Goal: Communication & Community: Answer question/provide support

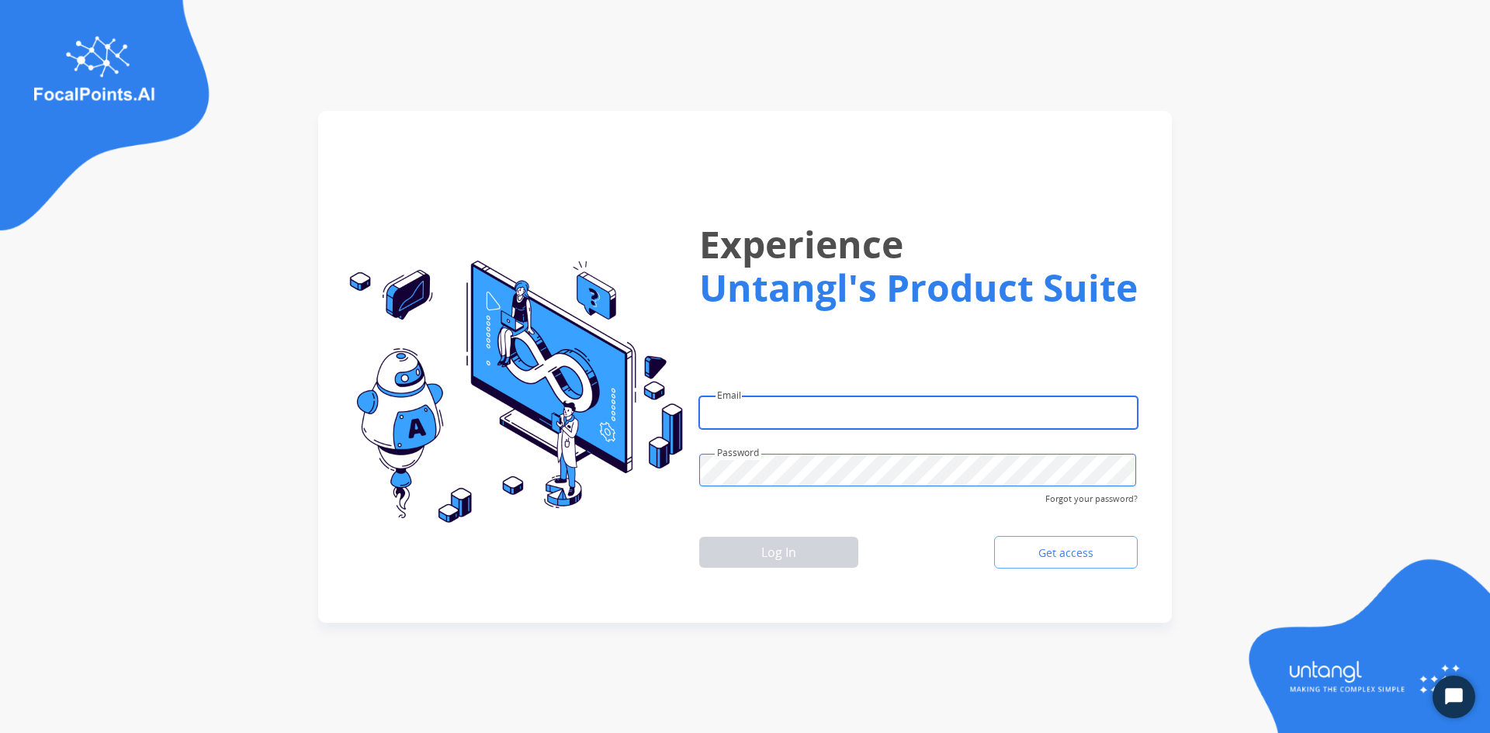
type input "**********"
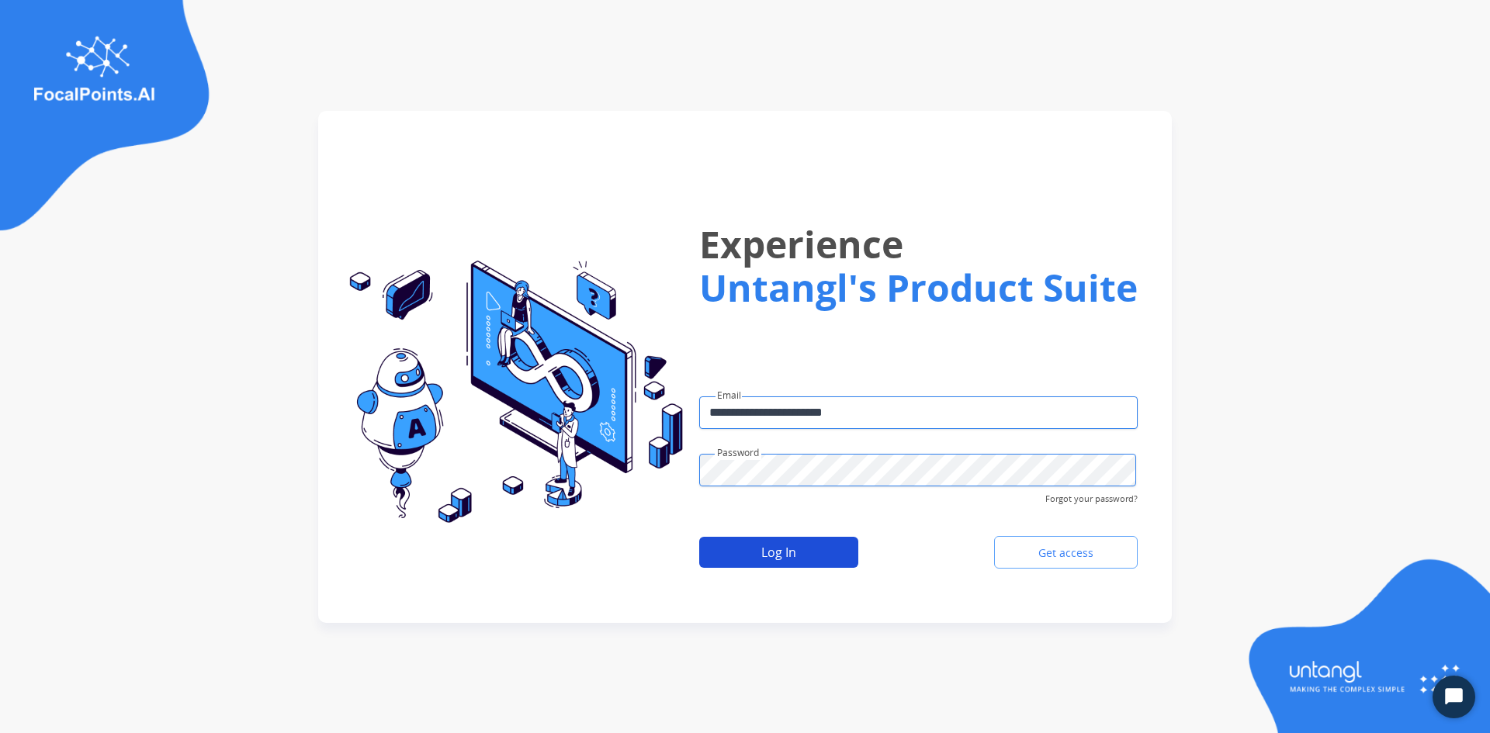
click at [755, 549] on button "Log In" at bounding box center [778, 552] width 159 height 31
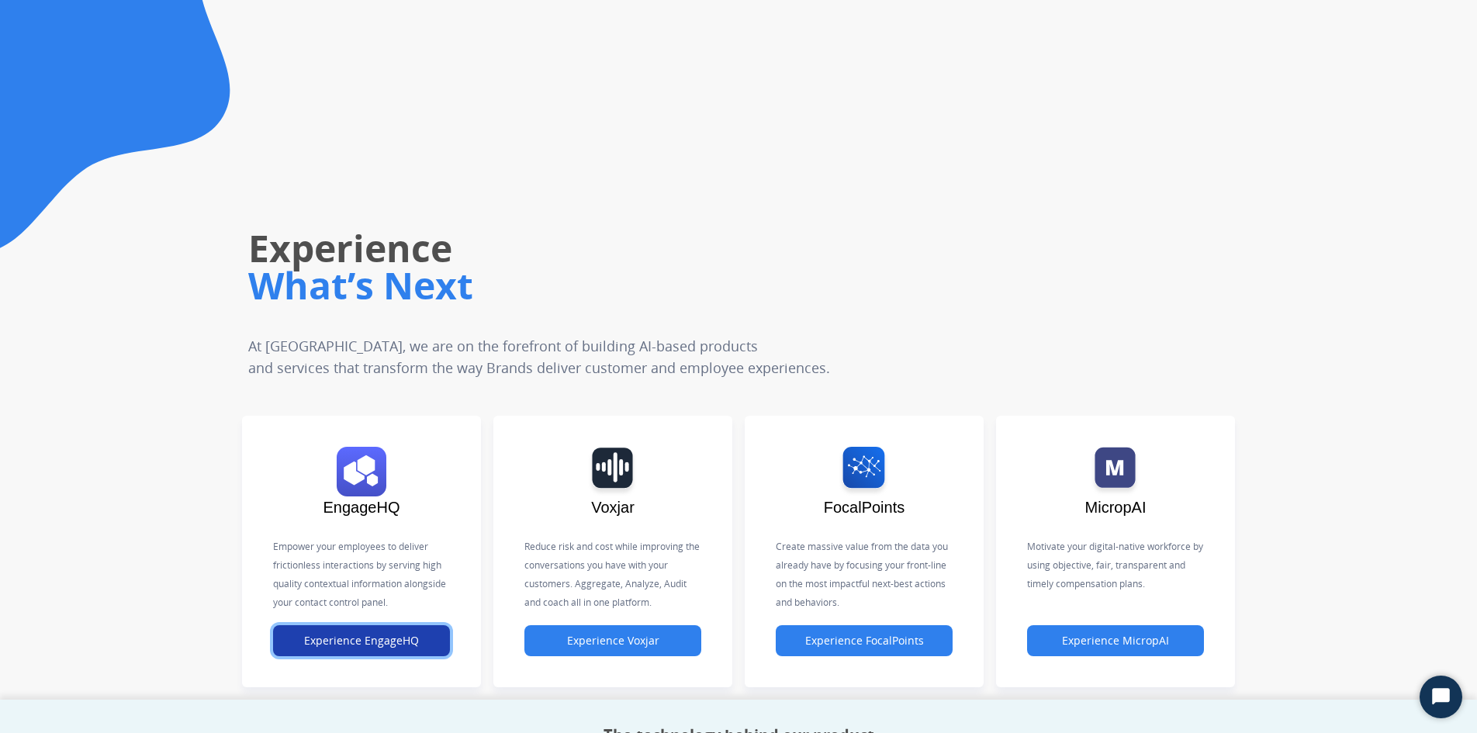
click at [394, 649] on button "Experience EngageHQ" at bounding box center [361, 640] width 177 height 31
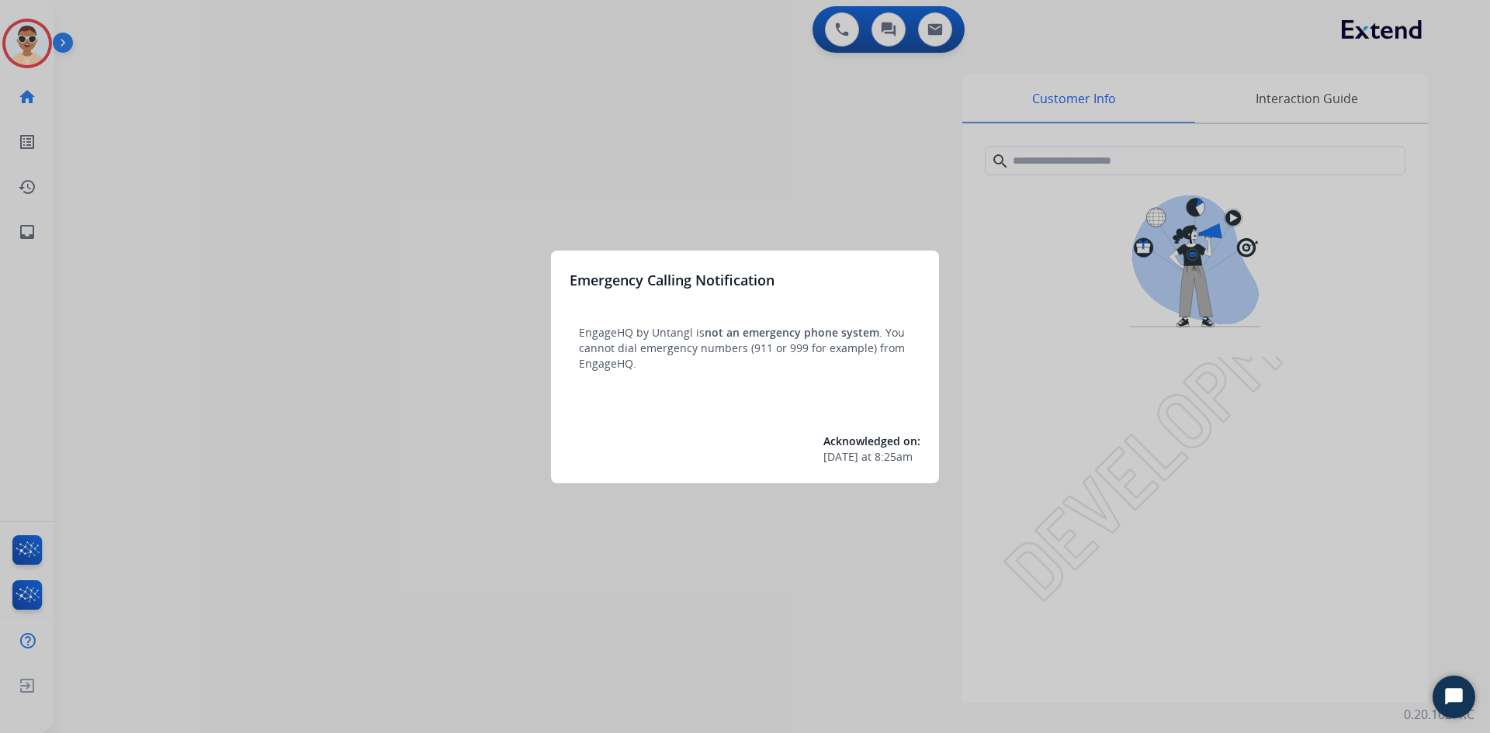
click at [77, 244] on div at bounding box center [745, 366] width 1490 height 733
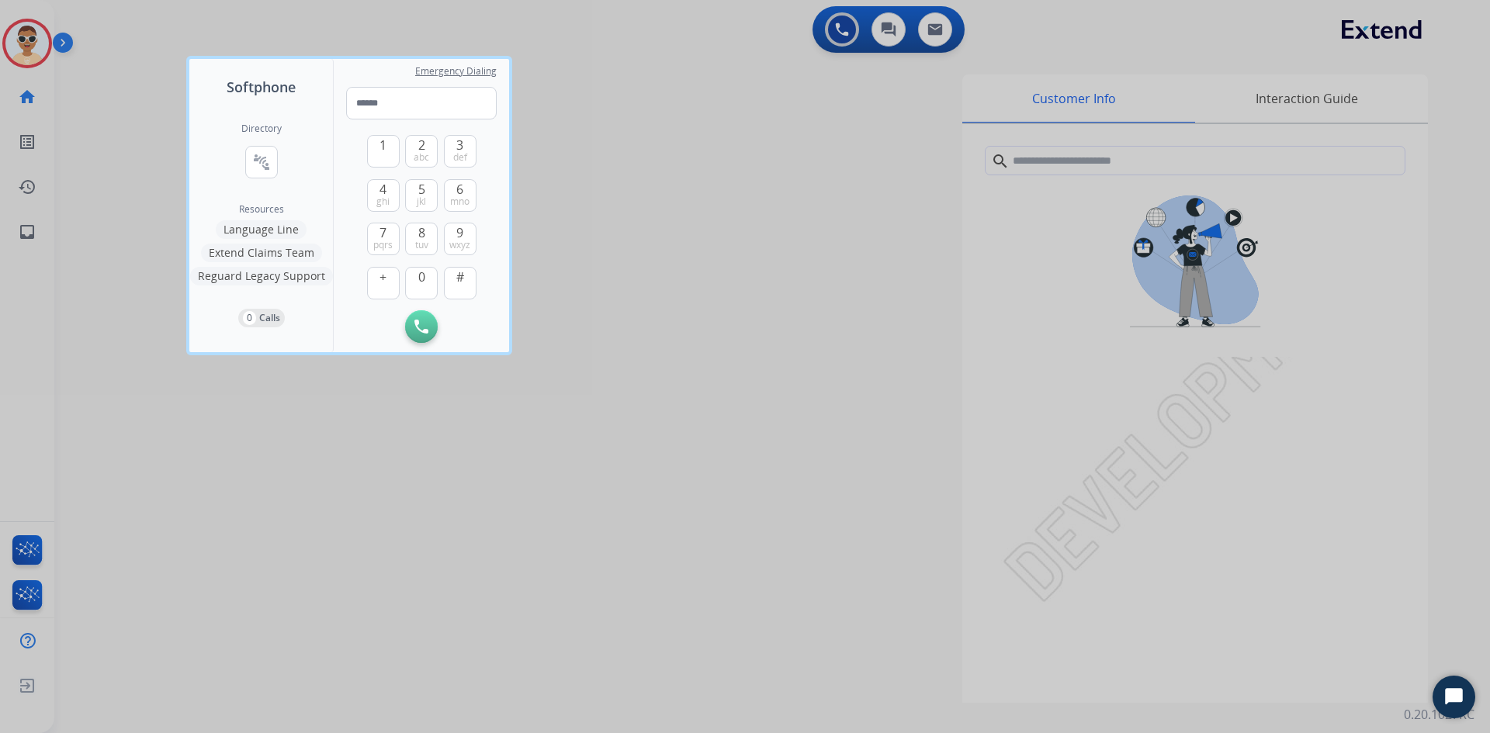
click at [0, 239] on div at bounding box center [745, 366] width 1490 height 733
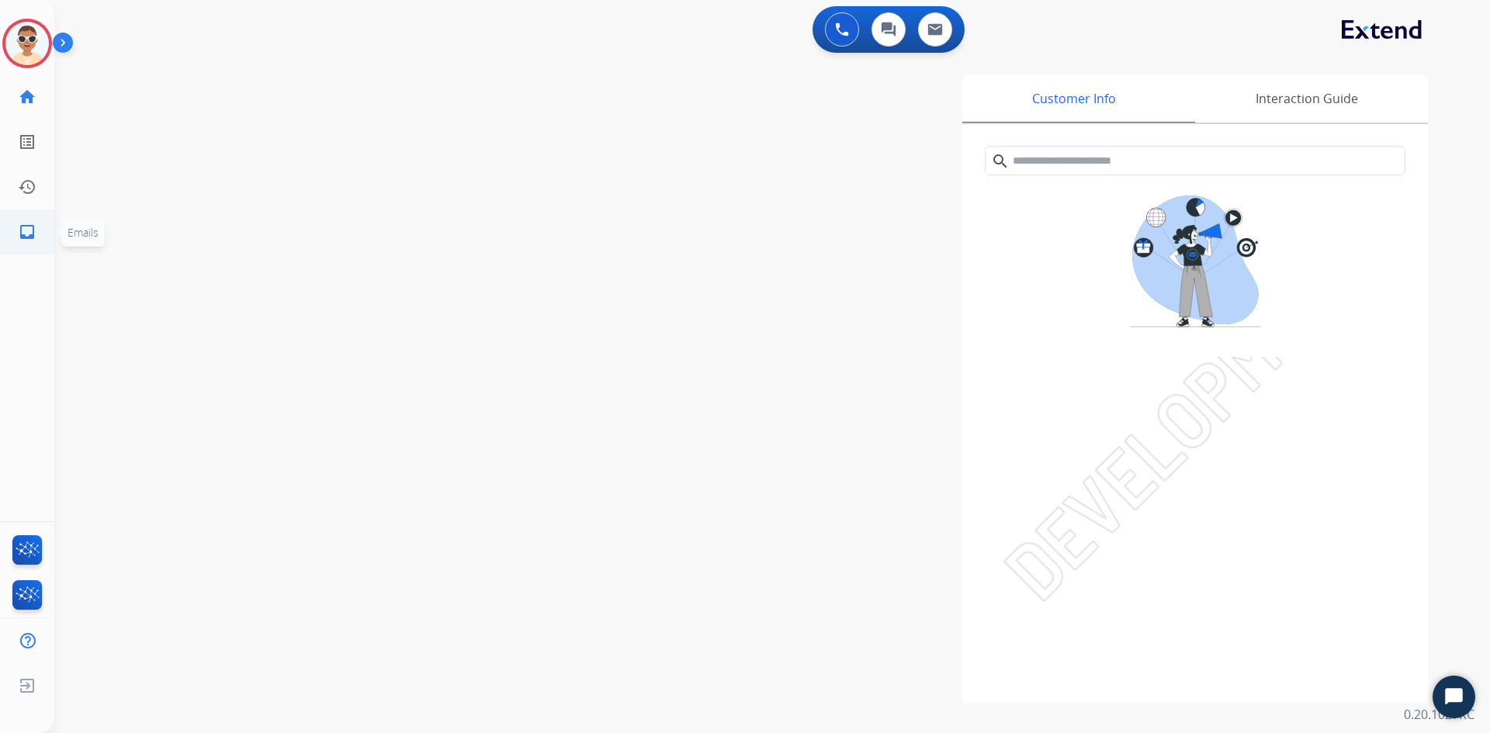
click at [26, 238] on mat-icon "inbox" at bounding box center [27, 232] width 19 height 19
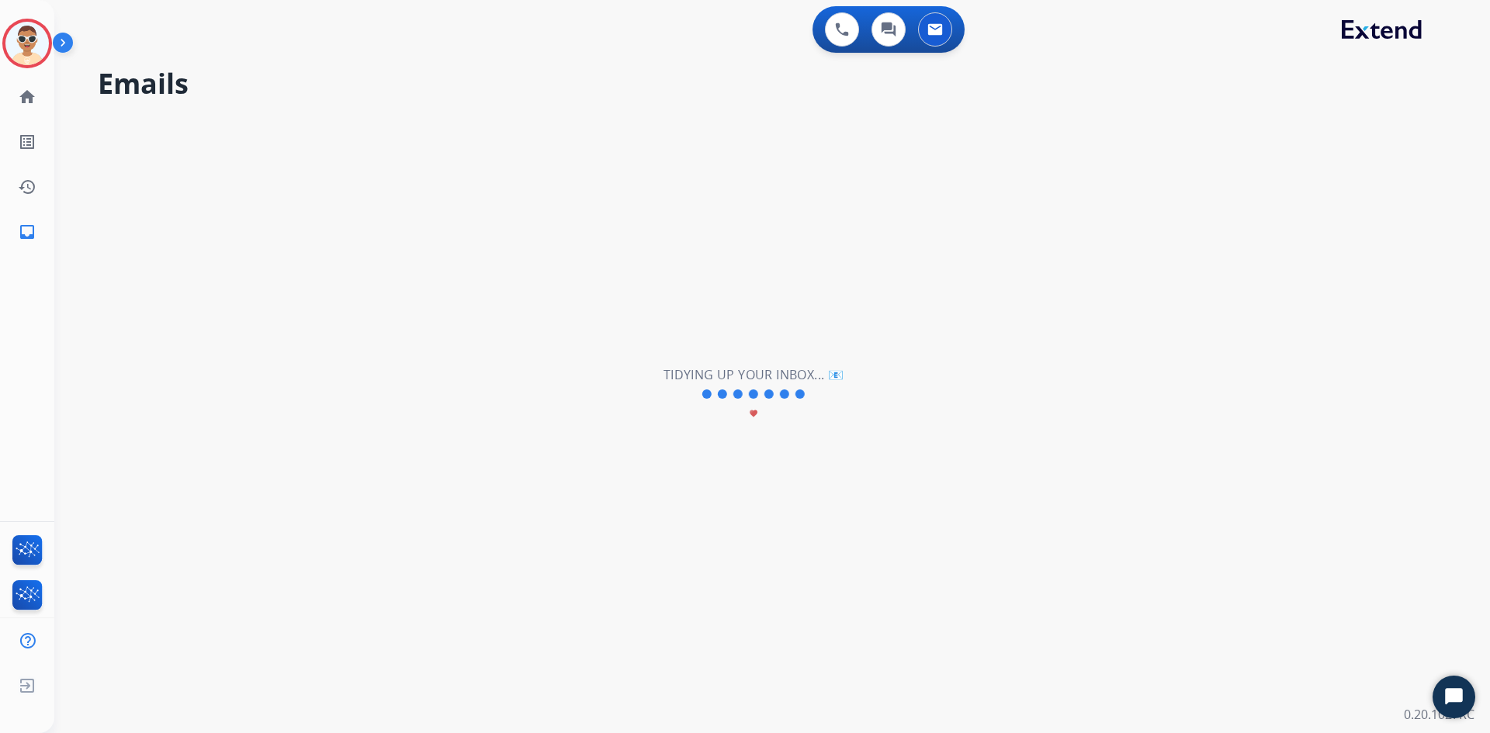
click at [26, 238] on mat-icon "inbox" at bounding box center [27, 232] width 19 height 19
click at [840, 542] on div "**********" at bounding box center [753, 394] width 1398 height 677
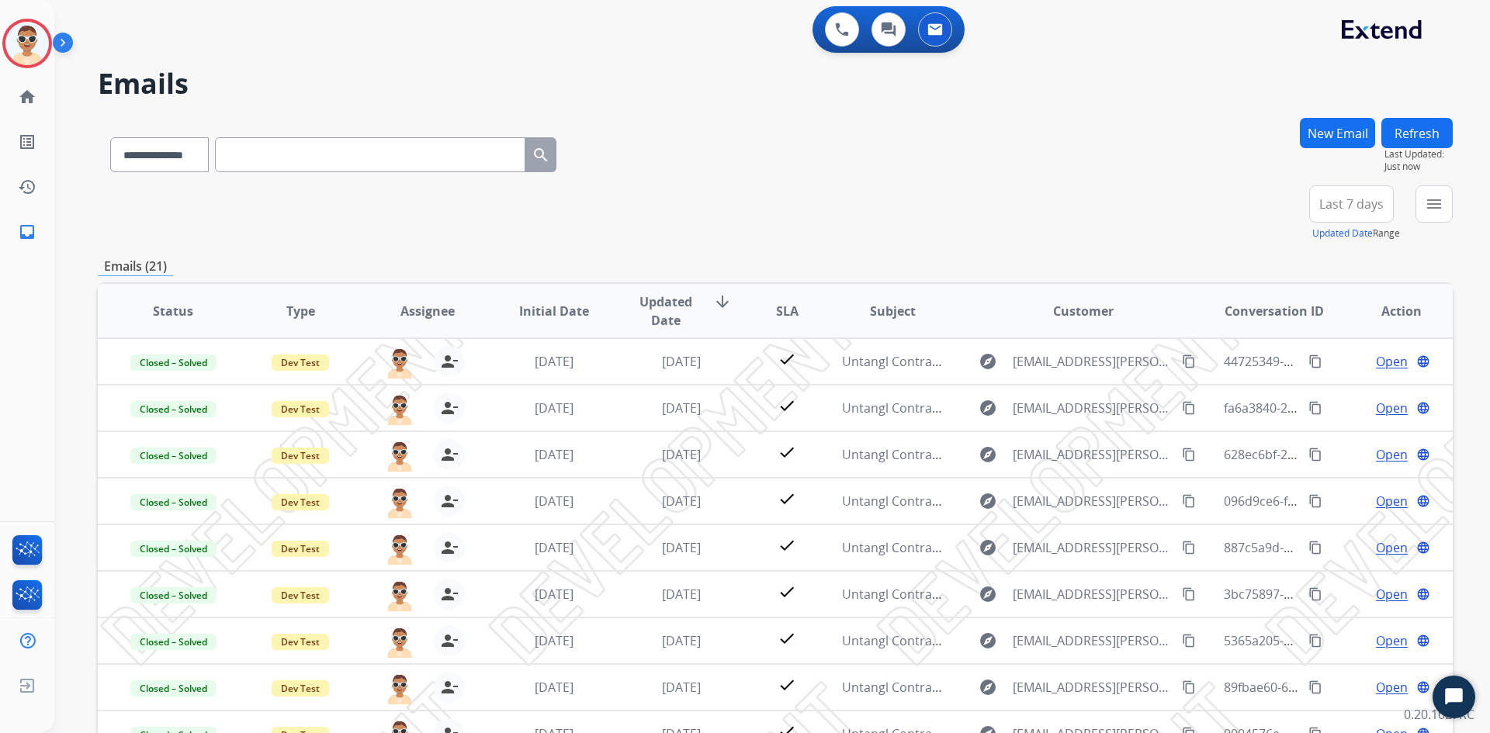
click at [0, 370] on div "Test1 Logged In Edit Avatar Agent: Test1 Routing Profile: Dev Engineering home …" at bounding box center [27, 366] width 54 height 733
click at [1316, 126] on button "New Email" at bounding box center [1337, 133] width 75 height 30
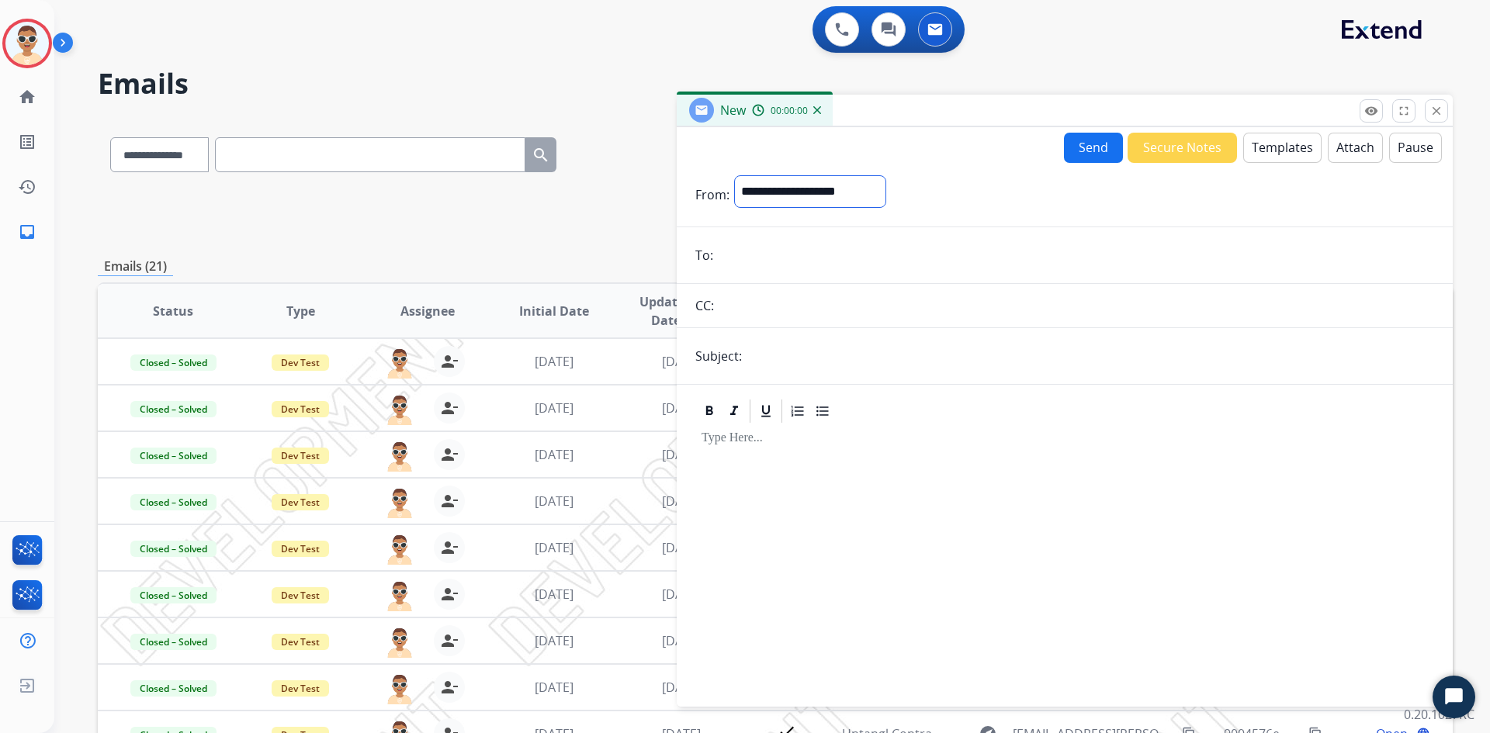
drag, startPoint x: 812, startPoint y: 189, endPoint x: 812, endPoint y: 199, distance: 10.9
click at [812, 189] on select "**********" at bounding box center [810, 191] width 152 height 33
select select "**********"
click at [734, 175] on select "**********" at bounding box center [810, 191] width 152 height 33
drag, startPoint x: 790, startPoint y: 260, endPoint x: 791, endPoint y: 271, distance: 11.0
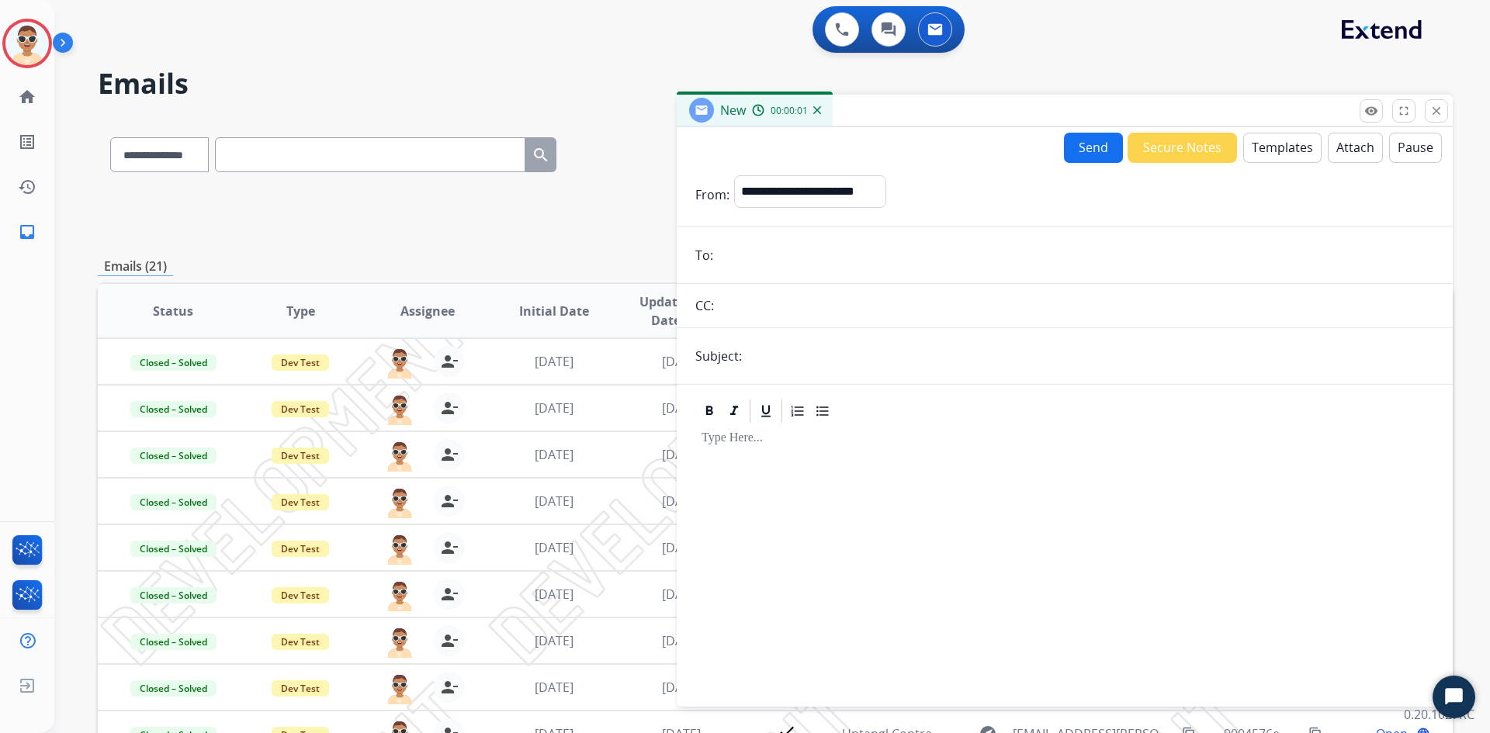
click at [790, 260] on input "email" at bounding box center [1076, 255] width 716 height 31
type input "**********"
click at [827, 315] on input "text" at bounding box center [1075, 305] width 715 height 31
type input "**********"
click at [840, 377] on form "**********" at bounding box center [1065, 432] width 776 height 538
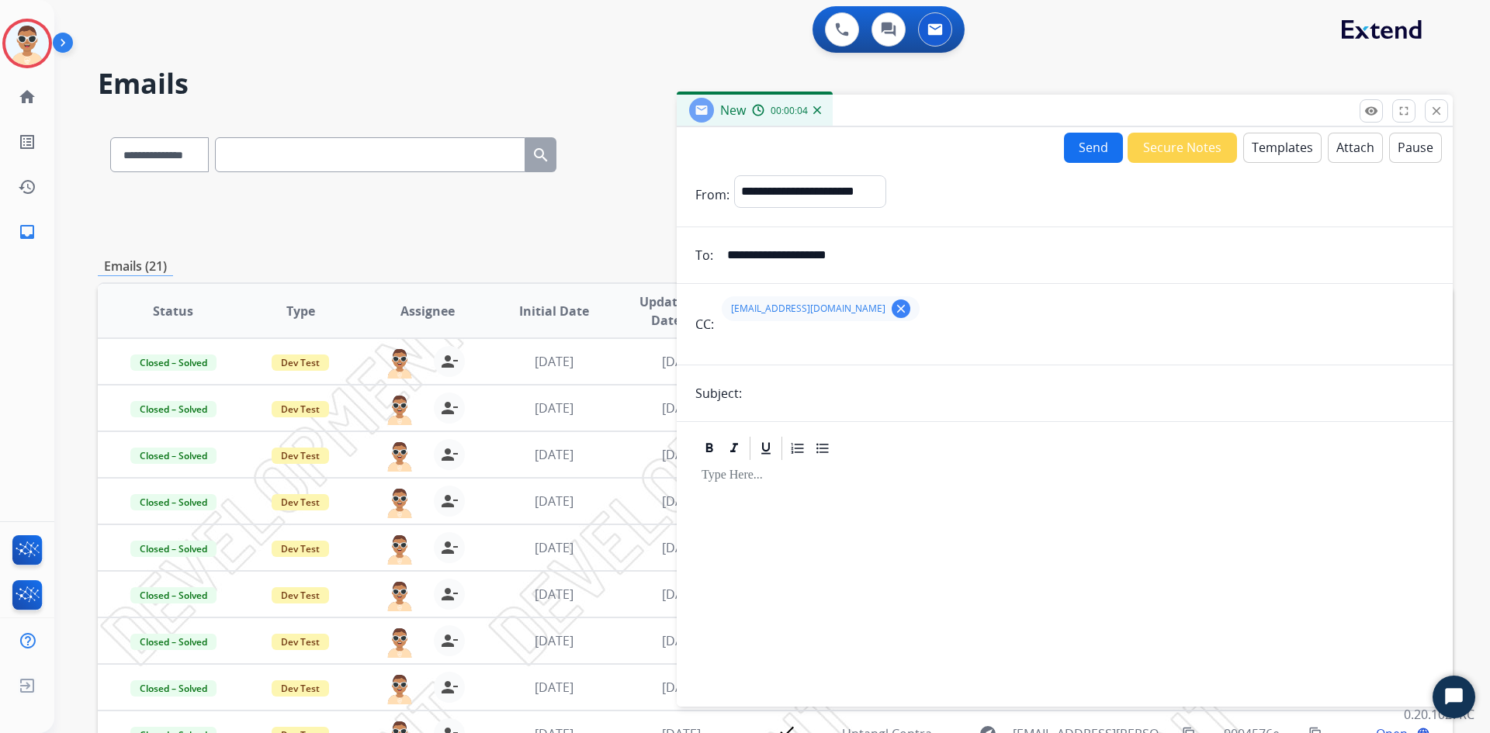
drag, startPoint x: 834, startPoint y: 372, endPoint x: 826, endPoint y: 386, distance: 16.0
click at [831, 379] on form "**********" at bounding box center [1065, 432] width 776 height 538
click at [826, 386] on input "text" at bounding box center [1089, 393] width 687 height 31
type input "**********"
click at [1022, 471] on p "To enrich screen reader interactions, please activate Accessibility in Grammarl…" at bounding box center [1064, 476] width 726 height 14
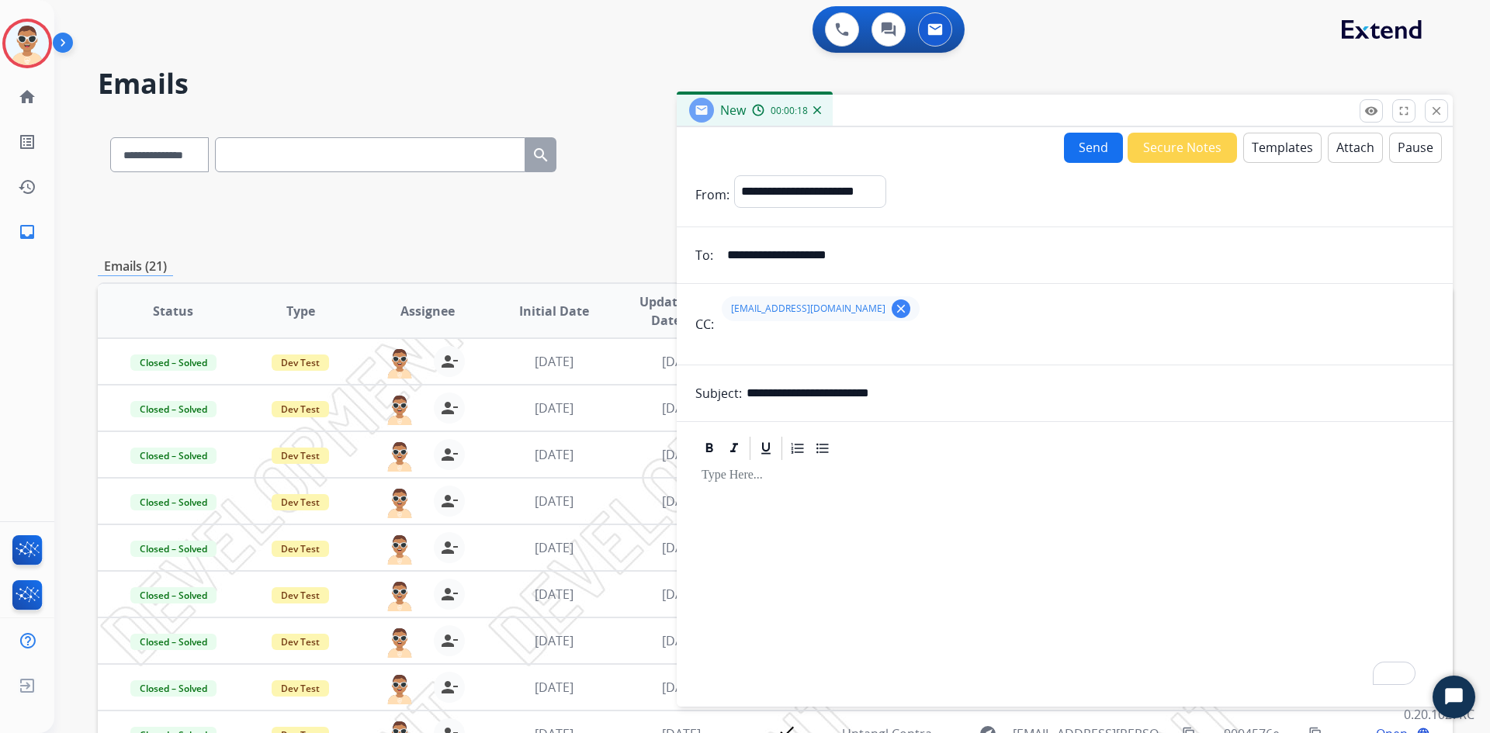
click at [1269, 143] on button "Templates" at bounding box center [1282, 148] width 78 height 30
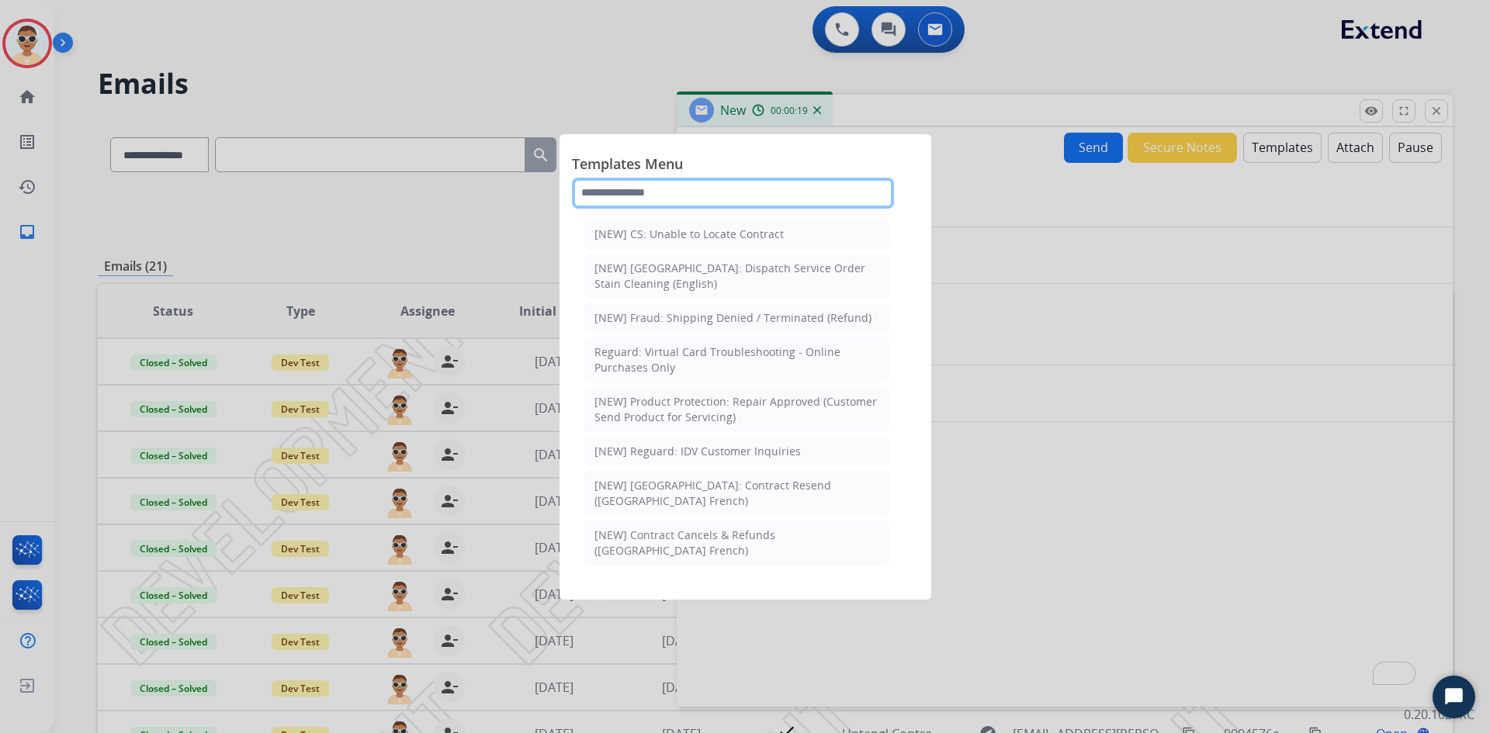
click at [782, 190] on input "text" at bounding box center [733, 193] width 322 height 31
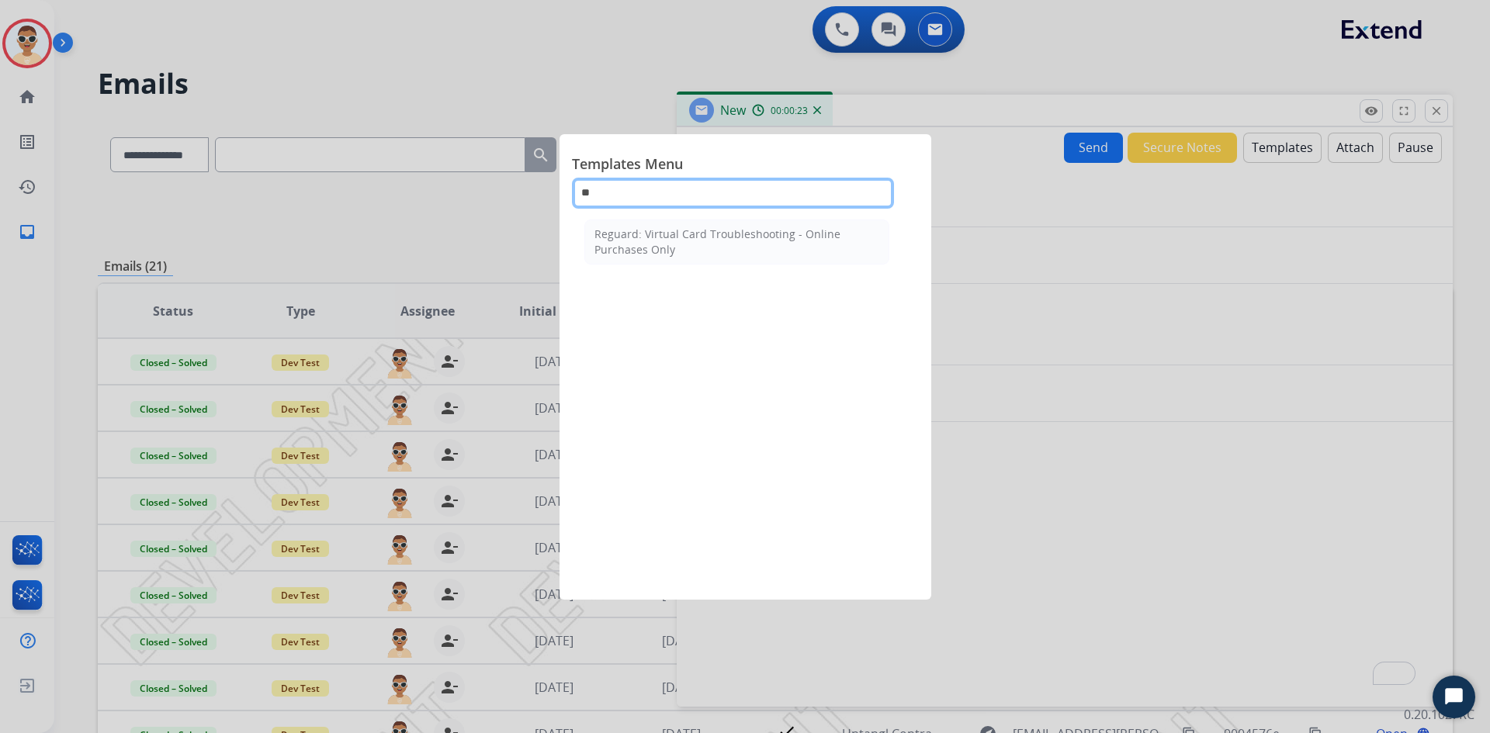
click at [716, 202] on input "**" at bounding box center [733, 193] width 322 height 31
type input "*****"
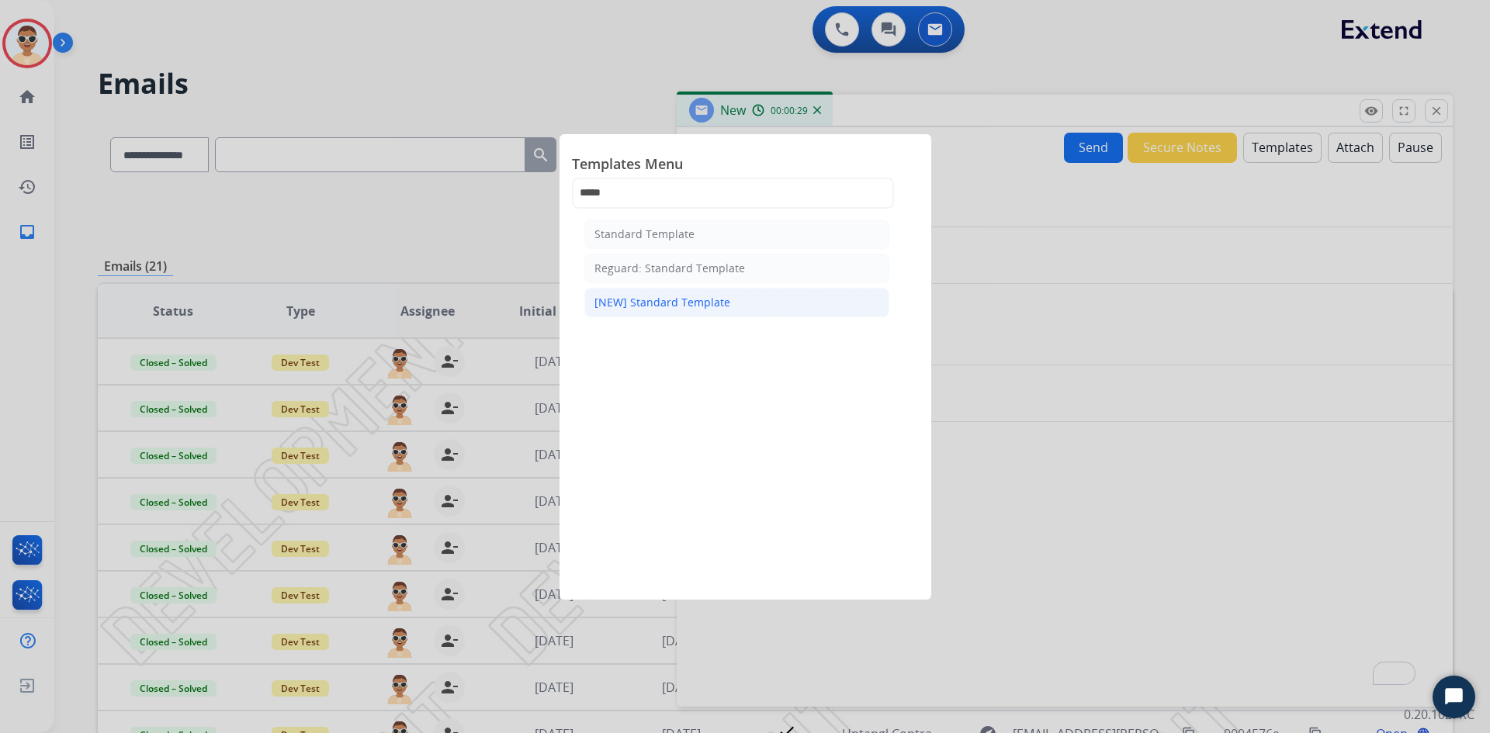
click at [713, 303] on div "[NEW] Standard Template" at bounding box center [662, 303] width 136 height 16
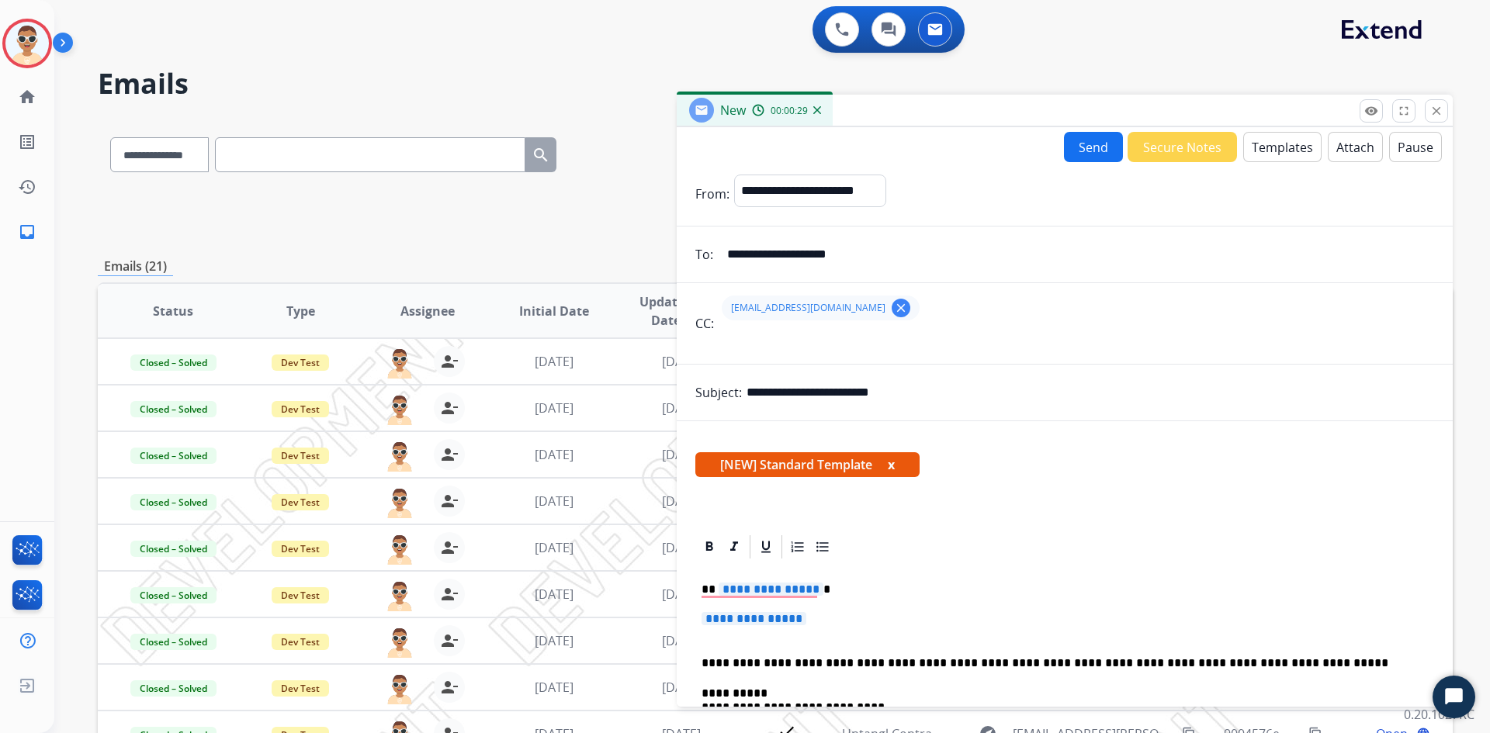
scroll to position [233, 0]
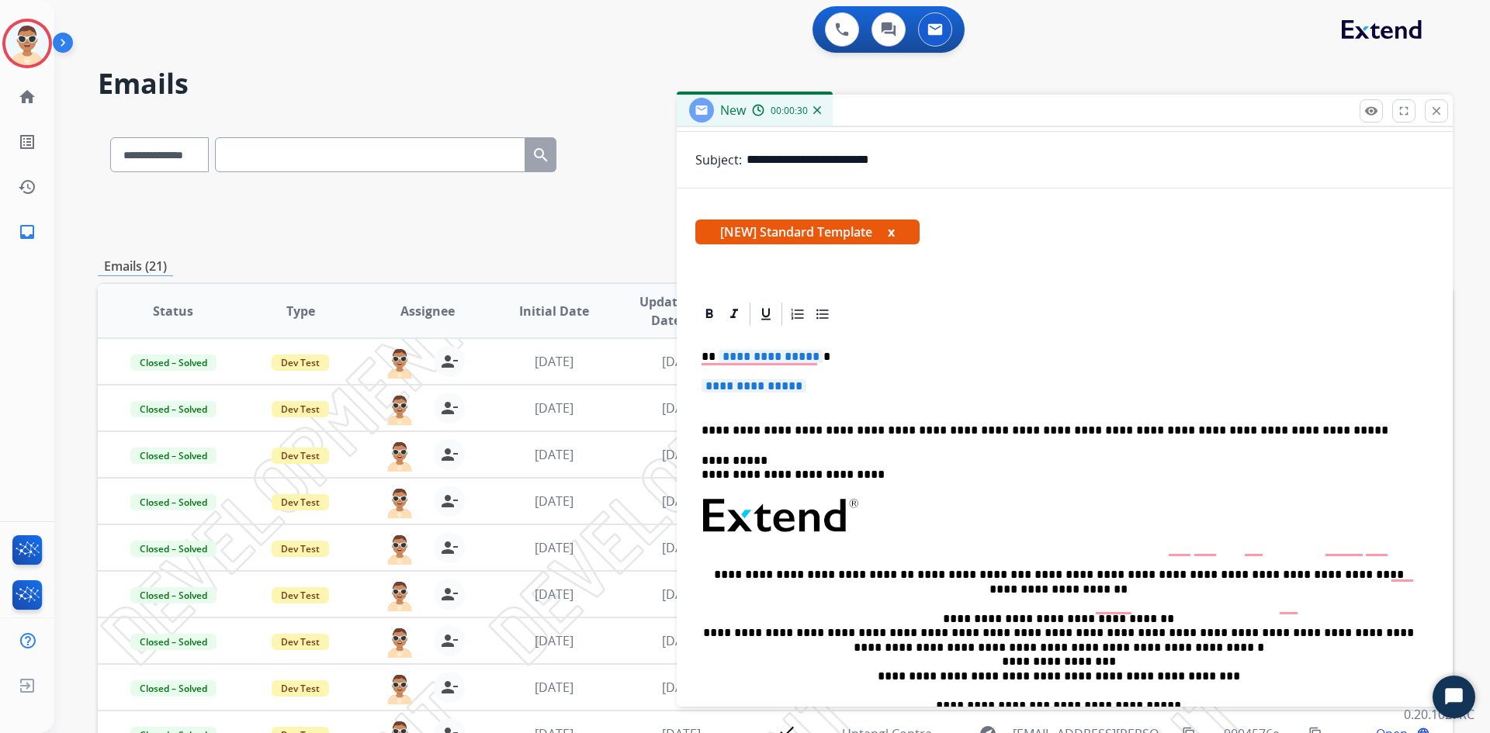
click at [747, 365] on div "**********" at bounding box center [1064, 552] width 739 height 449
click at [739, 359] on span "**********" at bounding box center [770, 356] width 105 height 13
click at [801, 385] on span "**********" at bounding box center [753, 385] width 105 height 13
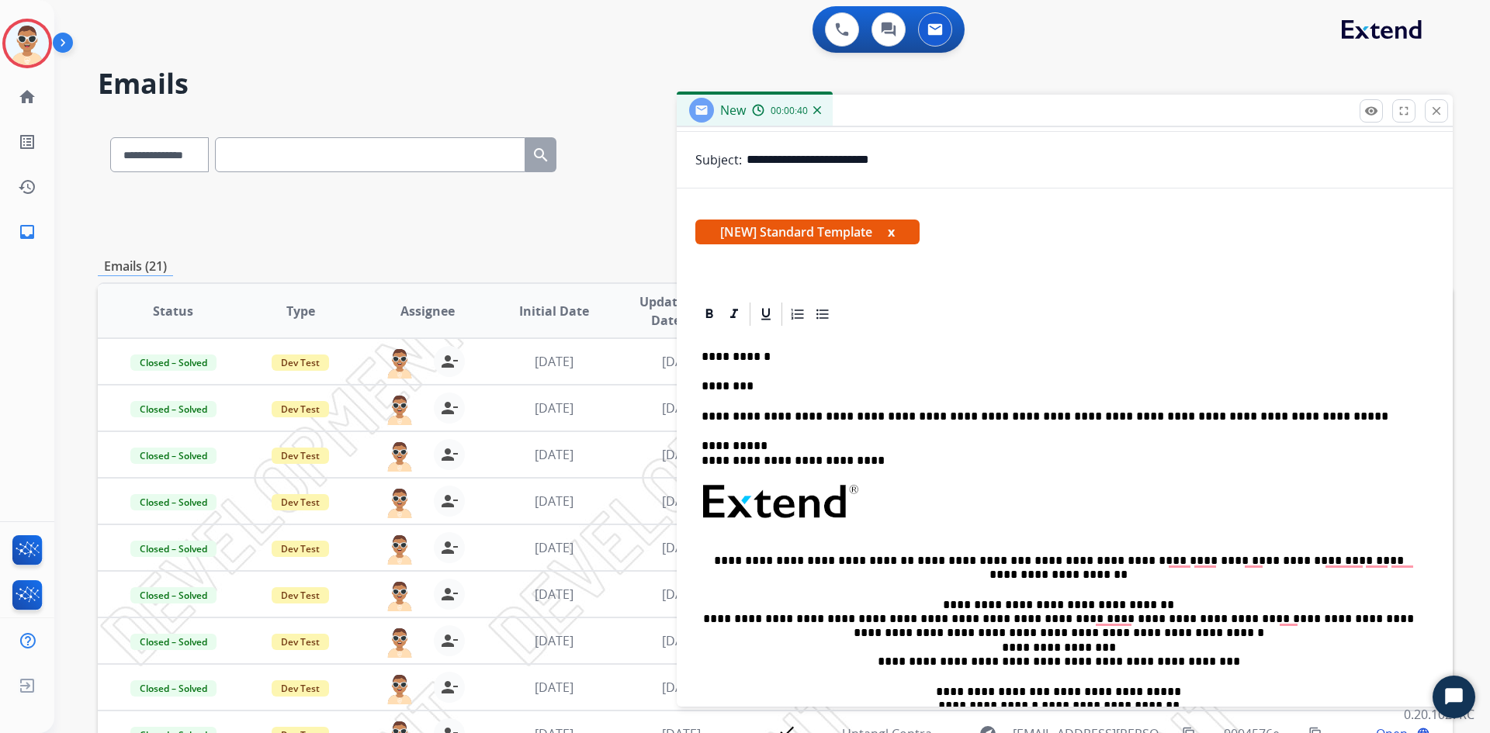
scroll to position [0, 0]
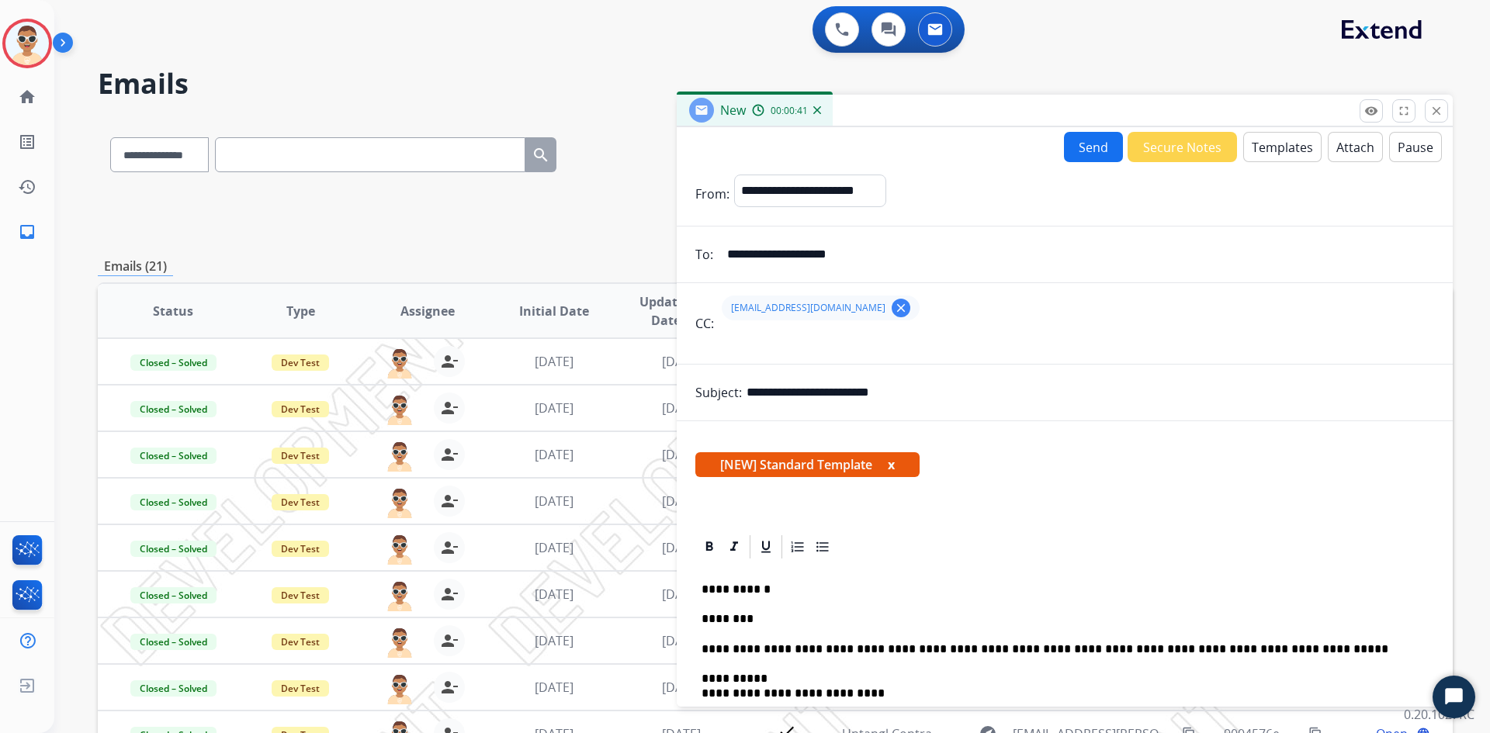
click at [1078, 160] on button "Send" at bounding box center [1093, 147] width 59 height 30
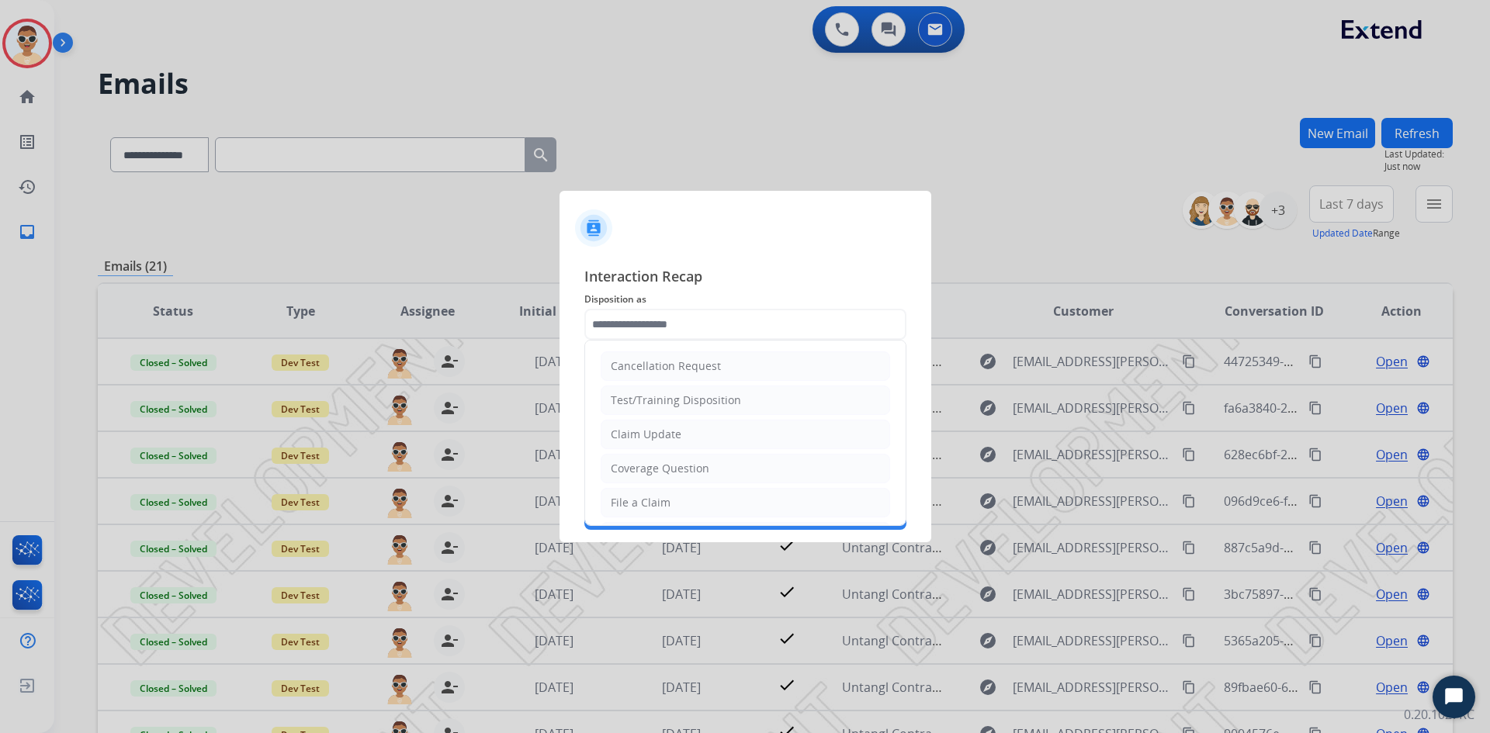
click at [784, 329] on input "text" at bounding box center [745, 324] width 322 height 31
click at [733, 364] on div "Test/Training Disposition" at bounding box center [676, 366] width 130 height 16
type input "**********"
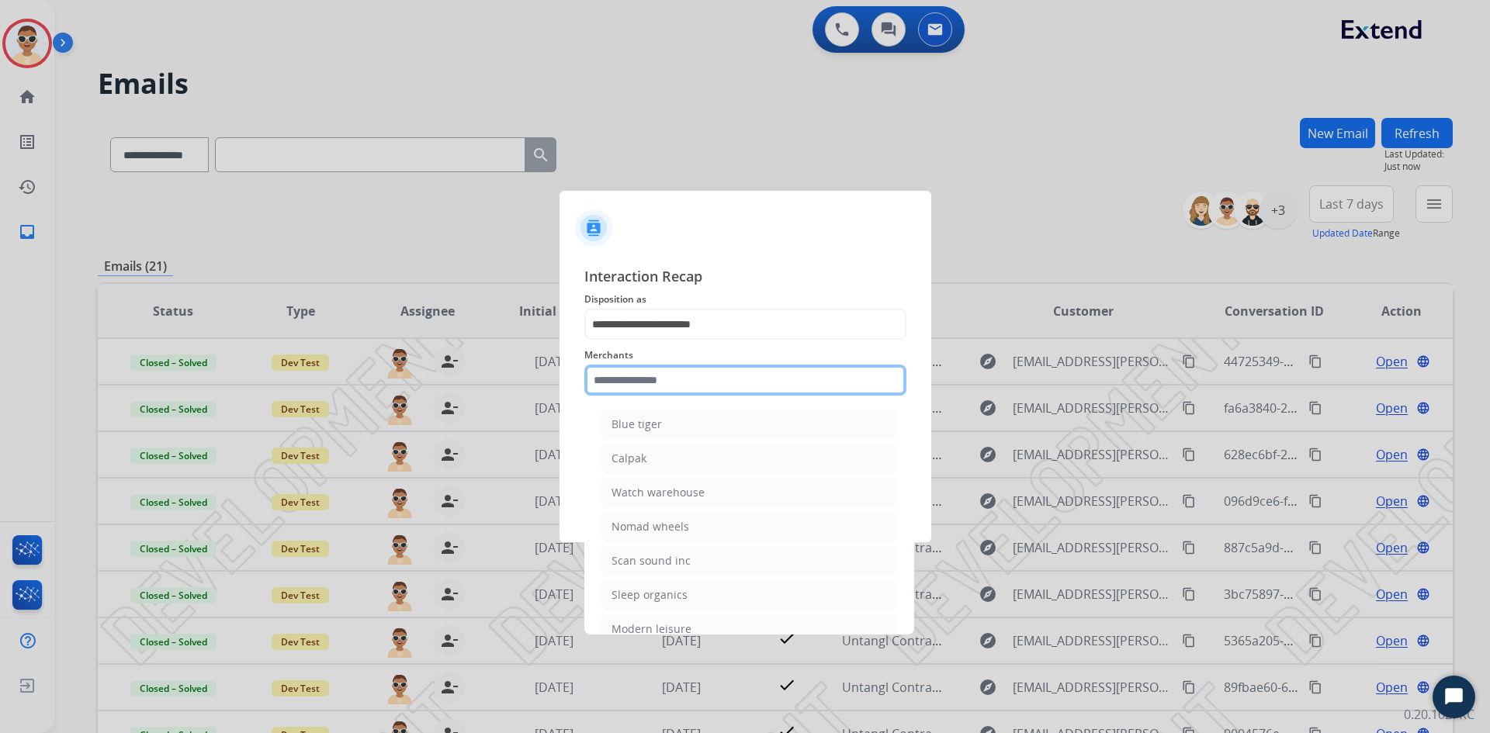
click at [729, 370] on input "text" at bounding box center [745, 380] width 322 height 31
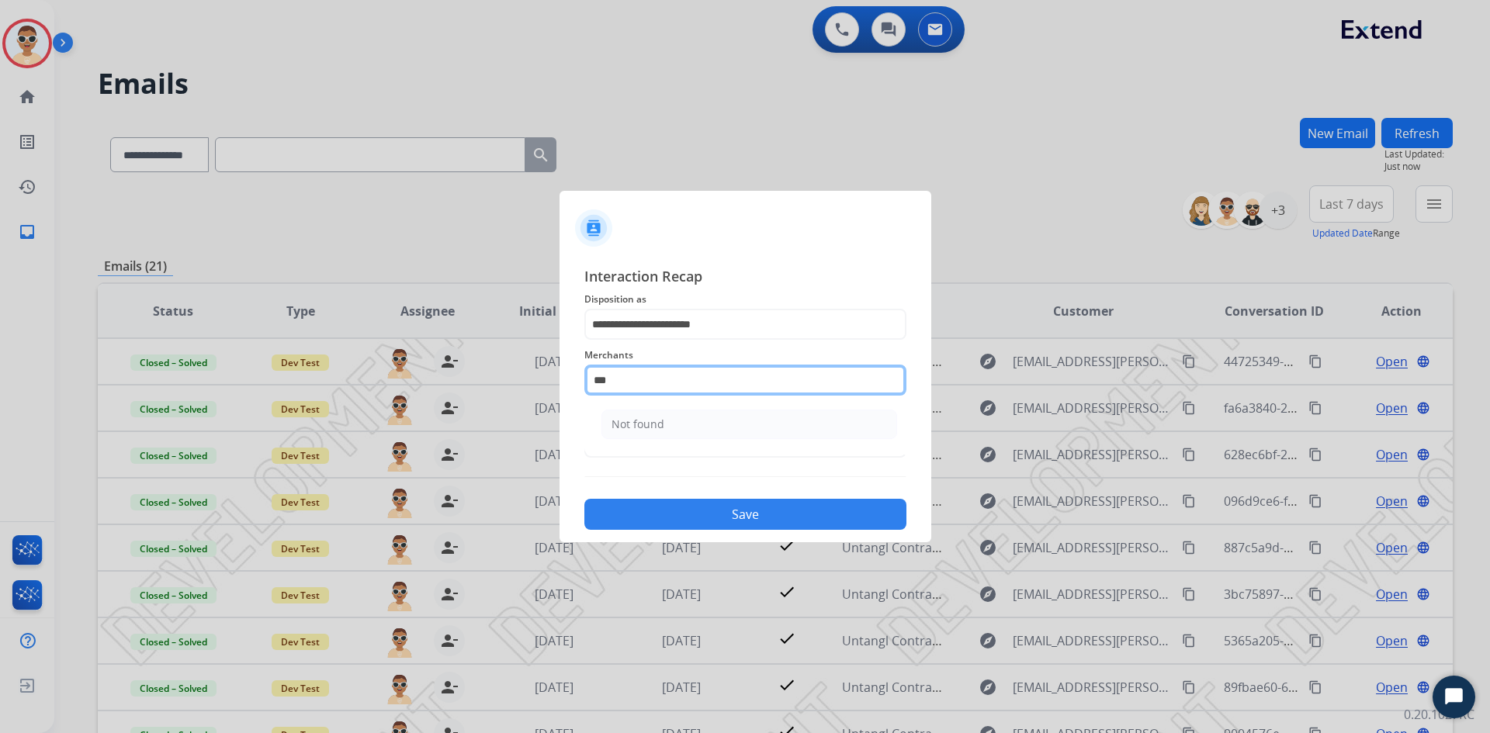
type input "*********"
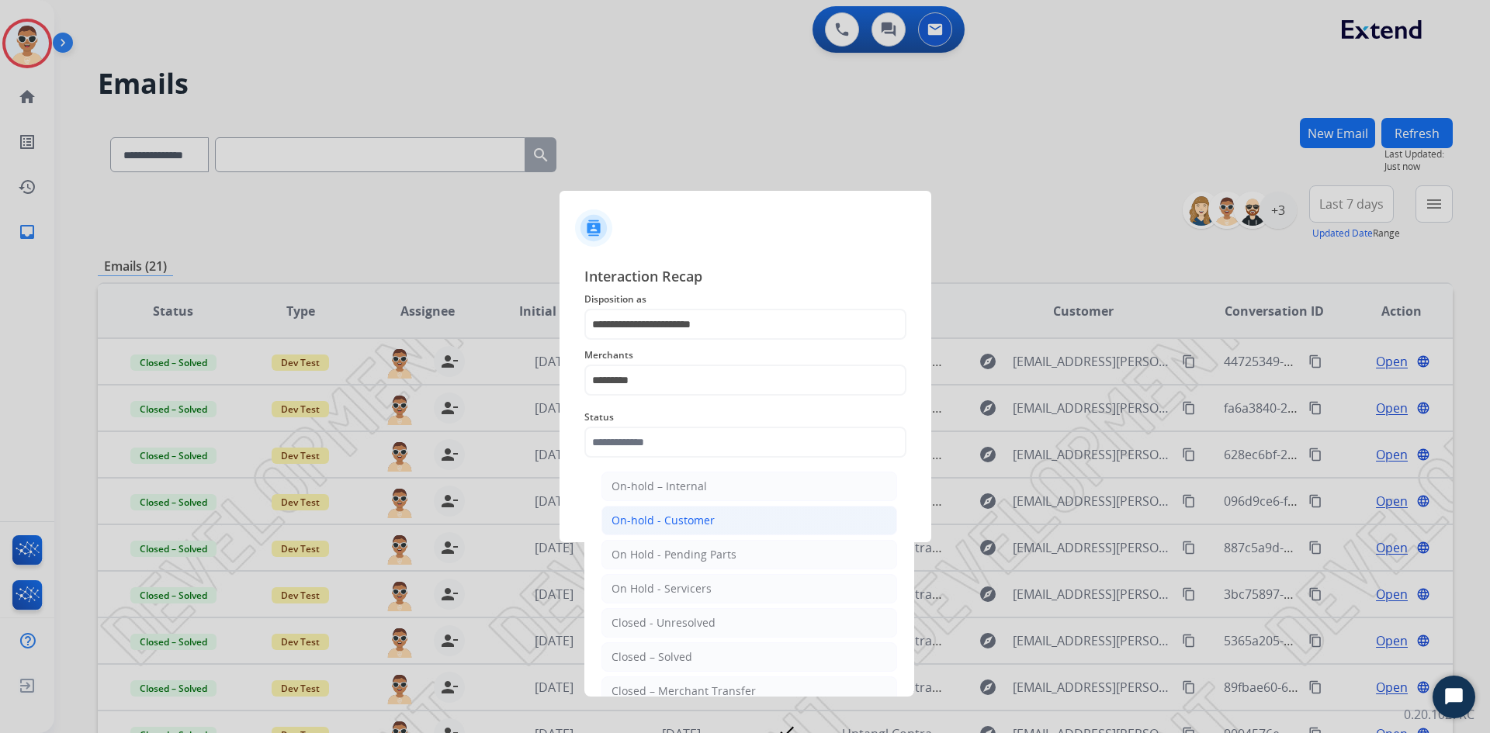
click at [673, 524] on div "On-hold - Customer" at bounding box center [662, 521] width 103 height 16
type input "**********"
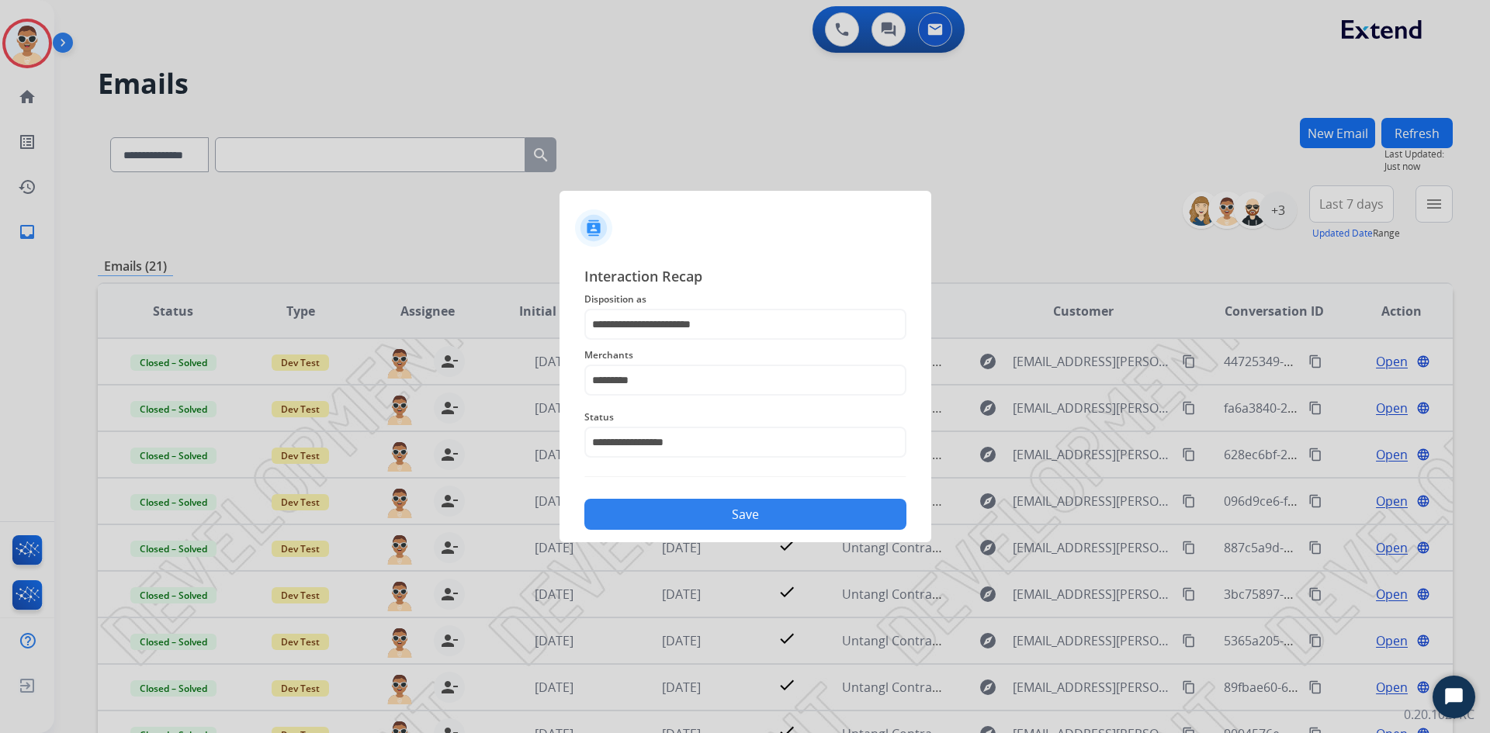
click at [698, 509] on button "Save" at bounding box center [745, 514] width 322 height 31
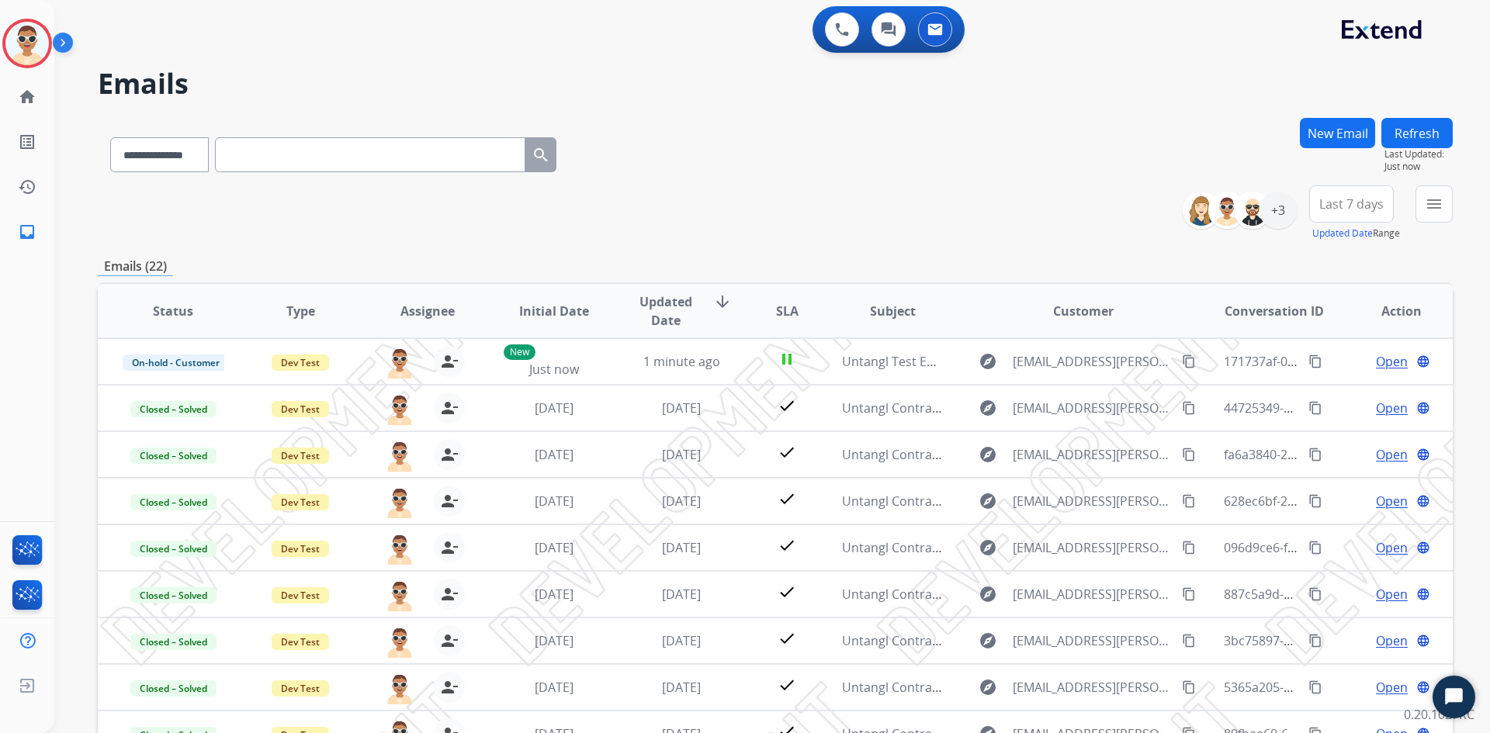
click at [1327, 142] on button "New Email" at bounding box center [1337, 133] width 75 height 30
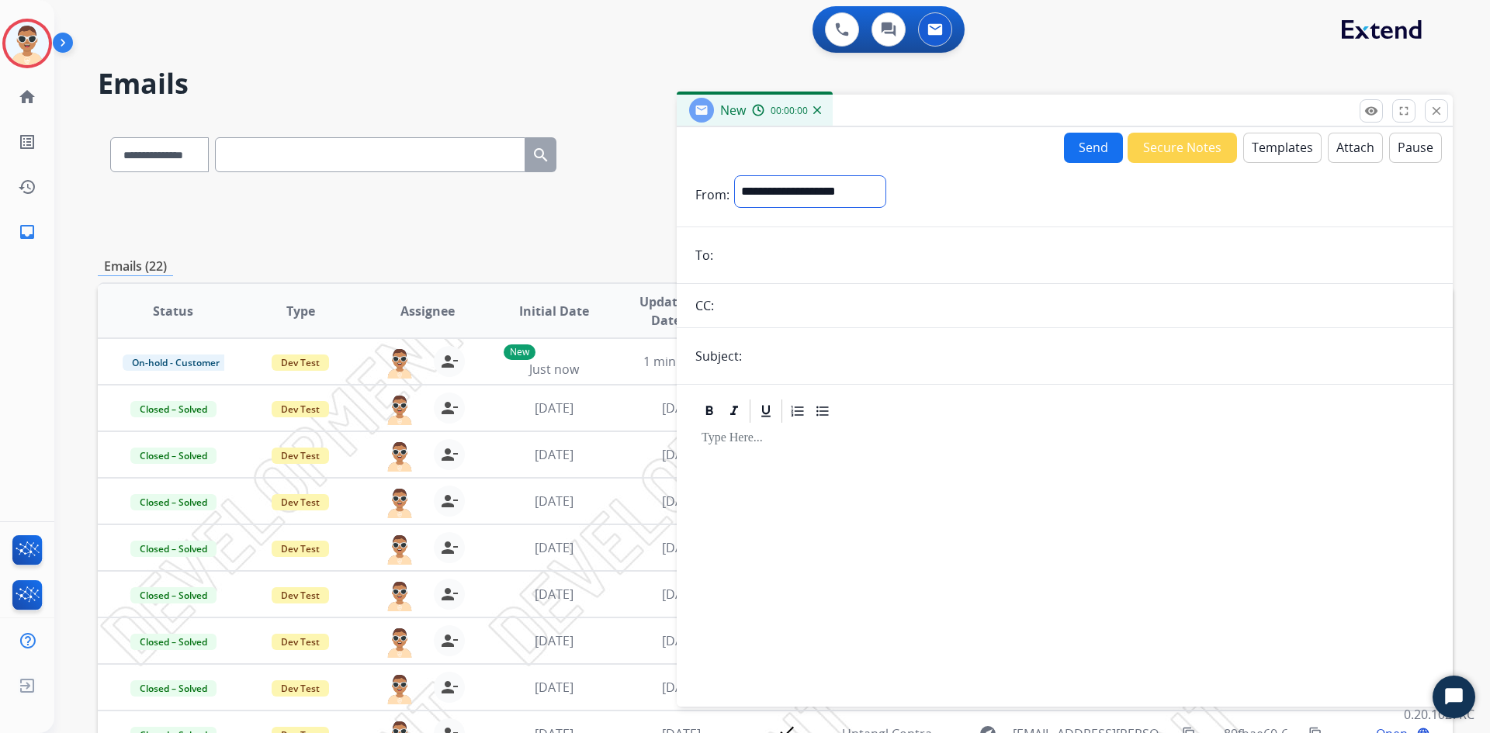
drag, startPoint x: 840, startPoint y: 196, endPoint x: 846, endPoint y: 207, distance: 12.8
click at [840, 196] on select "**********" at bounding box center [810, 191] width 152 height 33
select select "**********"
click at [734, 175] on select "**********" at bounding box center [810, 191] width 152 height 33
click at [777, 271] on form "**********" at bounding box center [1065, 432] width 776 height 538
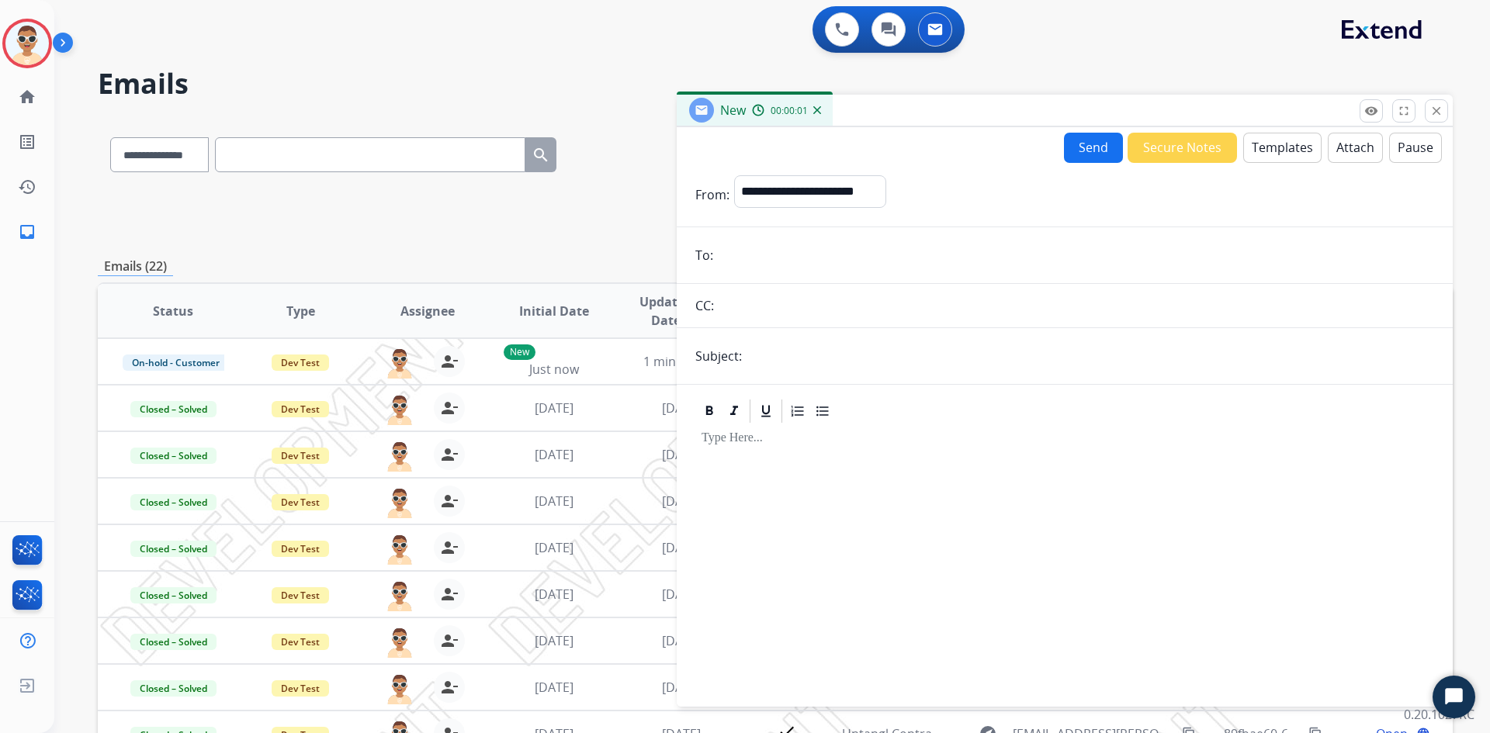
drag, startPoint x: 801, startPoint y: 247, endPoint x: 801, endPoint y: 258, distance: 10.9
click at [801, 247] on input "email" at bounding box center [1076, 255] width 716 height 31
type input "**********"
click at [789, 355] on input "text" at bounding box center [1089, 356] width 687 height 31
type input "**********"
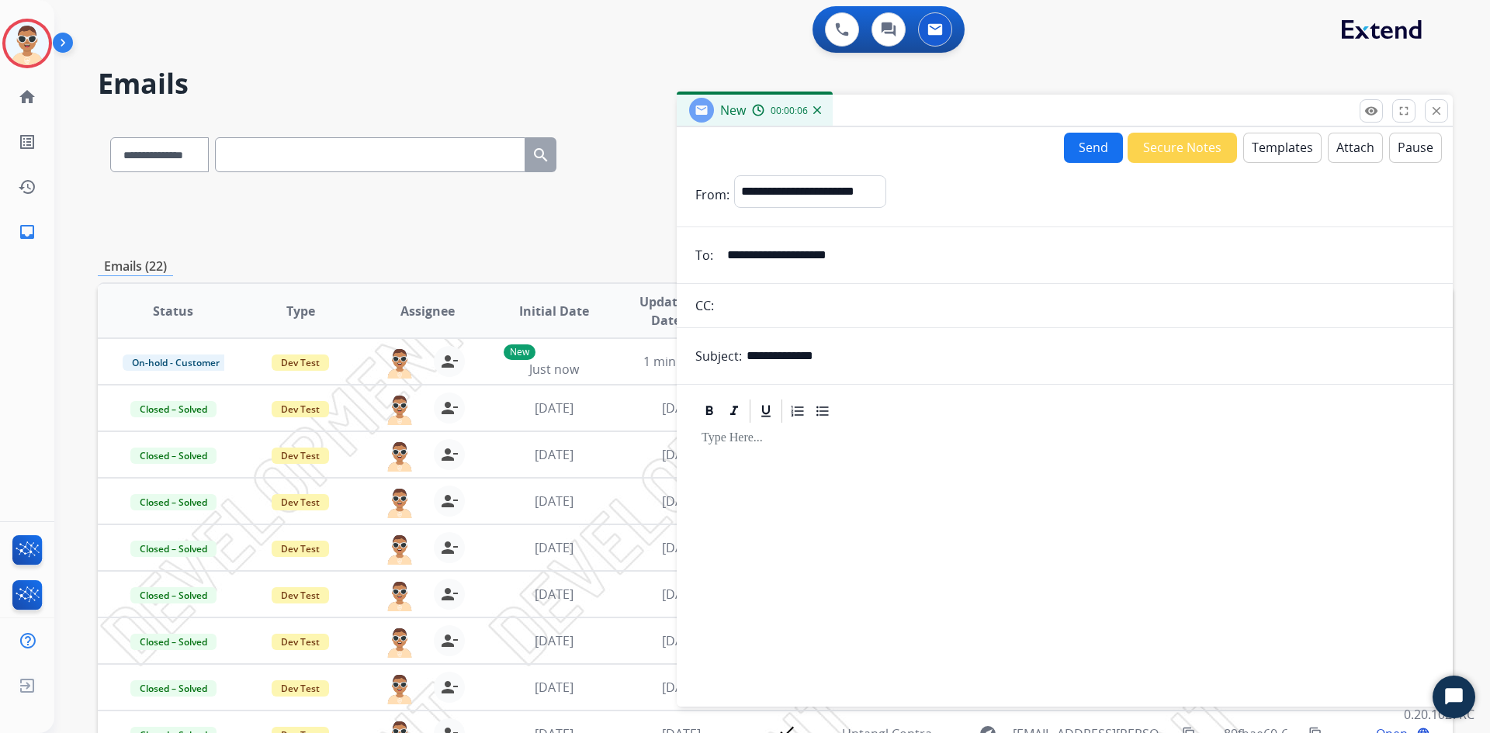
click at [765, 431] on div at bounding box center [1064, 558] width 739 height 266
click at [1094, 142] on button "Send" at bounding box center [1093, 148] width 59 height 30
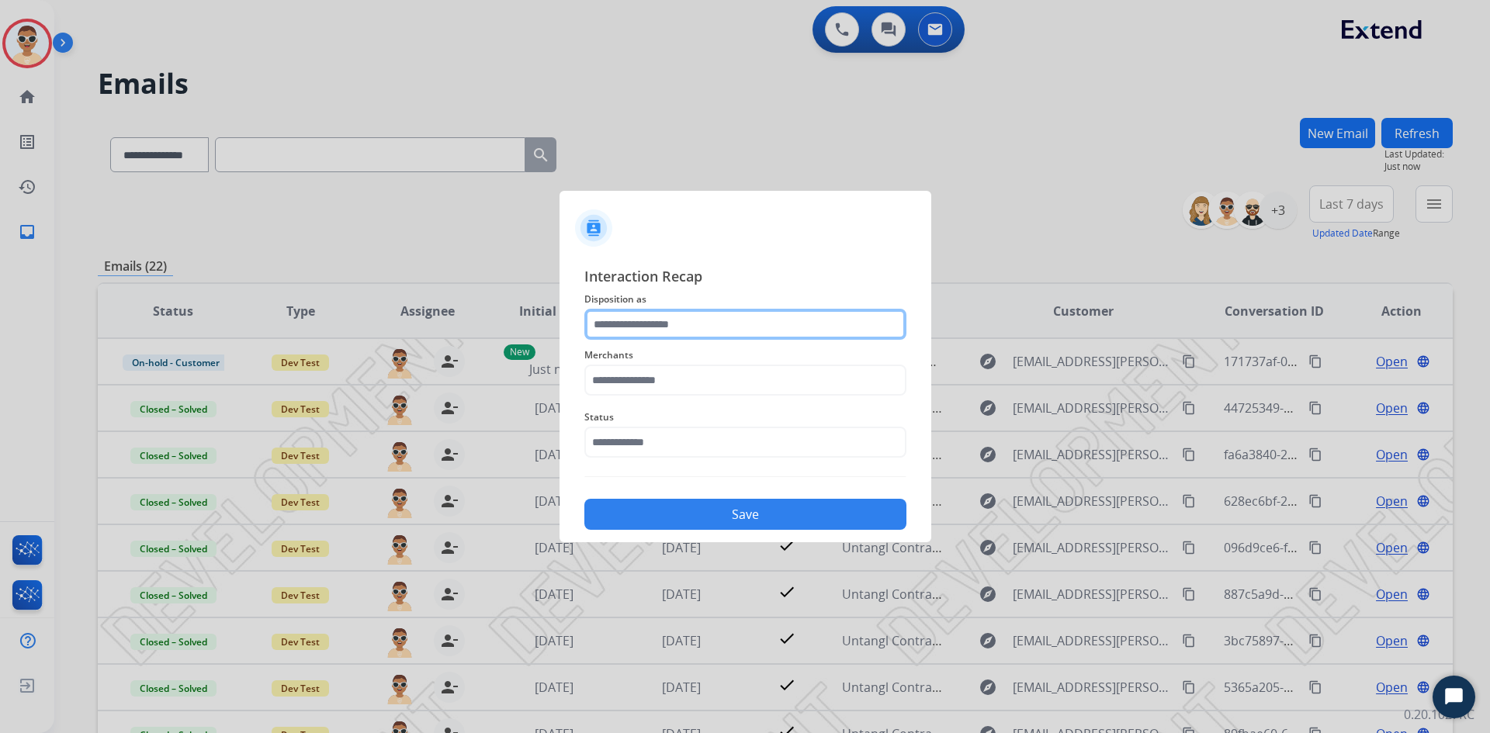
click at [698, 334] on input "text" at bounding box center [745, 324] width 322 height 31
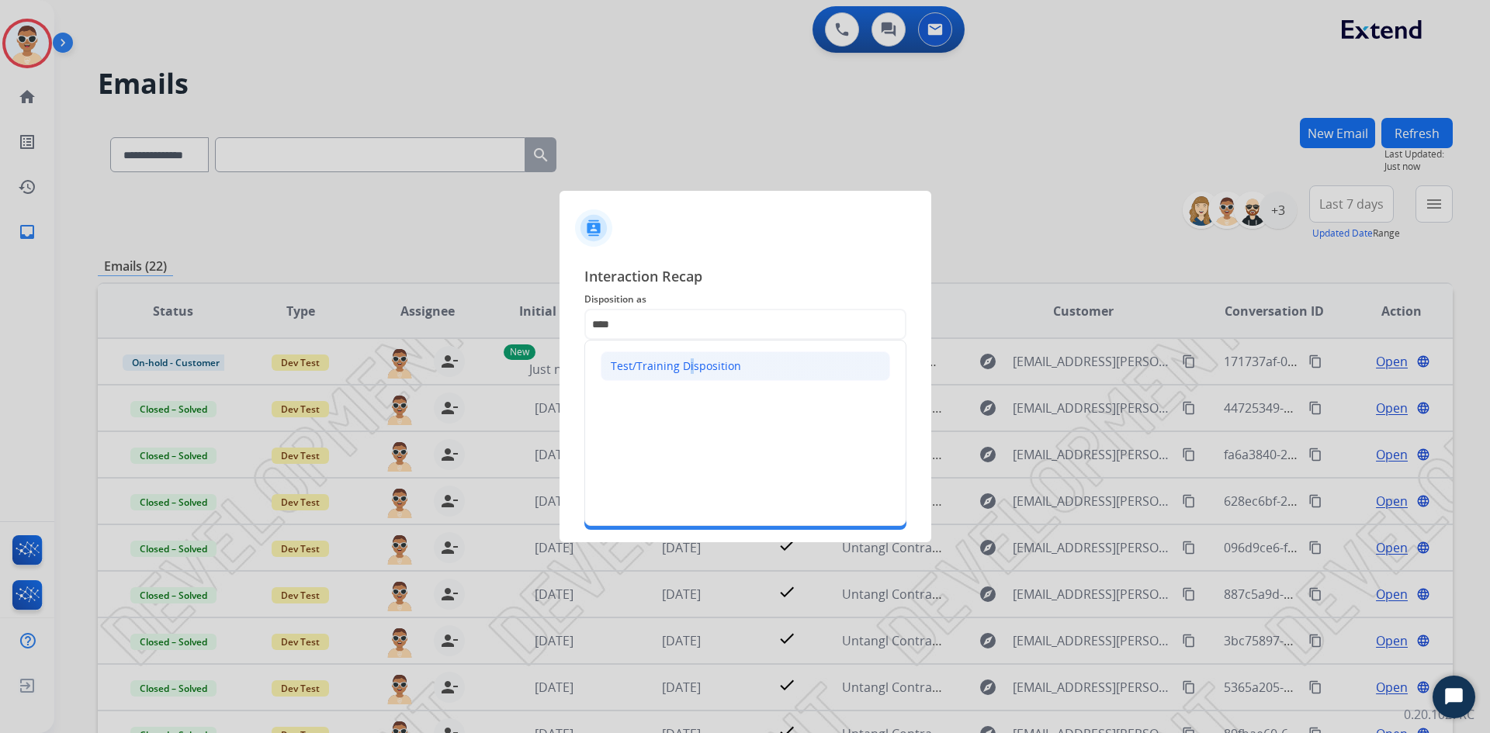
click at [681, 358] on li "Test/Training Disposition" at bounding box center [744, 365] width 289 height 29
type input "**********"
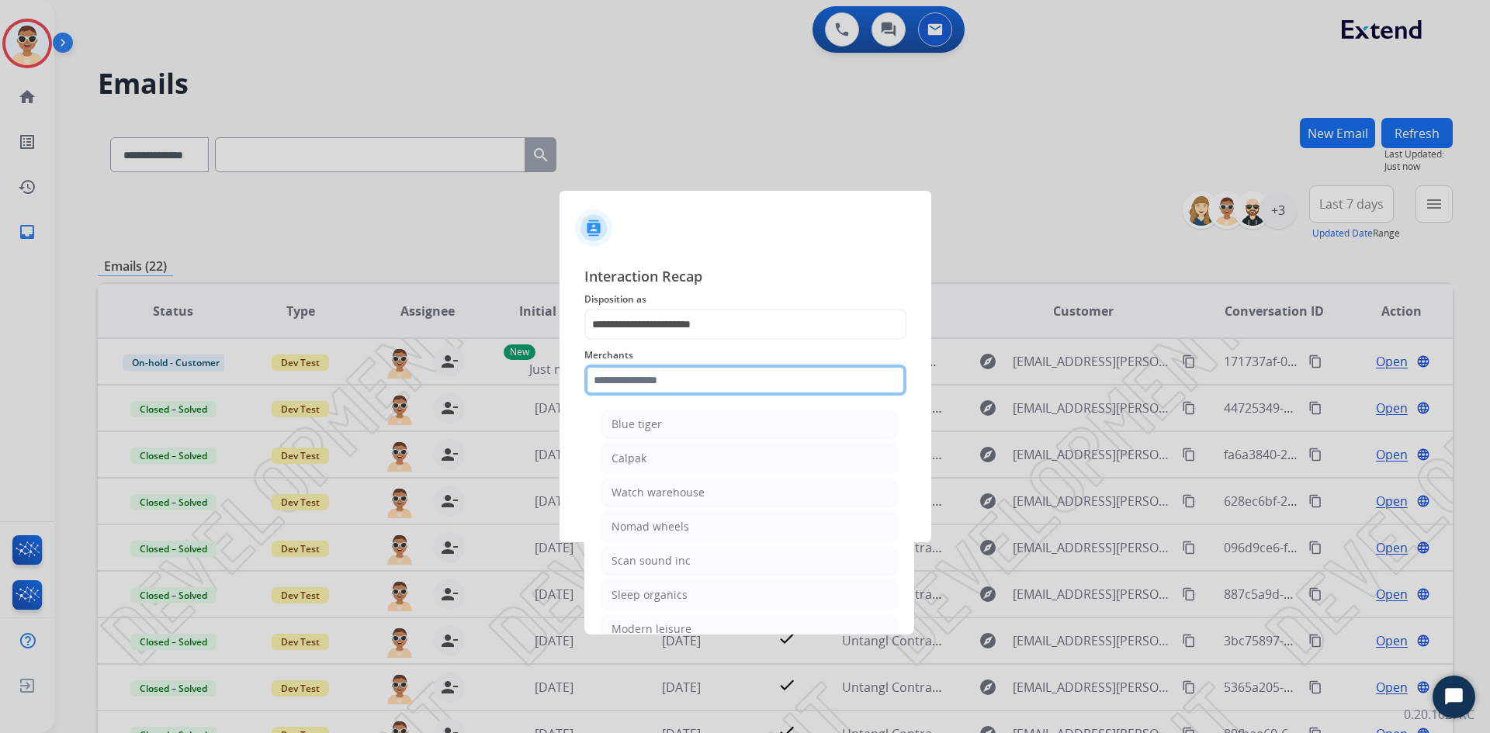
click at [663, 379] on input "text" at bounding box center [745, 380] width 322 height 31
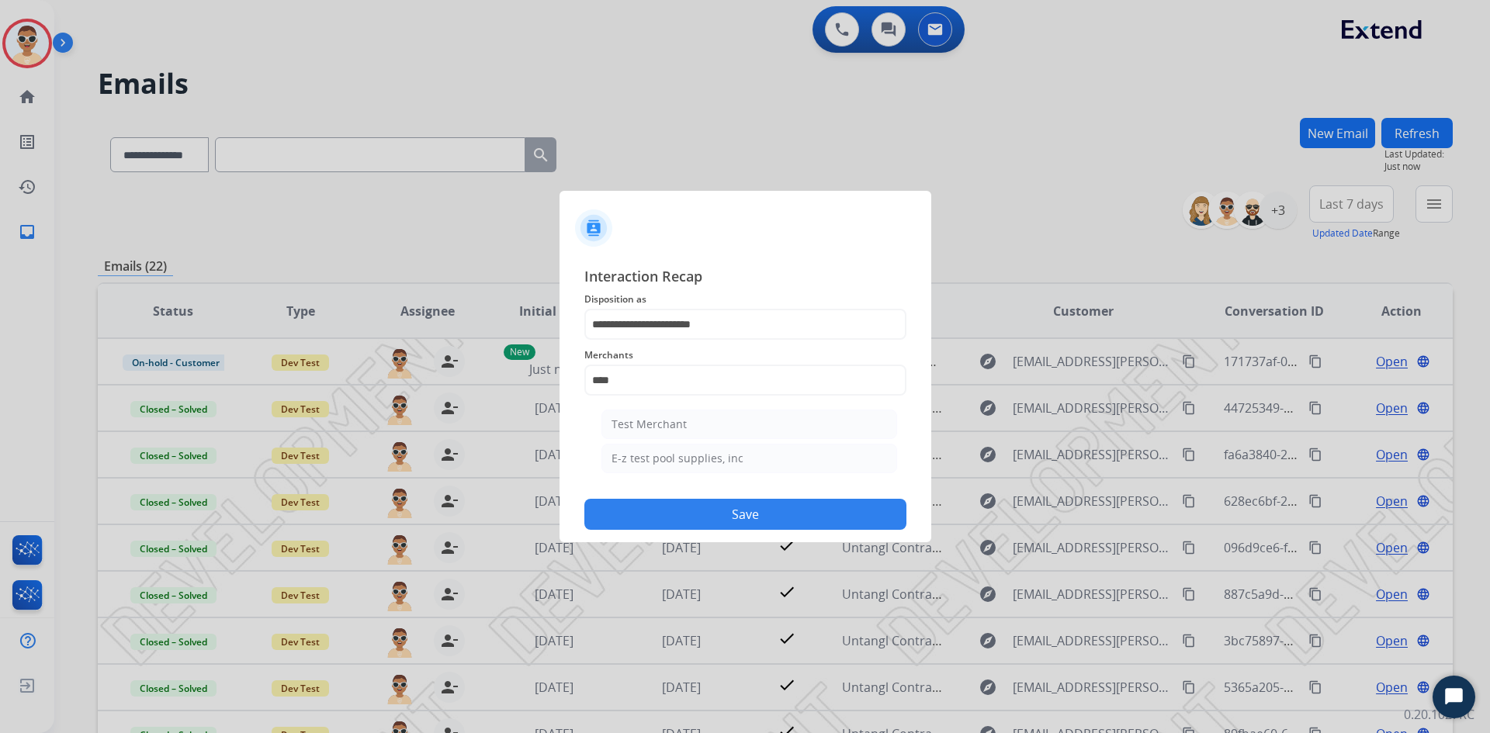
click at [652, 433] on li "Test Merchant" at bounding box center [749, 424] width 296 height 29
type input "**********"
click at [662, 448] on input "text" at bounding box center [745, 442] width 322 height 31
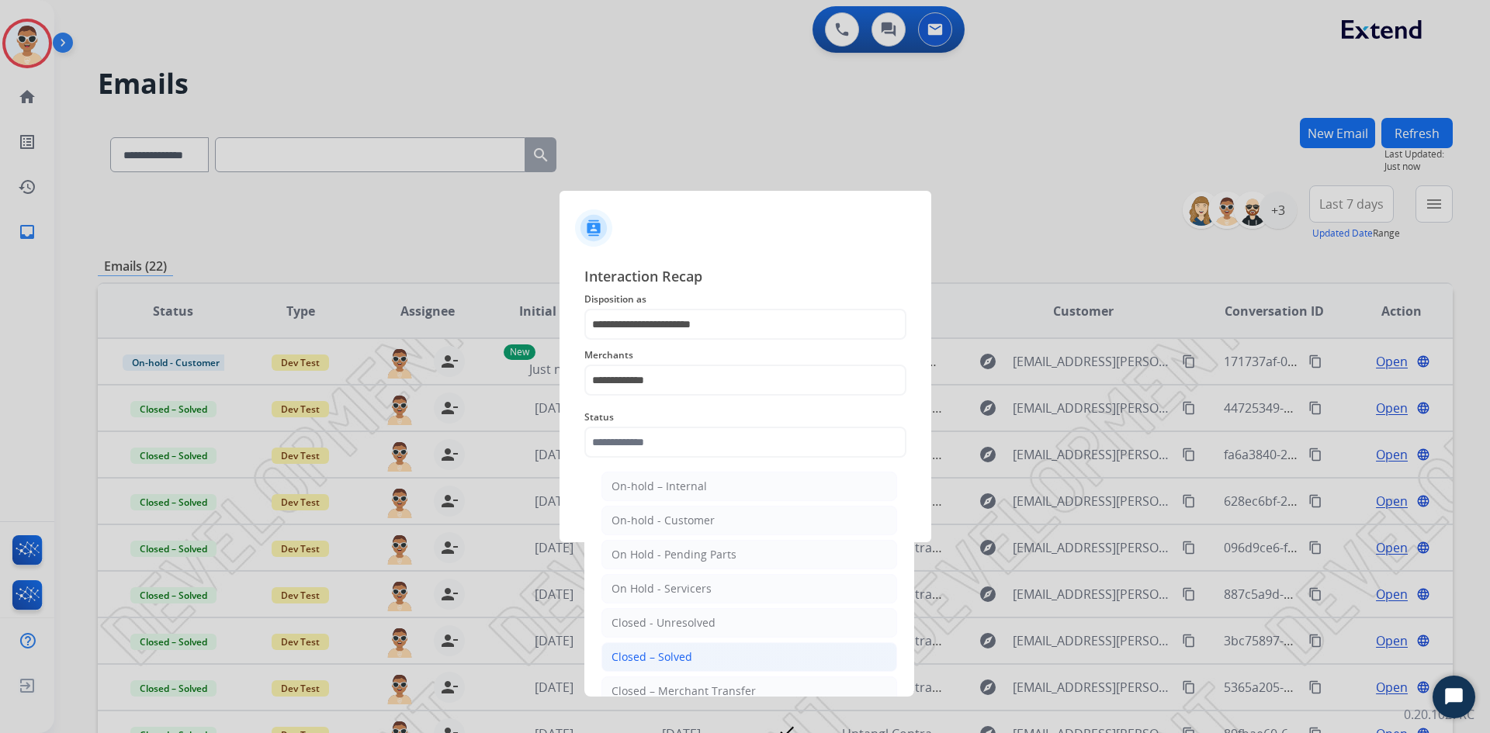
click at [683, 646] on ul "On-hold – Internal On-hold - Customer On Hold - Pending Parts On Hold - Service…" at bounding box center [749, 644] width 305 height 360
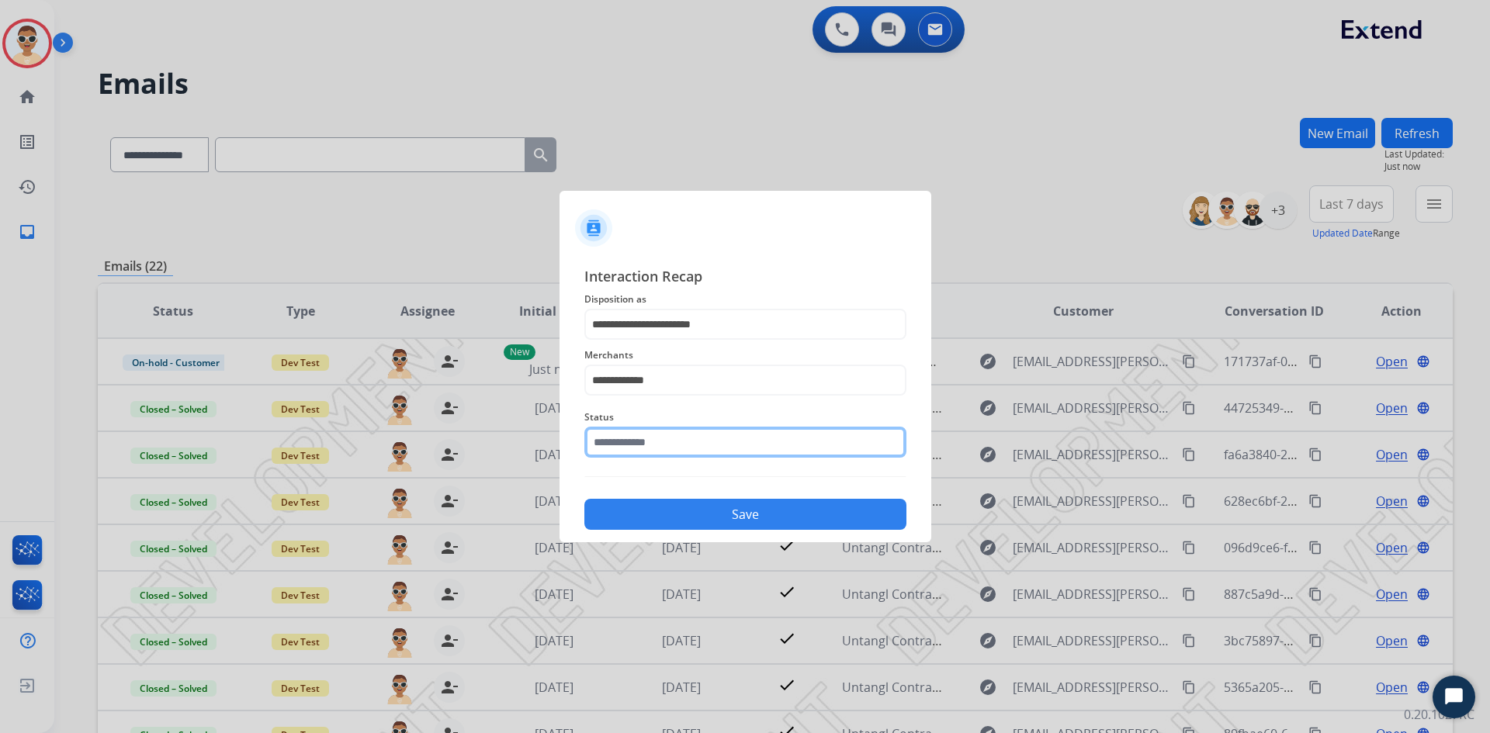
click at [697, 442] on input "text" at bounding box center [745, 442] width 322 height 31
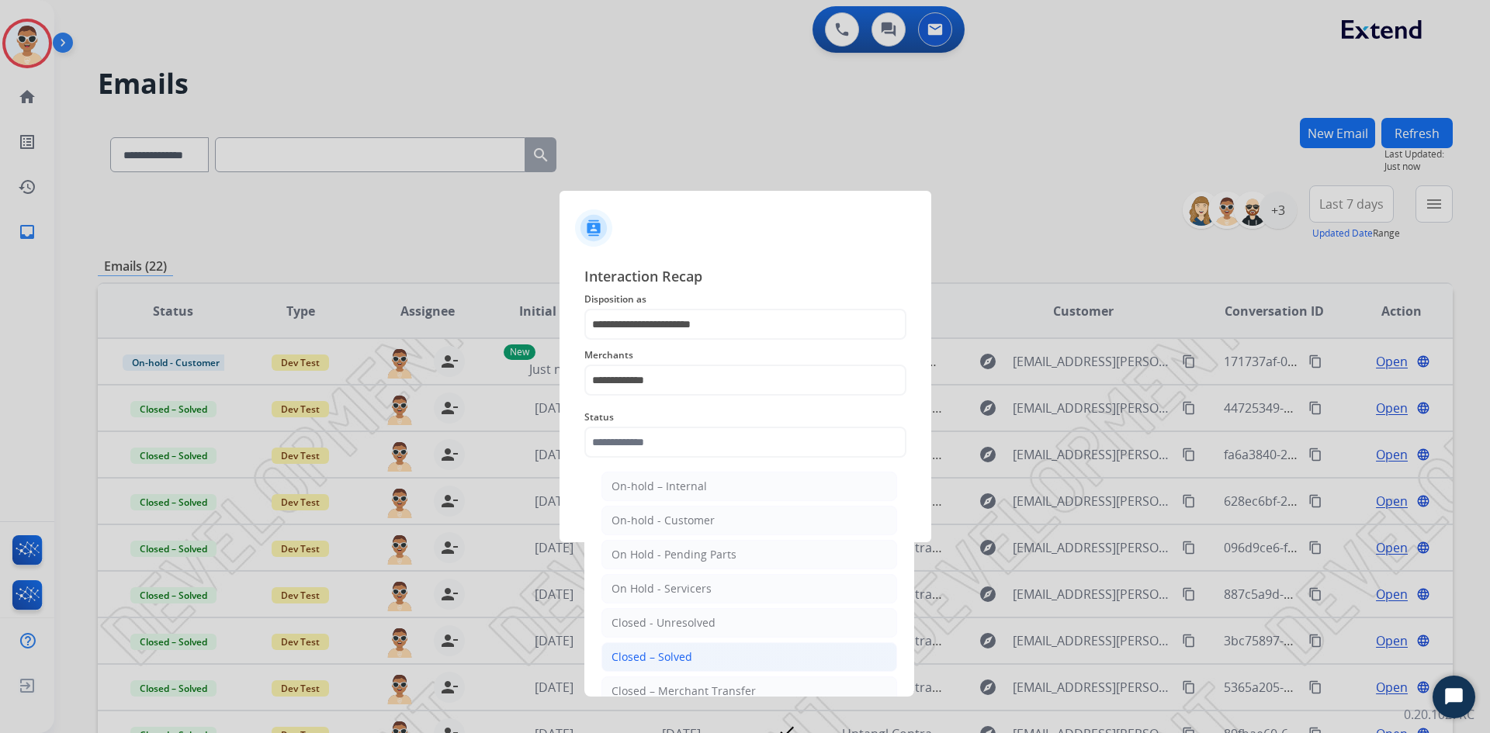
click at [678, 651] on div "Closed – Solved" at bounding box center [651, 657] width 81 height 16
type input "**********"
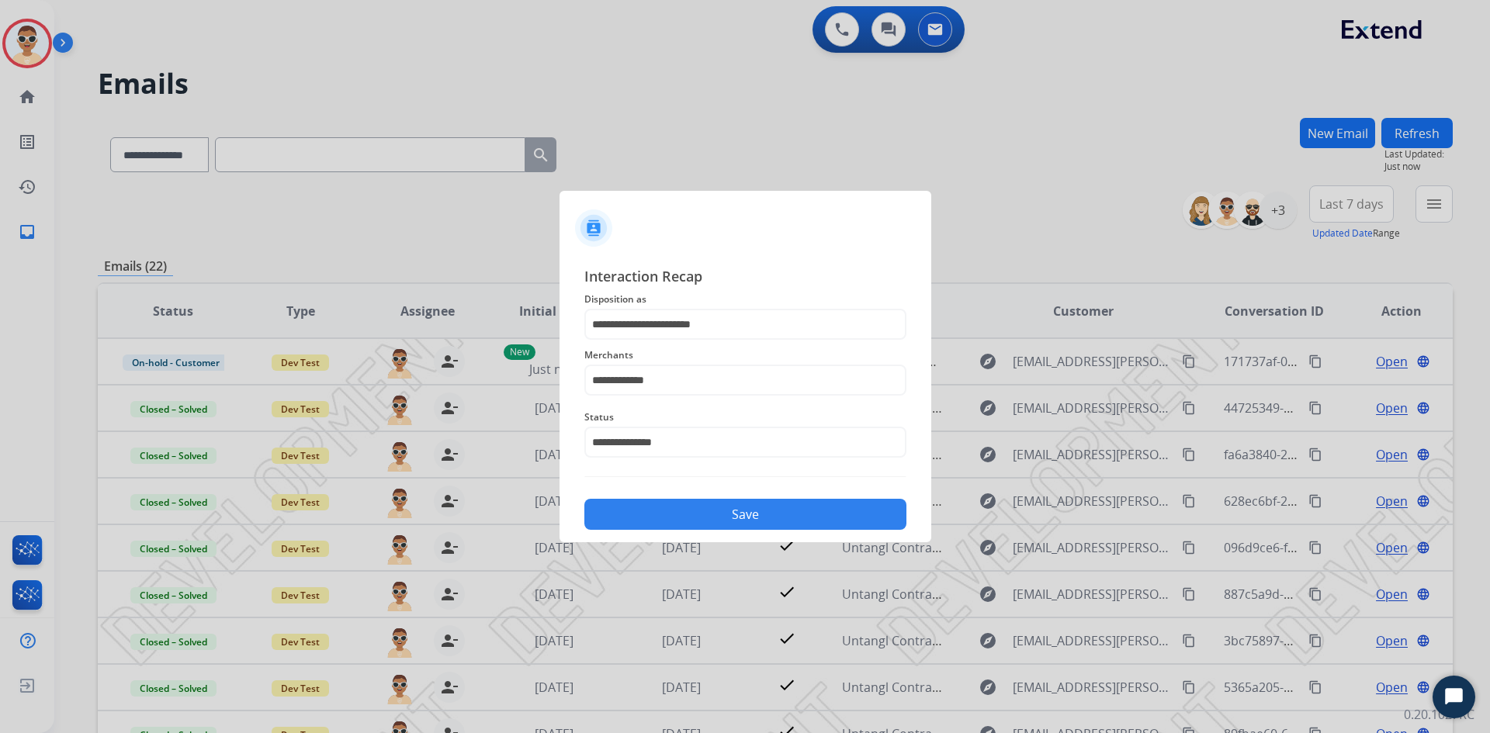
click at [729, 523] on button "Save" at bounding box center [745, 514] width 322 height 31
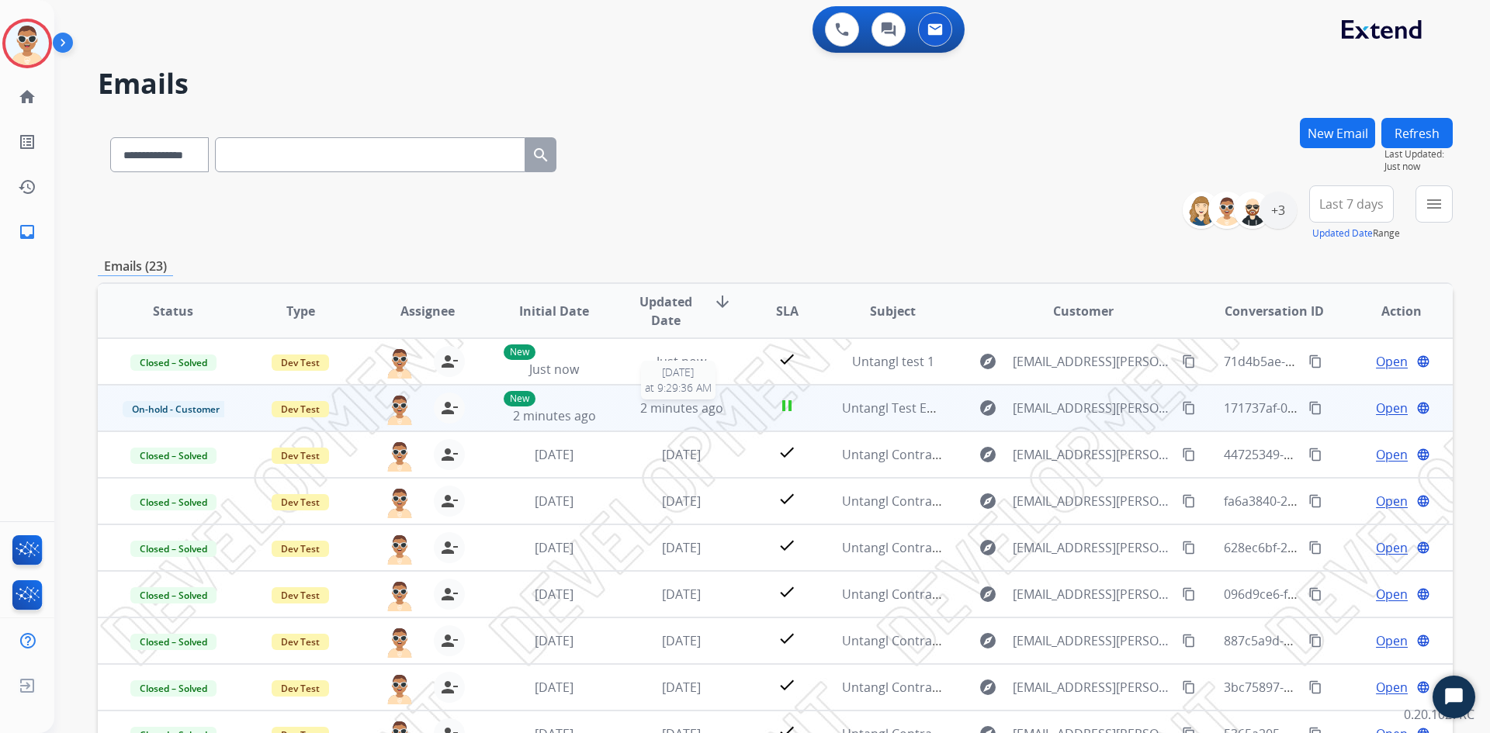
click at [662, 411] on span "2 minutes ago" at bounding box center [681, 408] width 83 height 17
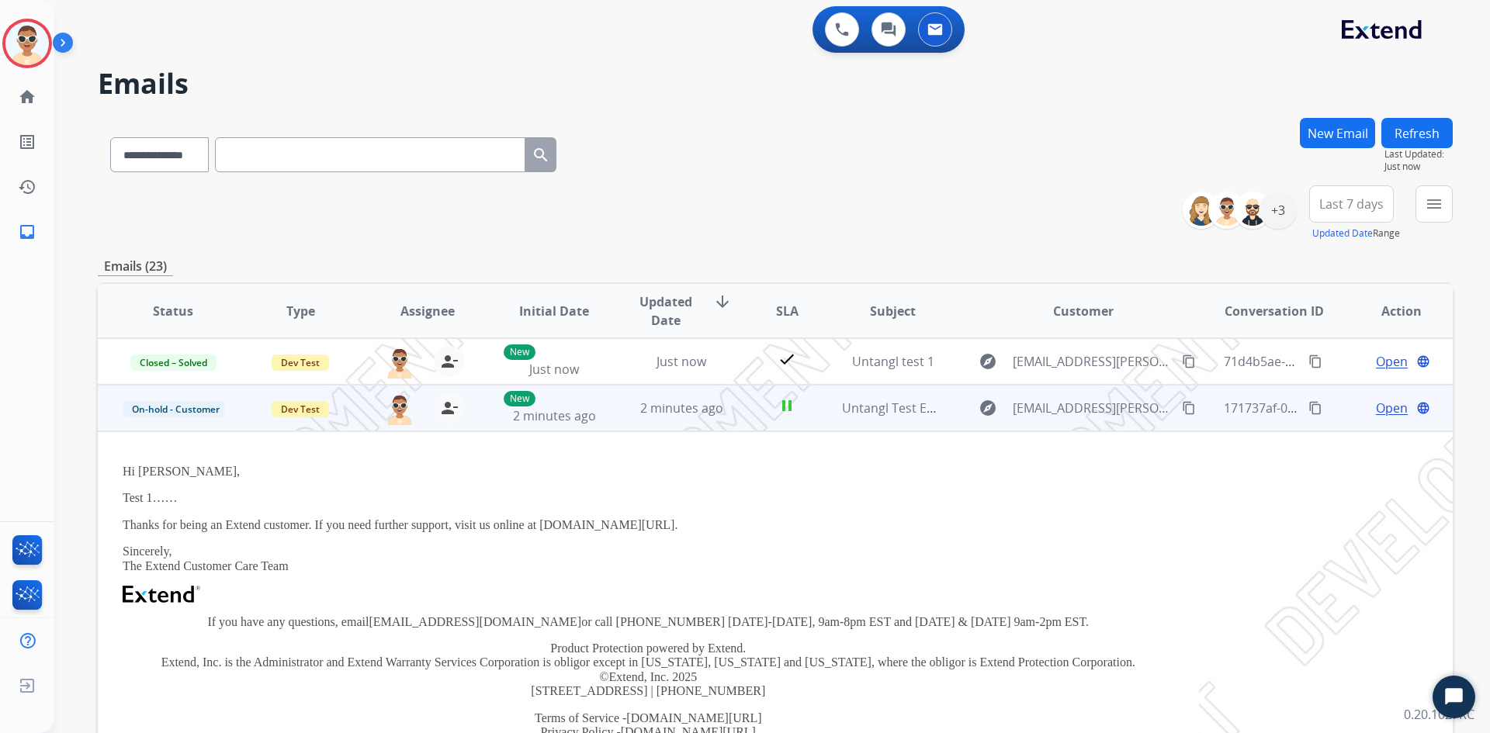
scroll to position [47, 0]
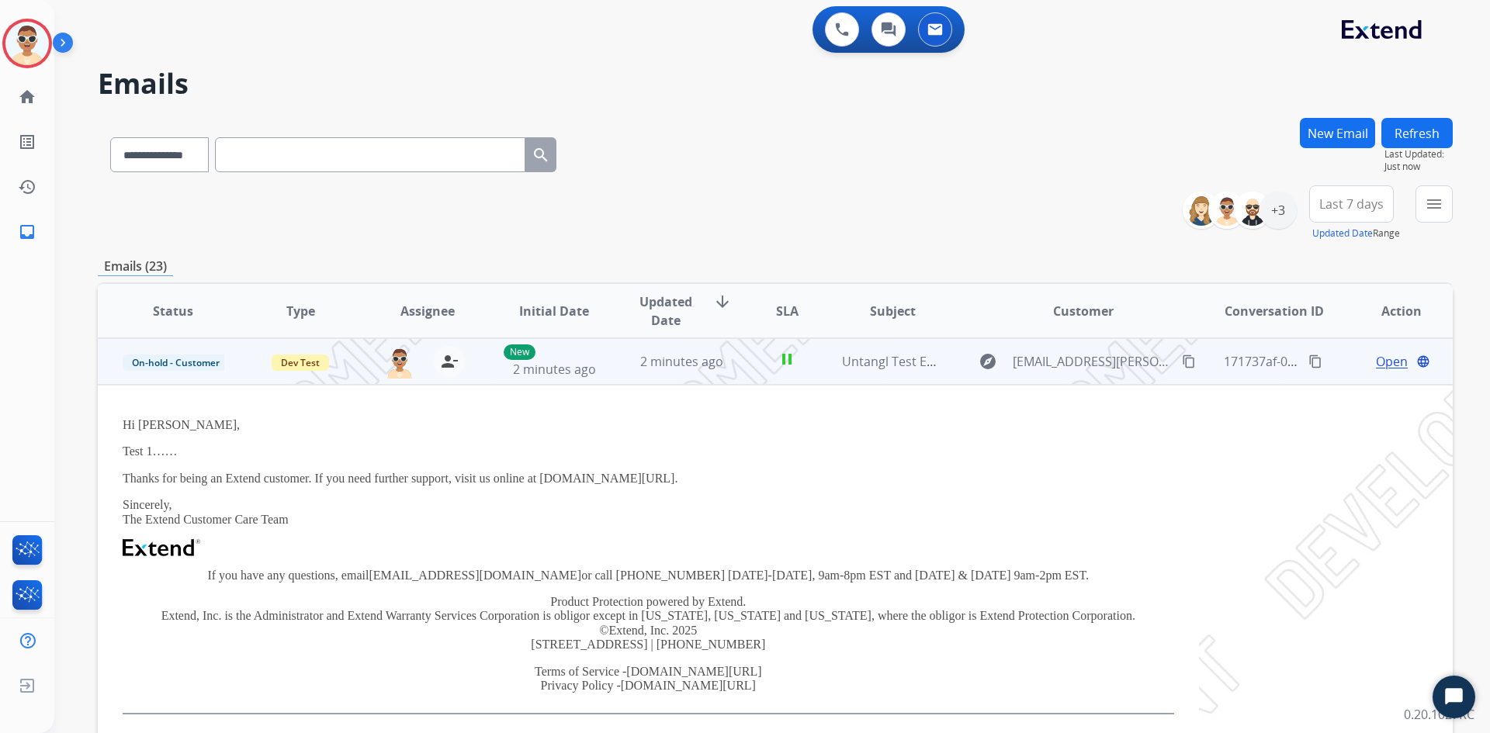
click at [659, 412] on app-office-email-preview "Hi [PERSON_NAME], Test 1…… Thanks for being an Extend customer. If you need fur…" at bounding box center [648, 566] width 1051 height 312
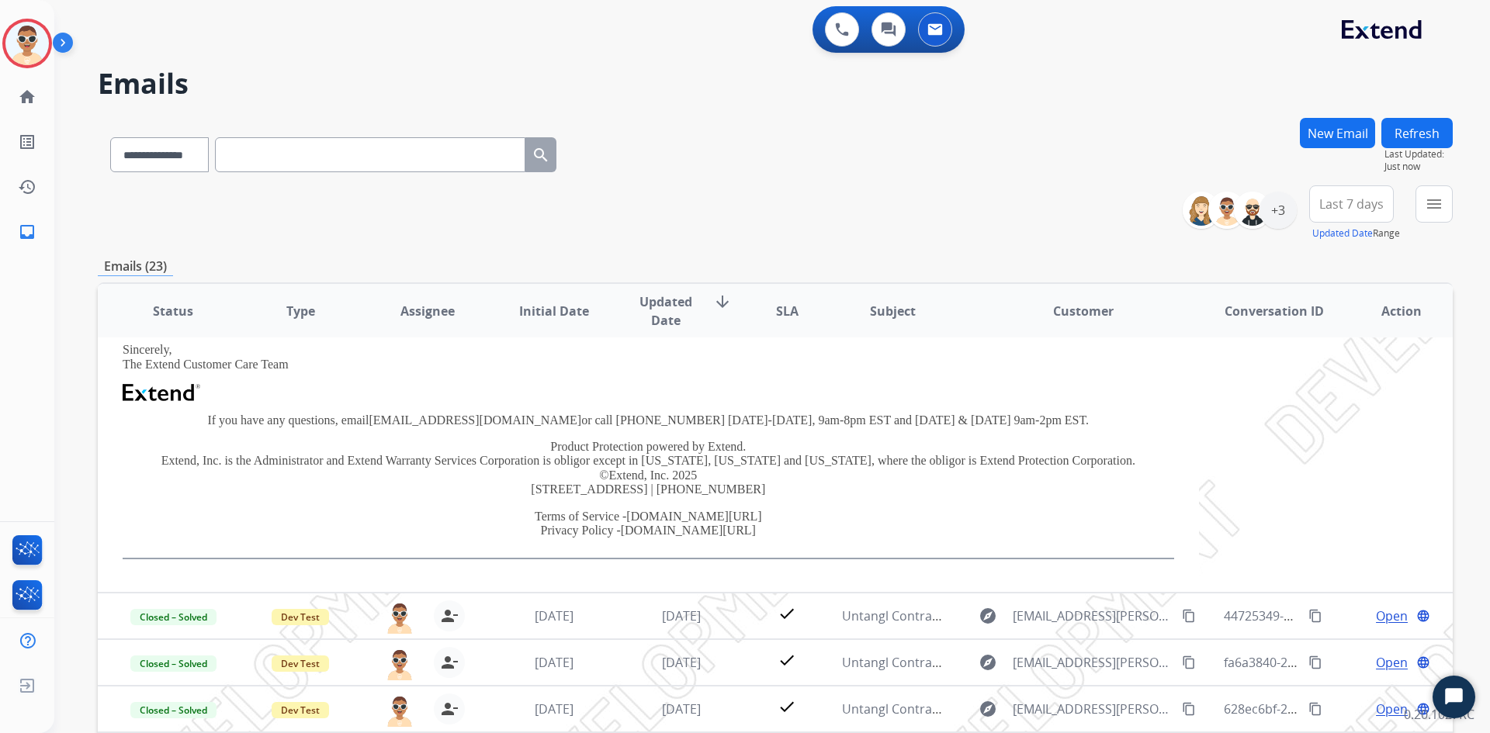
scroll to position [0, 0]
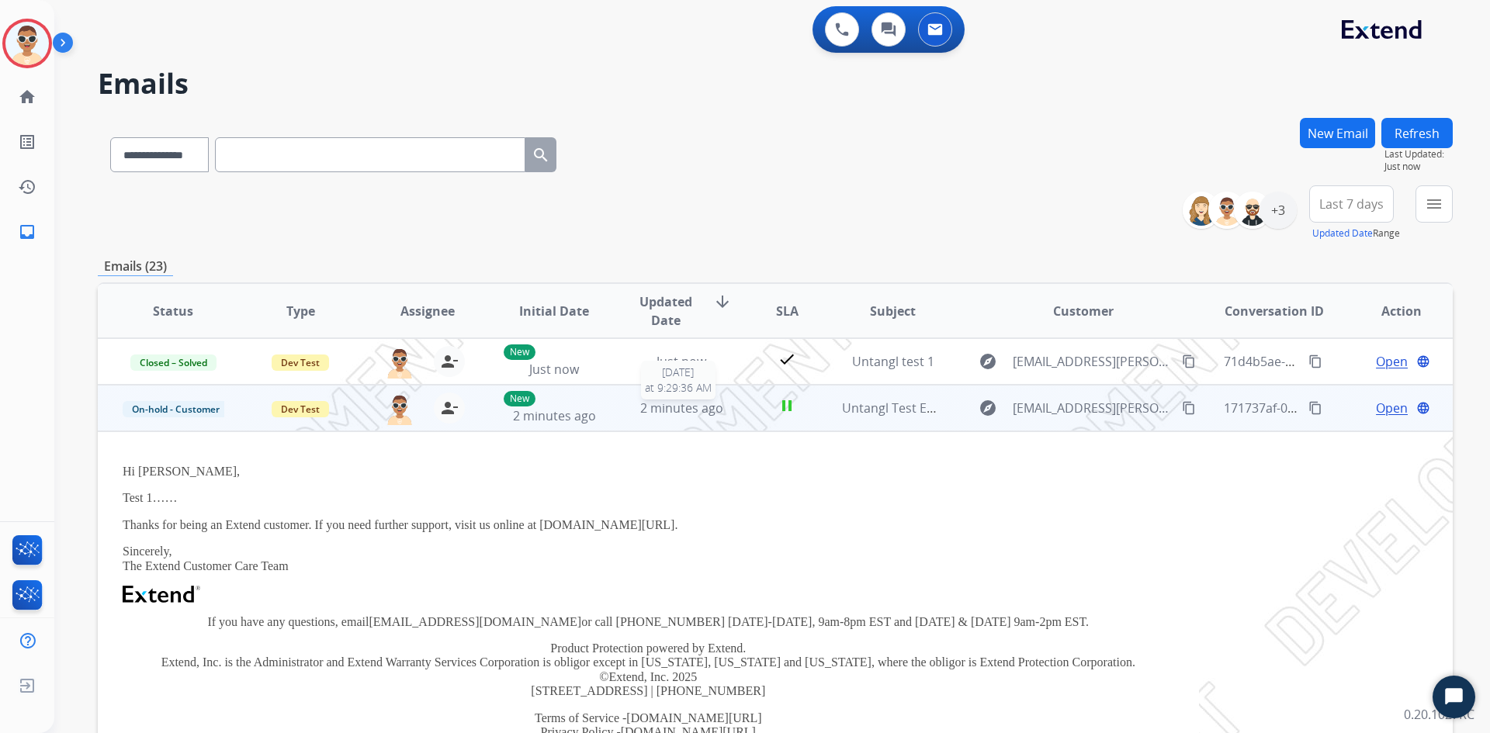
click at [674, 409] on span "2 minutes ago" at bounding box center [681, 408] width 83 height 17
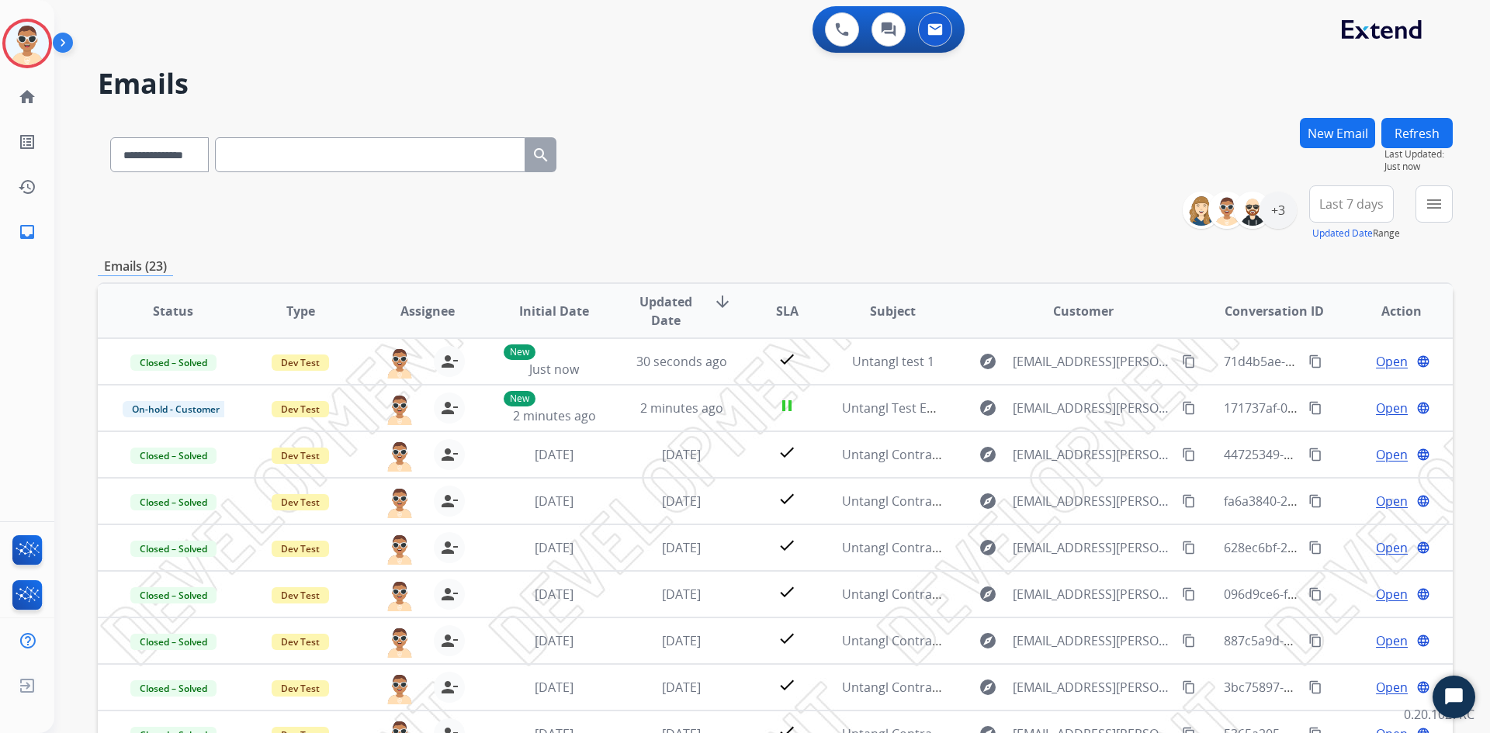
click at [693, 246] on div "**********" at bounding box center [775, 500] width 1355 height 765
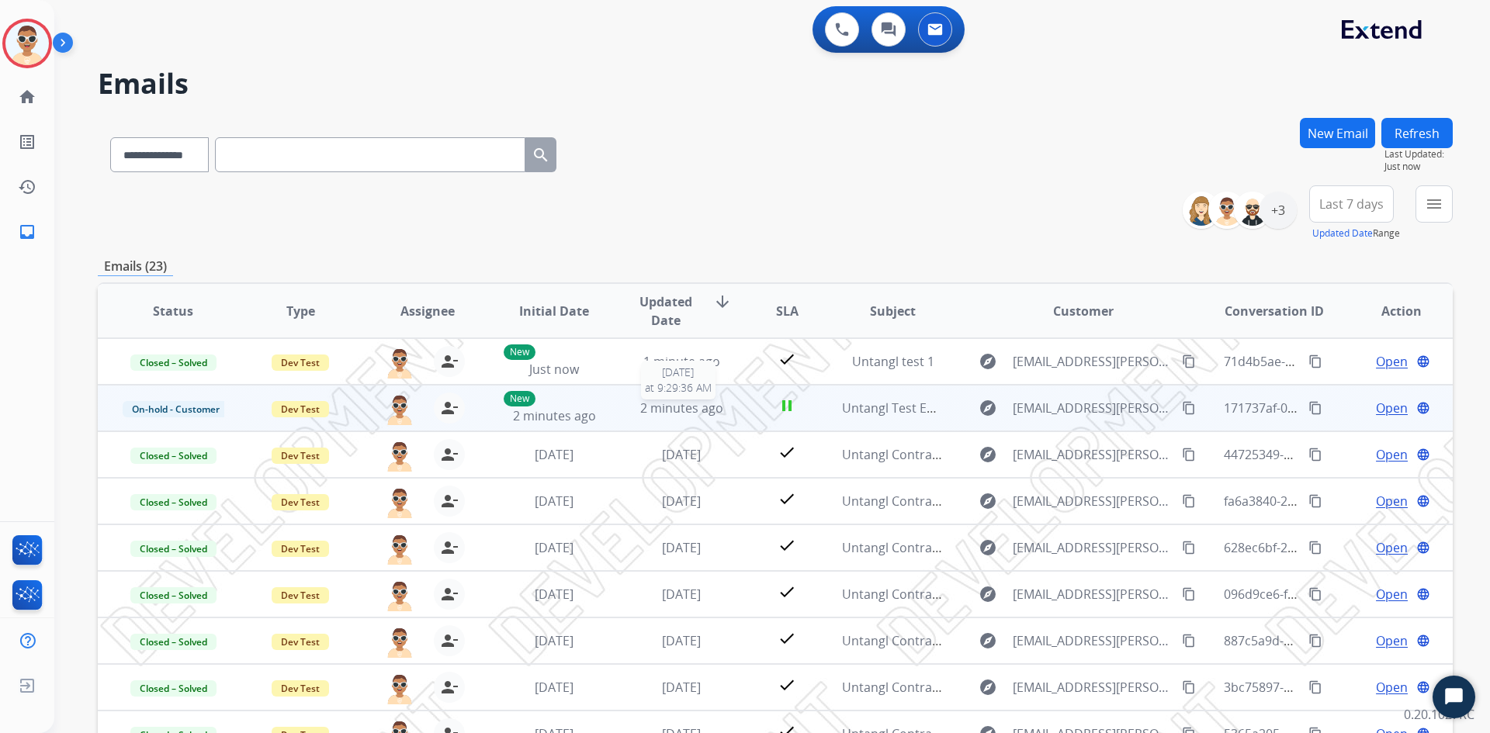
click at [687, 408] on span "2 minutes ago" at bounding box center [681, 408] width 83 height 17
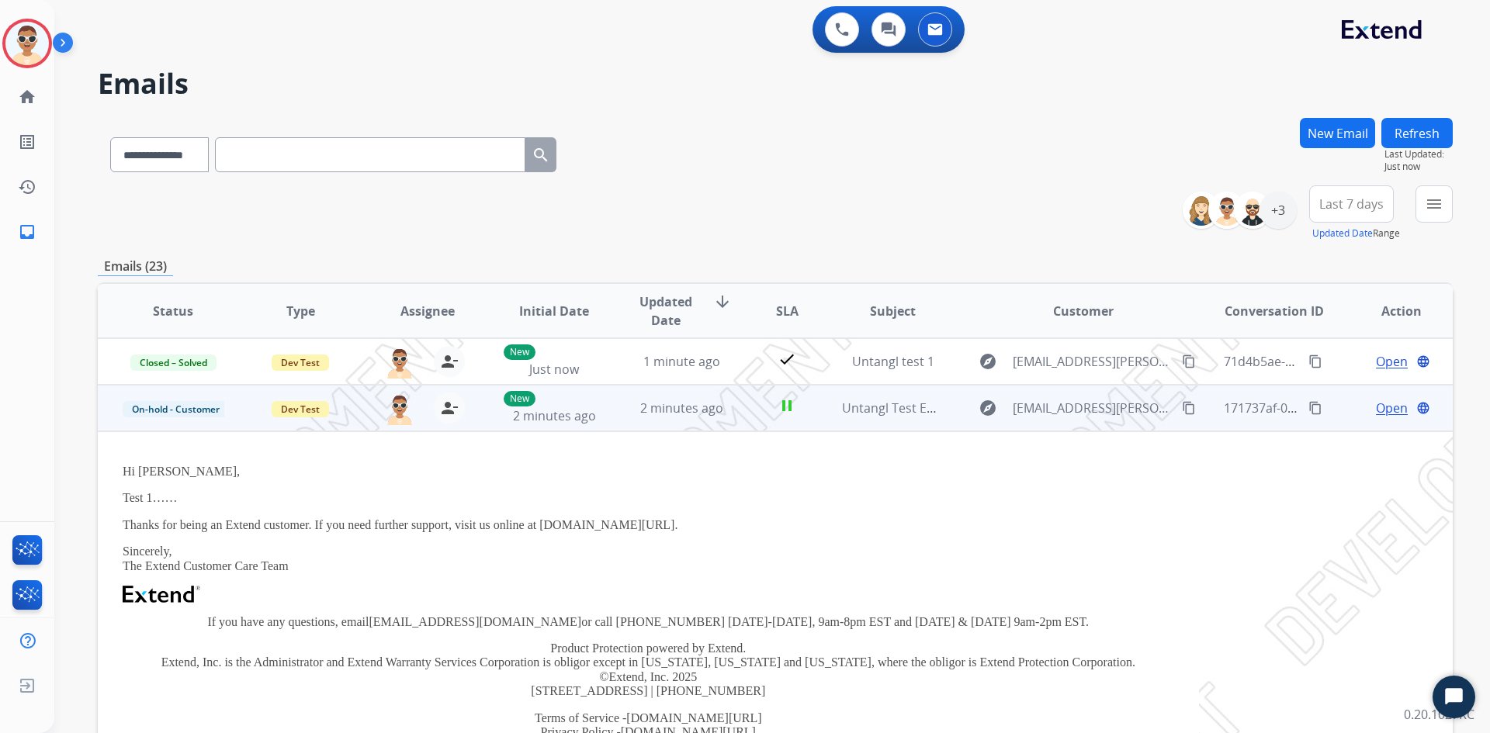
scroll to position [47, 0]
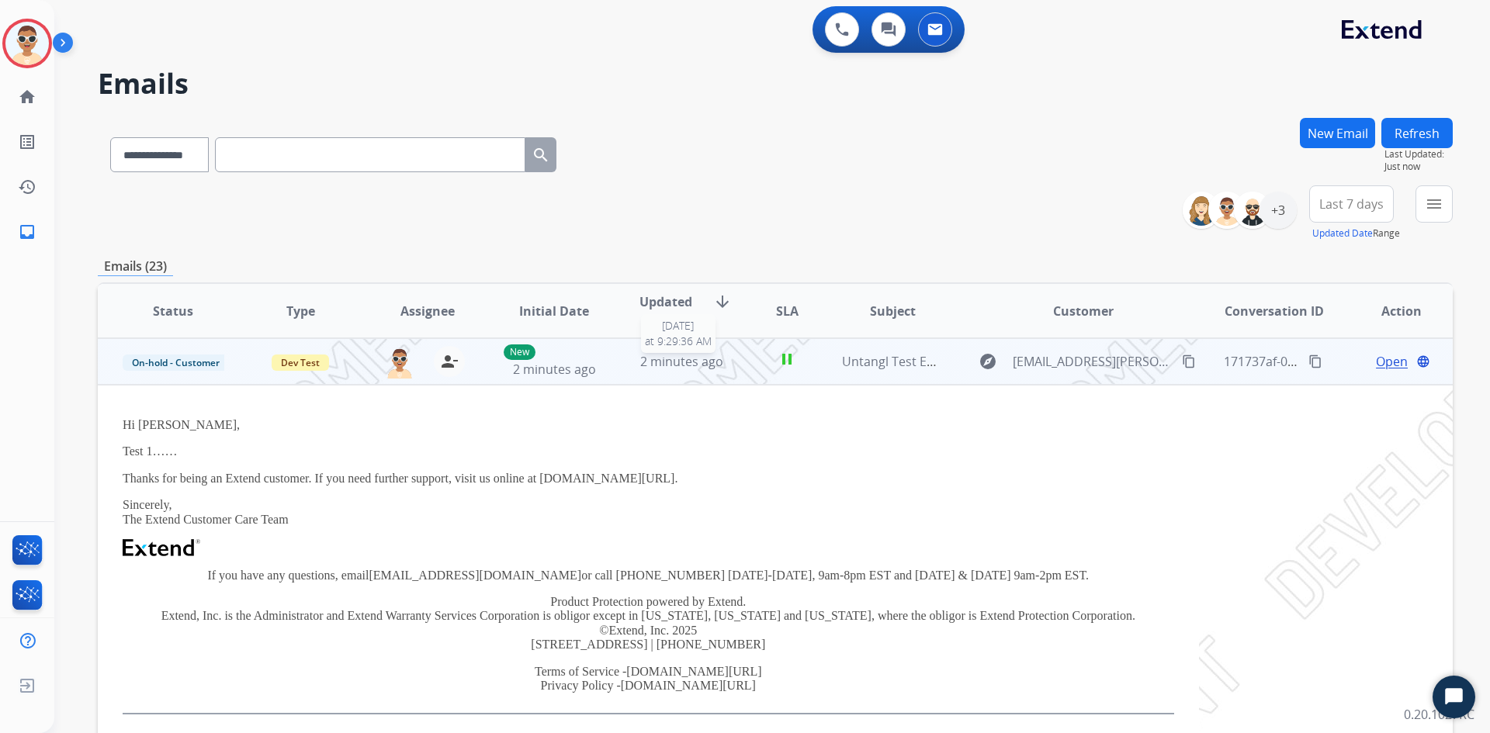
click at [686, 364] on span "2 minutes ago" at bounding box center [681, 361] width 83 height 17
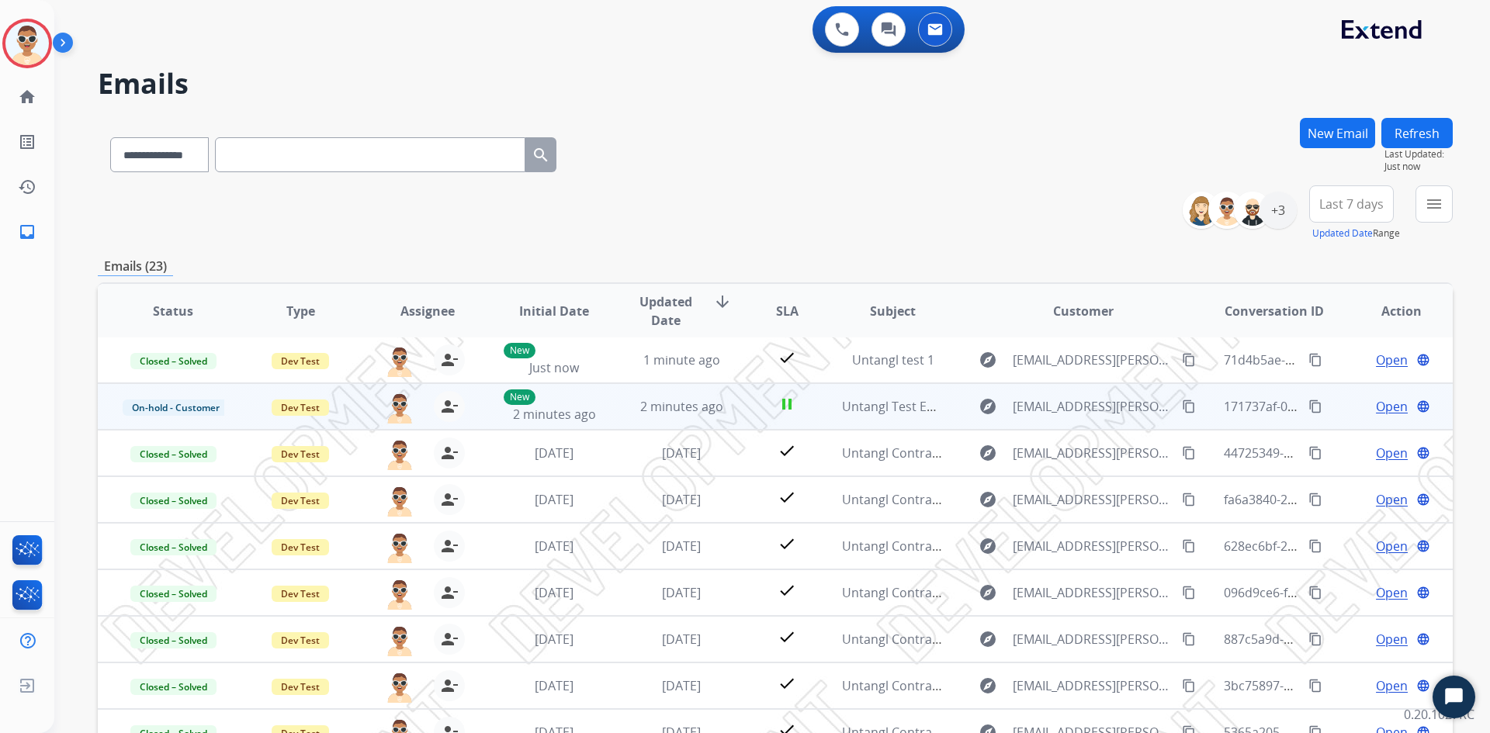
click at [1377, 407] on span "Open" at bounding box center [1392, 406] width 32 height 19
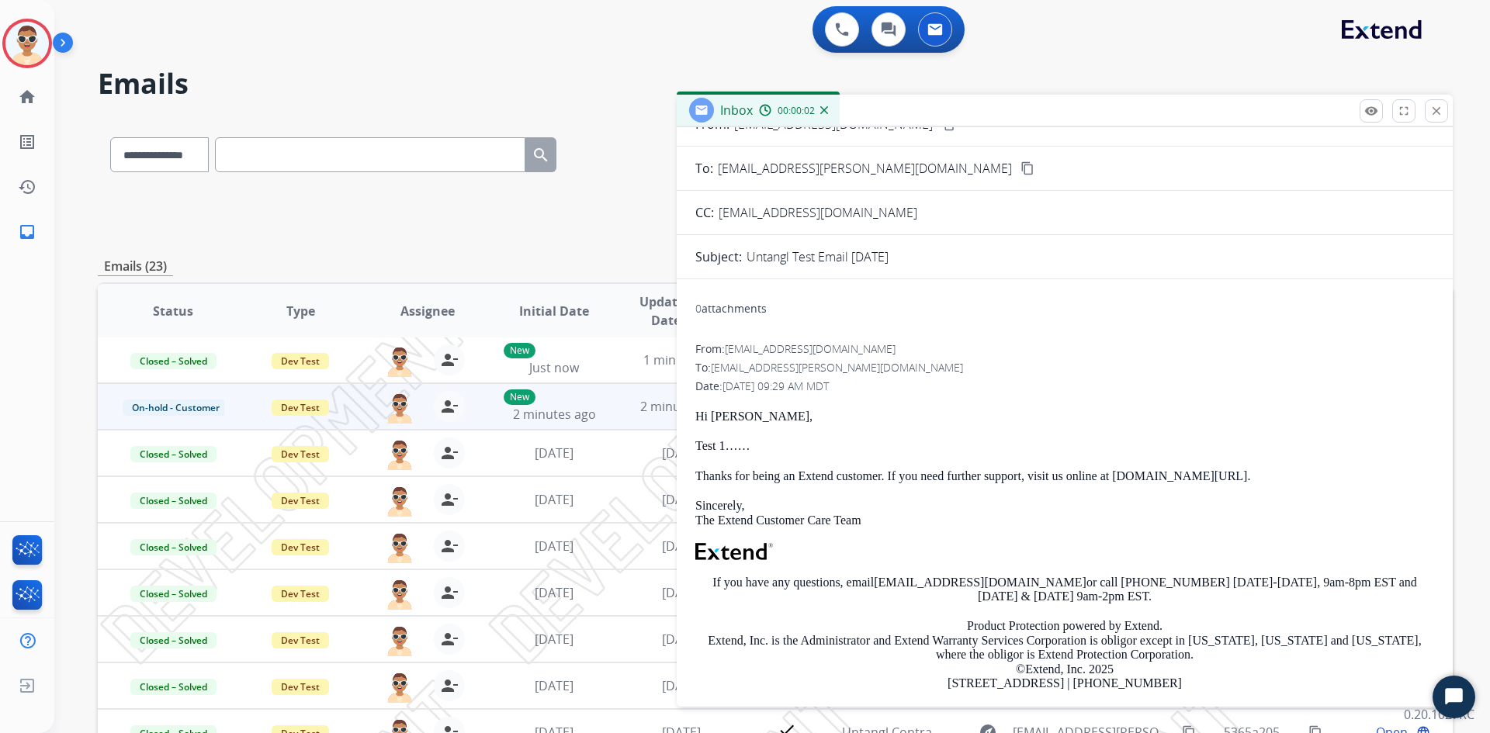
scroll to position [0, 0]
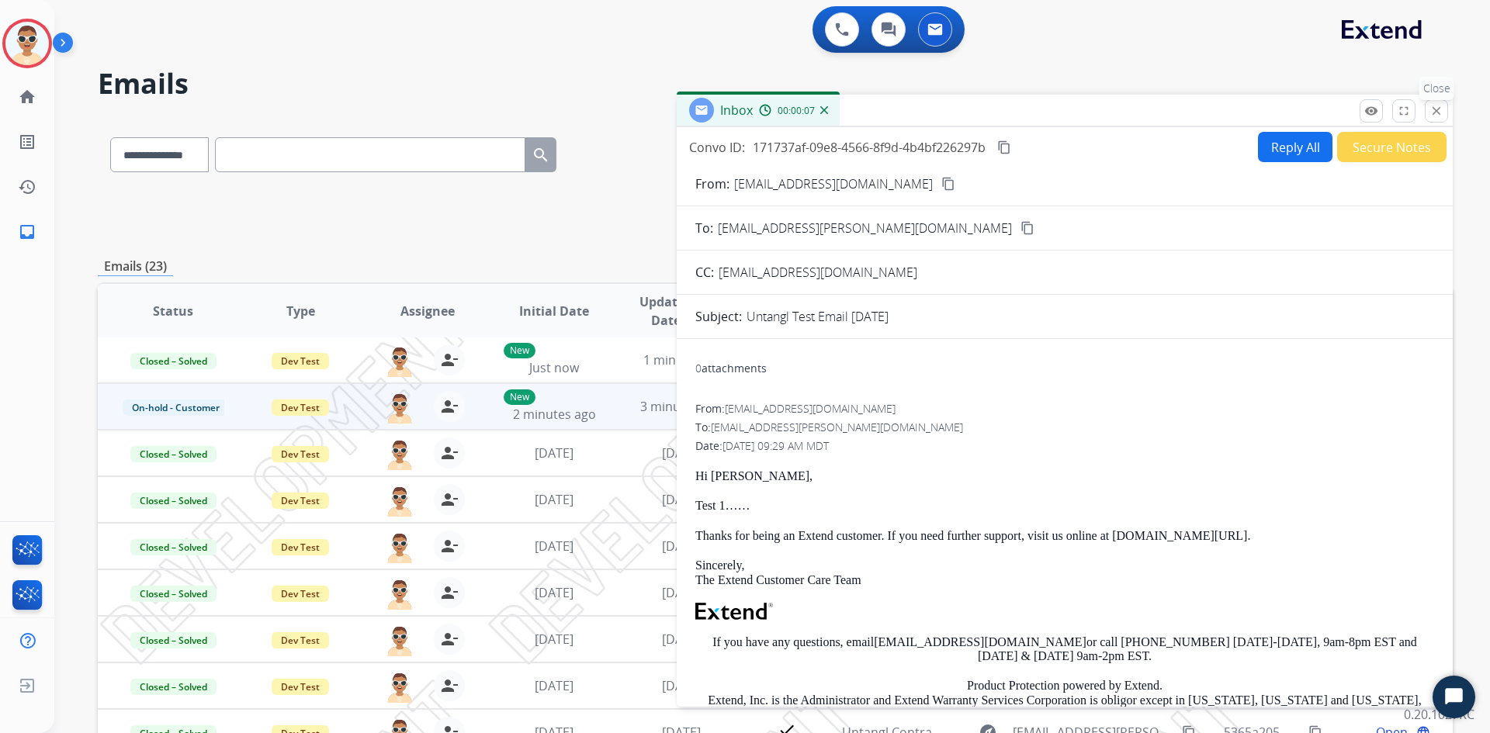
click at [1437, 116] on mat-icon "close" at bounding box center [1436, 111] width 14 height 14
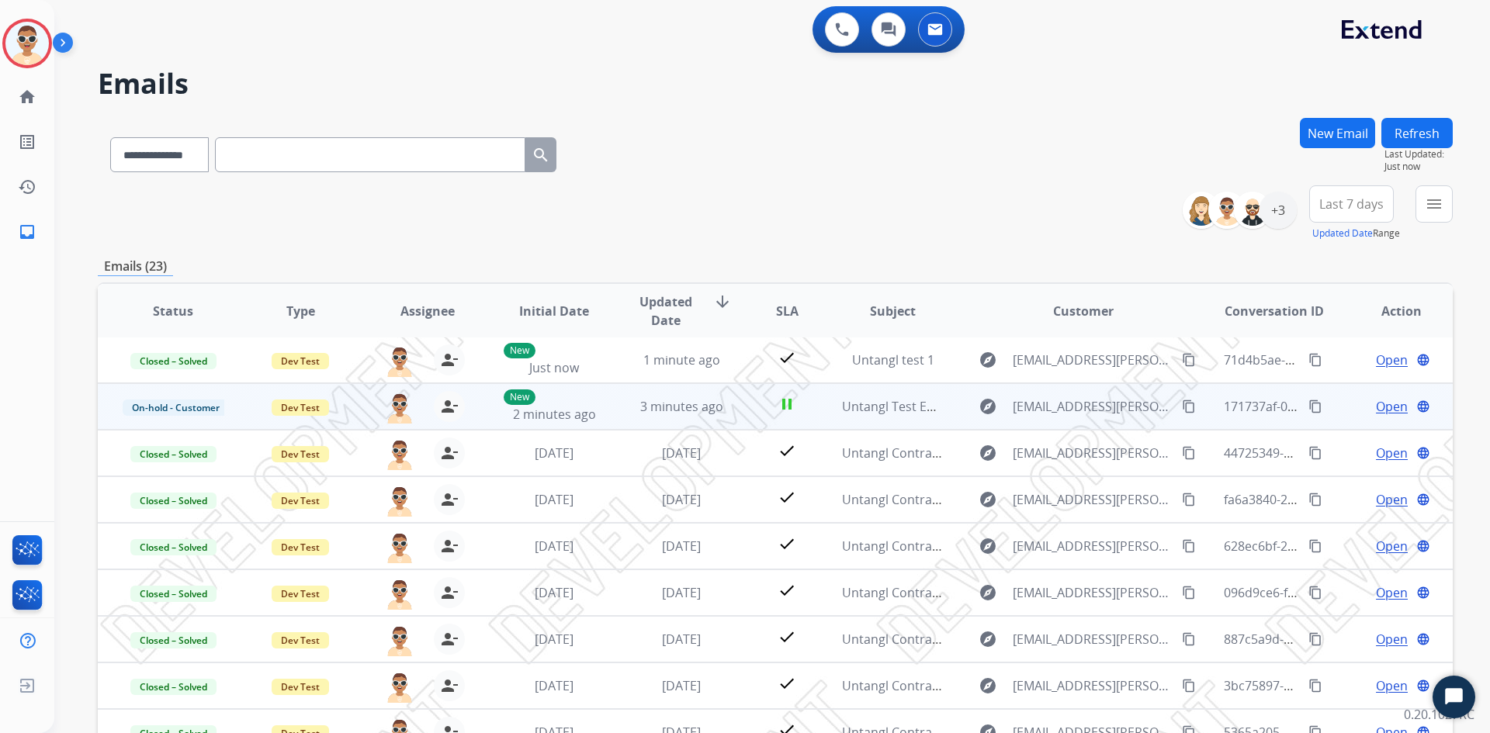
click at [1383, 408] on span "Open" at bounding box center [1392, 406] width 32 height 19
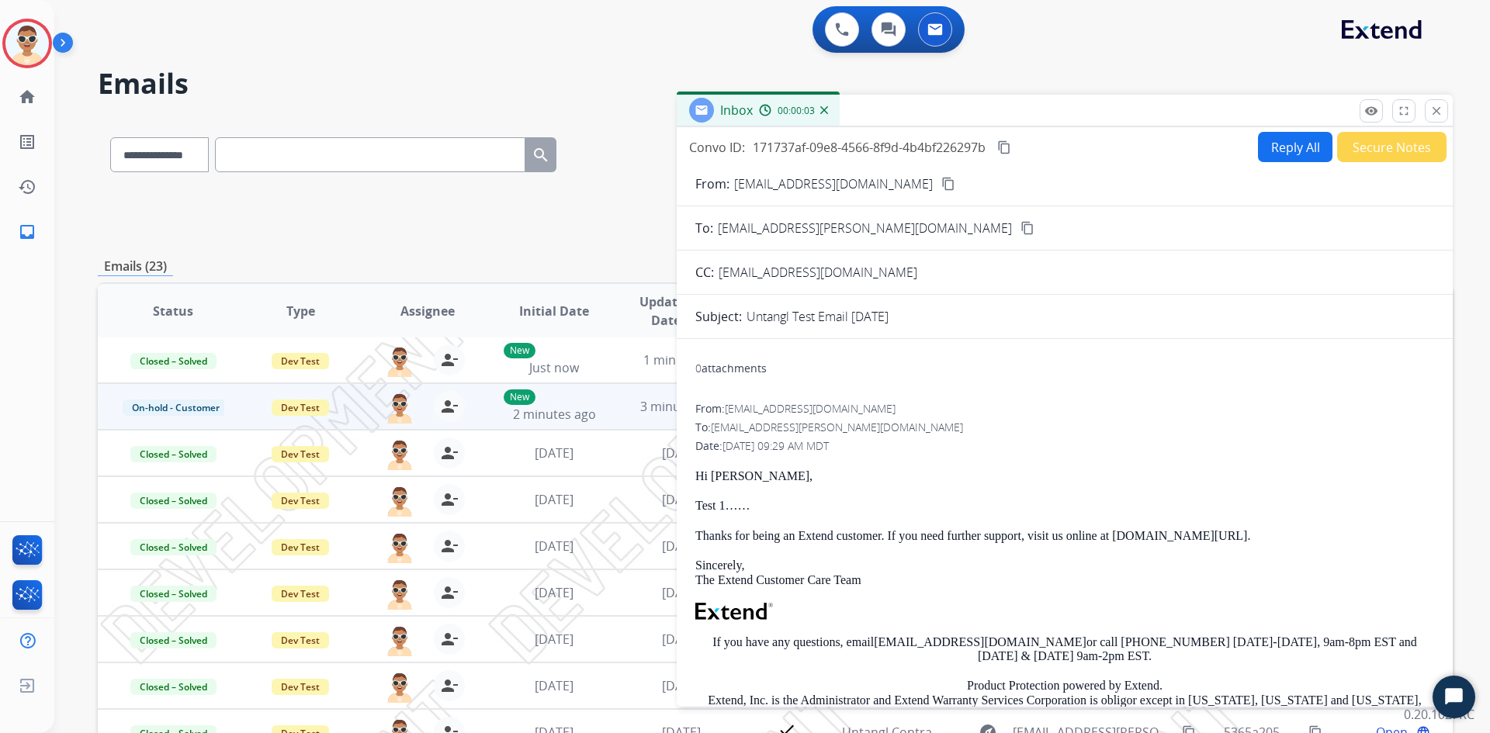
click at [1057, 102] on div "Inbox 00:00:03" at bounding box center [1065, 111] width 776 height 33
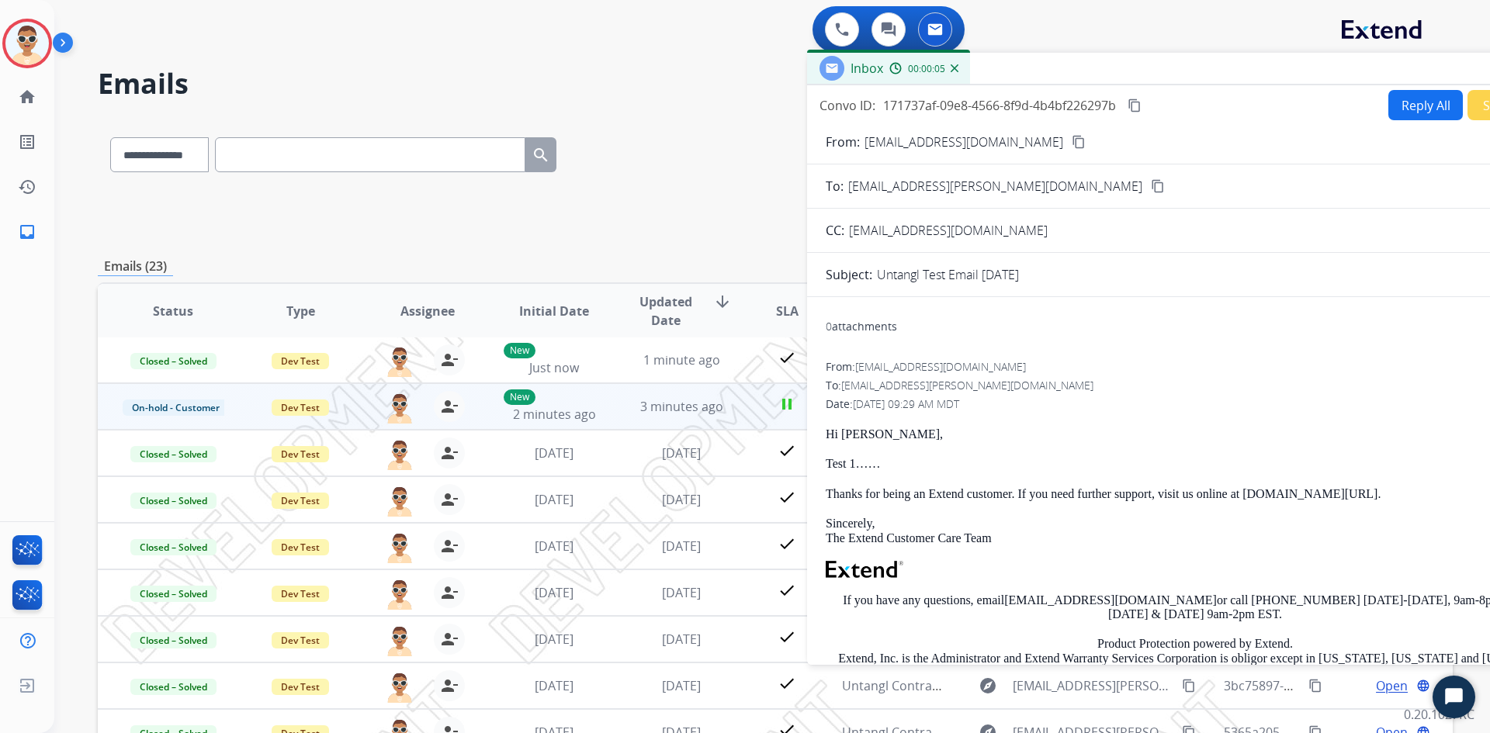
drag, startPoint x: 1054, startPoint y: 108, endPoint x: 1186, endPoint y: 66, distance: 138.4
click at [1186, 66] on div "Inbox 00:00:05" at bounding box center [1195, 69] width 776 height 33
drag, startPoint x: 960, startPoint y: 406, endPoint x: 874, endPoint y: 414, distance: 86.5
click at [890, 410] on span "[DATE] 09:29 AM MDT" at bounding box center [907, 403] width 106 height 15
click at [1455, 700] on icon "Open Chat" at bounding box center [1454, 696] width 18 height 16
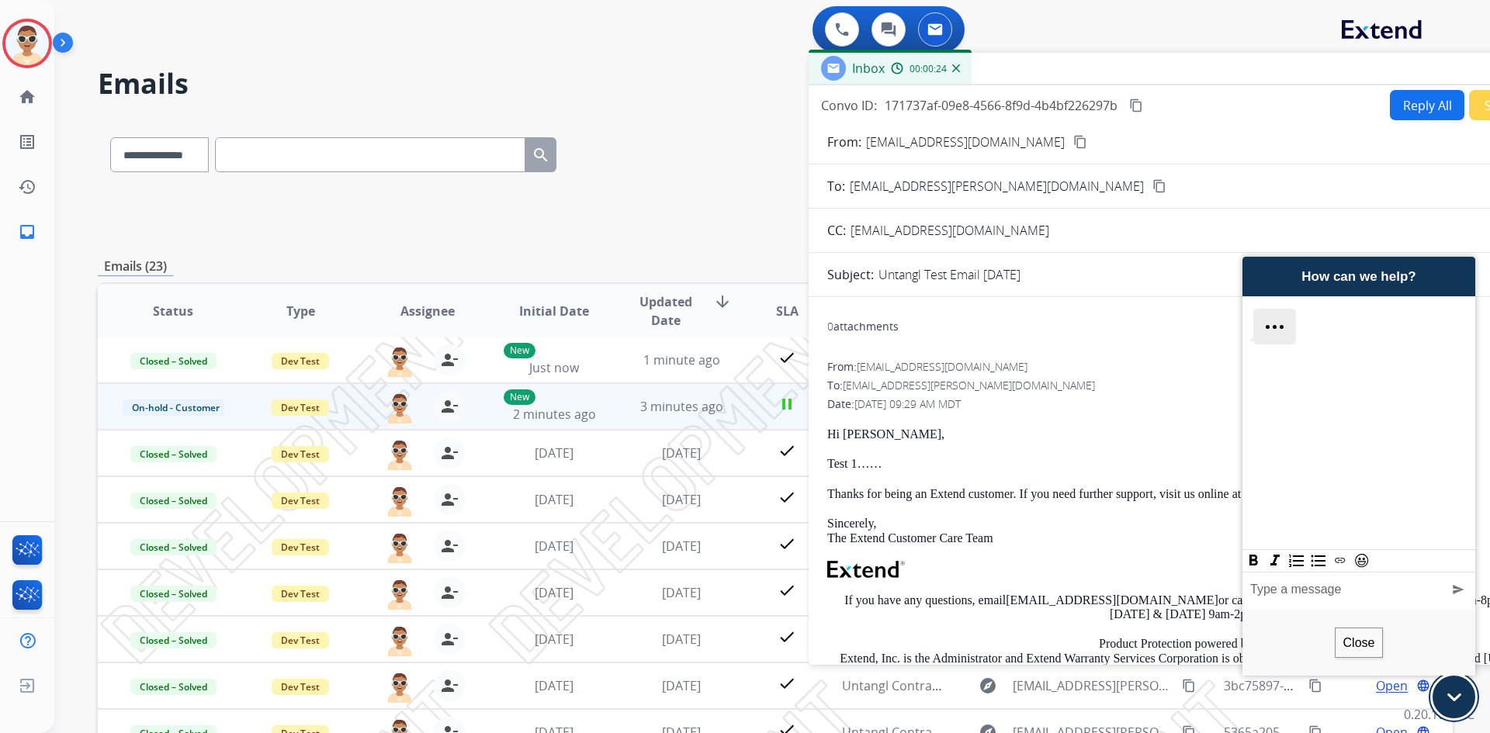
click at [1455, 700] on icon "Minimize" at bounding box center [1454, 698] width 14 height 8
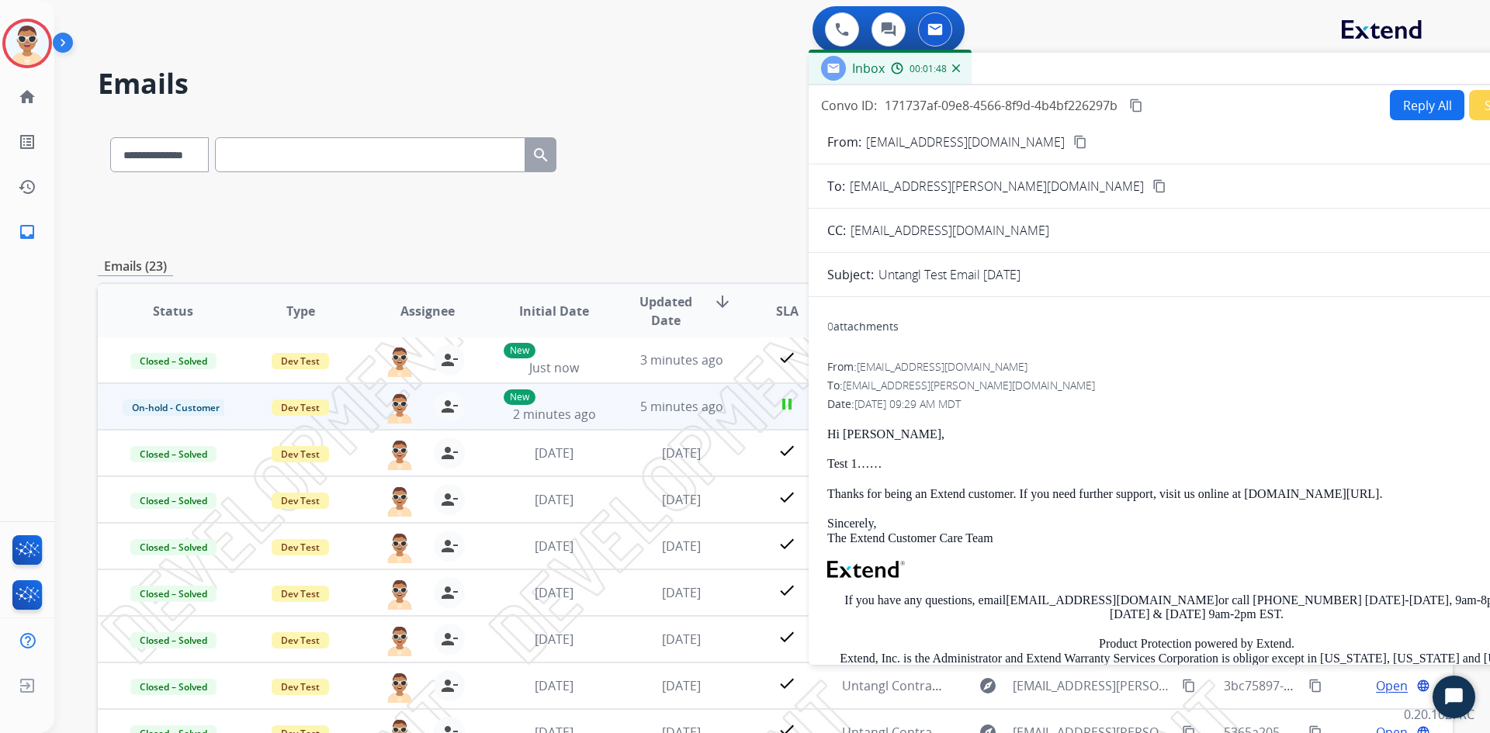
click at [699, 397] on div "5 minutes ago" at bounding box center [682, 406] width 102 height 19
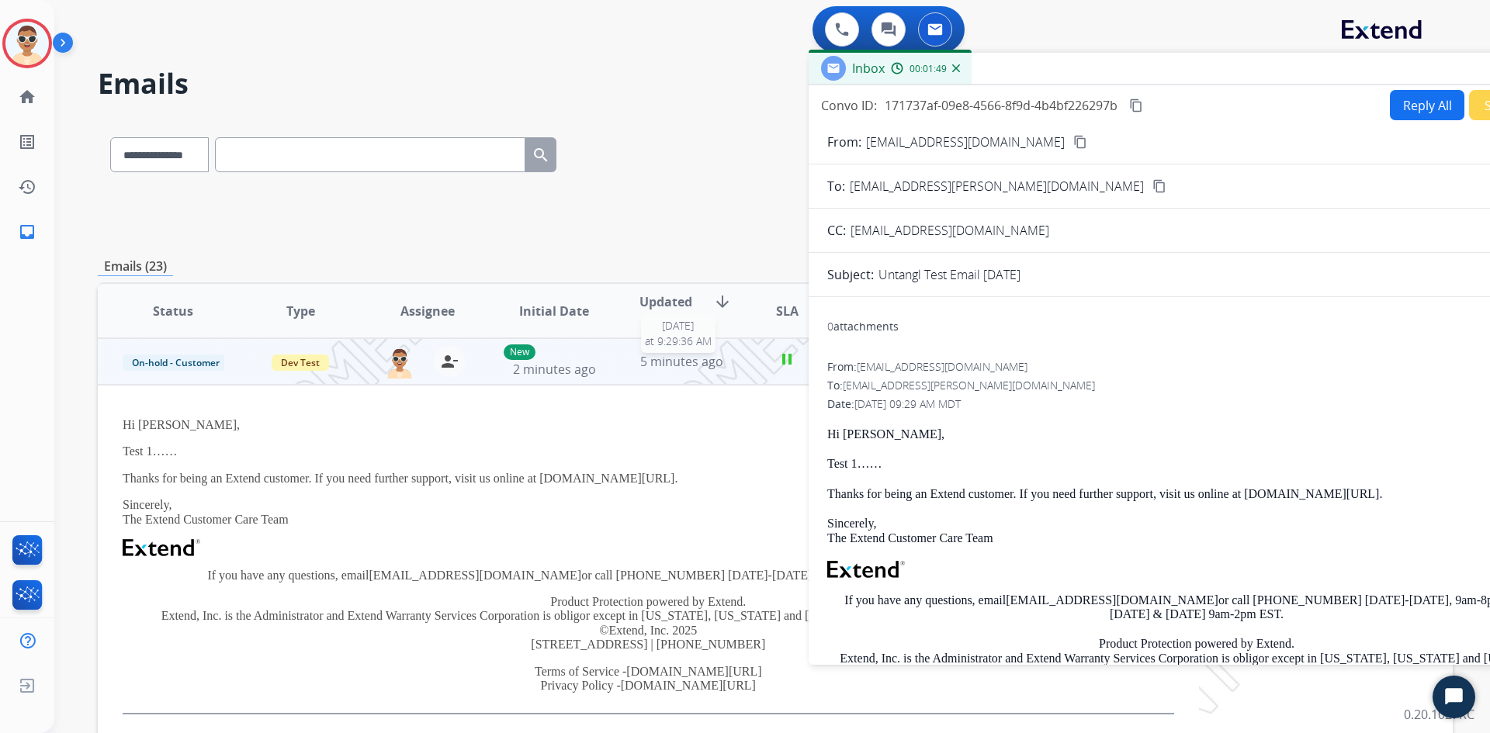
click at [682, 369] on span "5 minutes ago" at bounding box center [681, 361] width 83 height 17
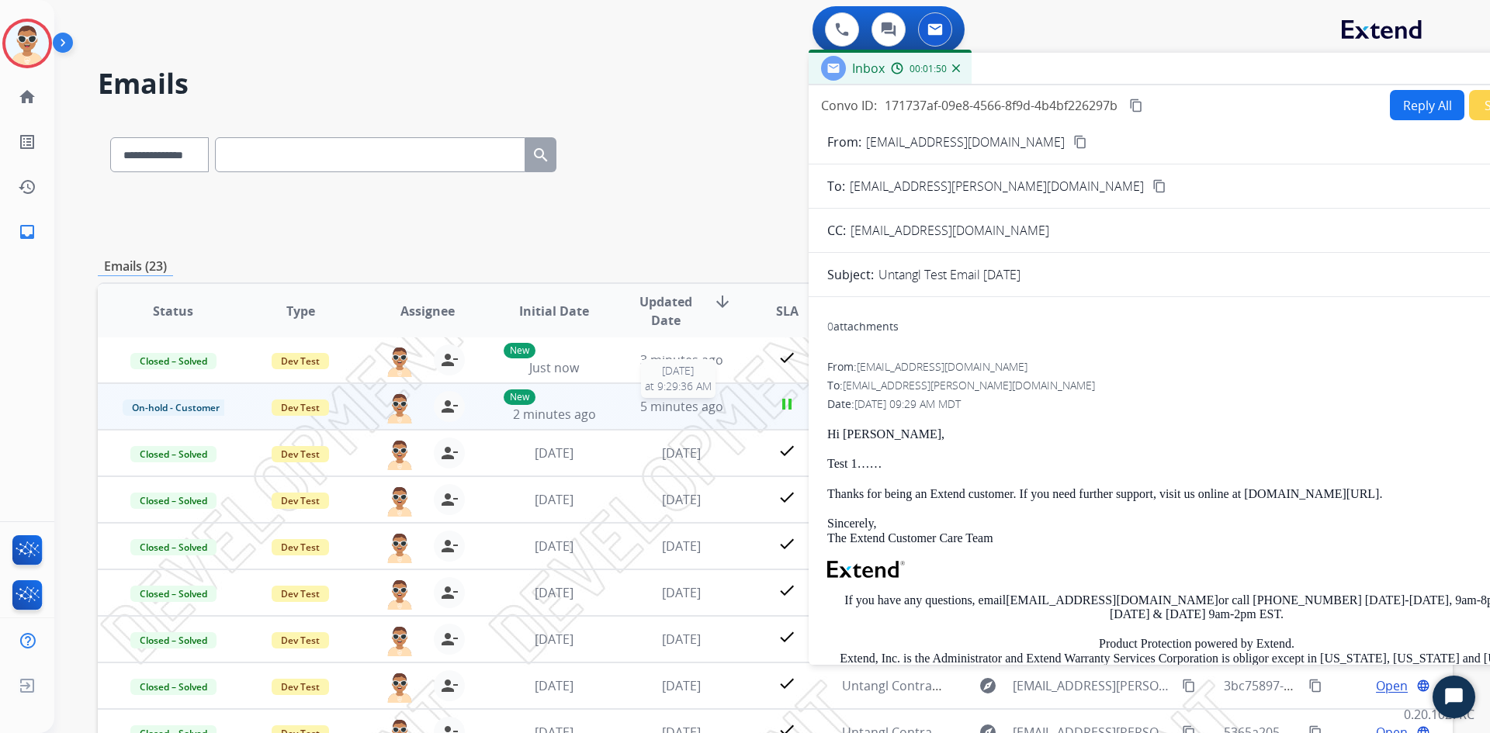
click at [680, 414] on span "5 minutes ago" at bounding box center [681, 406] width 83 height 17
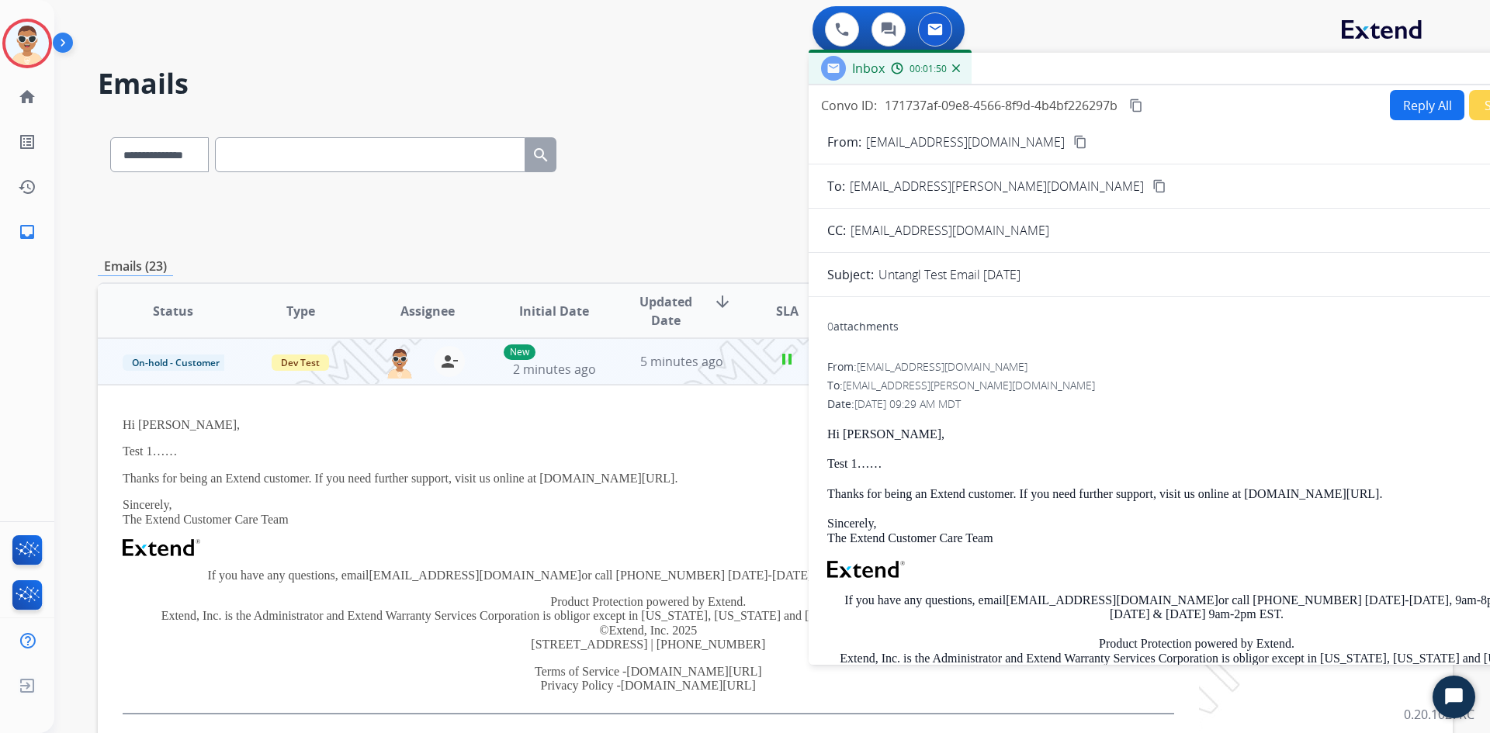
click at [693, 360] on span "5 minutes ago" at bounding box center [681, 361] width 83 height 17
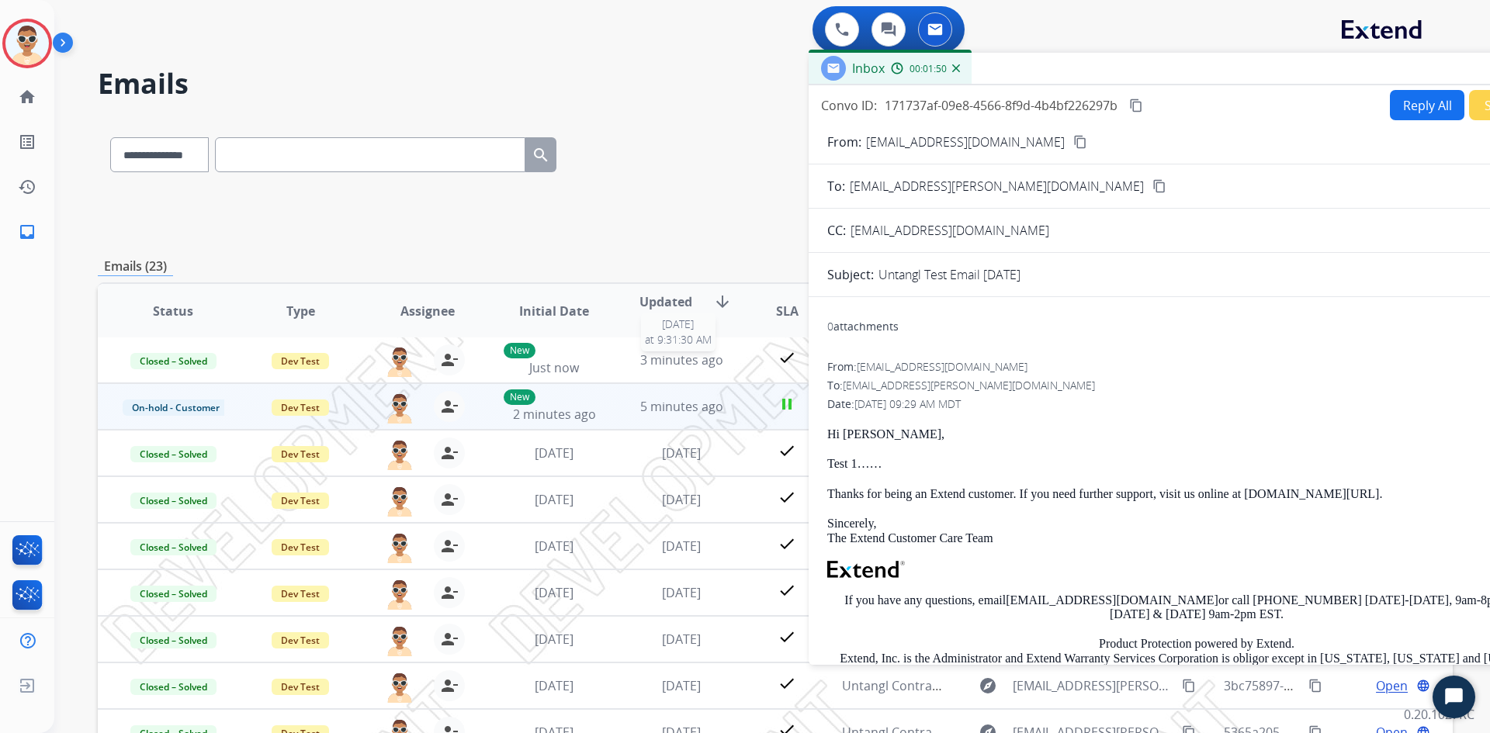
scroll to position [2, 0]
click at [687, 359] on span "3 minutes ago" at bounding box center [681, 359] width 83 height 17
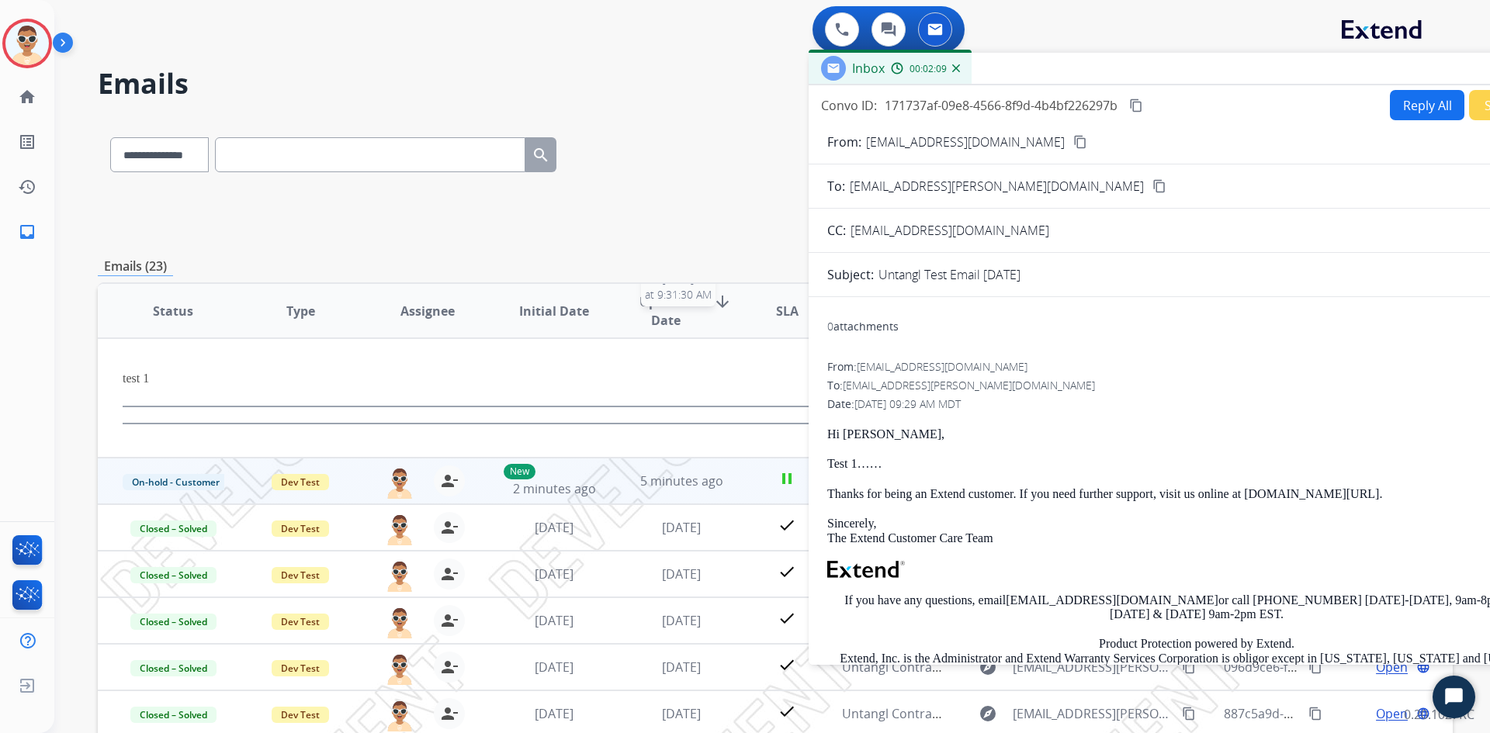
scroll to position [0, 0]
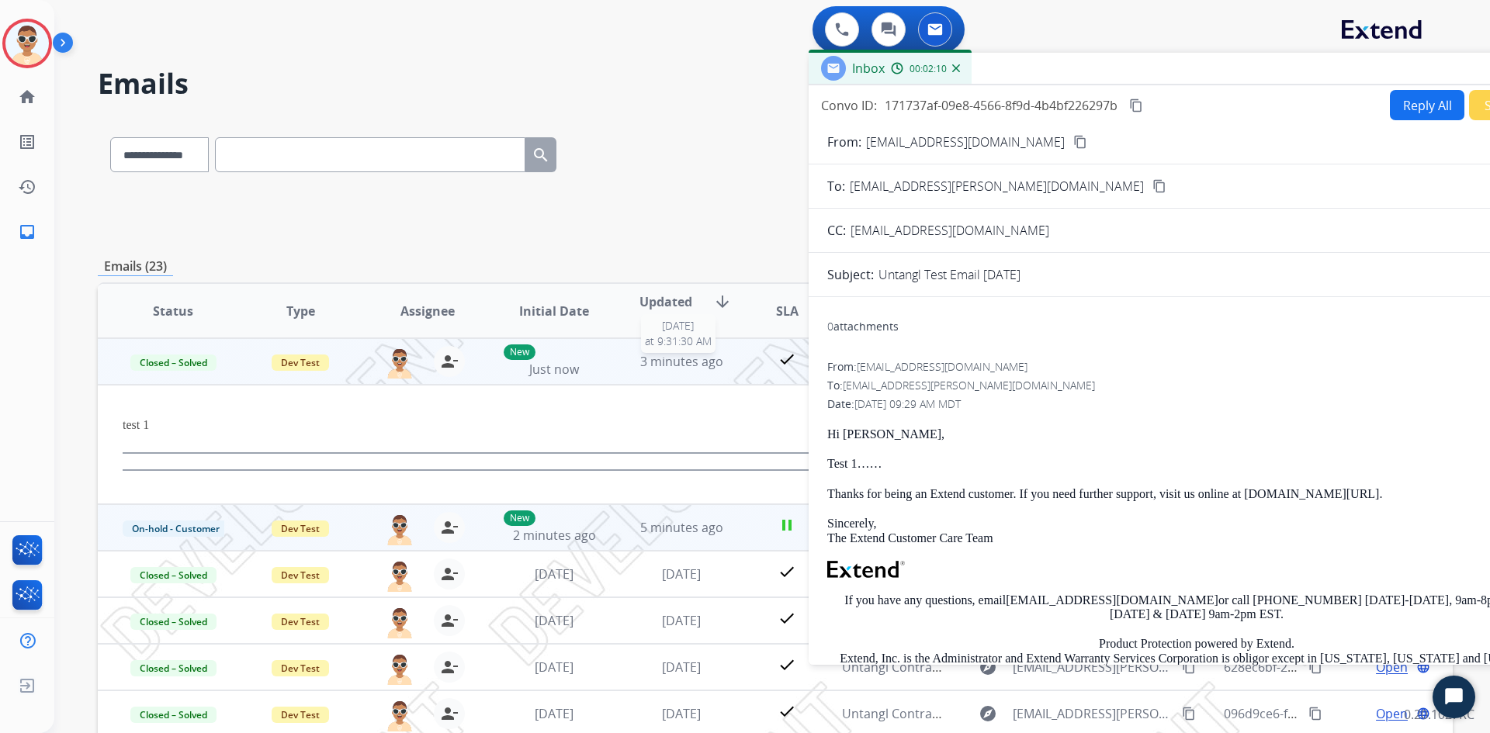
click at [687, 359] on span "3 minutes ago" at bounding box center [681, 361] width 83 height 17
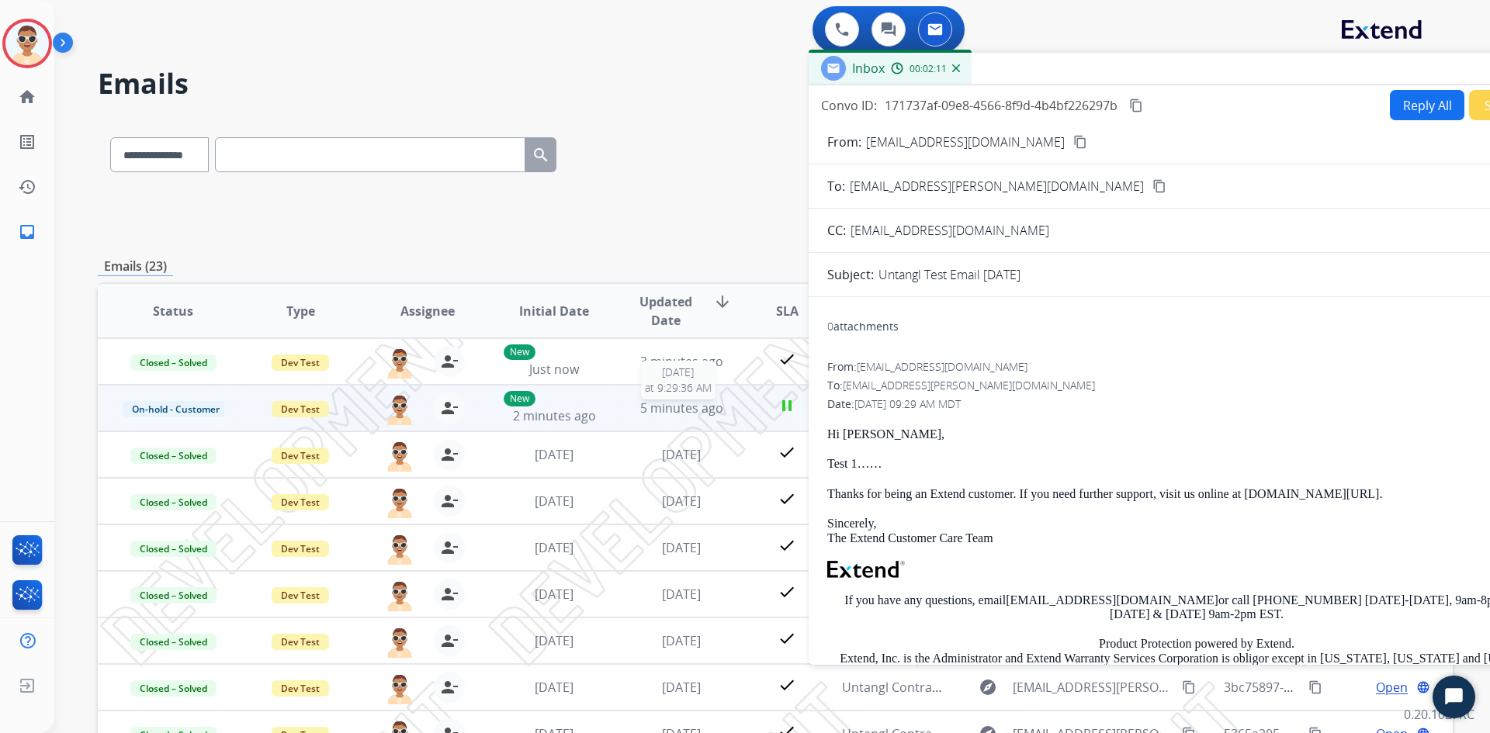
click at [688, 409] on span "5 minutes ago" at bounding box center [681, 408] width 83 height 17
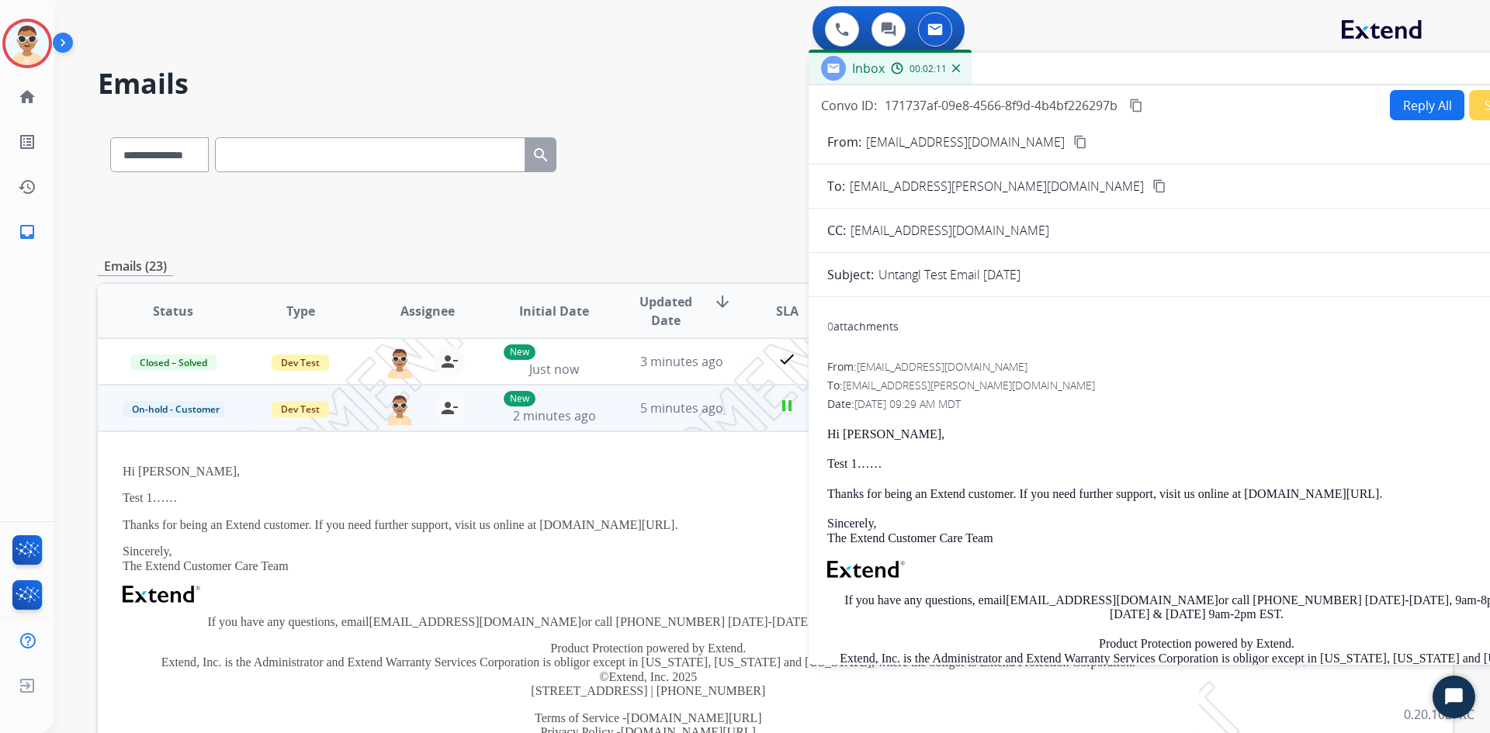
scroll to position [47, 0]
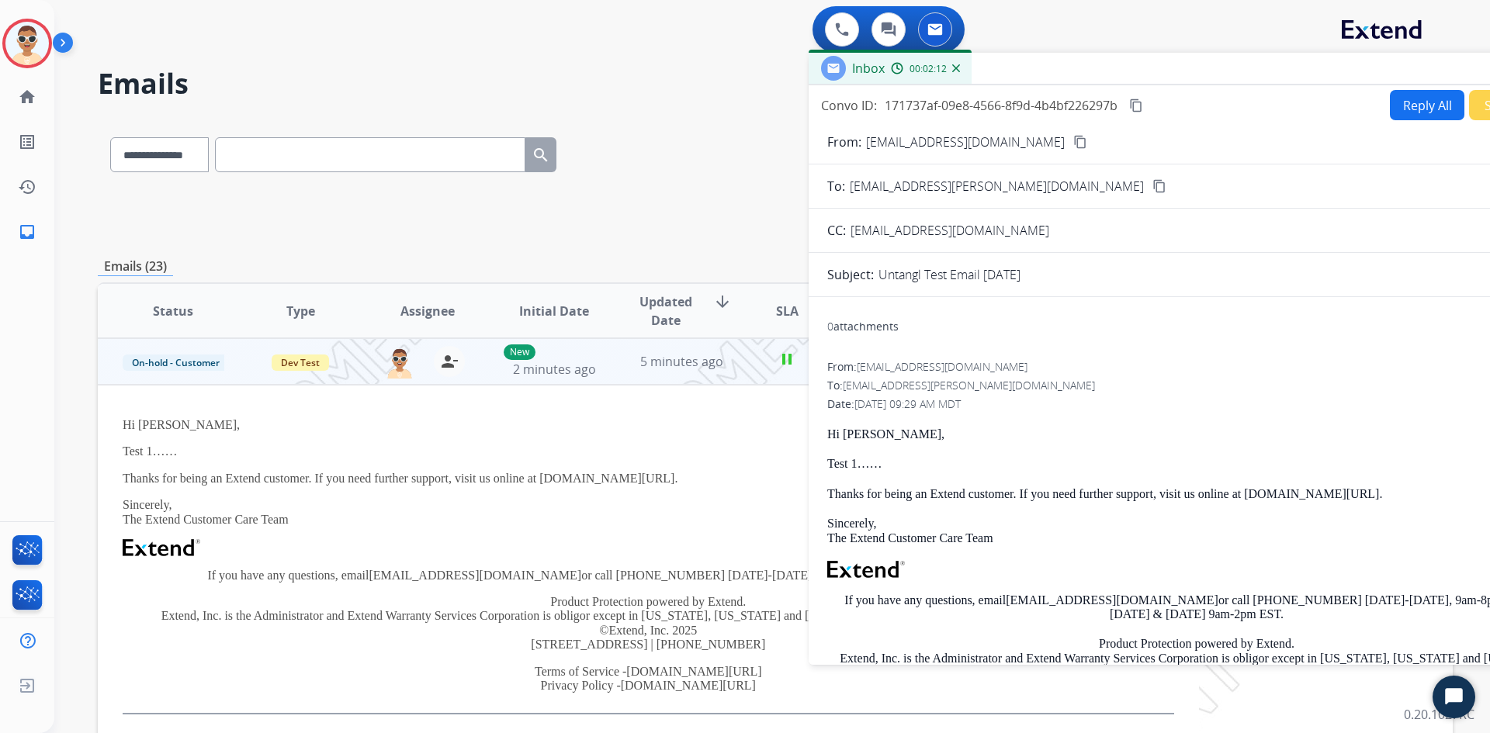
click at [690, 364] on span "5 minutes ago" at bounding box center [681, 361] width 83 height 17
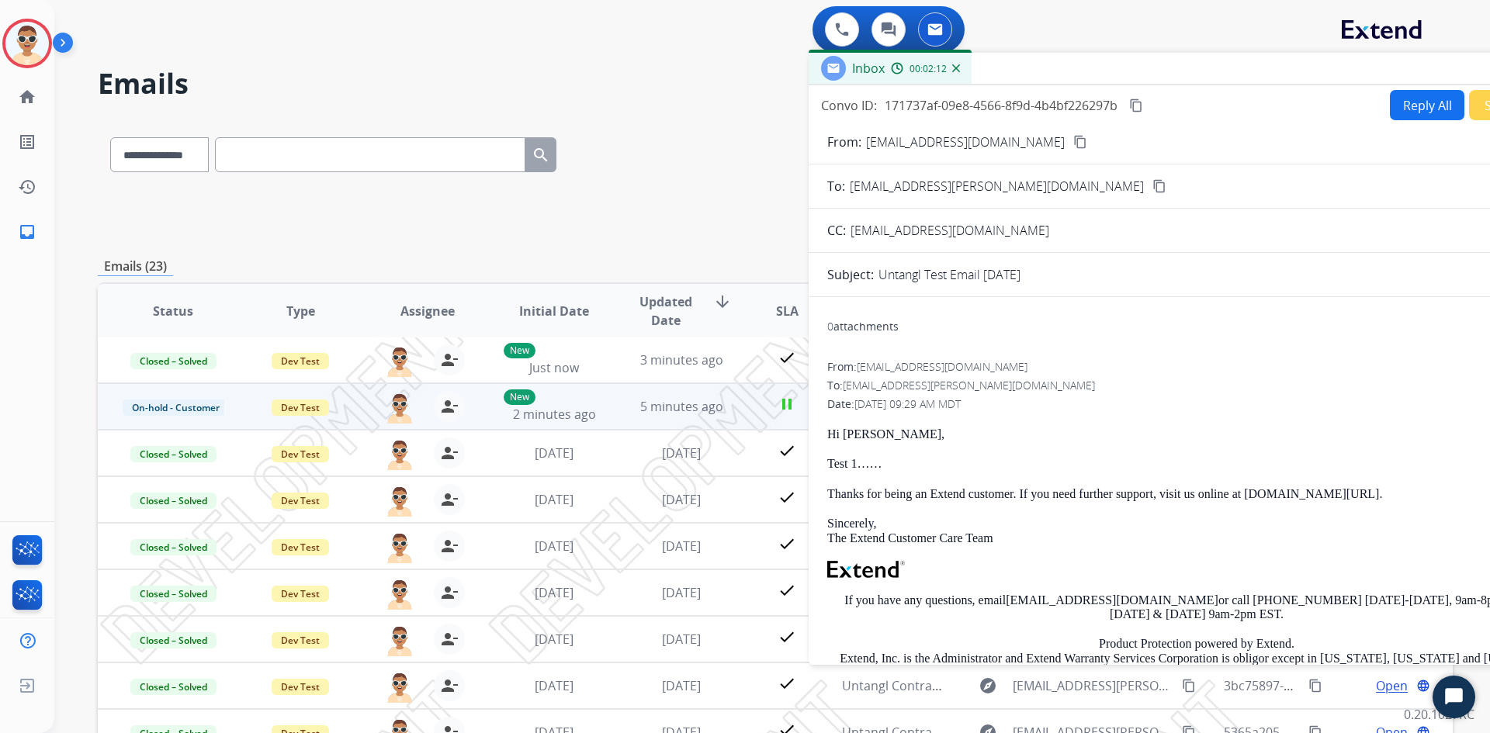
scroll to position [2, 0]
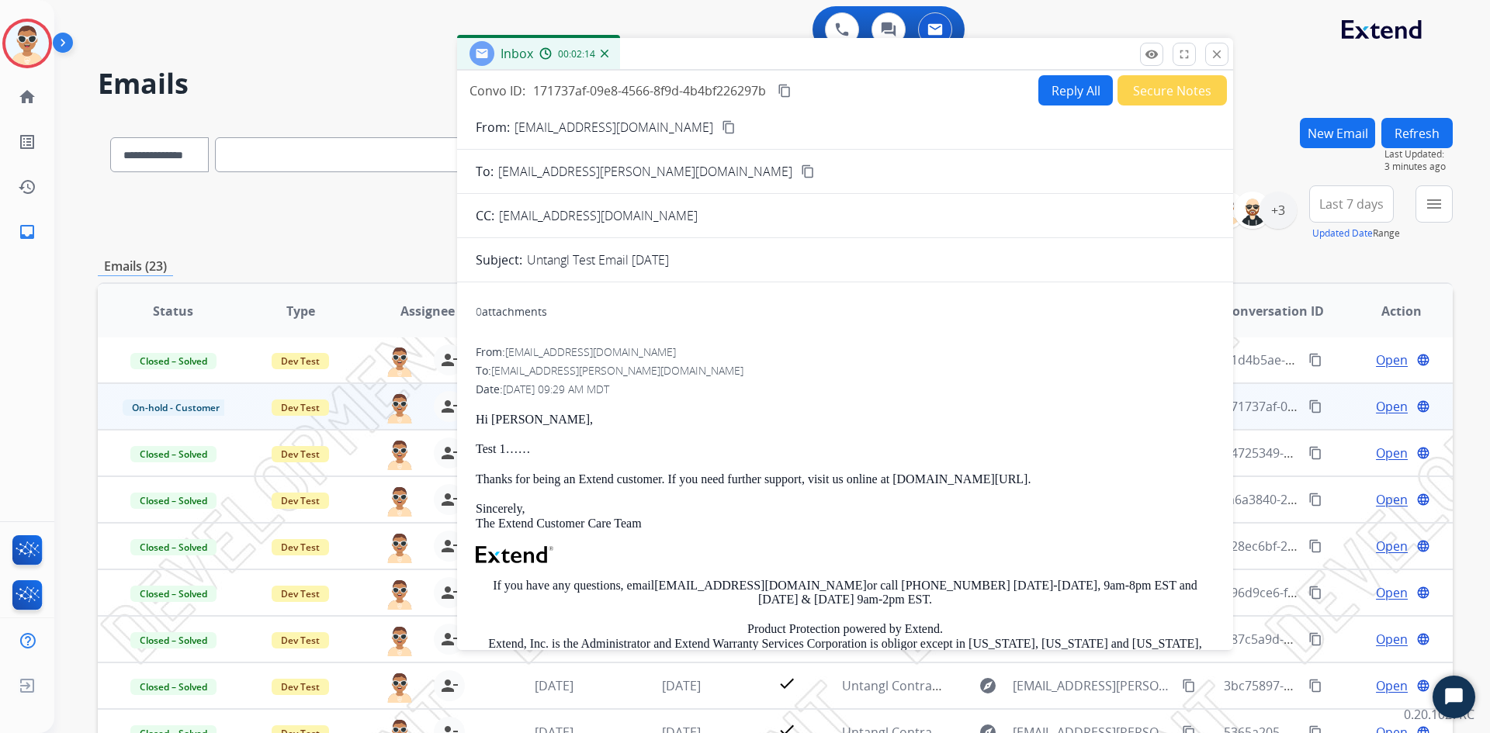
drag, startPoint x: 1350, startPoint y: 73, endPoint x: 999, endPoint y: 58, distance: 351.8
click at [999, 58] on div "Inbox 00:02:14" at bounding box center [845, 54] width 776 height 33
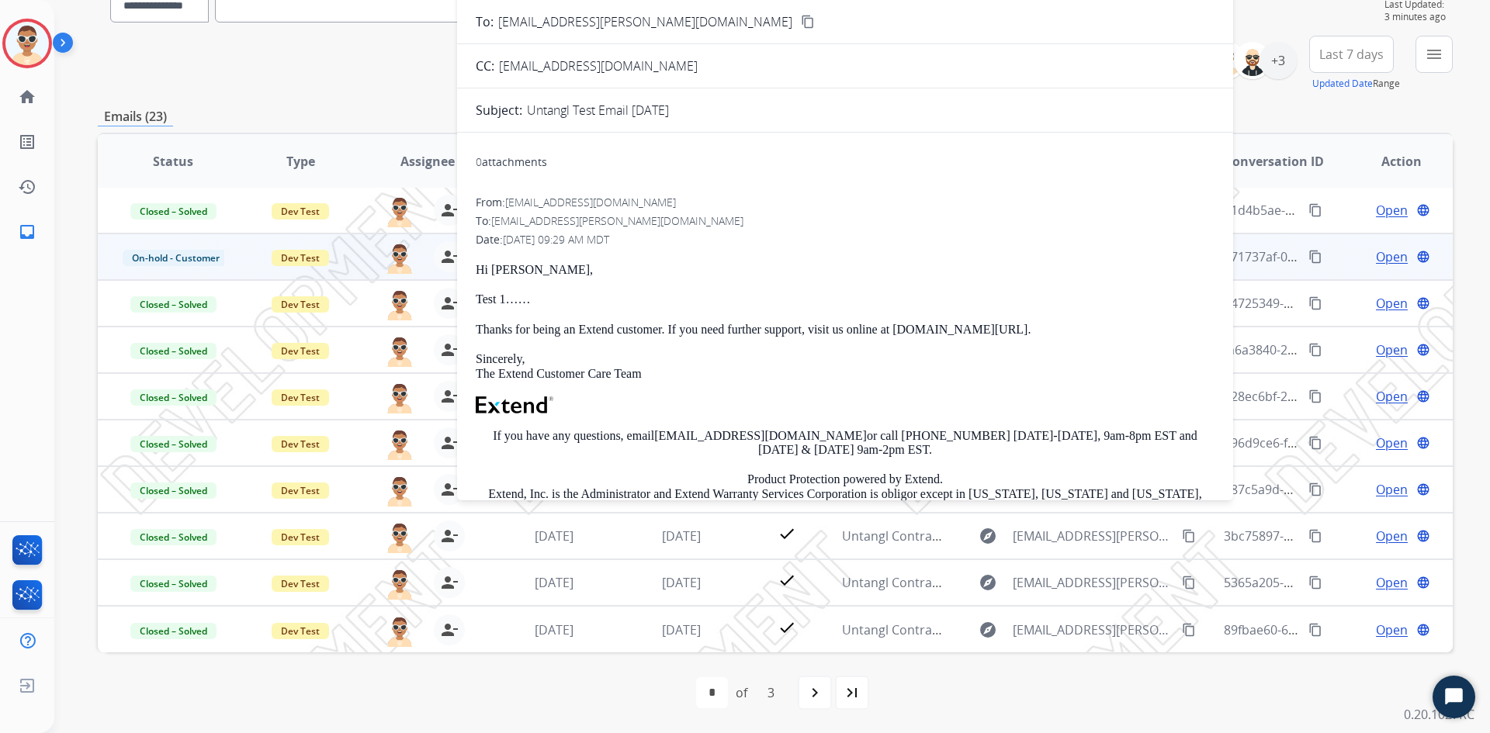
scroll to position [0, 0]
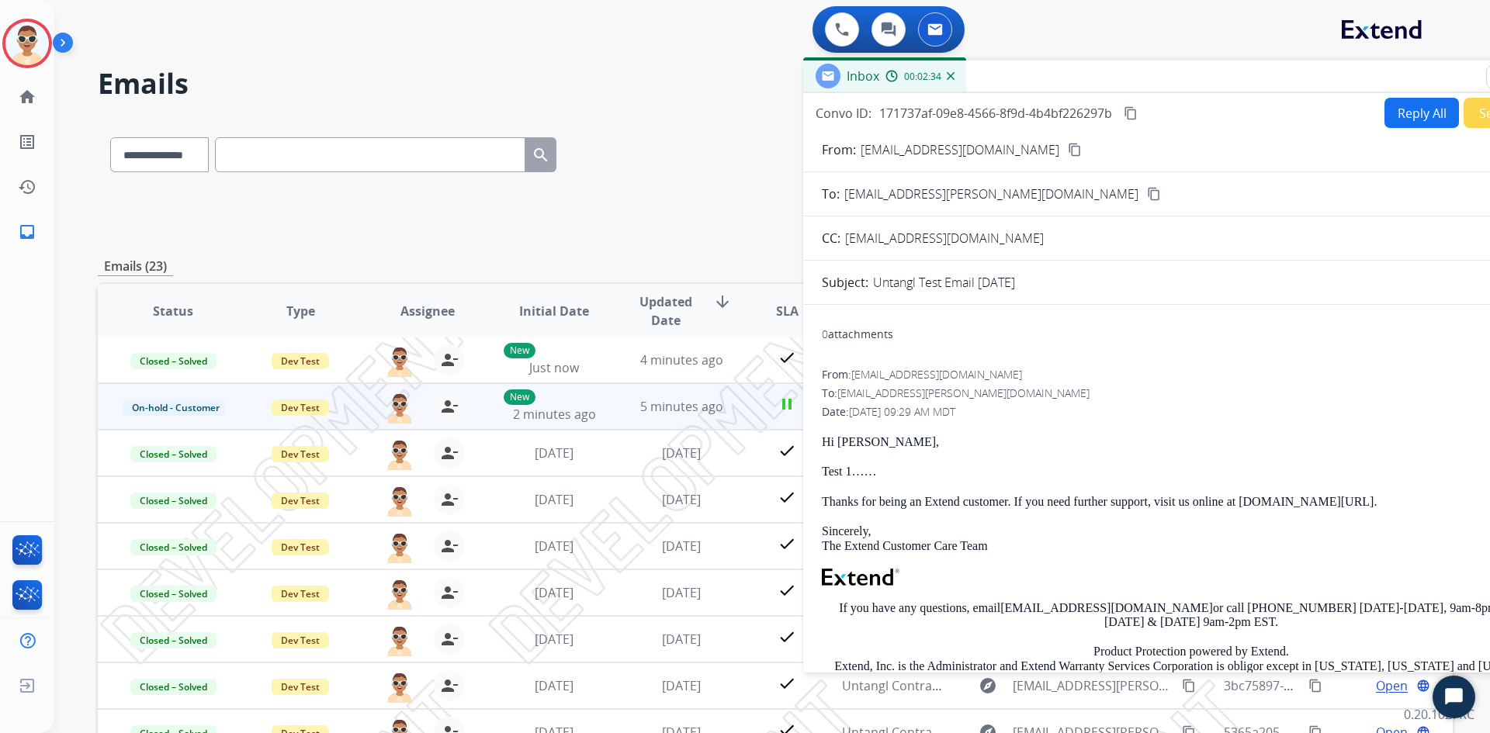
drag, startPoint x: 757, startPoint y: 61, endPoint x: 1103, endPoint y: 84, distance: 346.8
click at [1103, 84] on div "Inbox 00:02:34" at bounding box center [1191, 77] width 776 height 33
click at [663, 406] on span "6 minutes ago" at bounding box center [681, 406] width 83 height 17
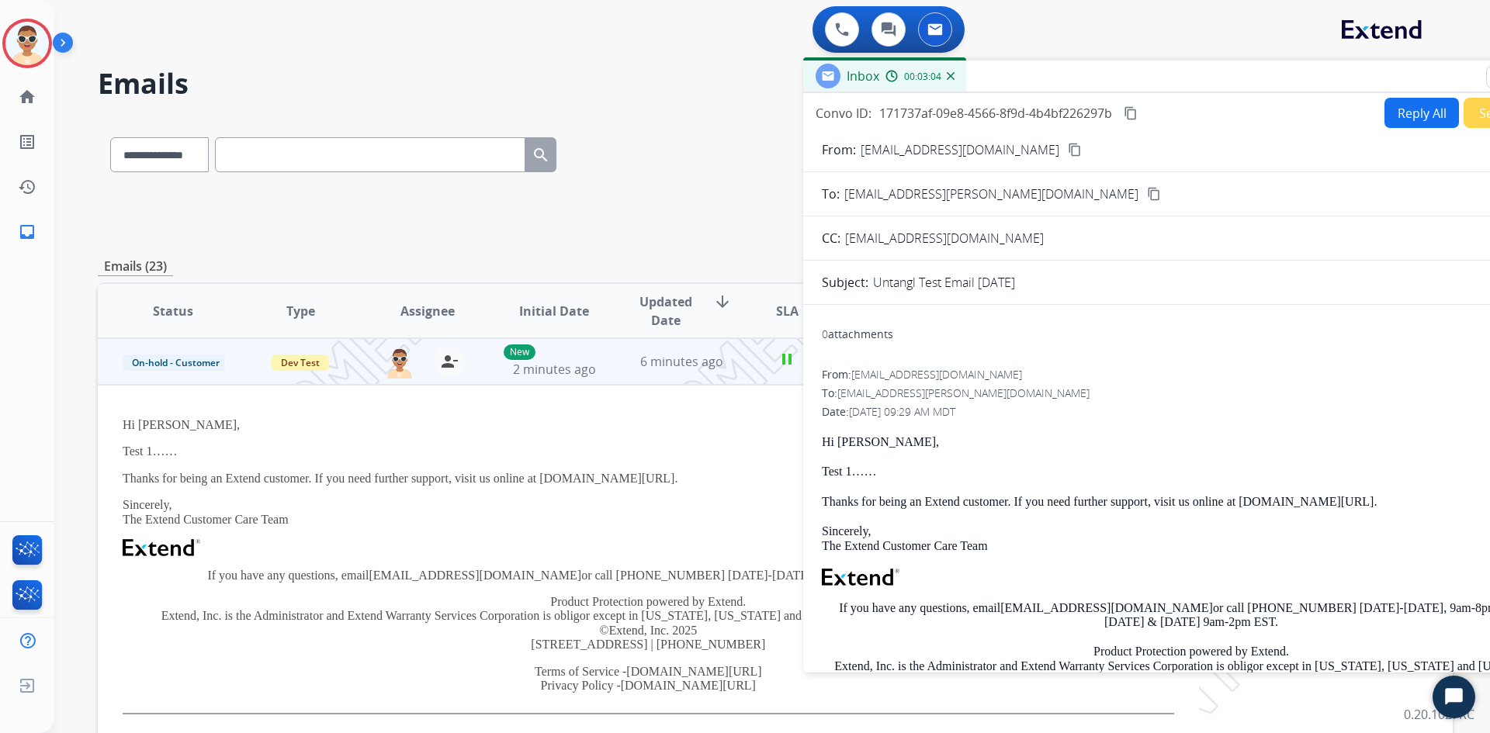
click at [675, 374] on td "6 minutes ago" at bounding box center [669, 361] width 127 height 47
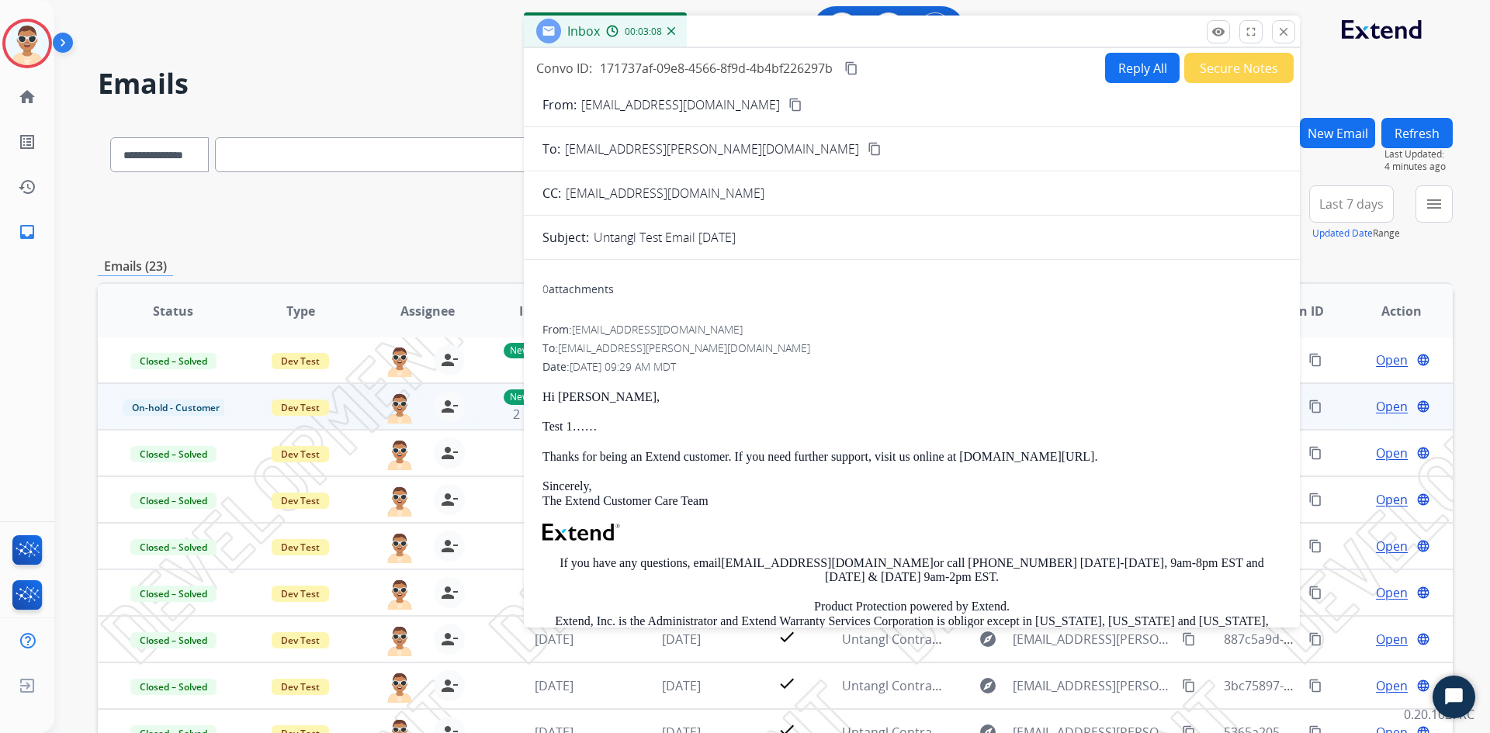
drag, startPoint x: 1338, startPoint y: 86, endPoint x: 1050, endPoint y: 38, distance: 291.8
click at [1050, 38] on div "Inbox 00:03:08" at bounding box center [912, 32] width 776 height 33
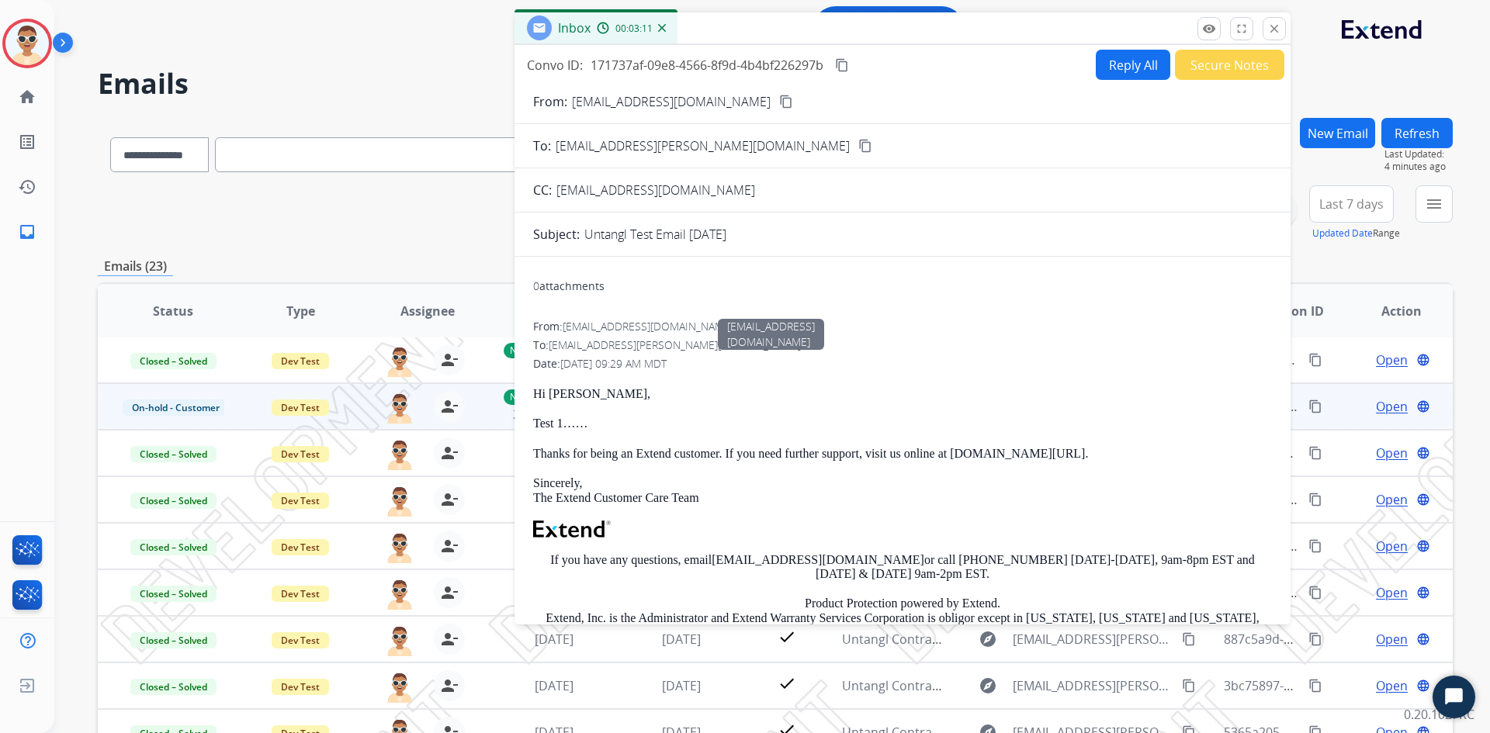
click at [950, 336] on div "From: [EMAIL_ADDRESS][DOMAIN_NAME] [DOMAIN_NAME][EMAIL_ADDRESS][DOMAIN_NAME] To…" at bounding box center [902, 528] width 739 height 418
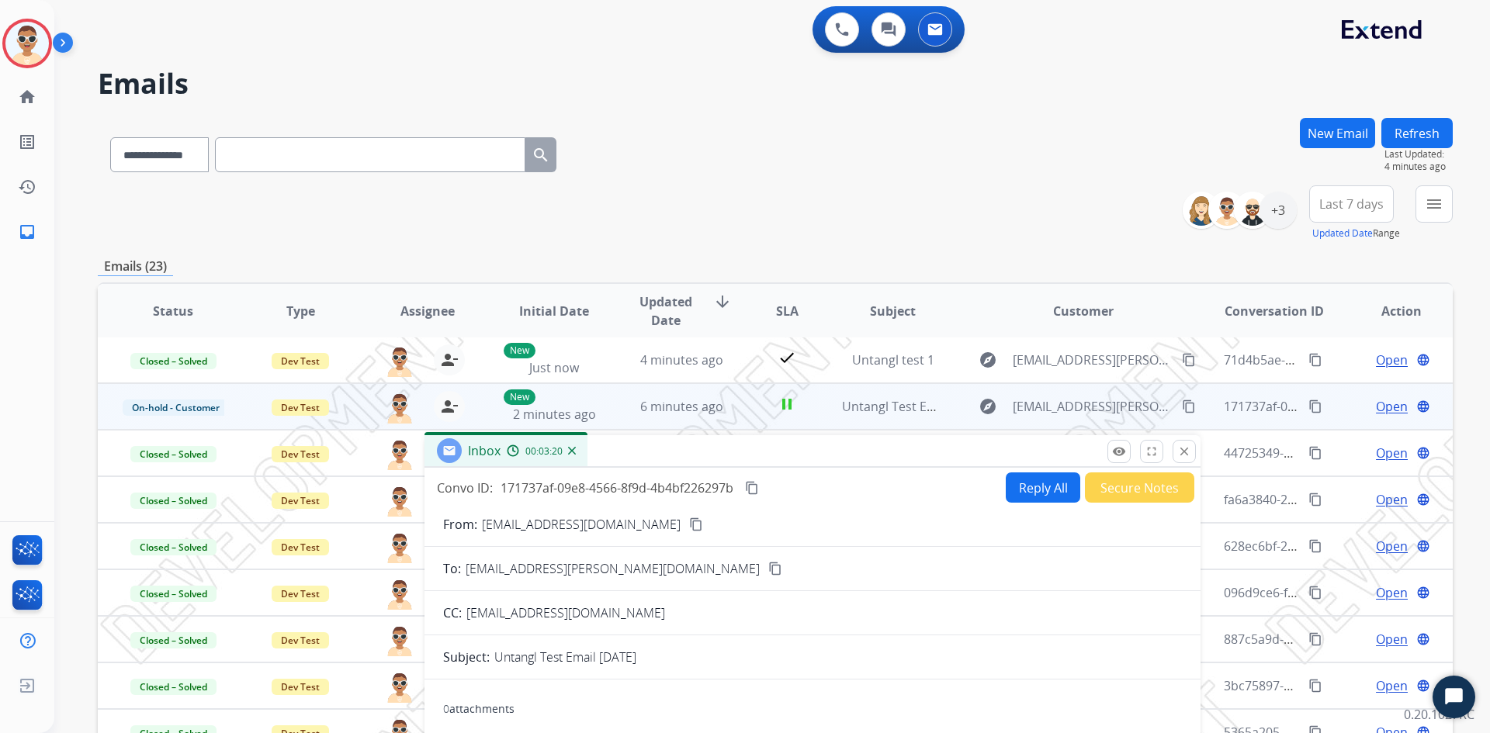
drag, startPoint x: 889, startPoint y: 37, endPoint x: 799, endPoint y: 460, distance: 432.3
click at [799, 460] on div "Inbox 00:03:20" at bounding box center [812, 451] width 776 height 33
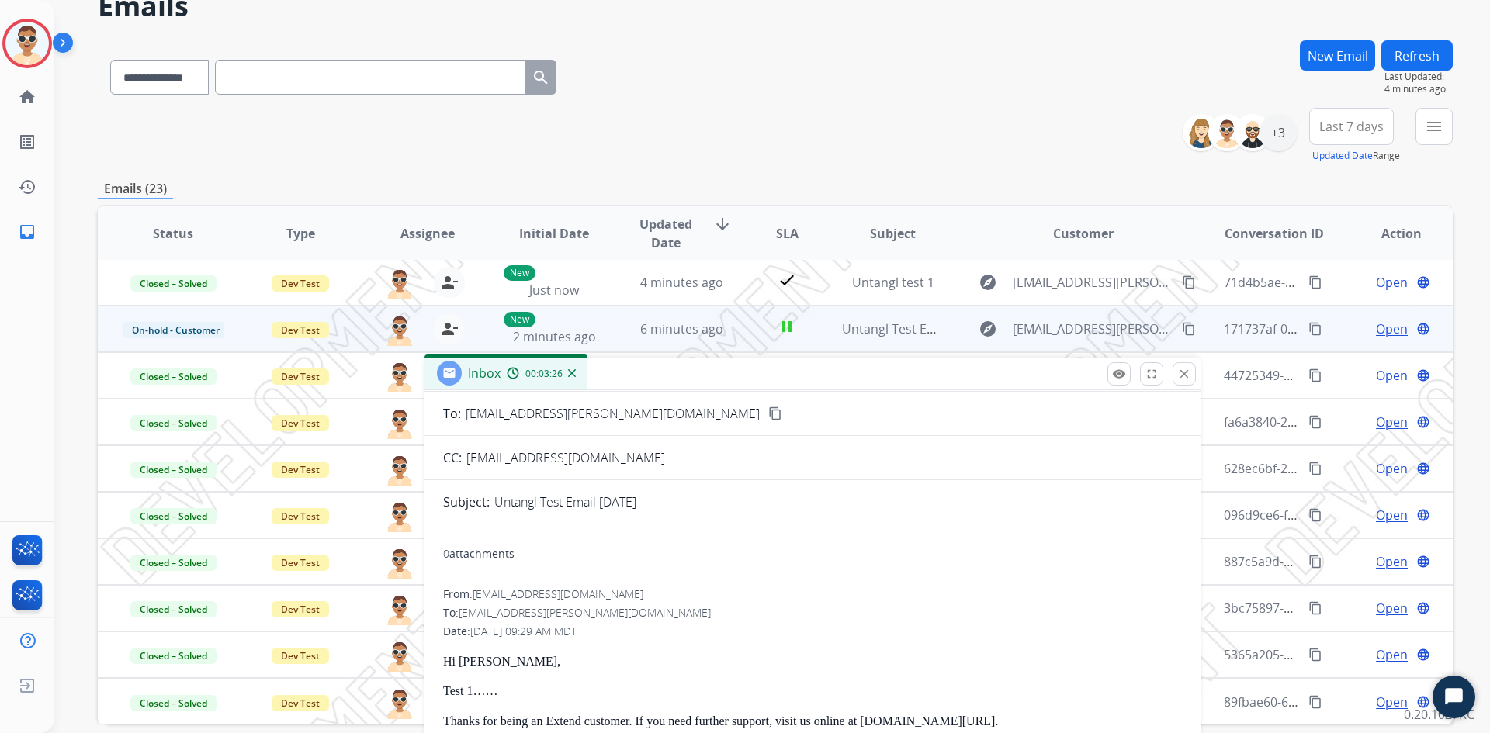
scroll to position [137, 0]
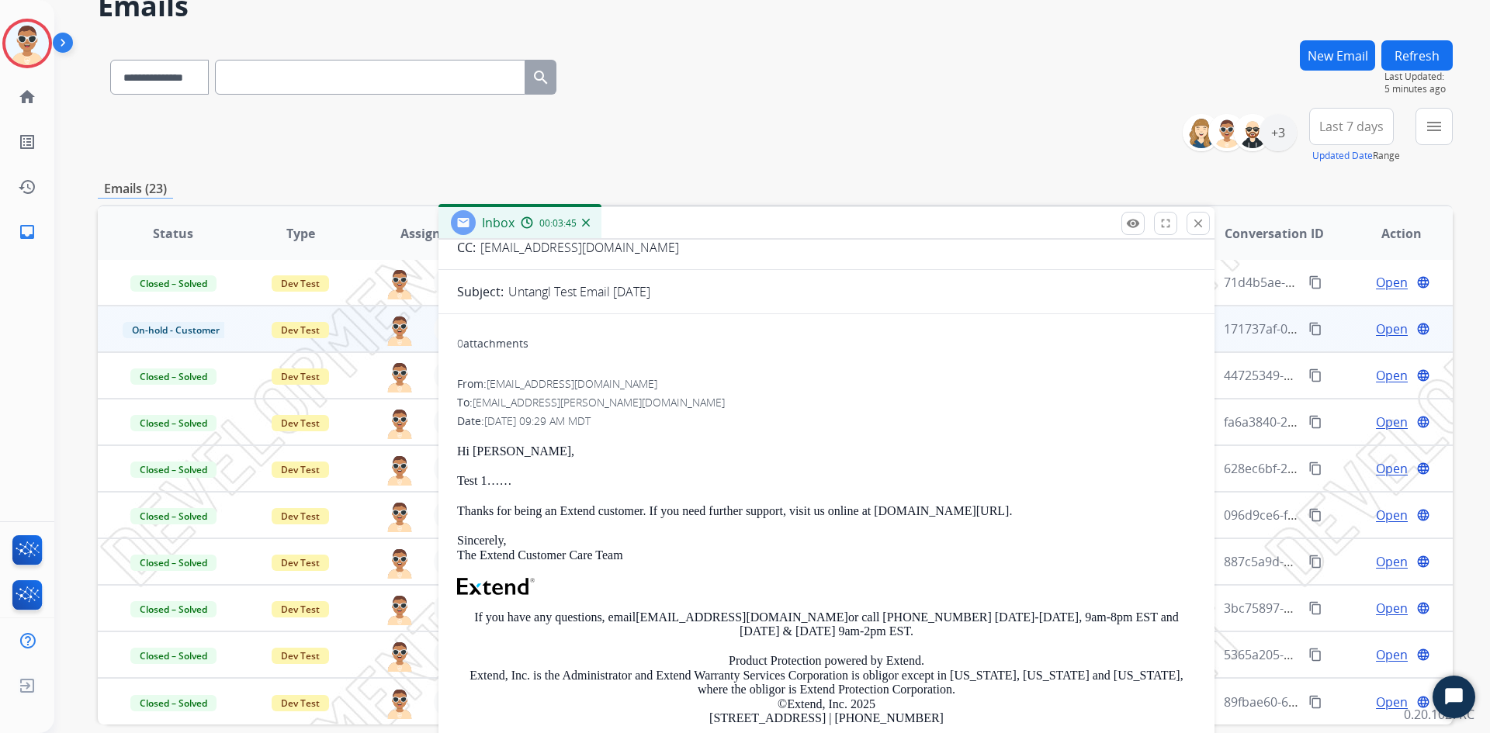
drag, startPoint x: 680, startPoint y: 384, endPoint x: 692, endPoint y: 335, distance: 50.2
click at [680, 240] on div "Inbox 00:03:45" at bounding box center [826, 223] width 776 height 33
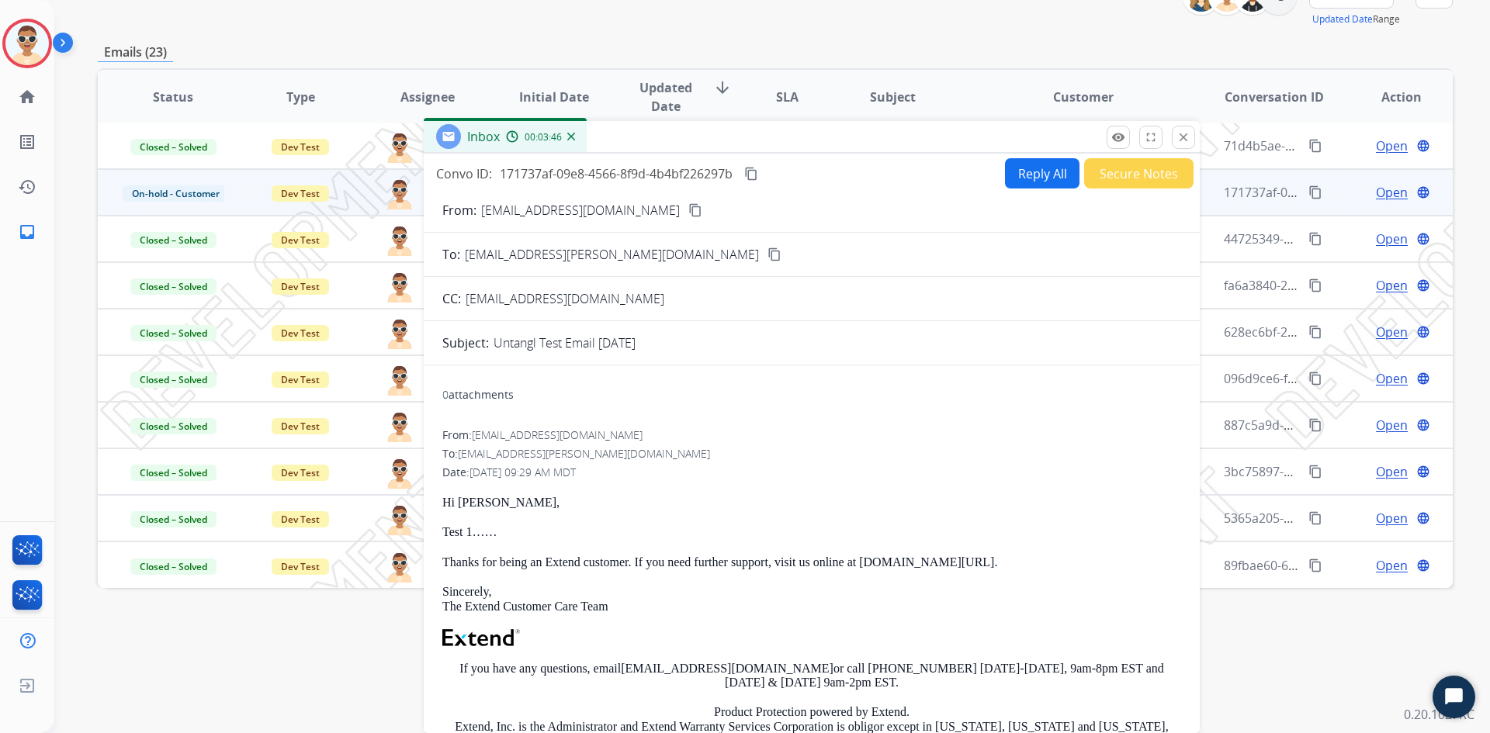
scroll to position [0, 0]
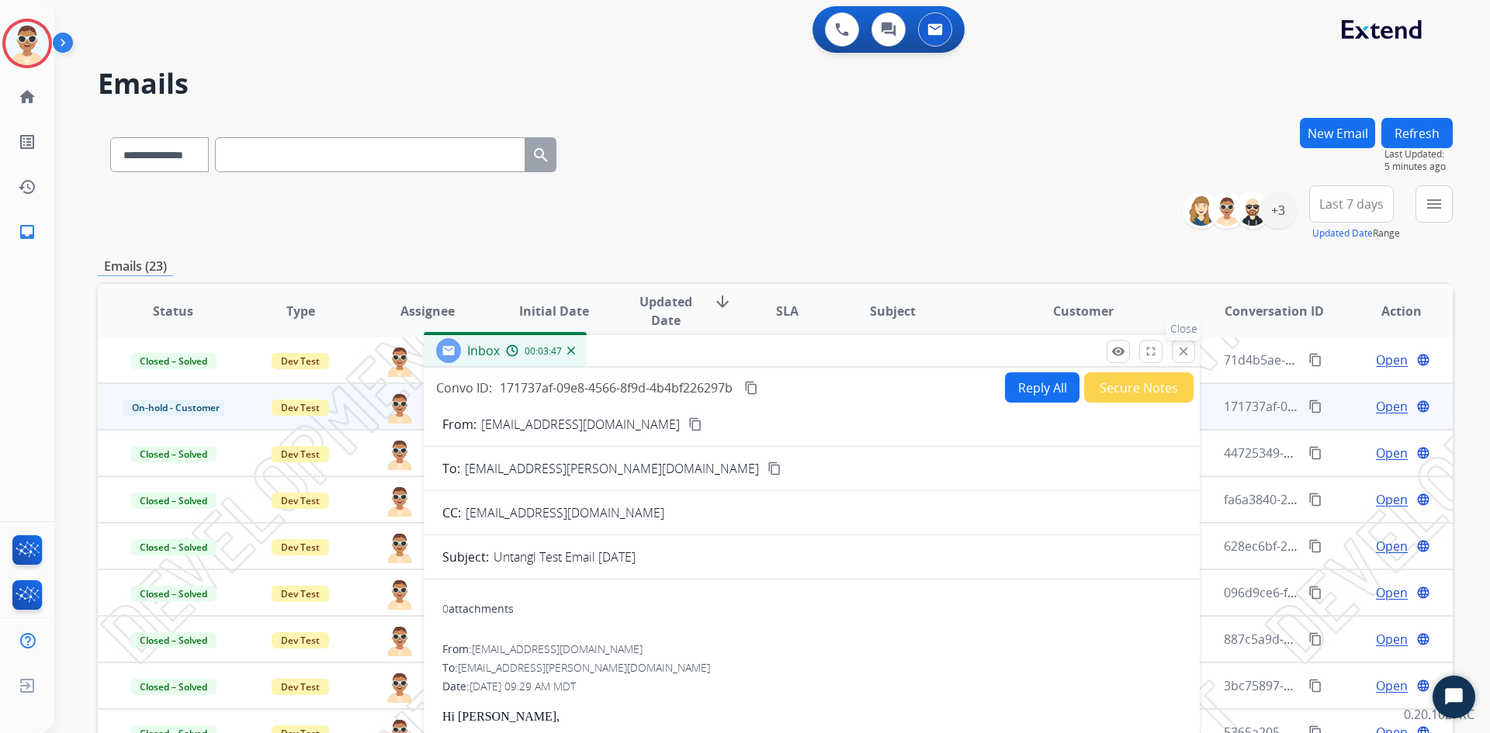
click at [1179, 349] on mat-icon "close" at bounding box center [1183, 351] width 14 height 14
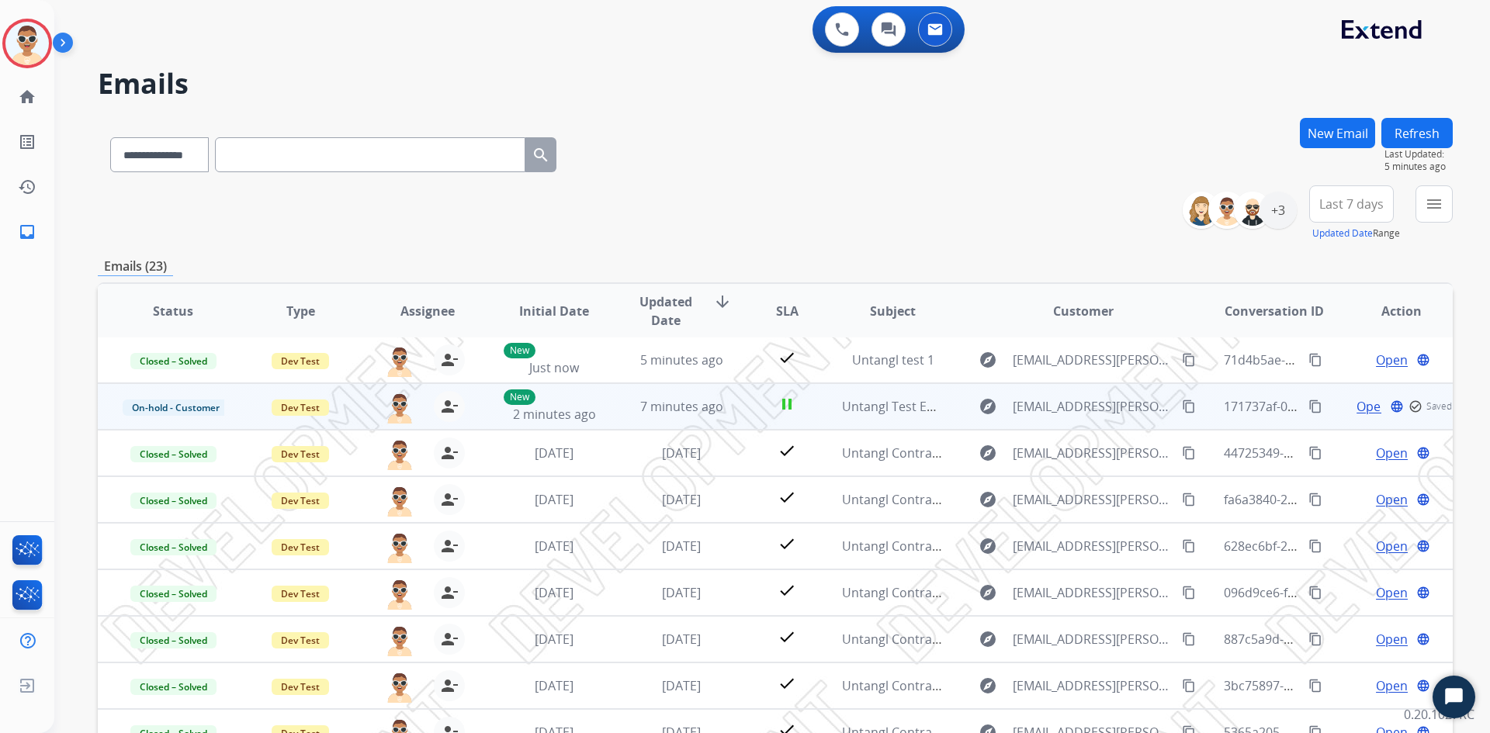
click at [1362, 410] on span "Open" at bounding box center [1372, 406] width 32 height 19
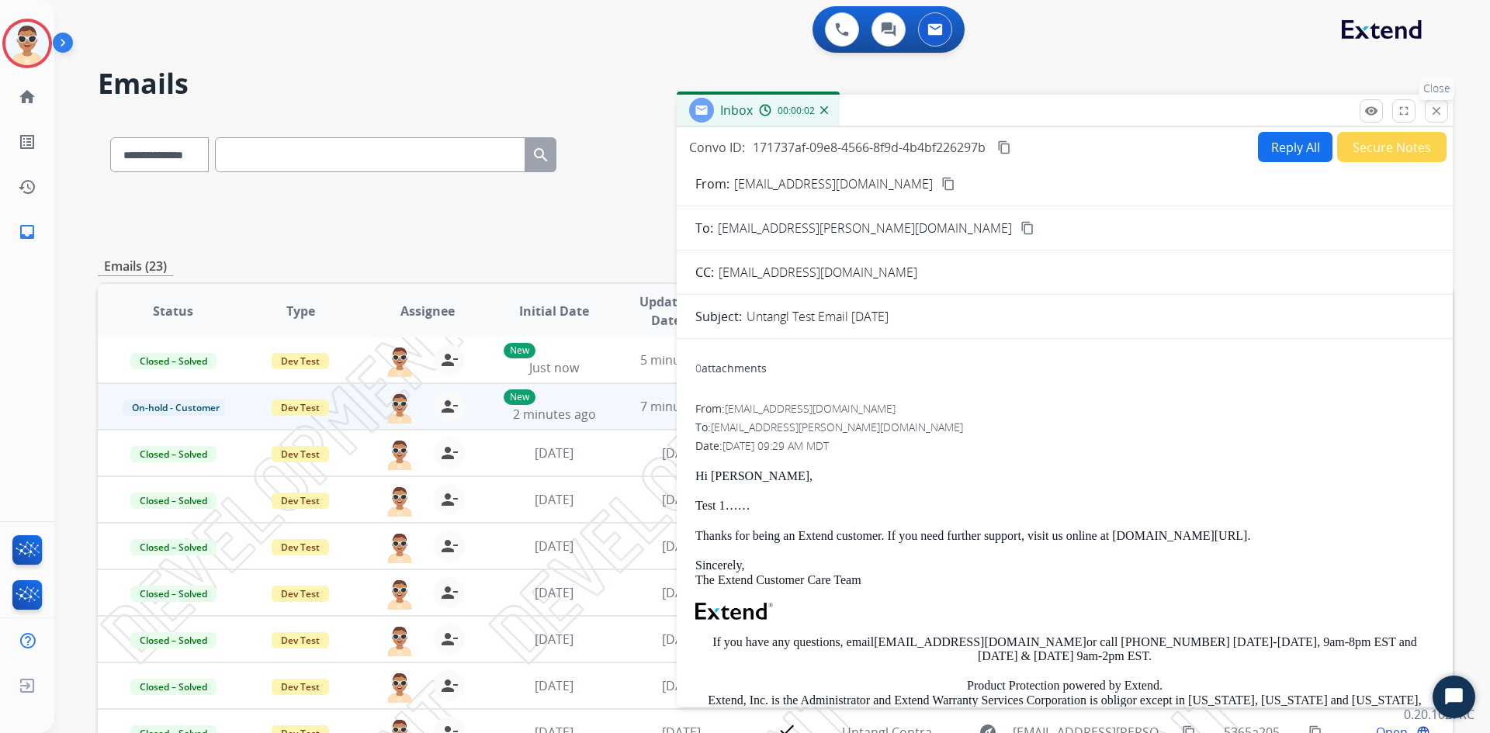
click at [1428, 106] on button "close Close" at bounding box center [1435, 110] width 23 height 23
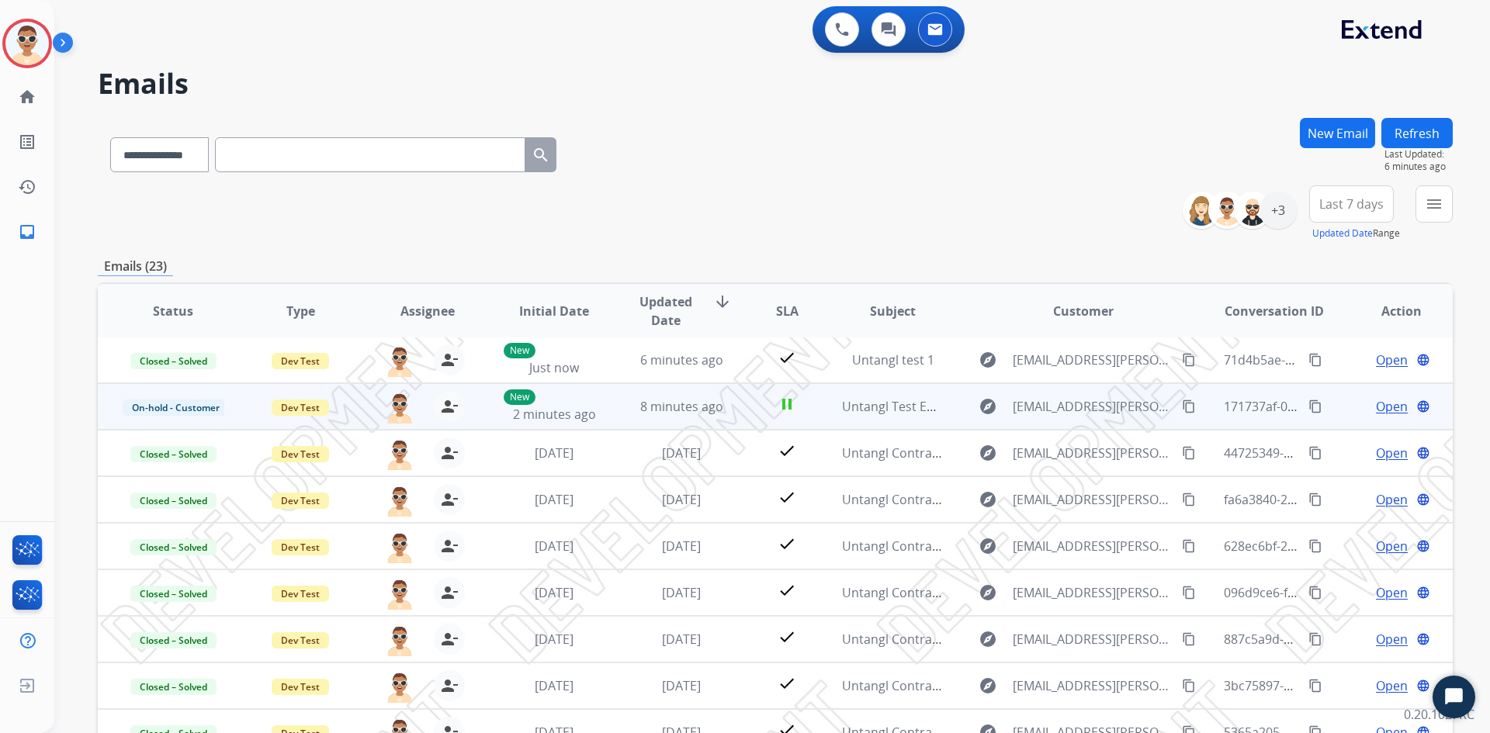
click at [1386, 403] on span "Open" at bounding box center [1392, 406] width 32 height 19
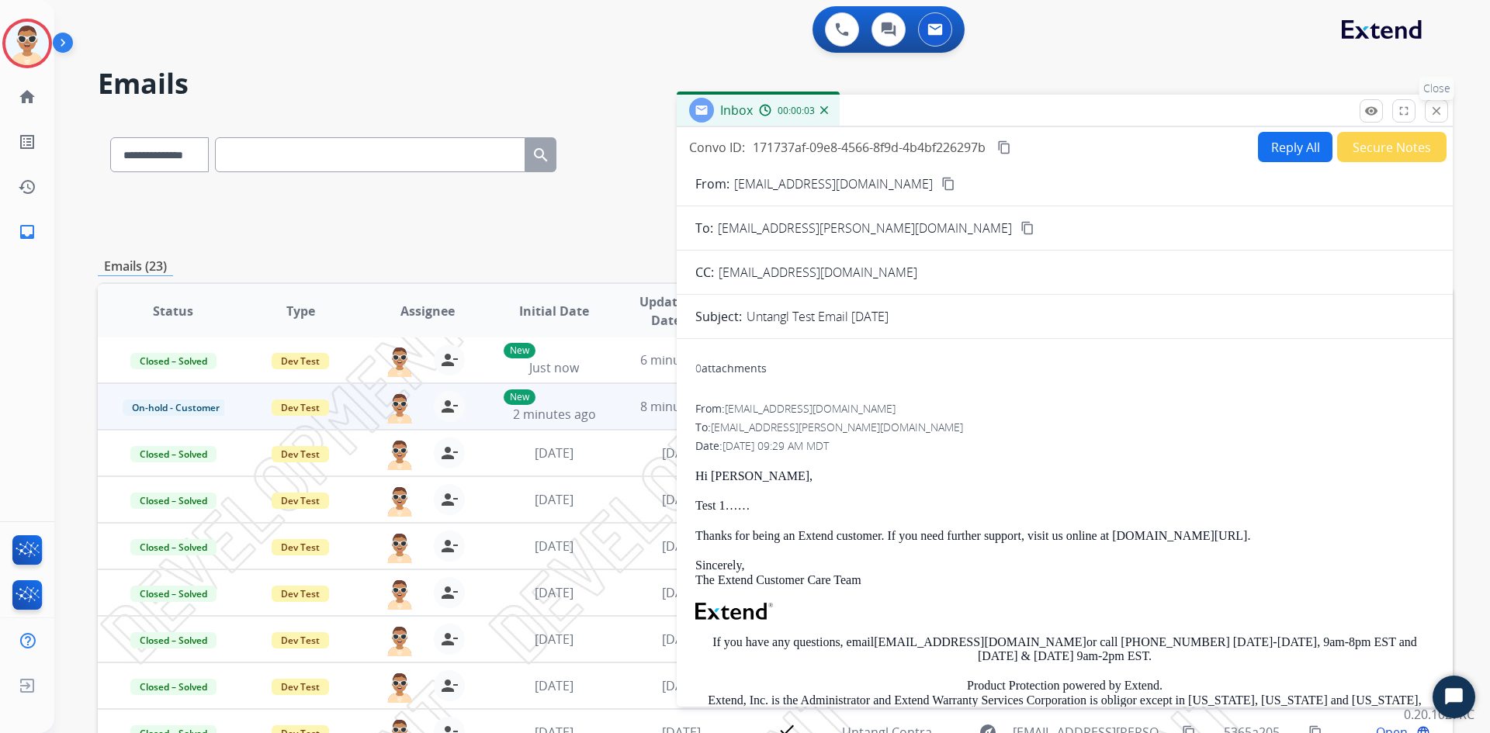
click at [1438, 111] on mat-icon "close" at bounding box center [1436, 111] width 14 height 14
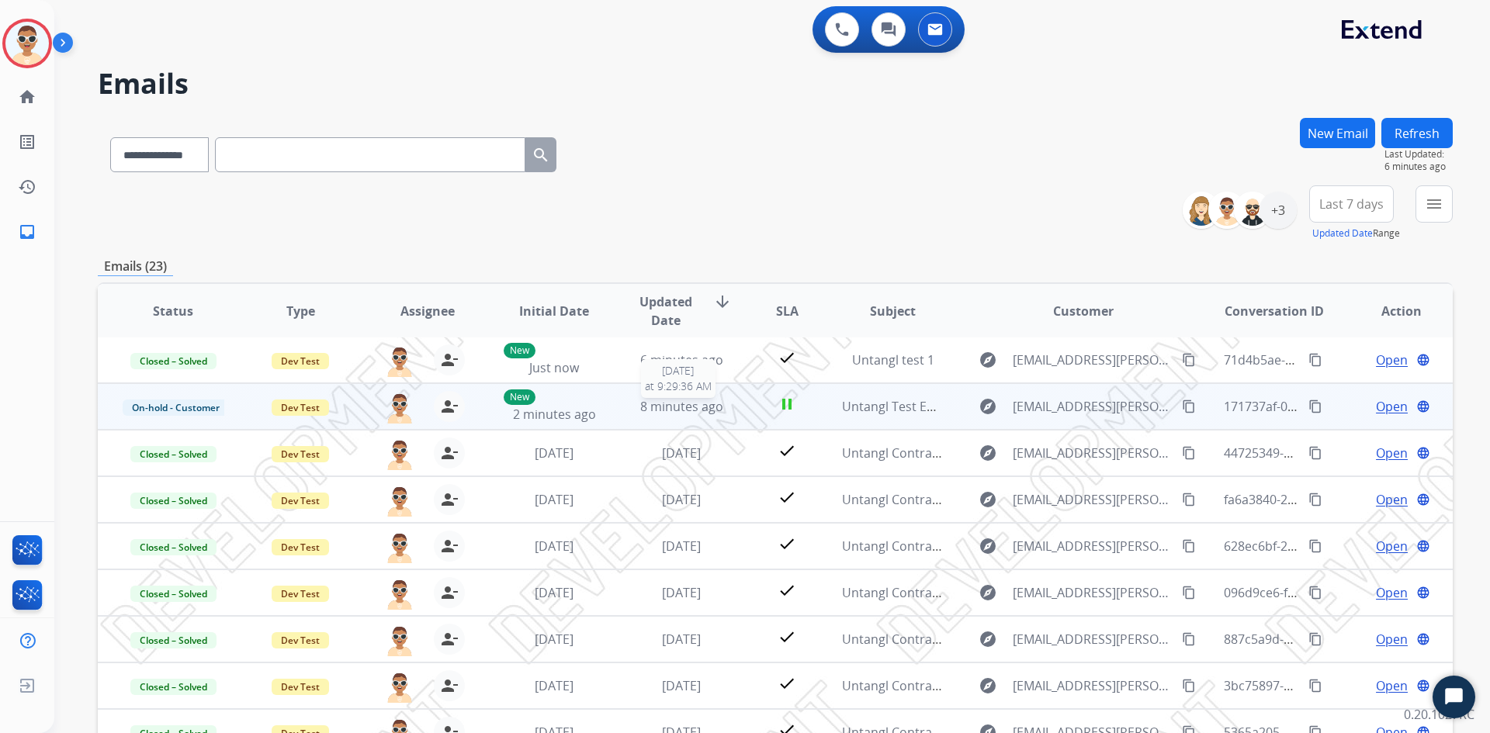
click at [698, 409] on span "8 minutes ago" at bounding box center [681, 406] width 83 height 17
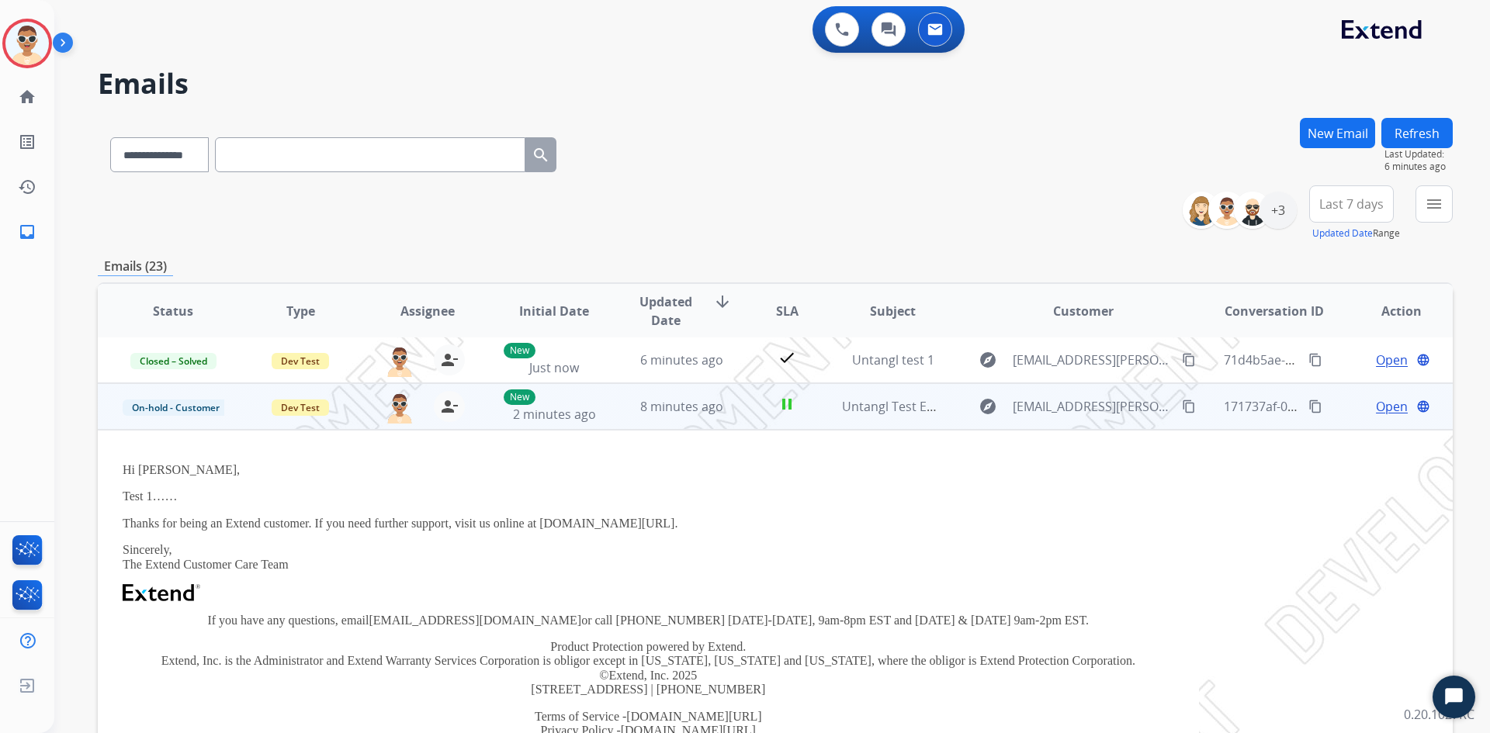
scroll to position [47, 0]
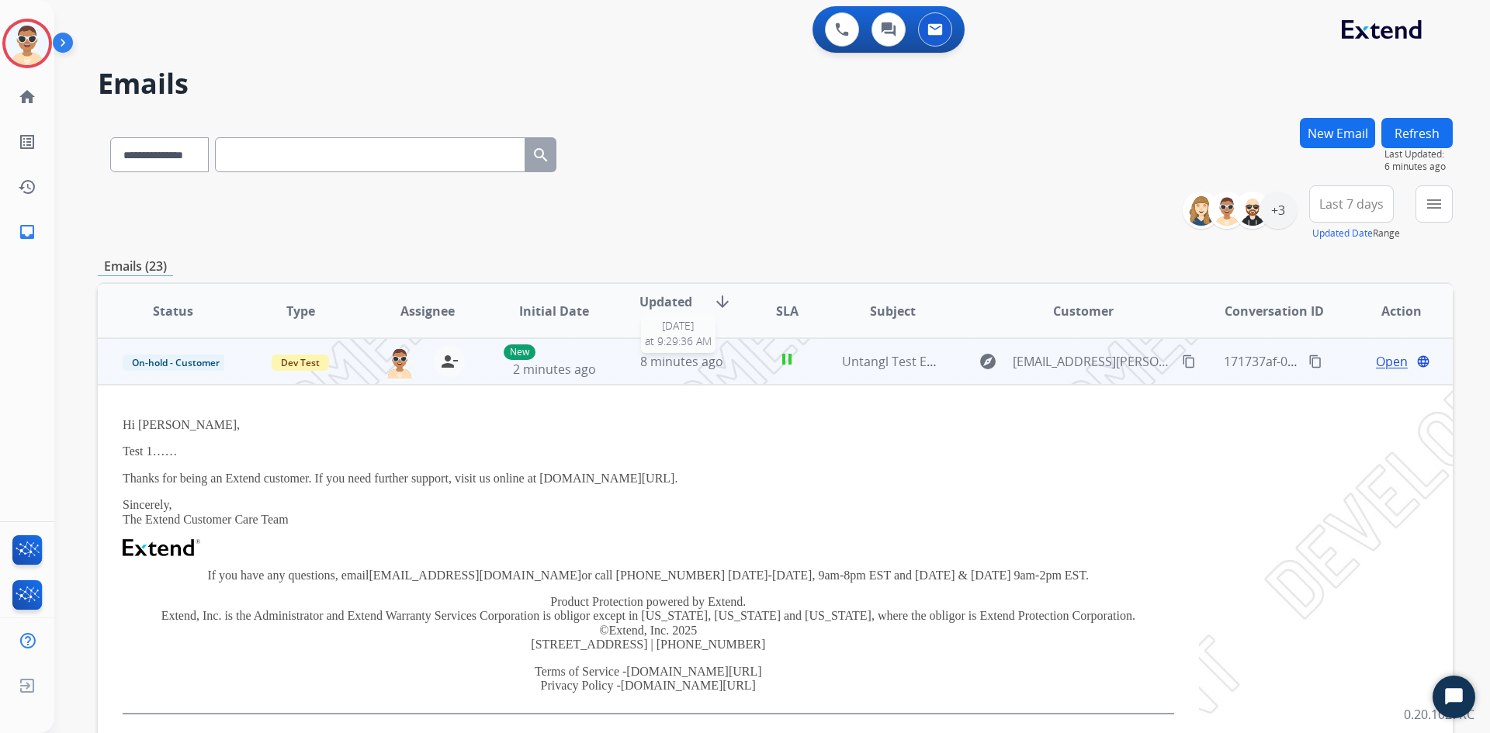
click at [694, 356] on span "8 minutes ago" at bounding box center [681, 361] width 83 height 17
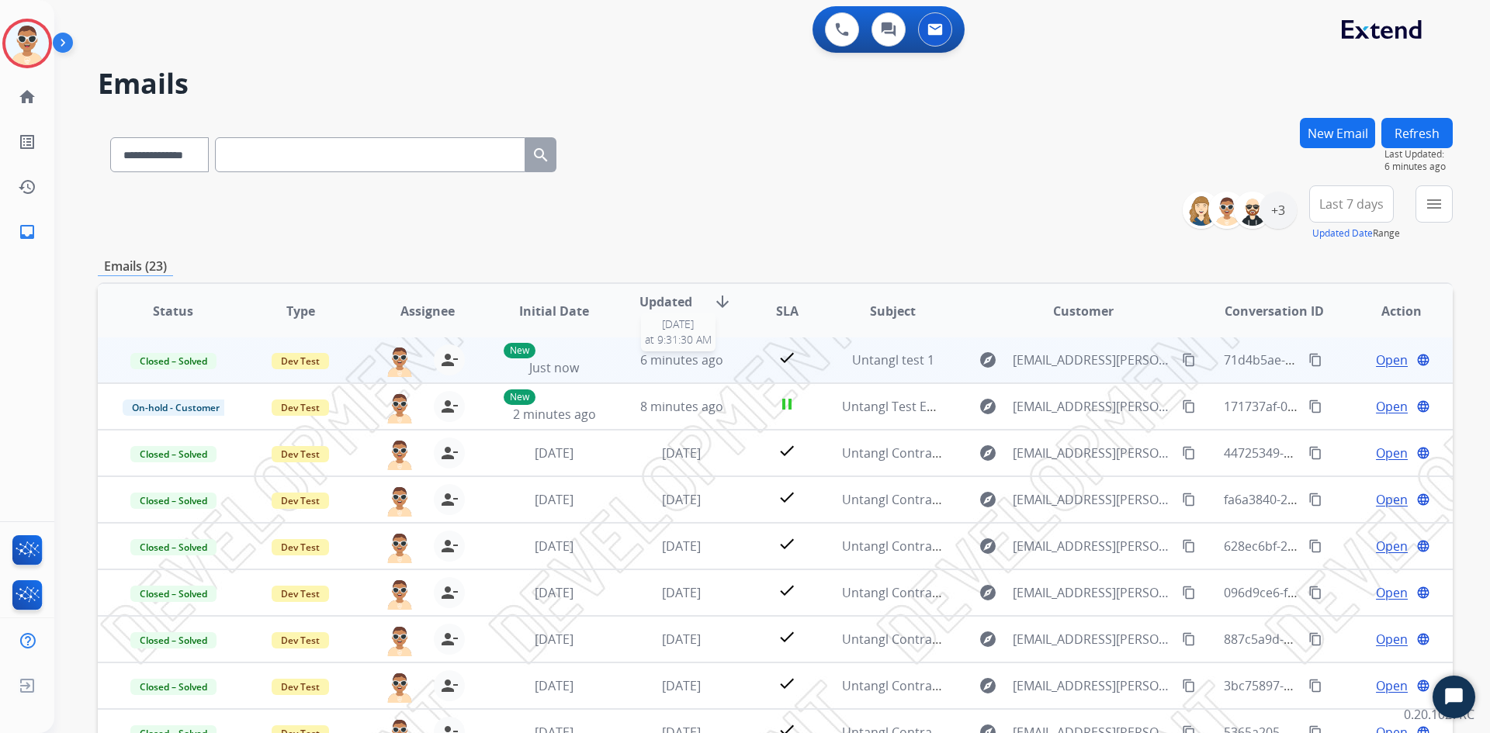
scroll to position [2, 0]
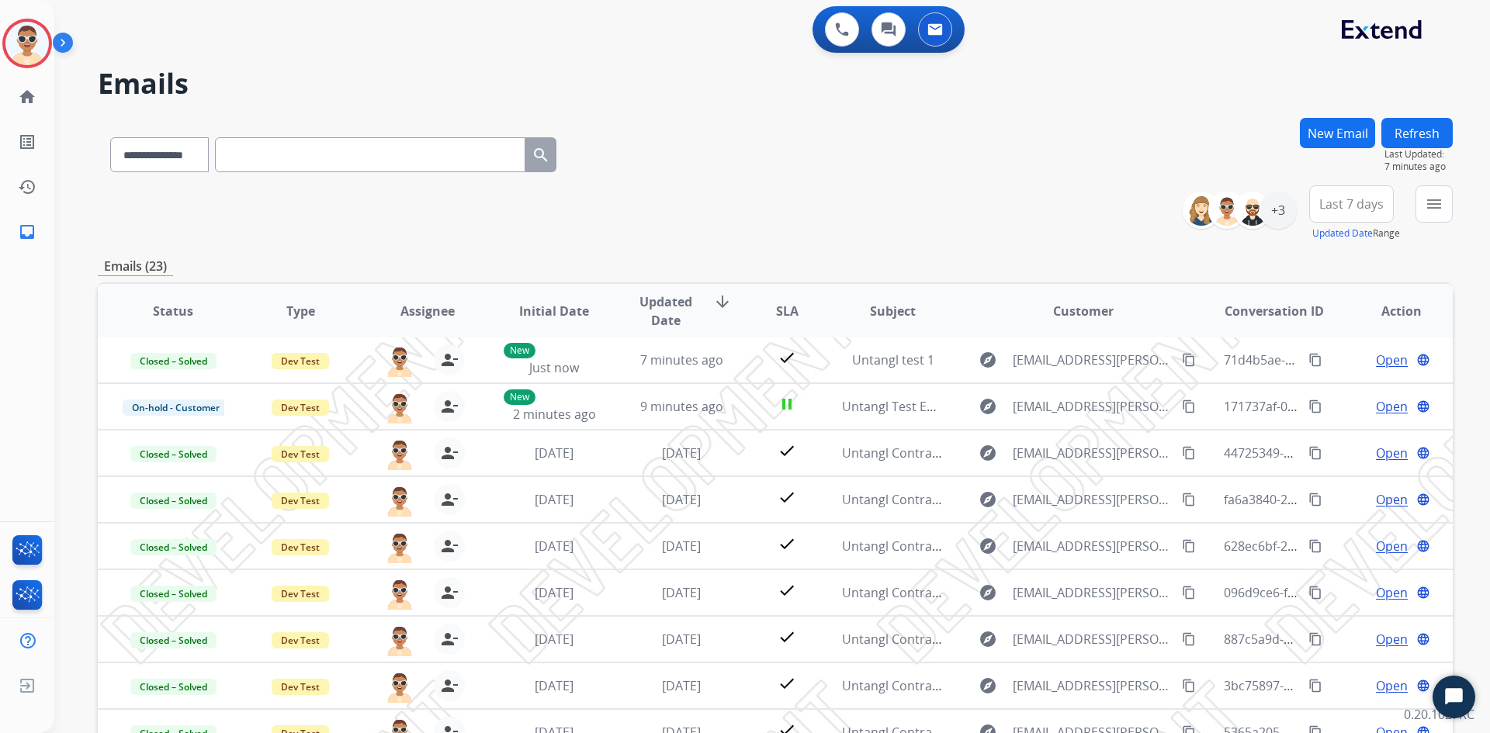
click at [1406, 133] on button "Refresh" at bounding box center [1416, 133] width 71 height 30
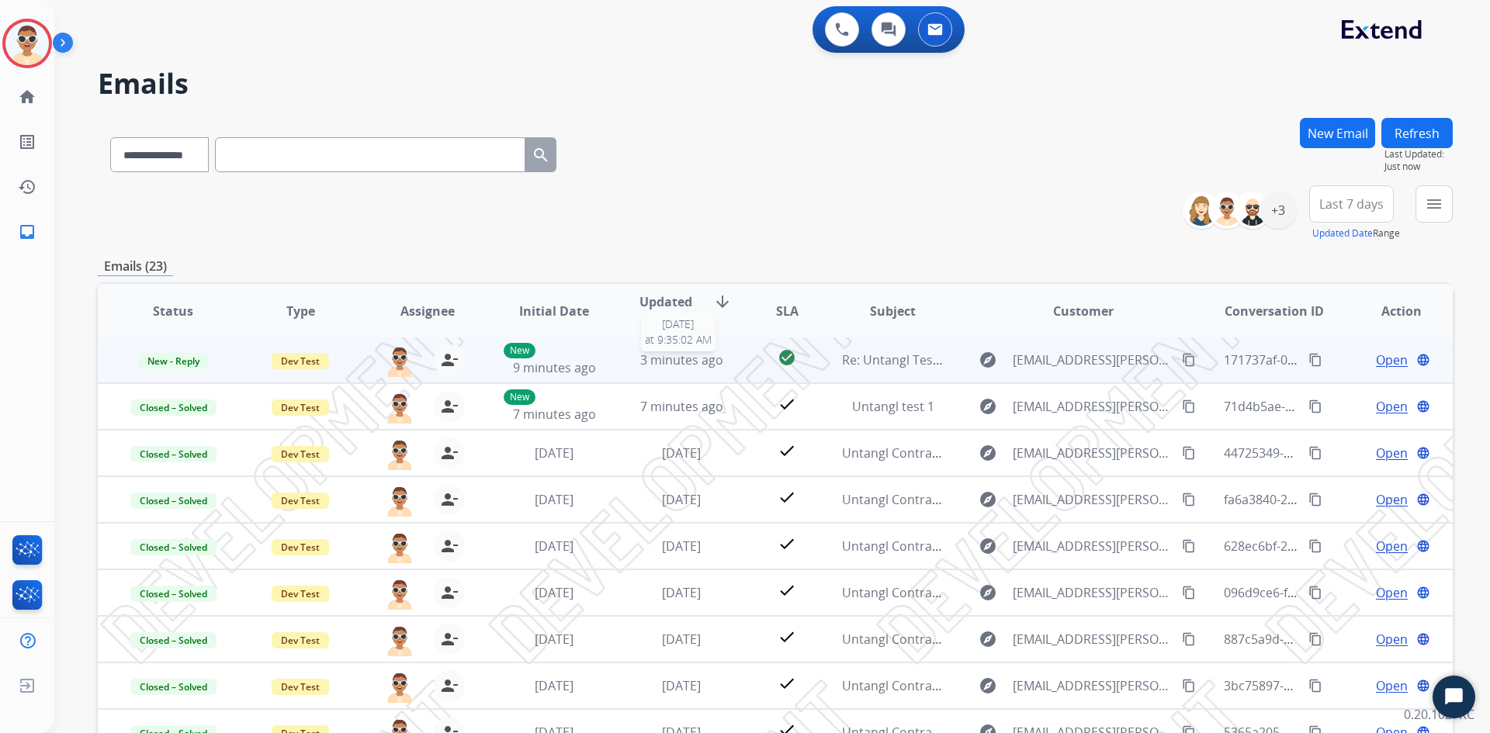
click at [660, 362] on span "3 minutes ago" at bounding box center [681, 359] width 83 height 17
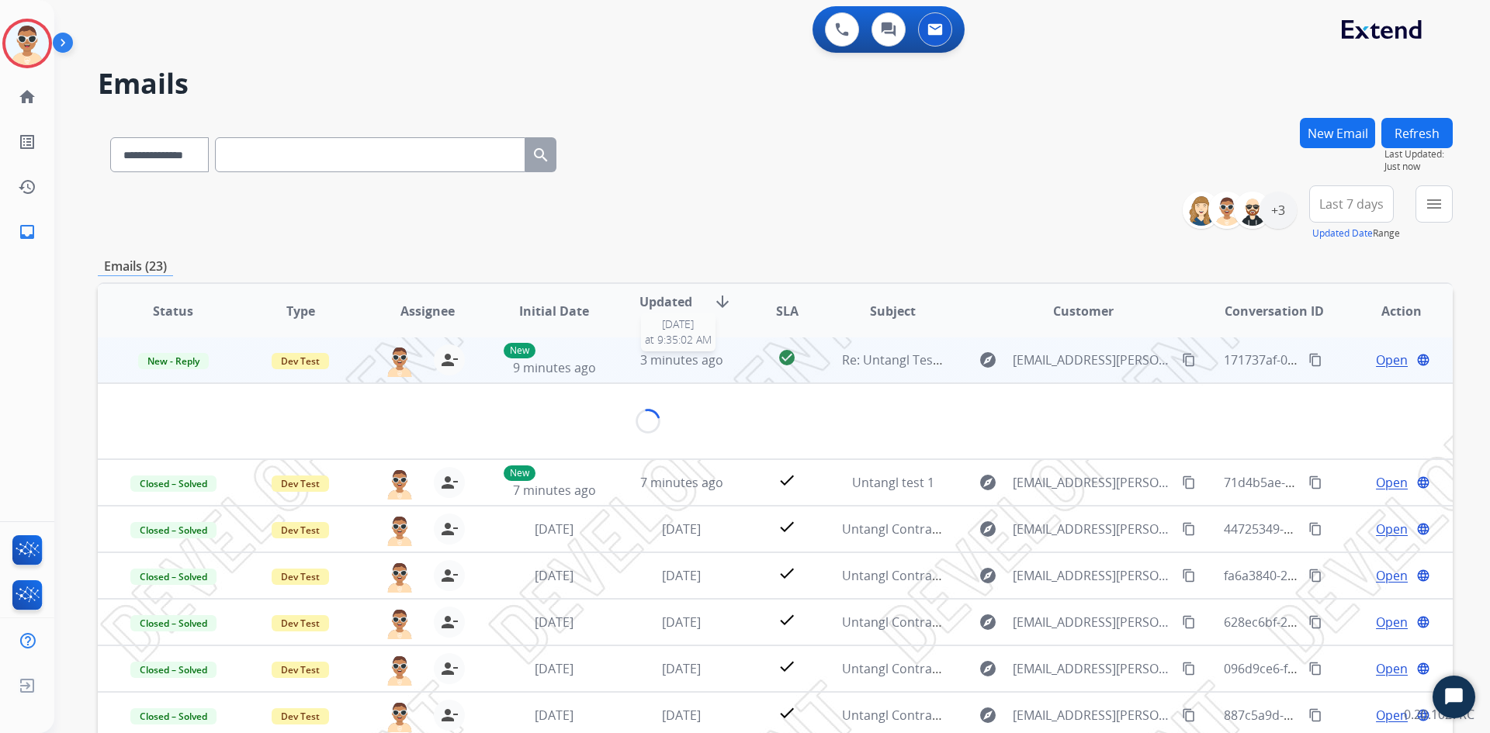
scroll to position [0, 0]
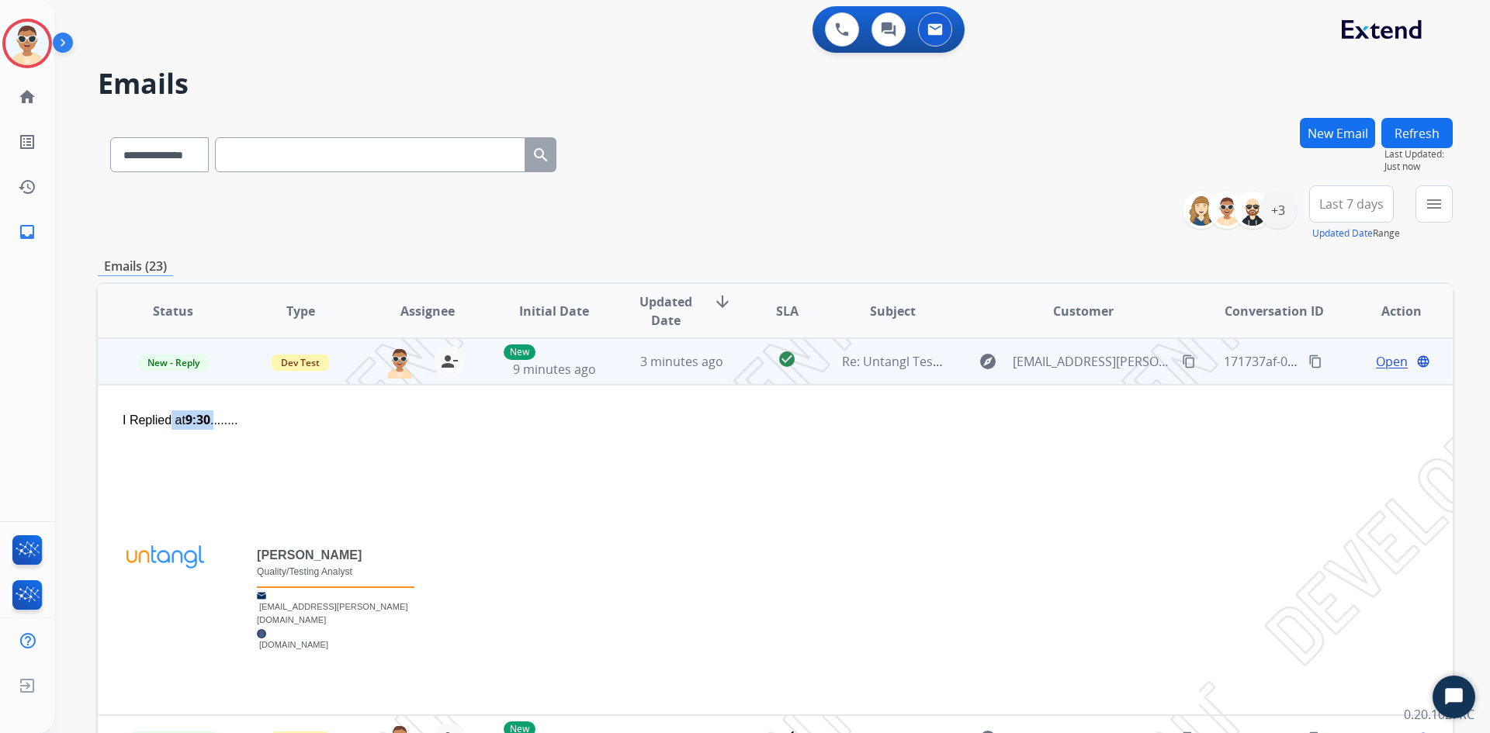
drag, startPoint x: 206, startPoint y: 417, endPoint x: 156, endPoint y: 418, distance: 49.7
click at [156, 418] on div "I Replied at 9:30 ........" at bounding box center [648, 419] width 1051 height 19
drag, startPoint x: 355, startPoint y: 419, endPoint x: 370, endPoint y: 419, distance: 15.5
click at [362, 419] on div "I Replied at 9:30 ........" at bounding box center [648, 419] width 1051 height 19
click at [670, 358] on span "4 minutes ago" at bounding box center [681, 361] width 83 height 17
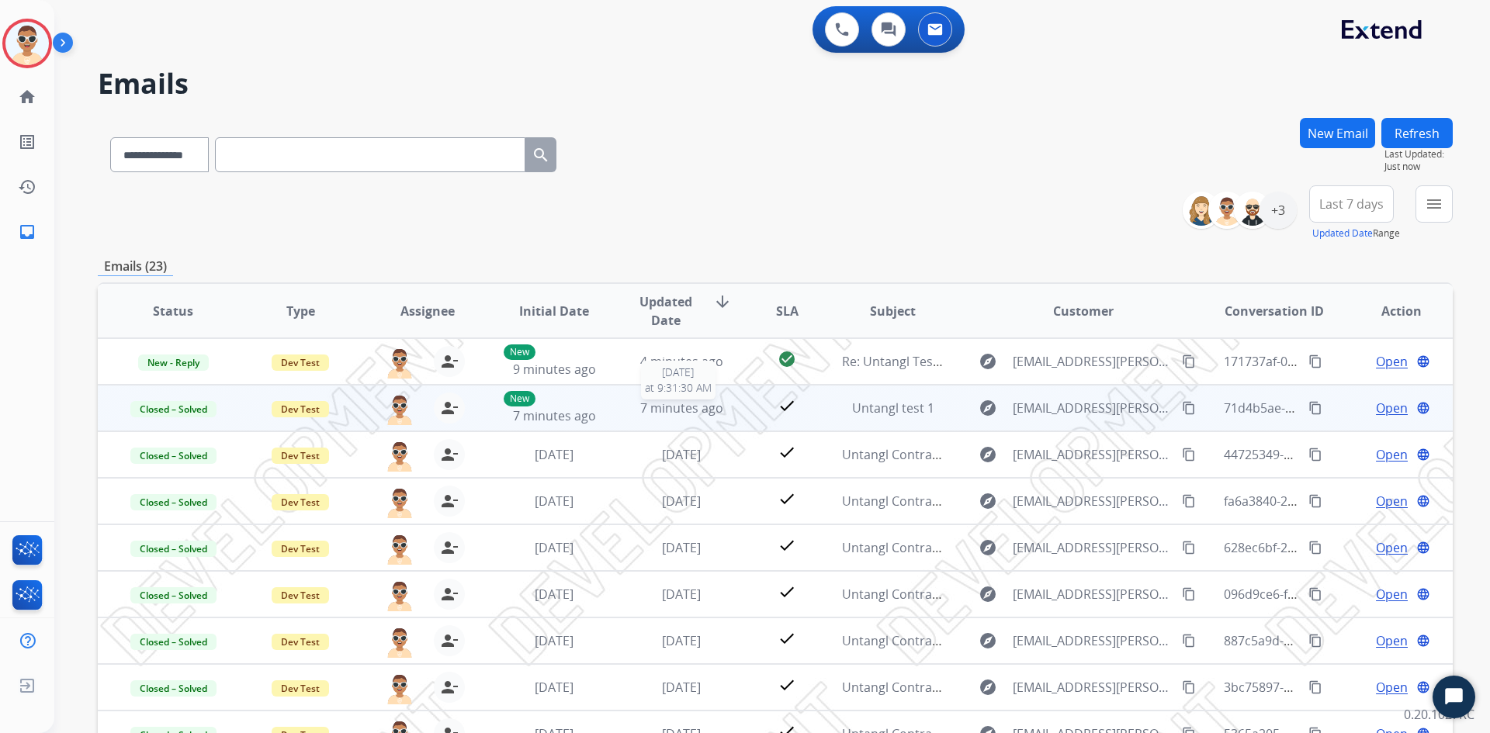
click at [664, 407] on span "7 minutes ago" at bounding box center [681, 408] width 83 height 17
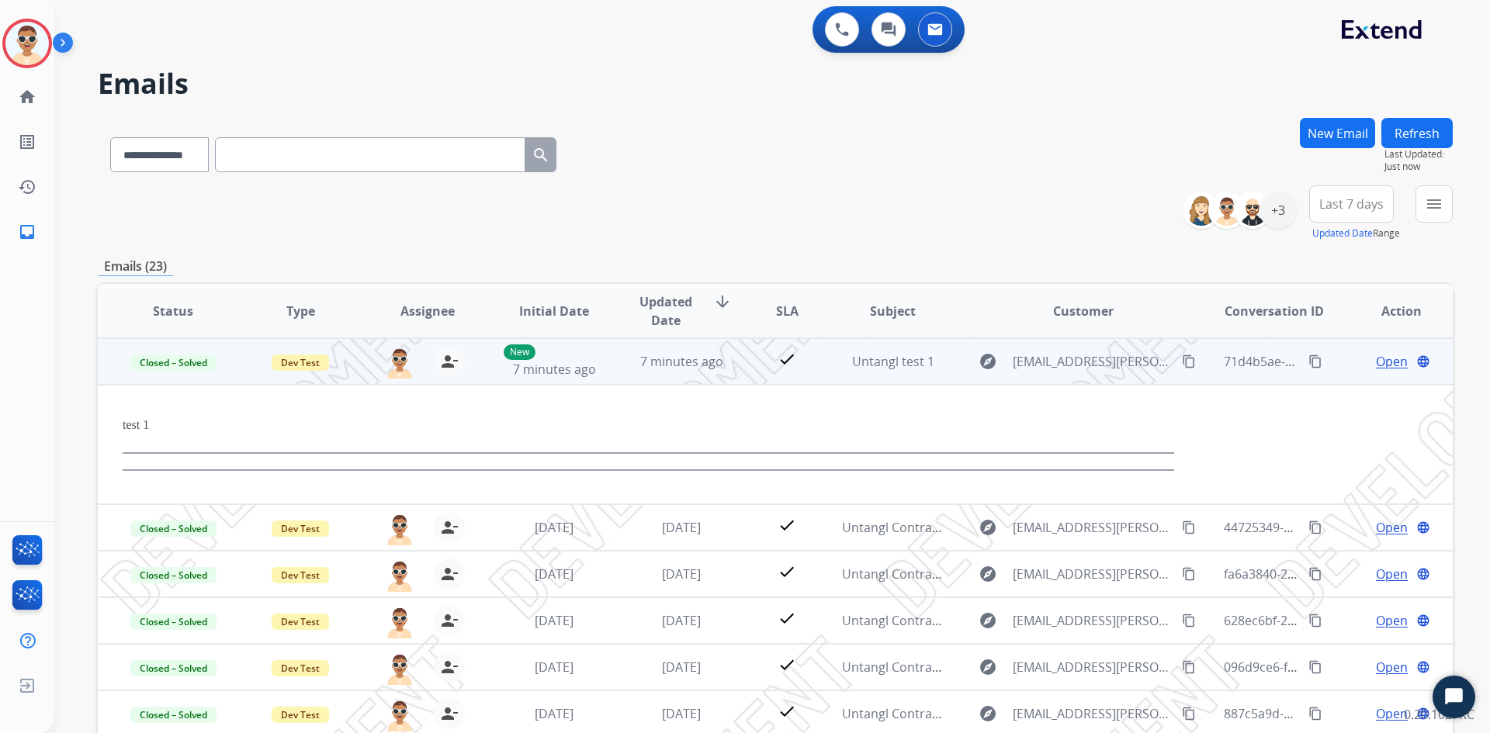
click at [668, 366] on span "7 minutes ago" at bounding box center [681, 361] width 83 height 17
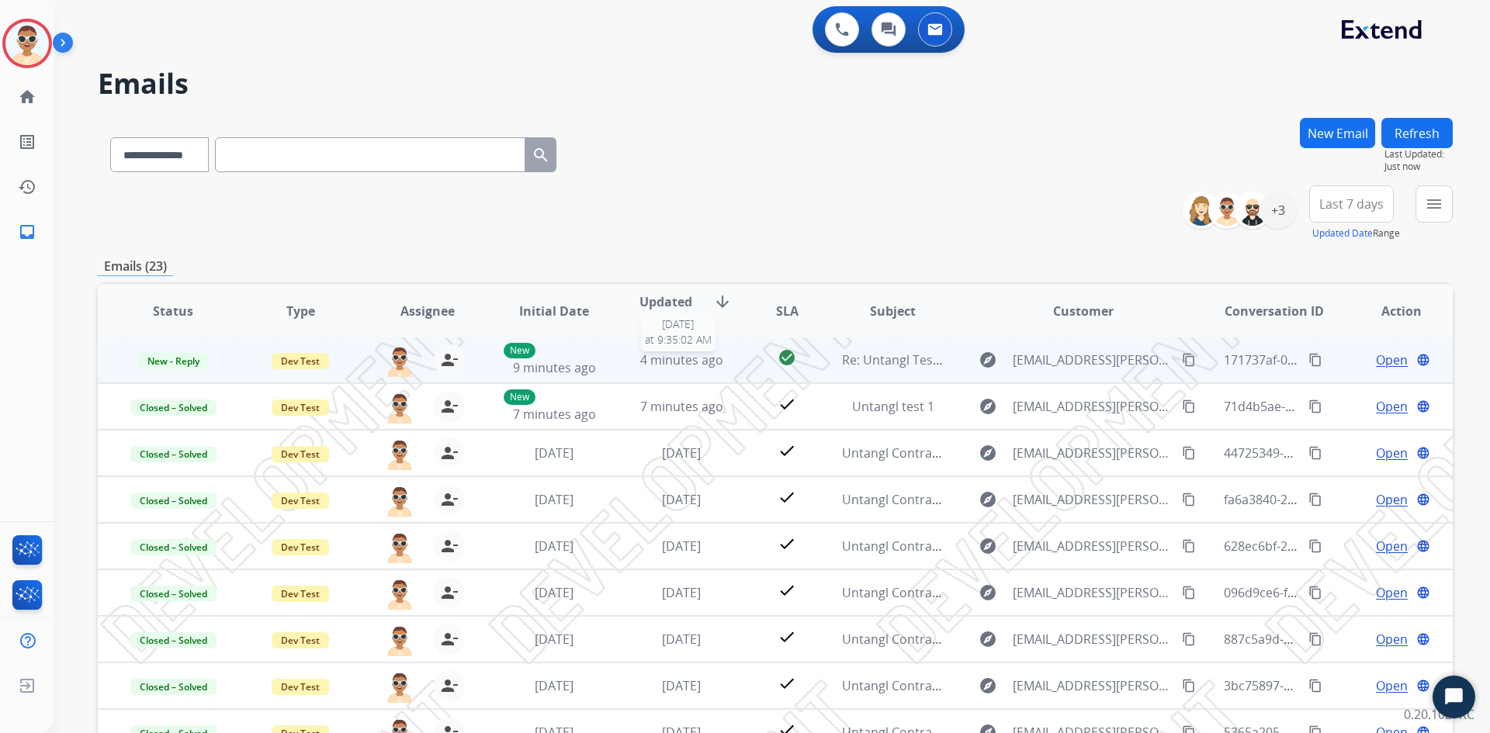
scroll to position [2, 0]
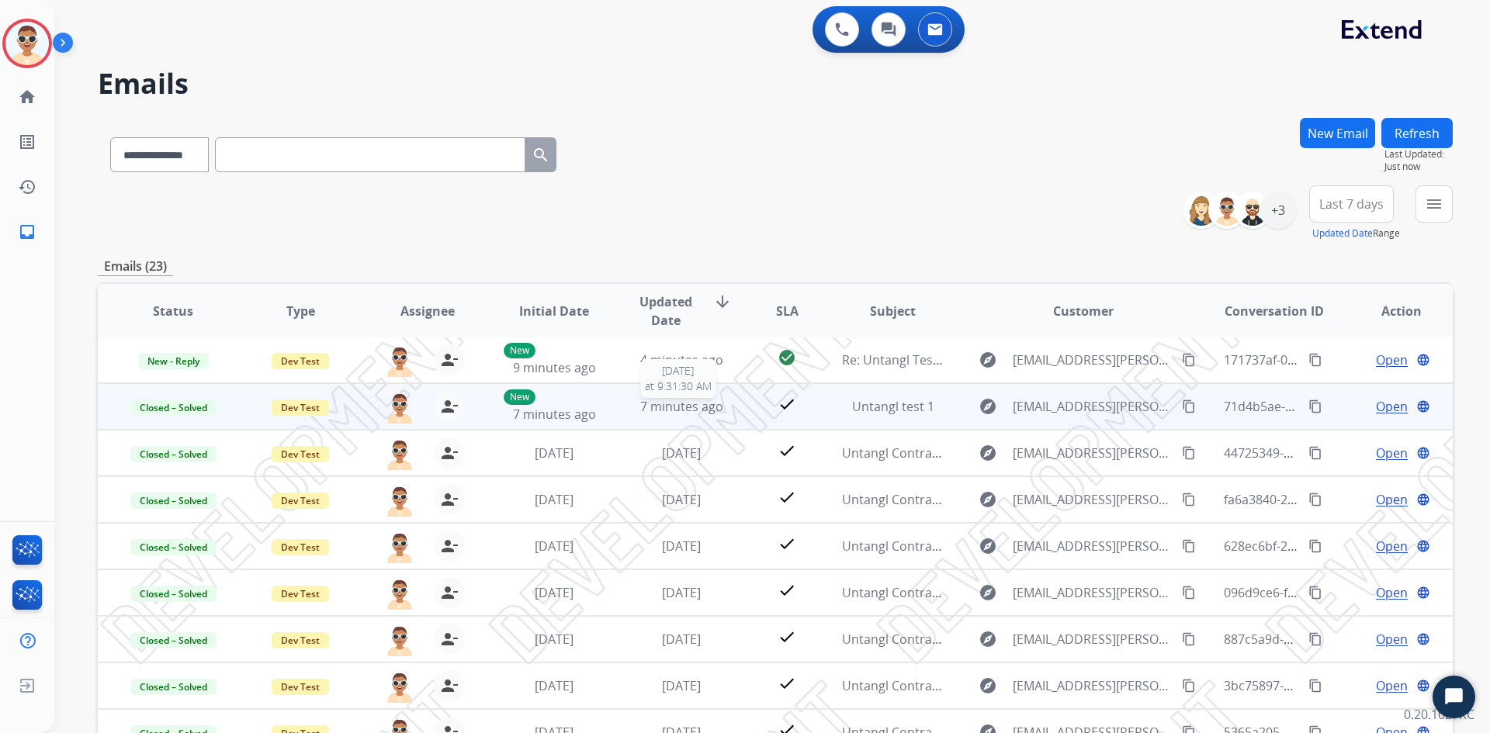
click at [666, 409] on span "7 minutes ago" at bounding box center [681, 406] width 83 height 17
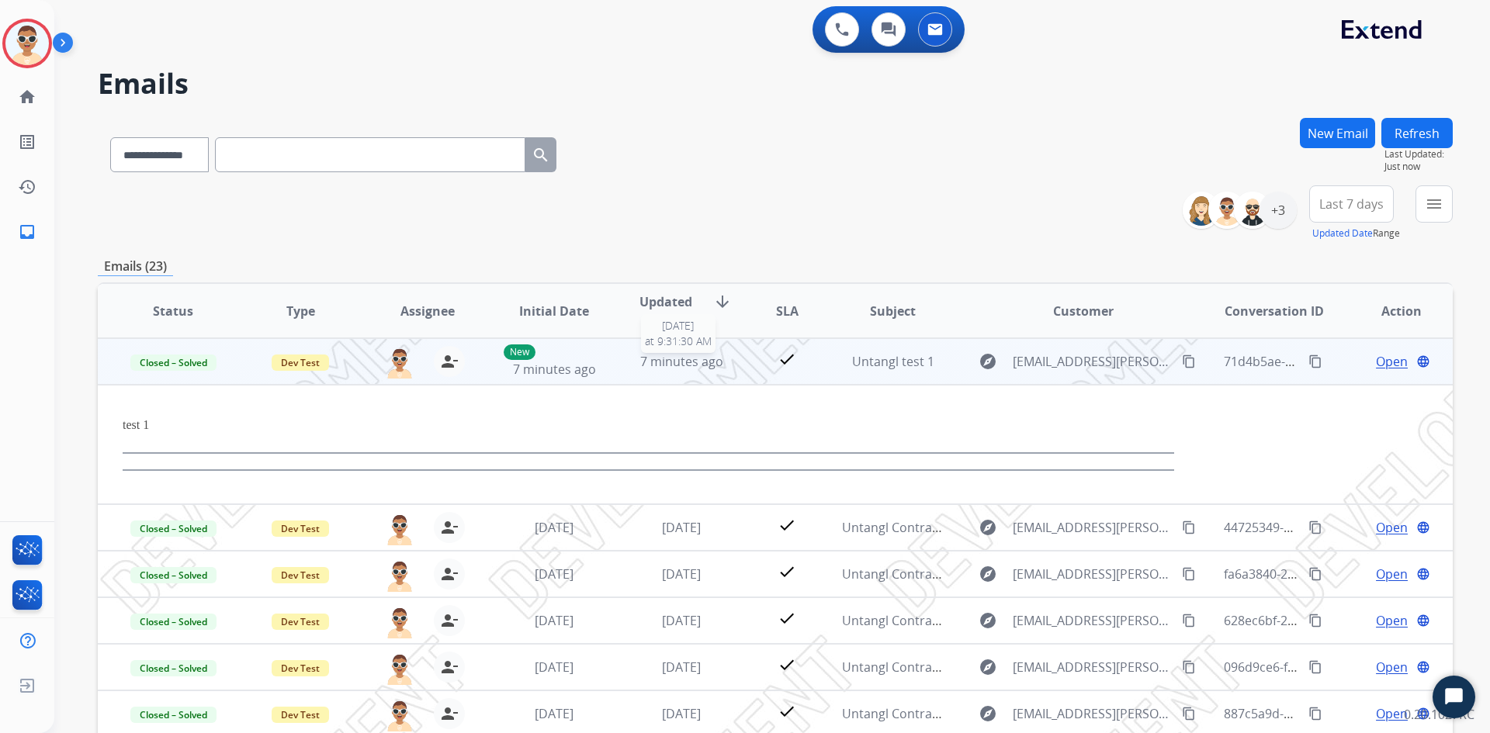
click at [670, 363] on span "7 minutes ago" at bounding box center [681, 361] width 83 height 17
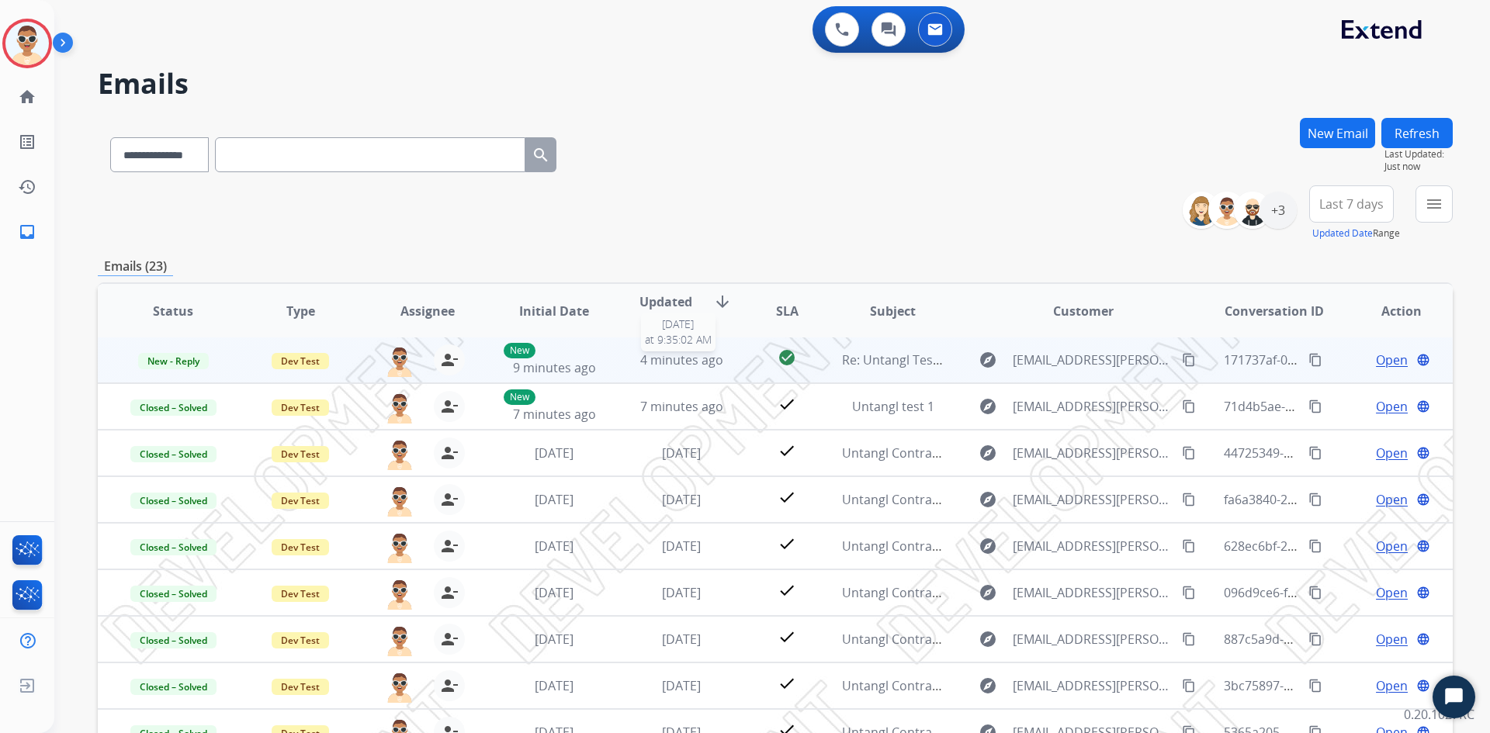
click at [684, 351] on span "4 minutes ago" at bounding box center [681, 359] width 83 height 17
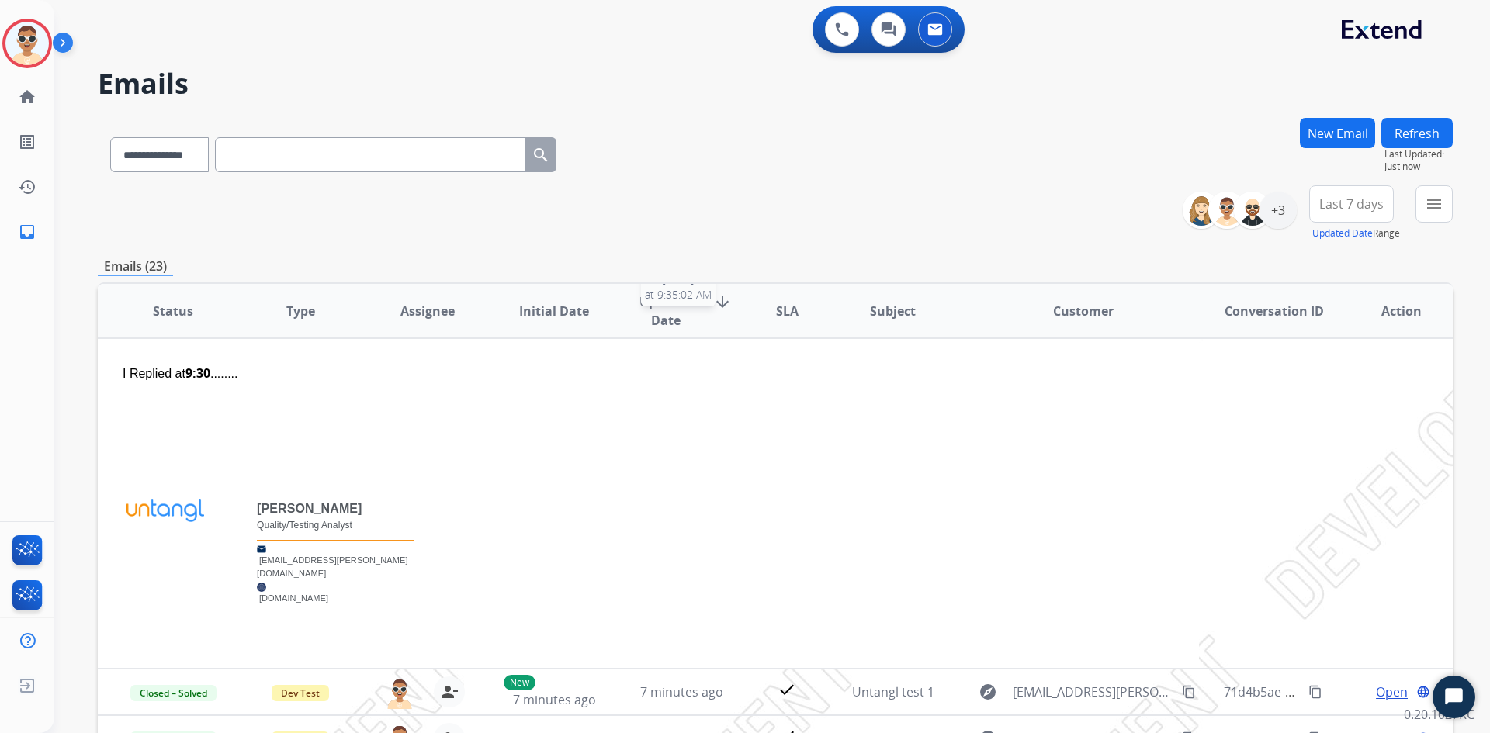
scroll to position [0, 0]
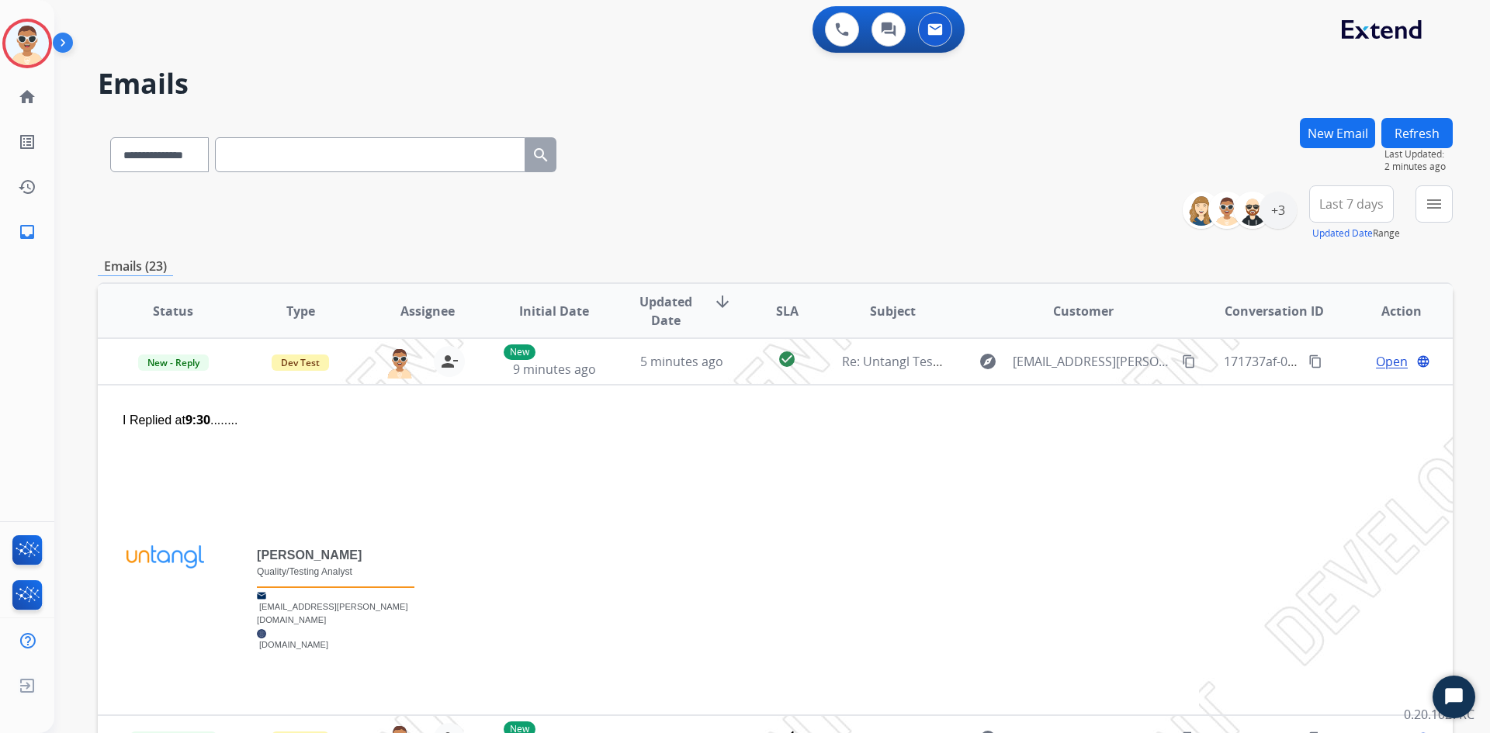
click at [57, 389] on div "**********" at bounding box center [753, 422] width 1398 height 733
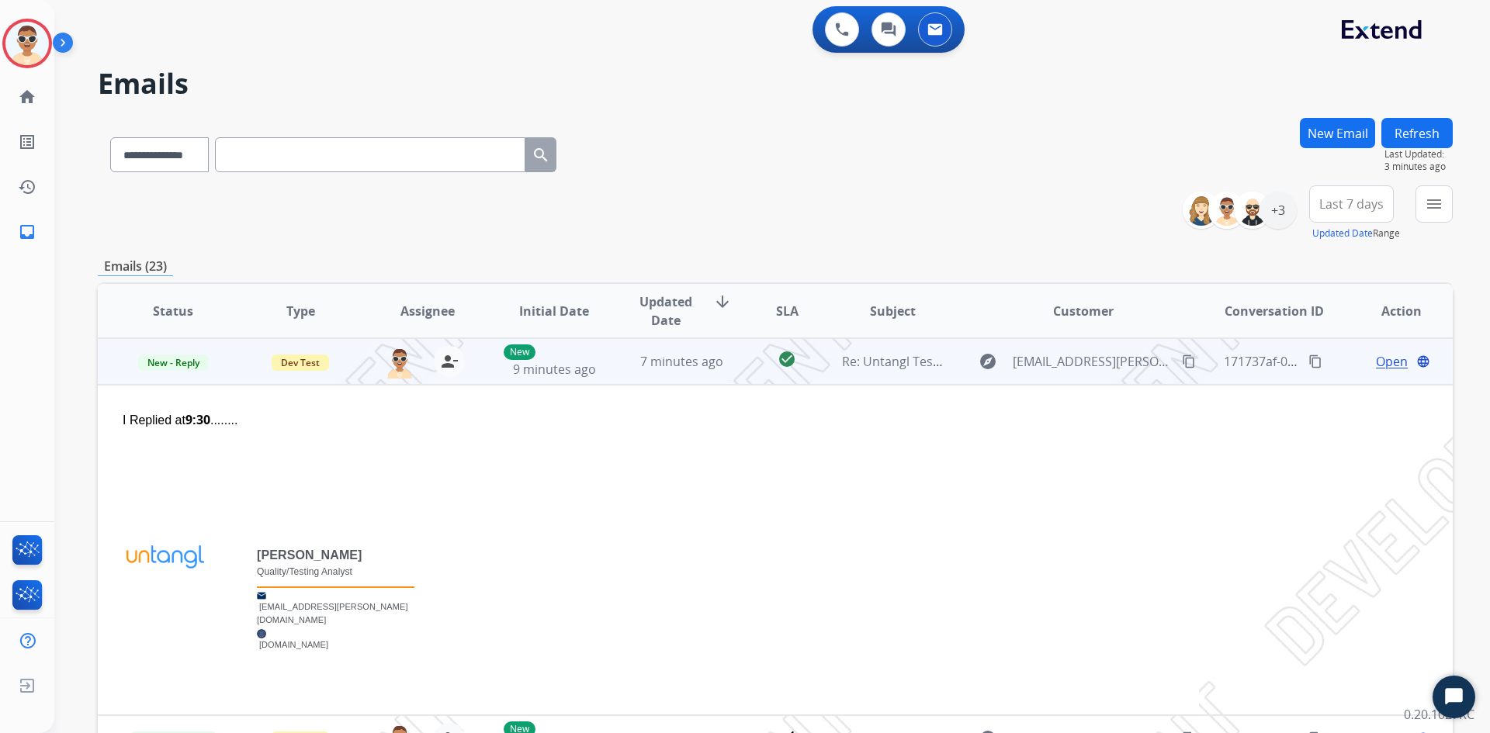
click at [706, 374] on td "7 minutes ago" at bounding box center [669, 361] width 127 height 47
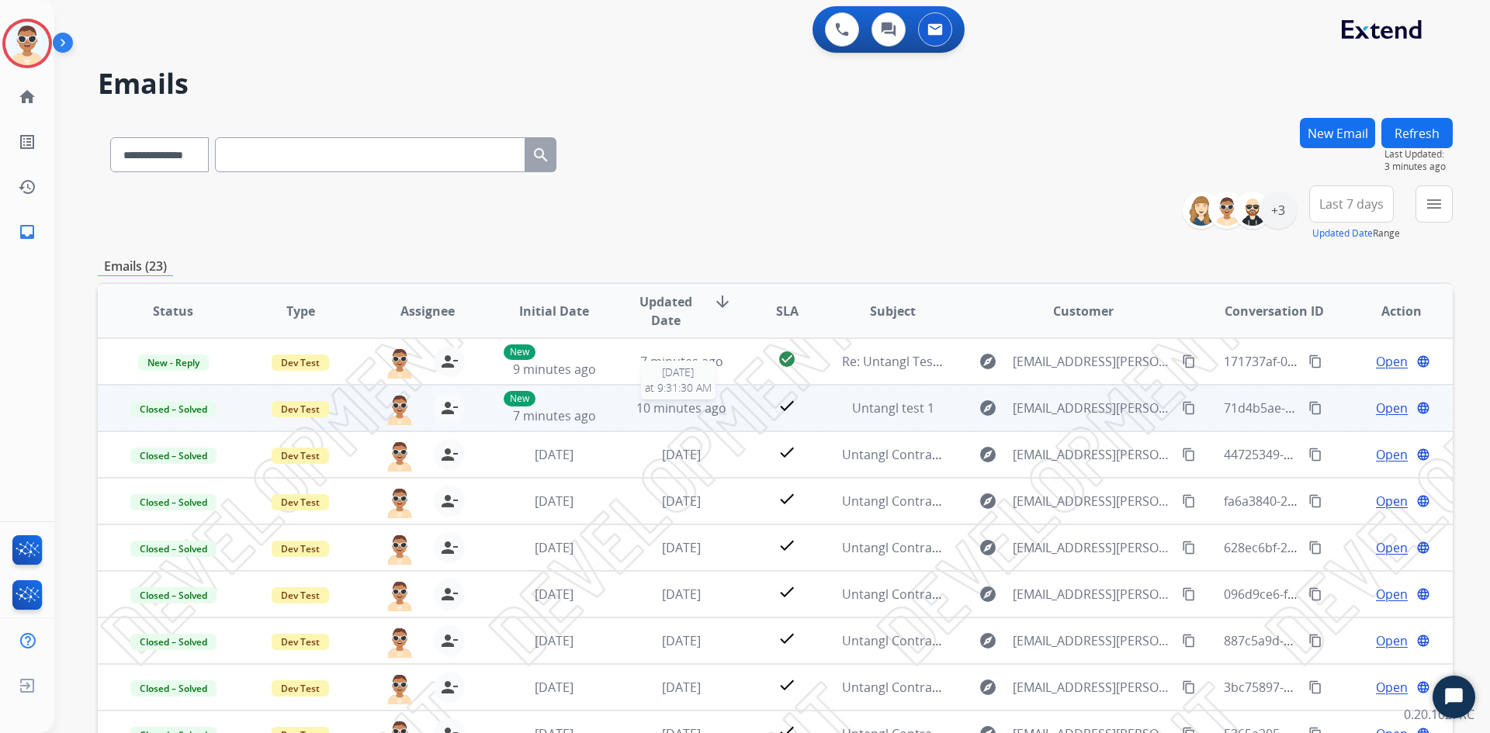
click at [693, 407] on span "10 minutes ago" at bounding box center [681, 408] width 90 height 17
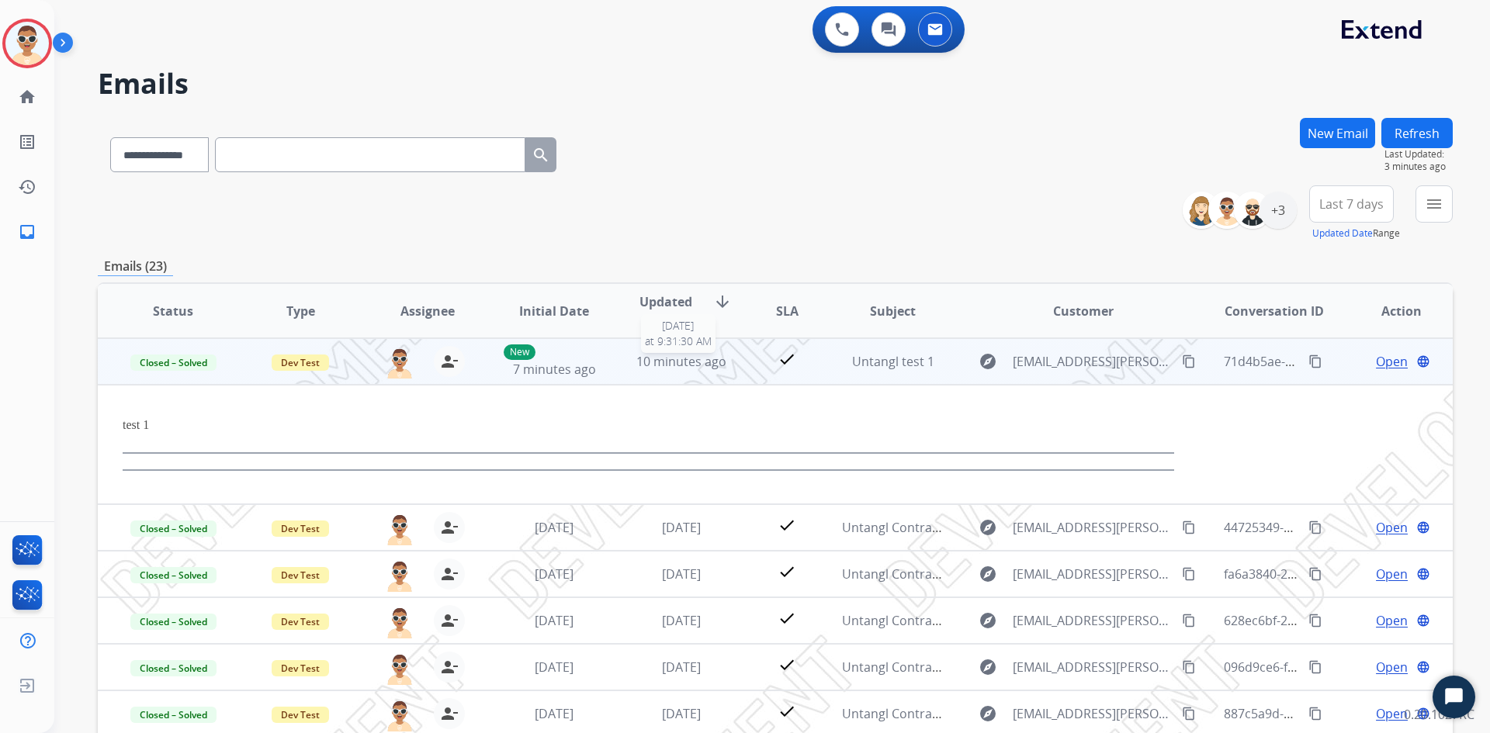
click at [680, 365] on span "10 minutes ago" at bounding box center [681, 361] width 90 height 17
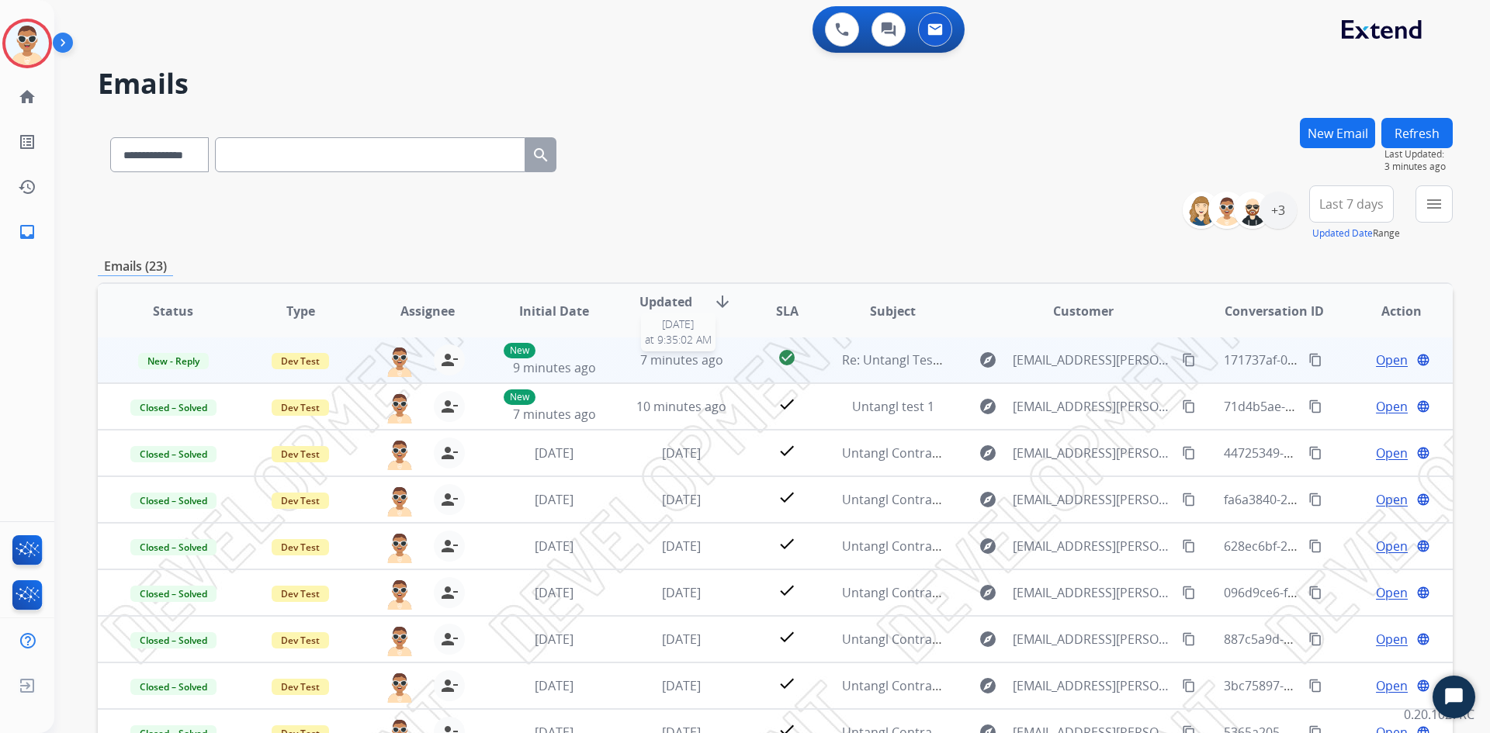
scroll to position [2, 0]
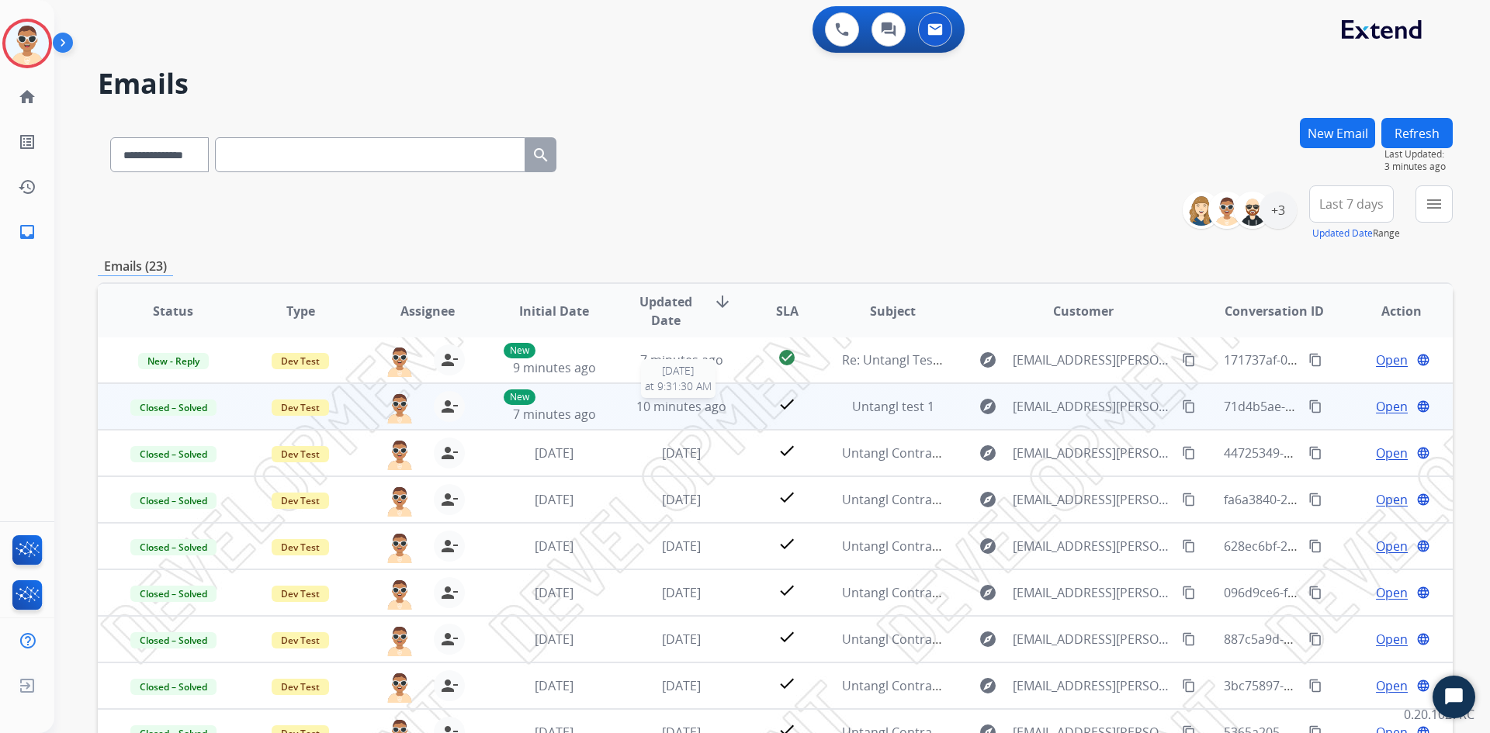
click at [680, 411] on span "10 minutes ago" at bounding box center [681, 406] width 90 height 17
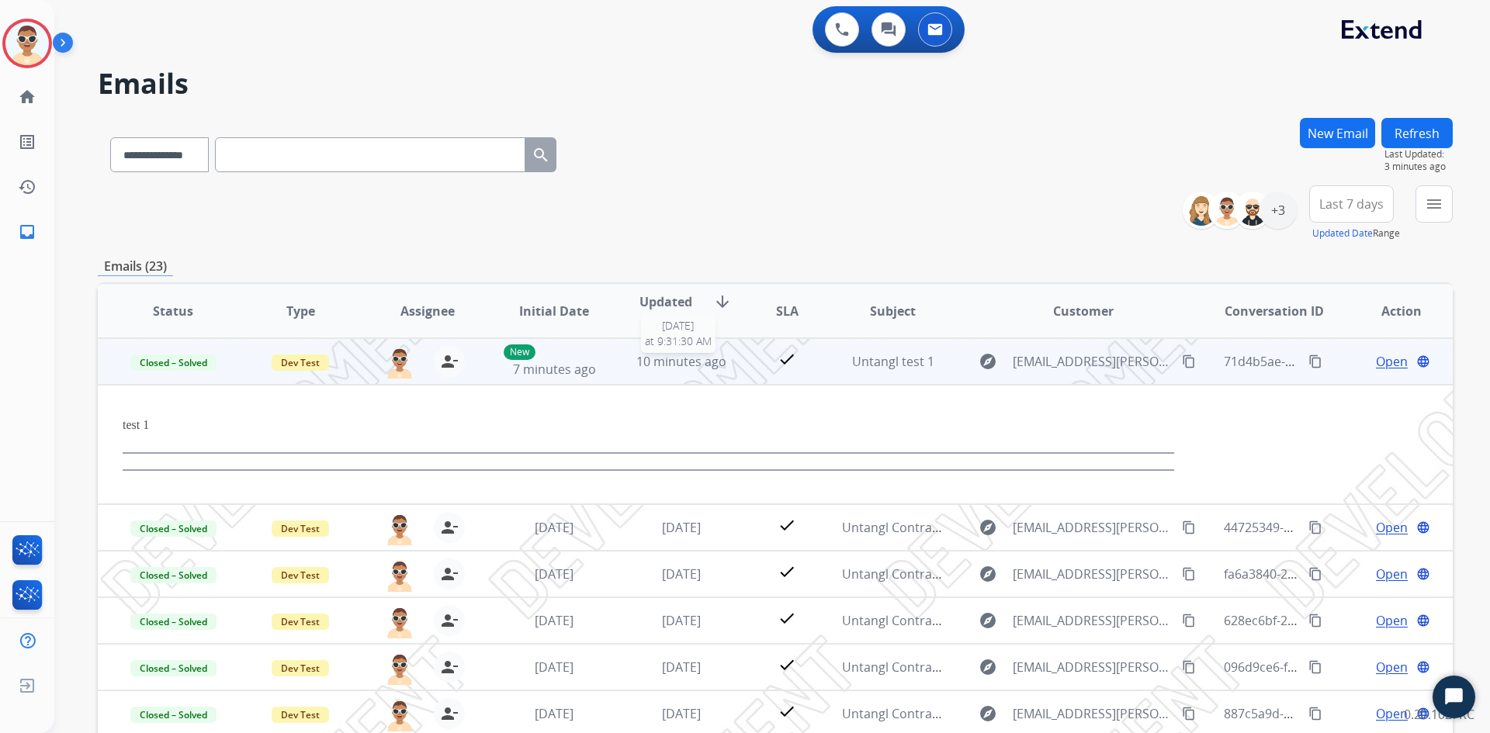
click at [687, 359] on span "10 minutes ago" at bounding box center [681, 361] width 90 height 17
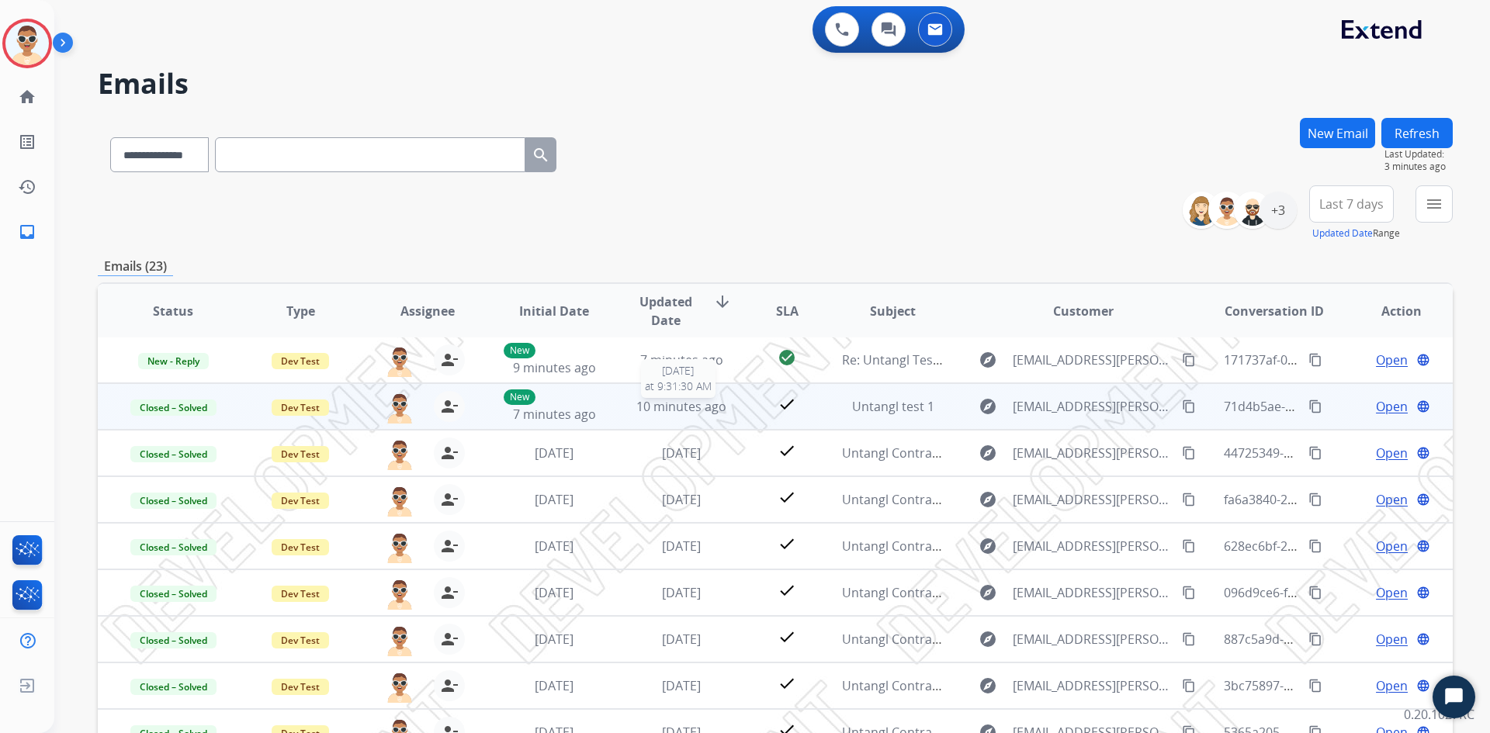
click at [652, 407] on span "10 minutes ago" at bounding box center [681, 406] width 90 height 17
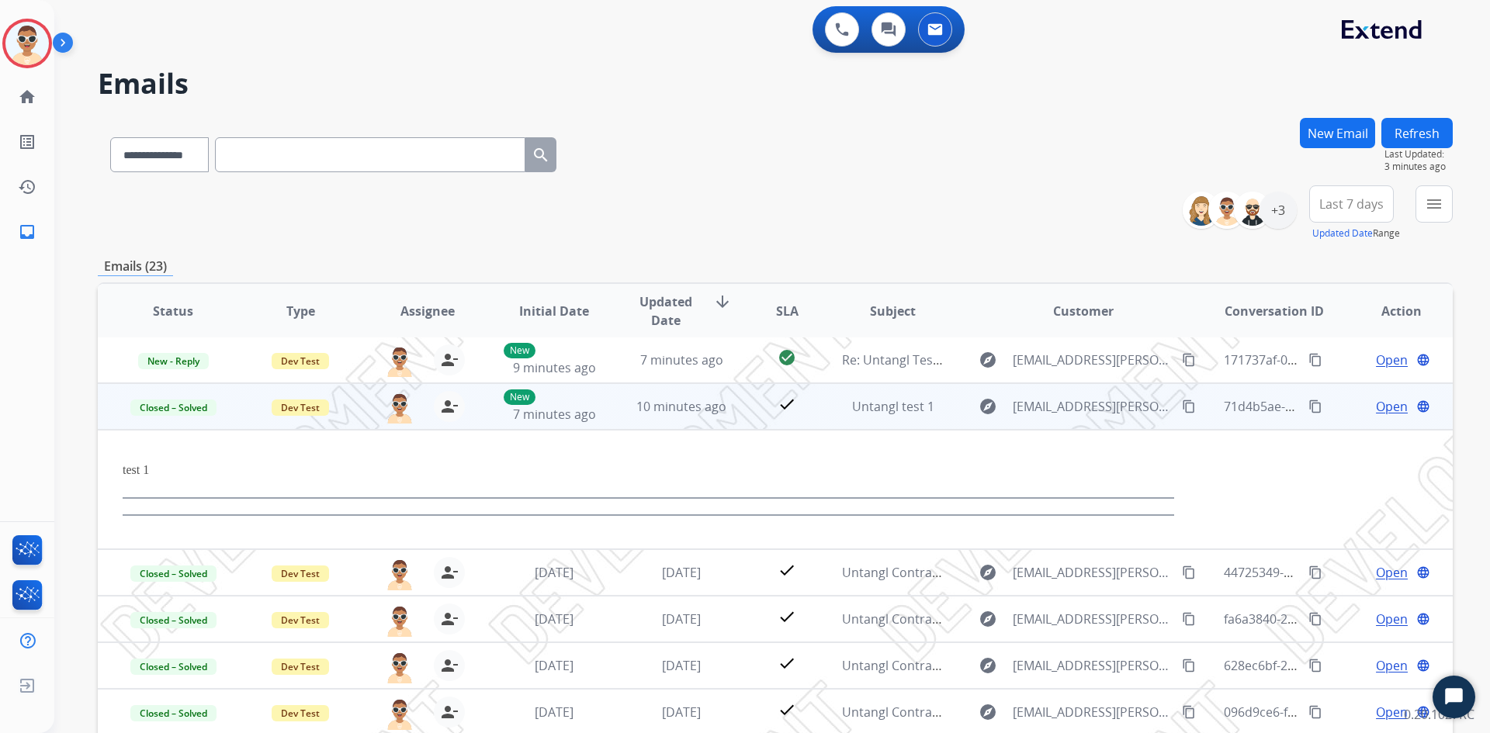
scroll to position [47, 0]
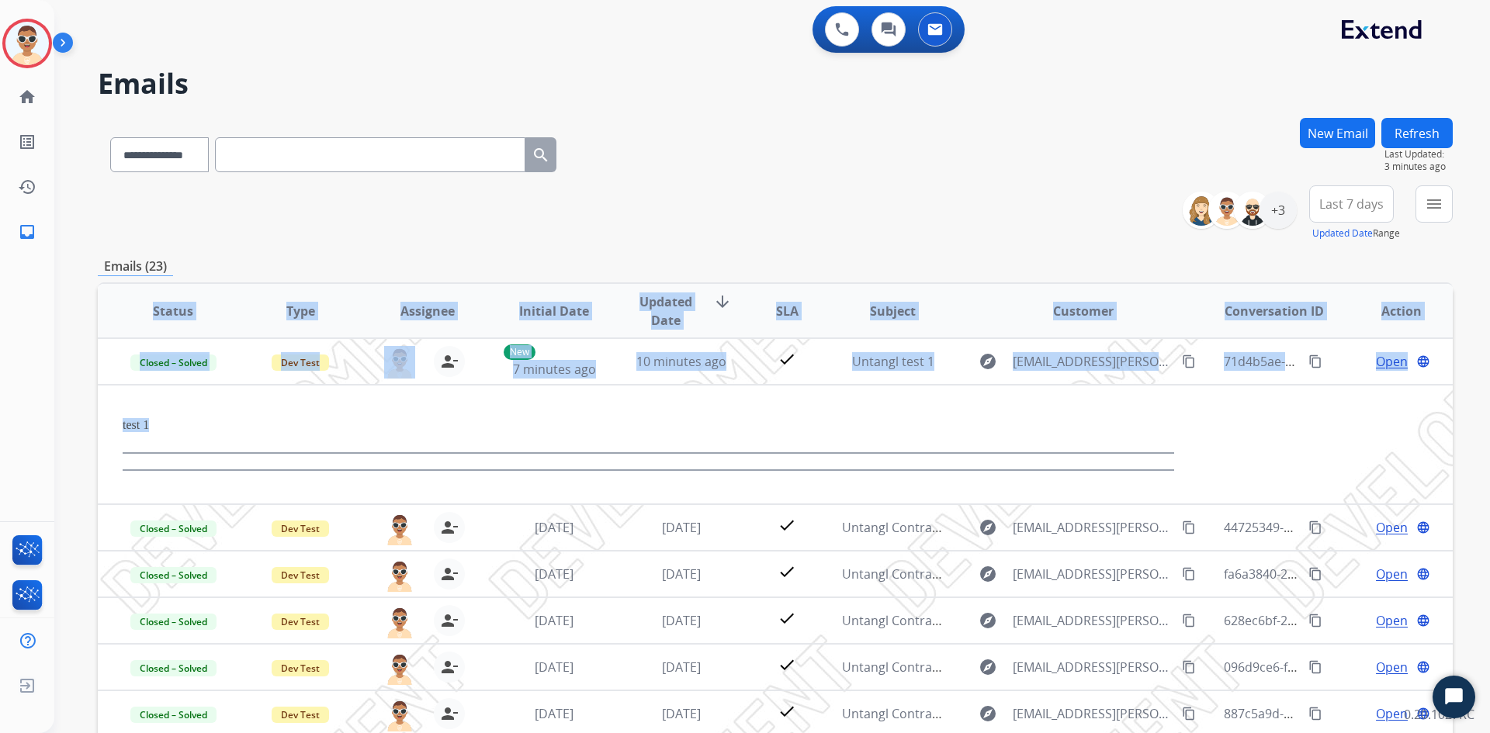
drag, startPoint x: 89, startPoint y: 422, endPoint x: 72, endPoint y: 421, distance: 17.1
click at [72, 421] on div "**********" at bounding box center [753, 422] width 1398 height 733
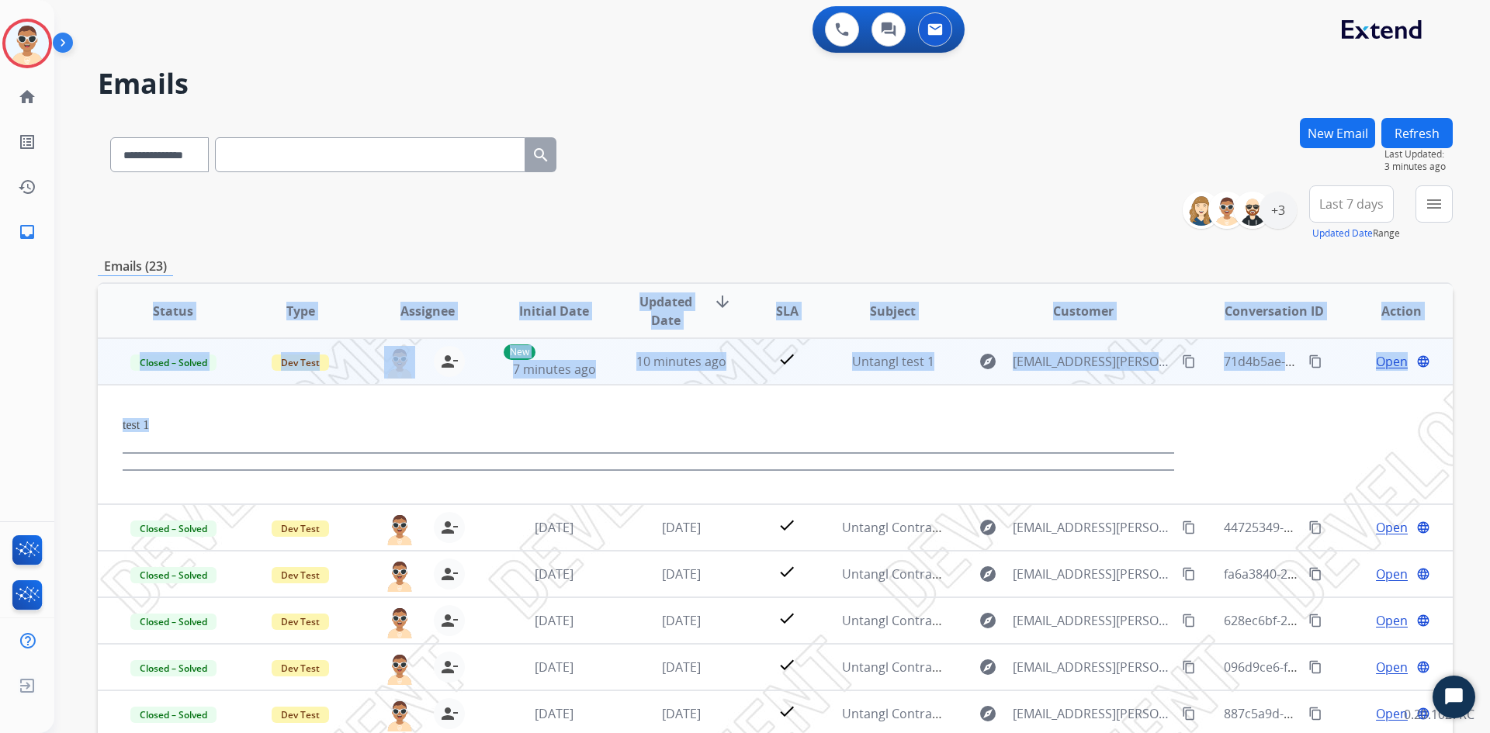
click at [148, 433] on div "test 1" at bounding box center [648, 436] width 1051 height 36
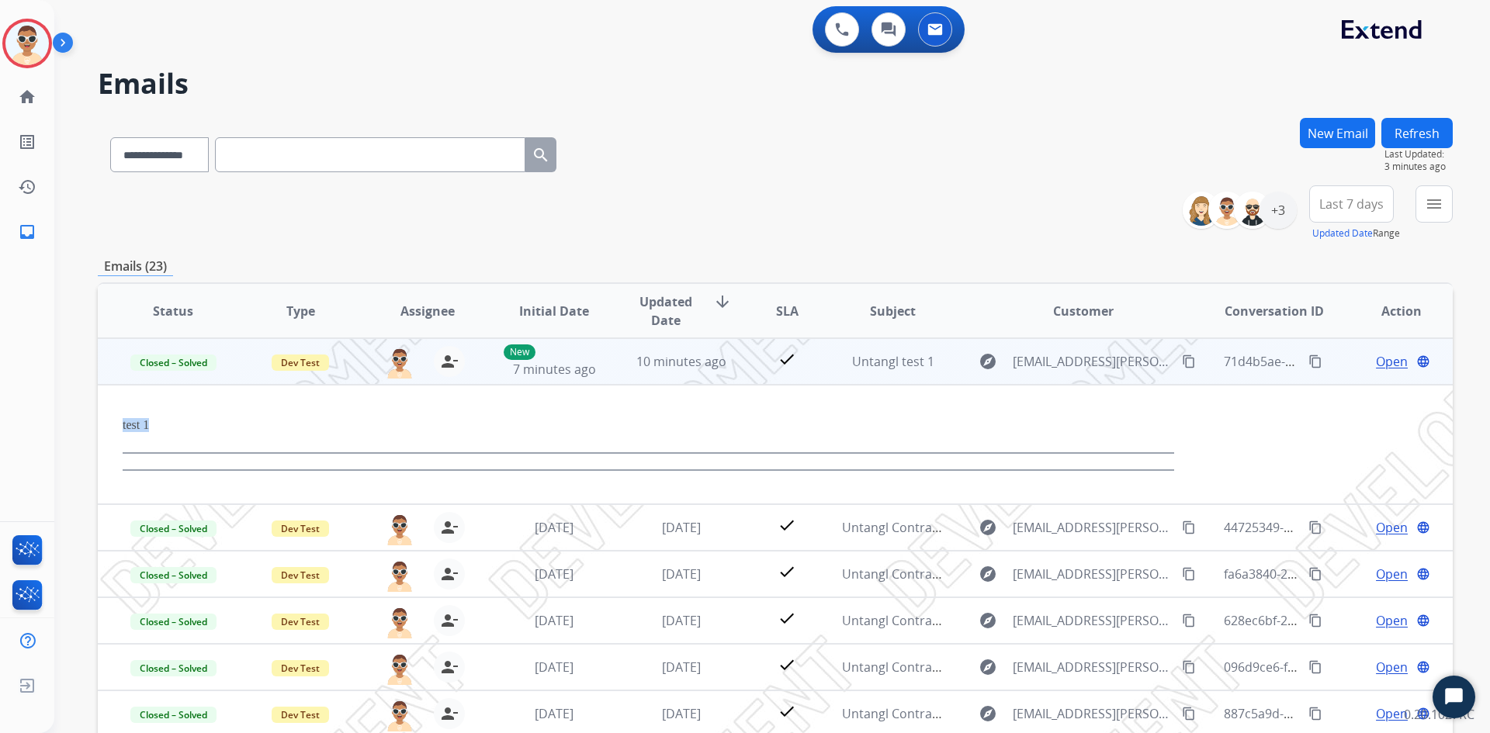
drag, startPoint x: 153, startPoint y: 429, endPoint x: 111, endPoint y: 431, distance: 42.0
click at [111, 431] on td "test 1" at bounding box center [648, 444] width 1101 height 119
click at [205, 418] on p "test 1" at bounding box center [648, 425] width 1051 height 14
click at [578, 382] on td "New 7 minutes ago" at bounding box center [542, 361] width 127 height 47
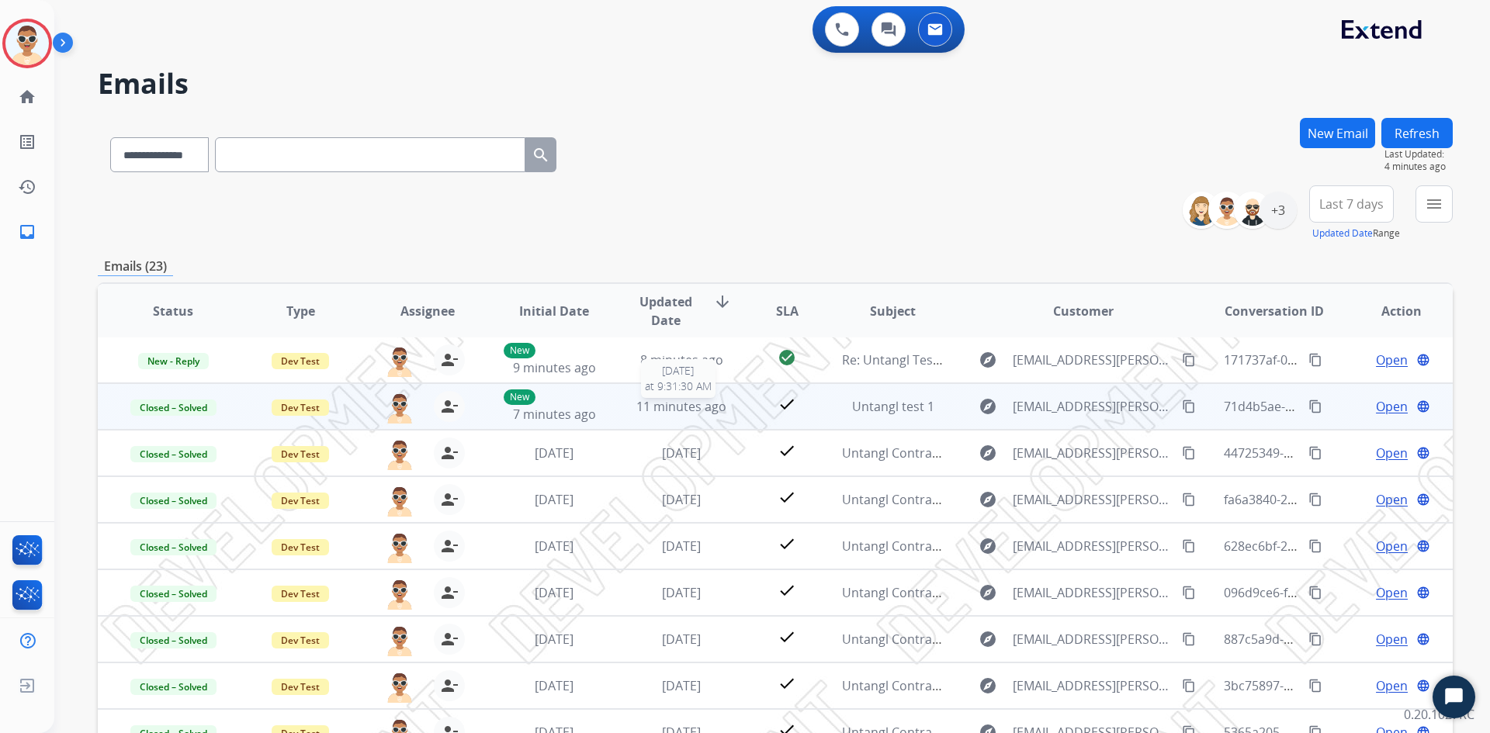
click at [659, 407] on span "11 minutes ago" at bounding box center [681, 406] width 90 height 17
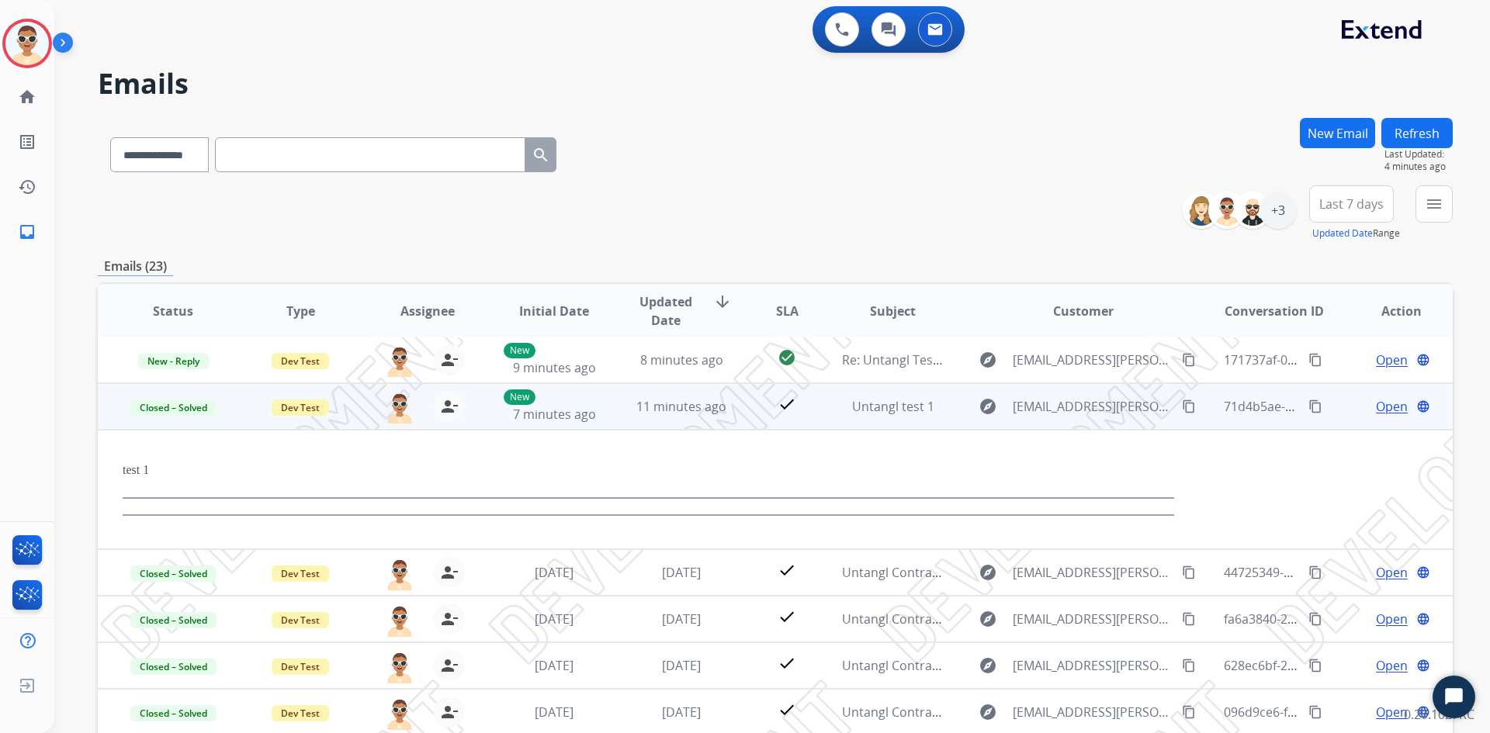
scroll to position [47, 0]
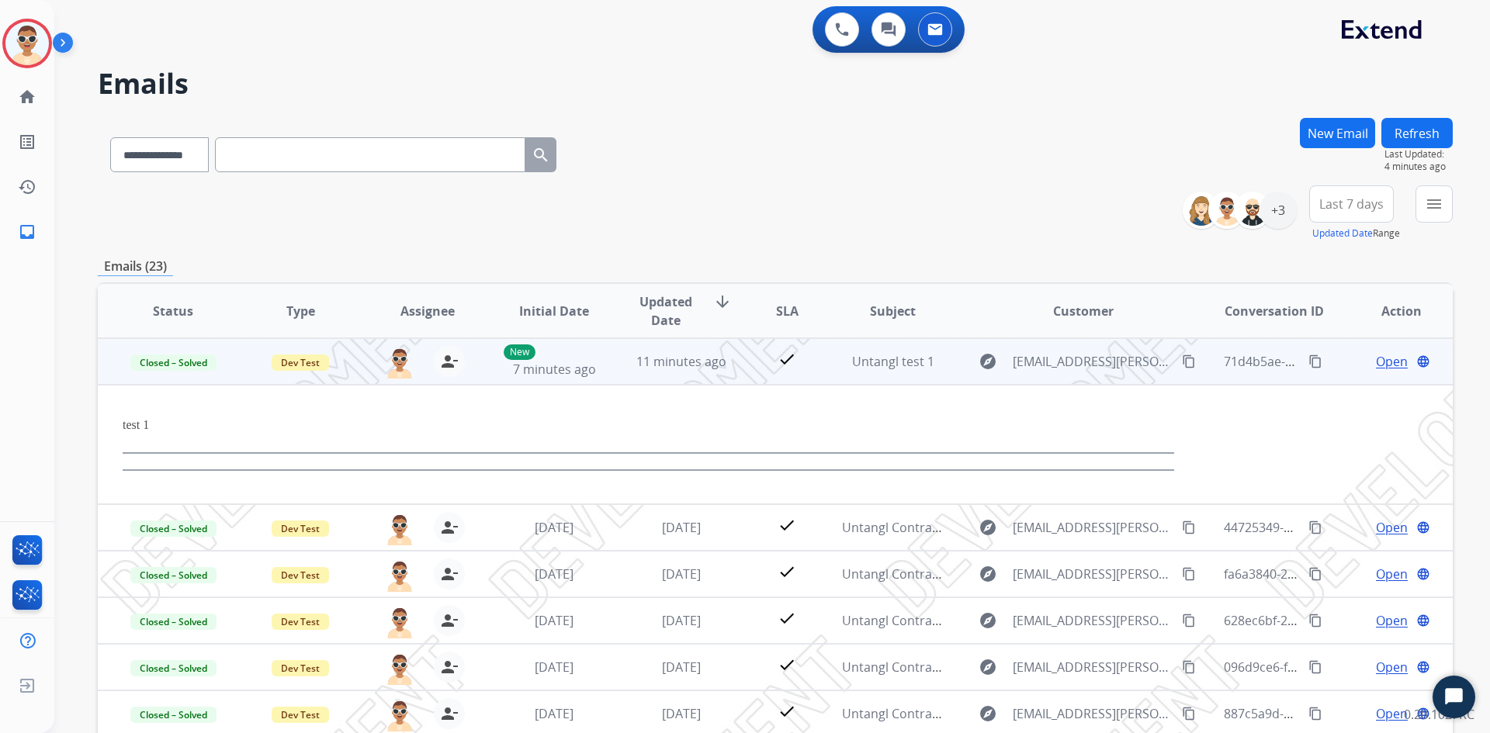
click at [678, 372] on td "11 minutes ago" at bounding box center [669, 361] width 127 height 47
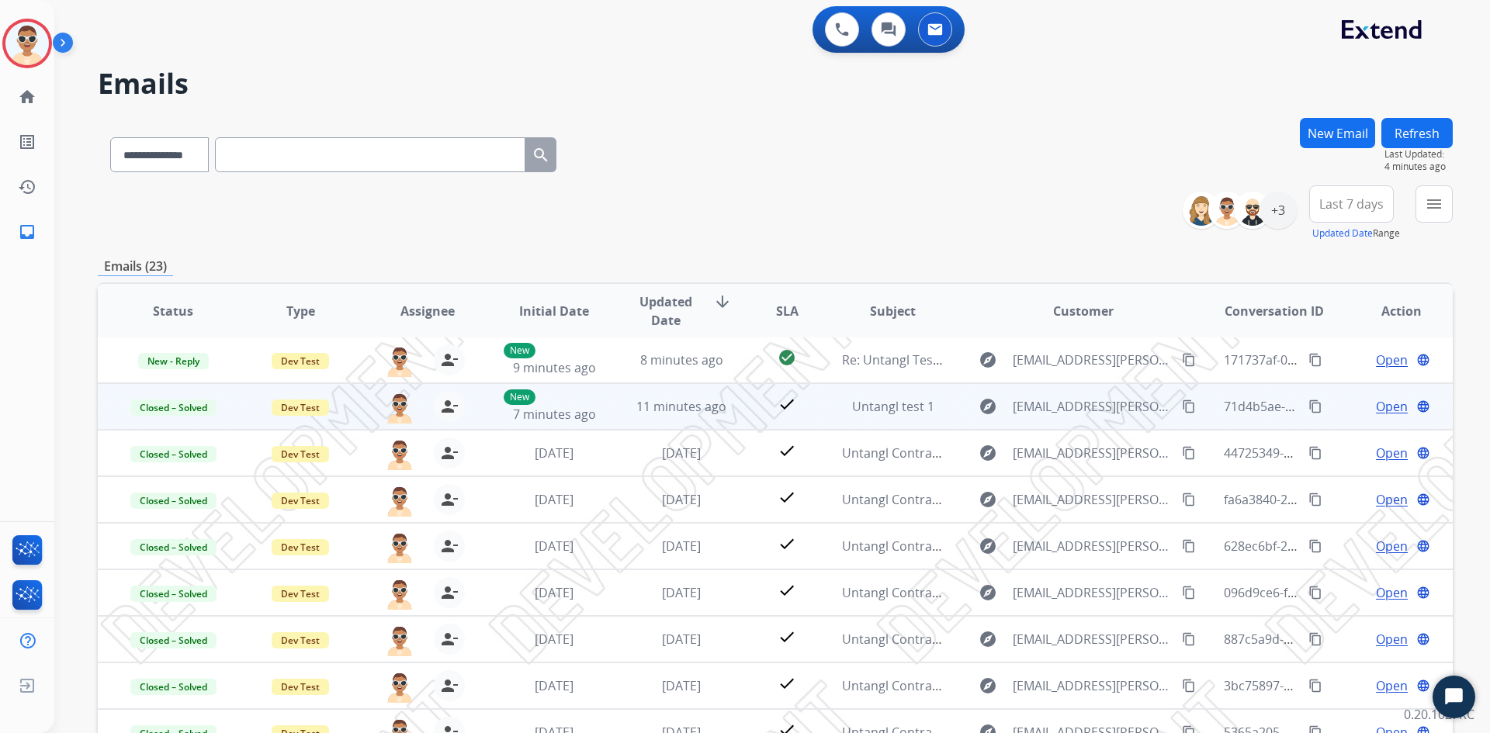
scroll to position [2, 0]
click at [662, 410] on span "11 minutes ago" at bounding box center [681, 406] width 90 height 17
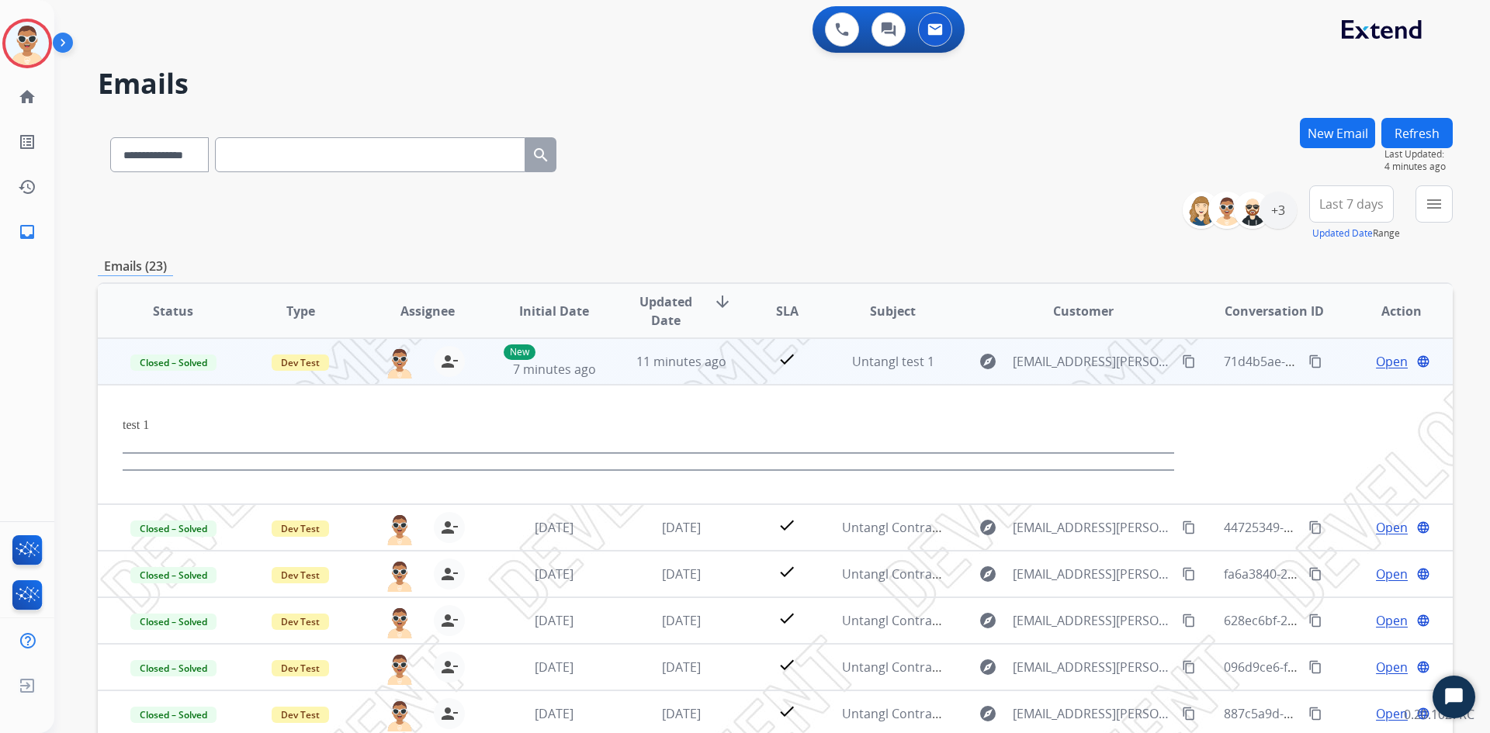
click at [105, 426] on td "test 1" at bounding box center [648, 444] width 1101 height 119
drag, startPoint x: 154, startPoint y: 424, endPoint x: 188, endPoint y: 425, distance: 34.2
click at [157, 424] on p "test 1" at bounding box center [648, 425] width 1051 height 14
click at [636, 365] on span "11 minutes ago" at bounding box center [681, 361] width 90 height 17
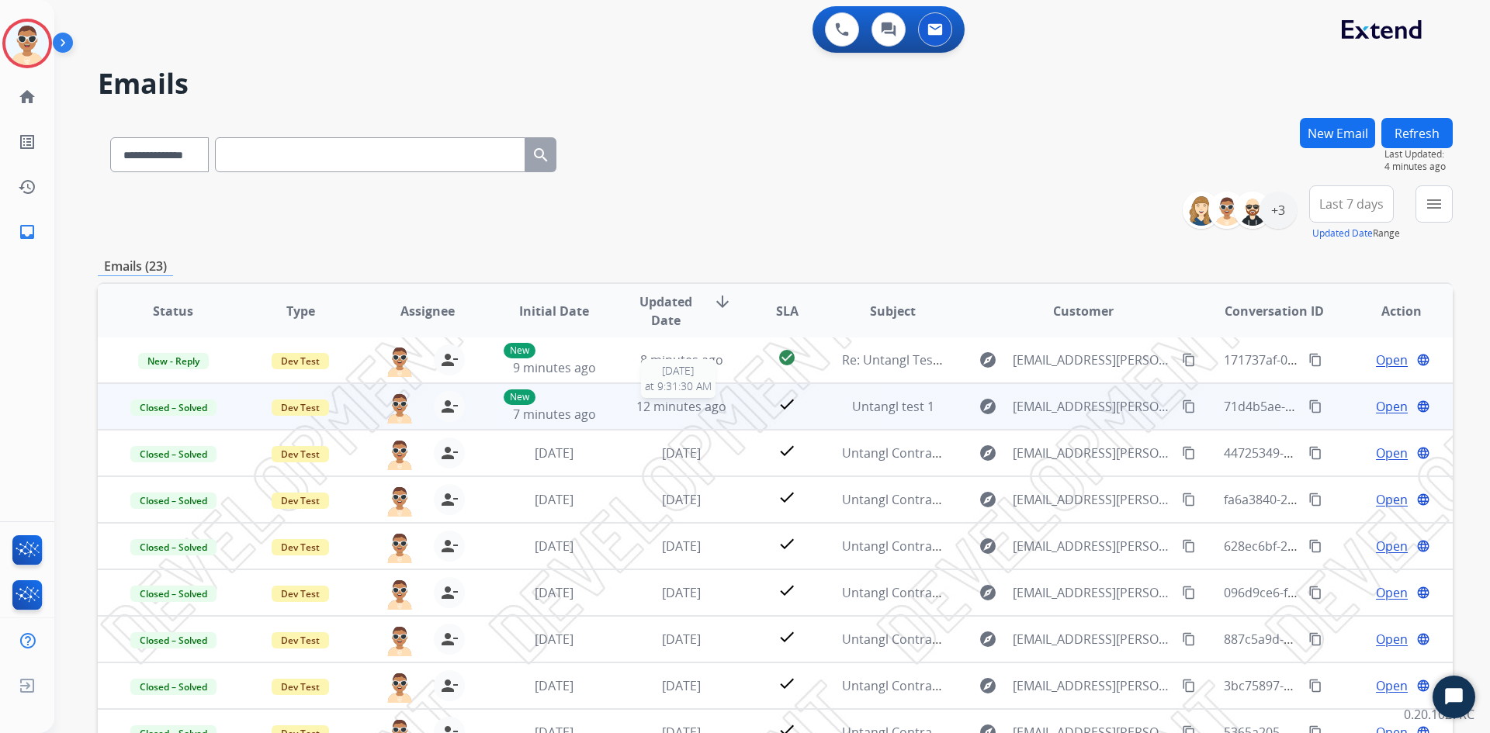
click at [694, 412] on span "12 minutes ago" at bounding box center [681, 406] width 90 height 17
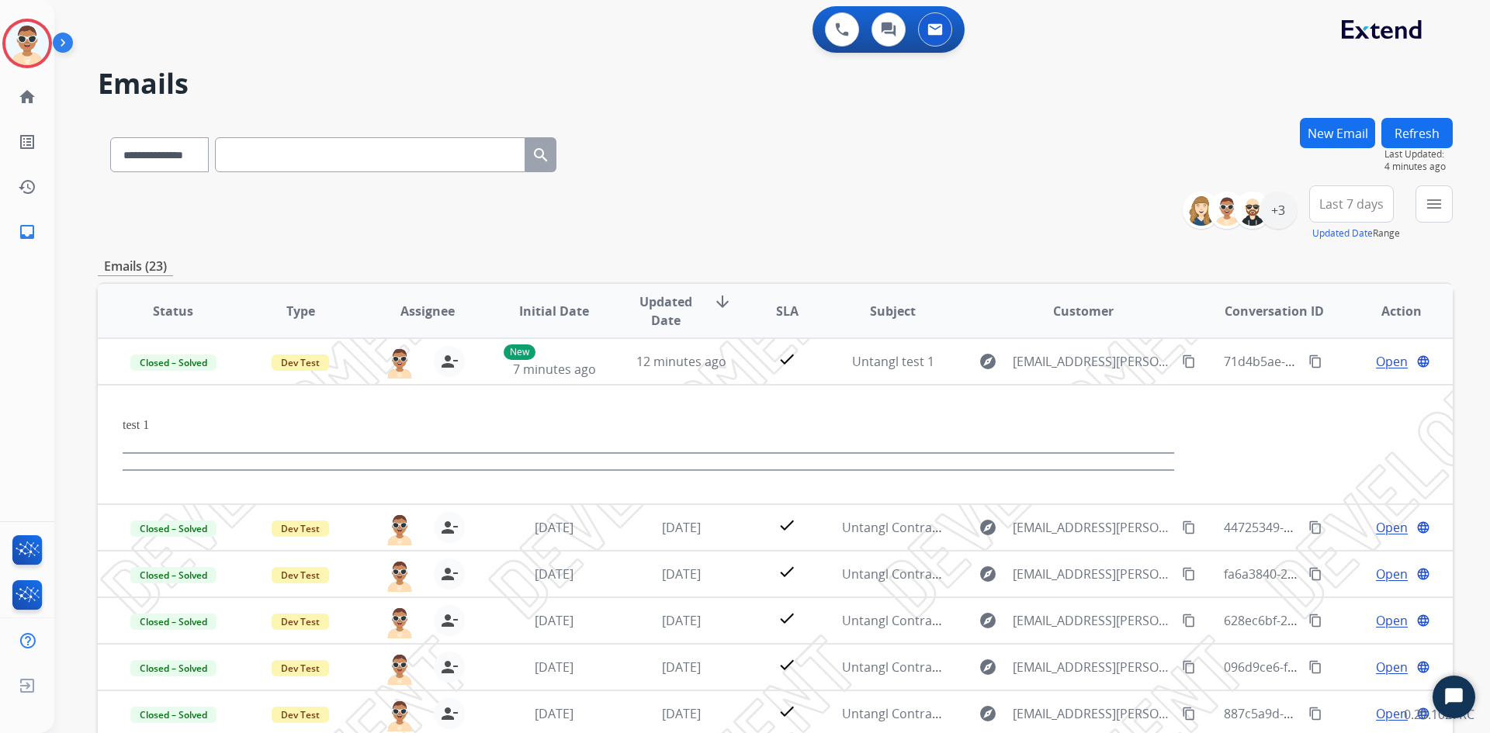
click at [1418, 130] on button "Refresh" at bounding box center [1416, 133] width 71 height 30
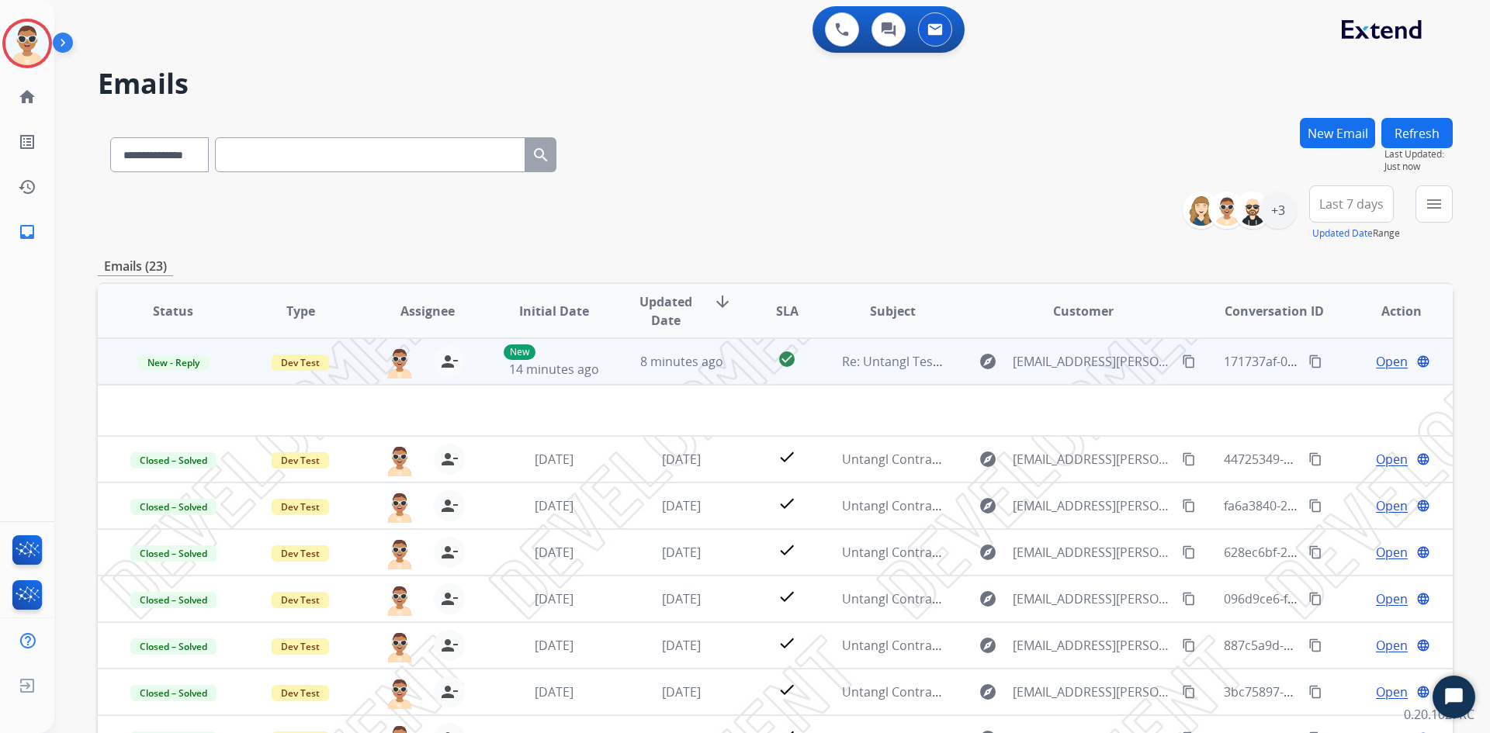
click at [670, 369] on span "8 minutes ago" at bounding box center [681, 361] width 83 height 17
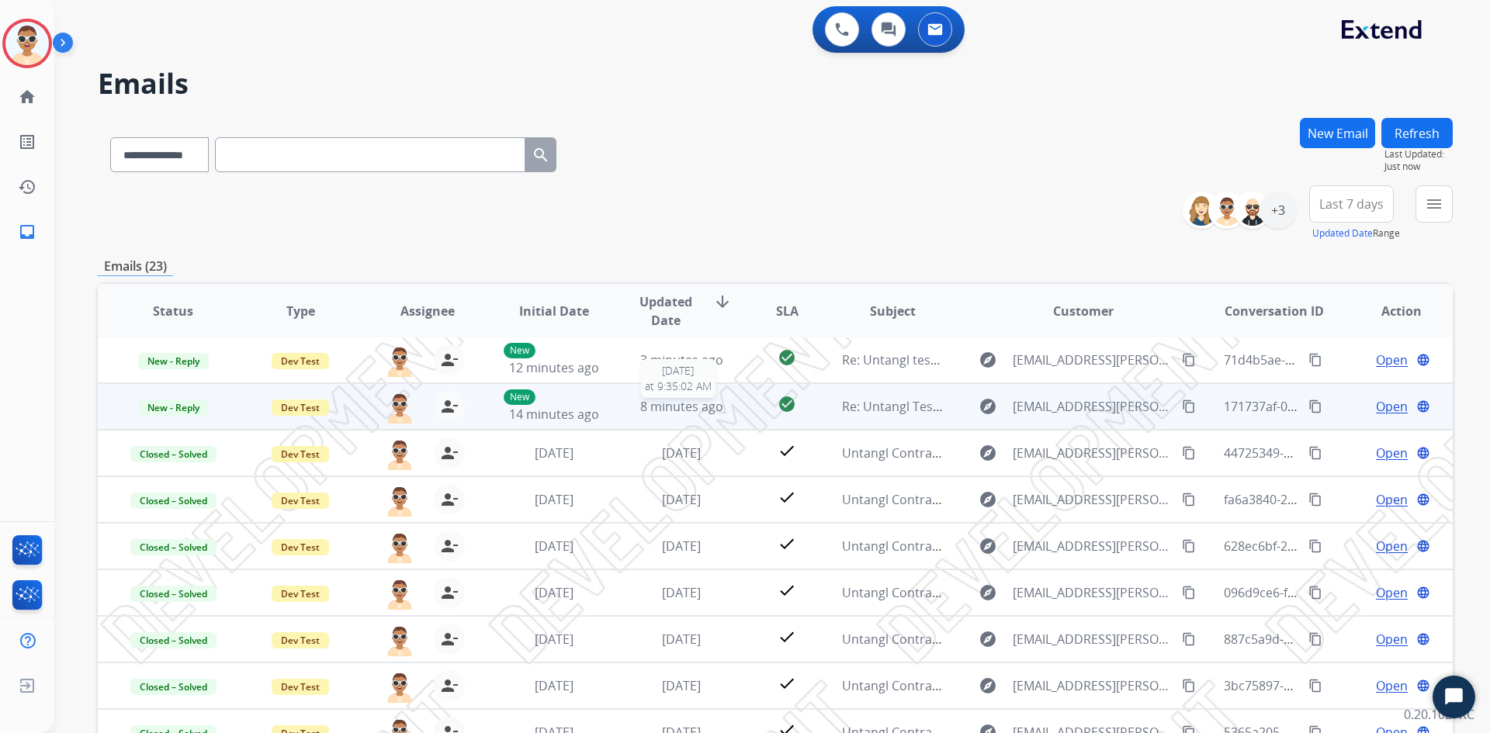
click at [680, 408] on span "8 minutes ago" at bounding box center [681, 406] width 83 height 17
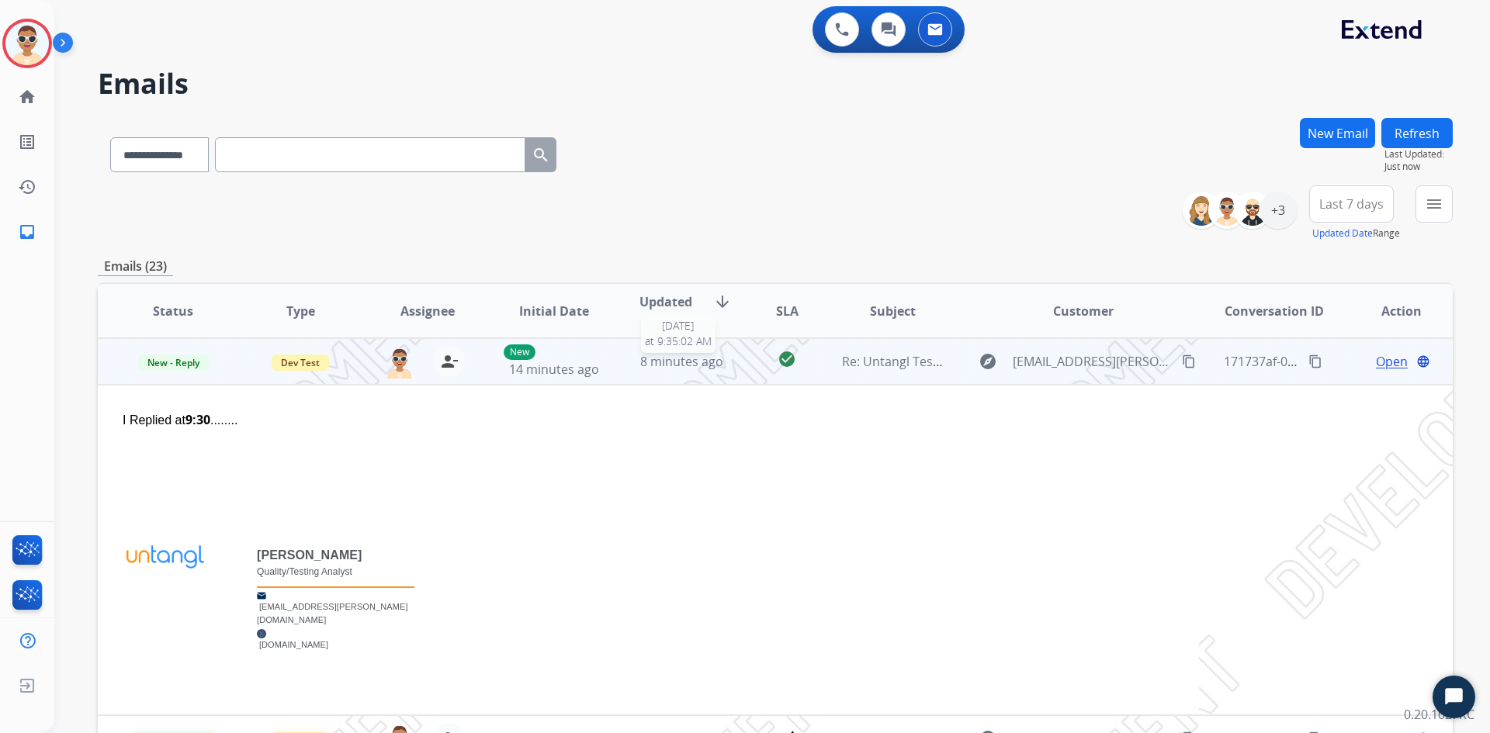
click at [646, 365] on span "8 minutes ago" at bounding box center [681, 361] width 83 height 17
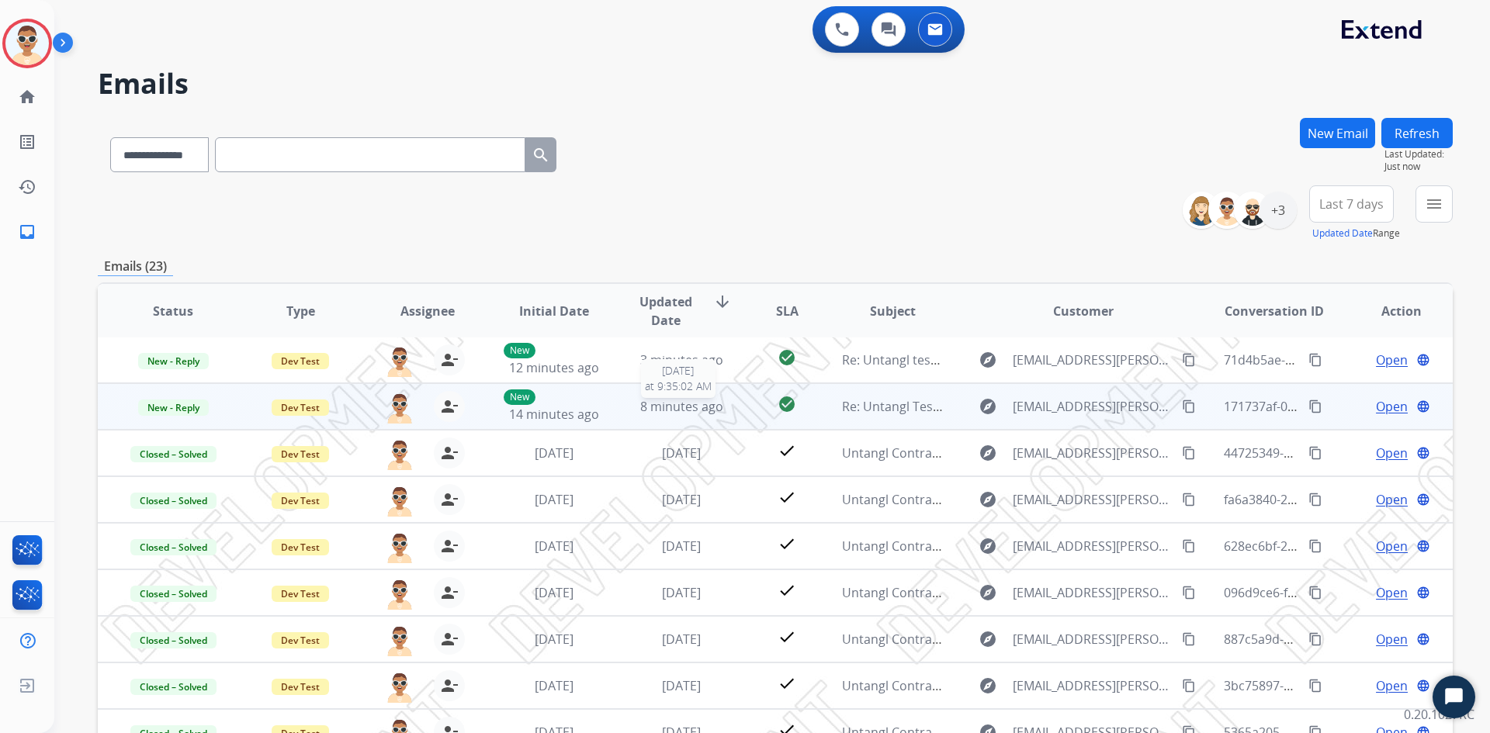
click at [650, 402] on span "8 minutes ago" at bounding box center [681, 406] width 83 height 17
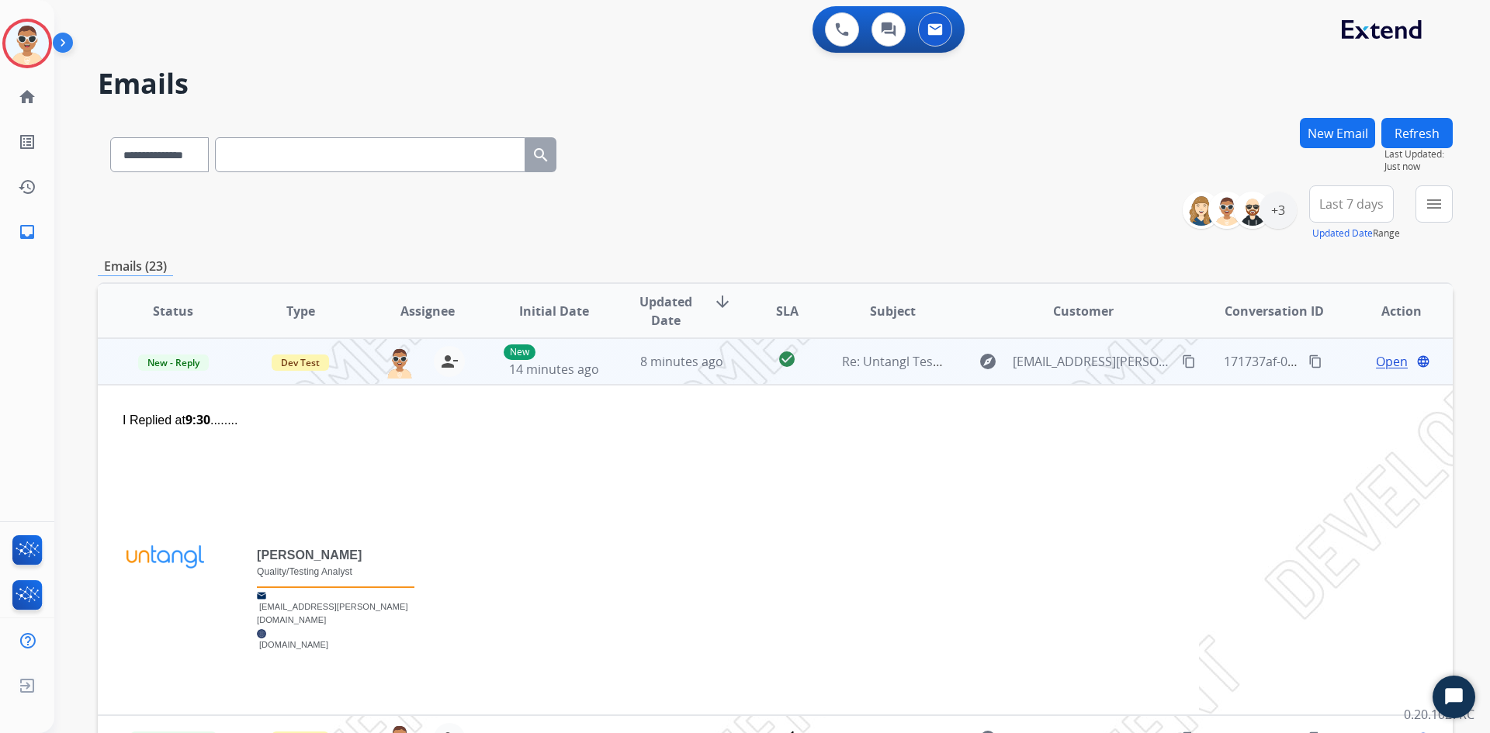
click at [622, 364] on td "8 minutes ago" at bounding box center [669, 361] width 127 height 47
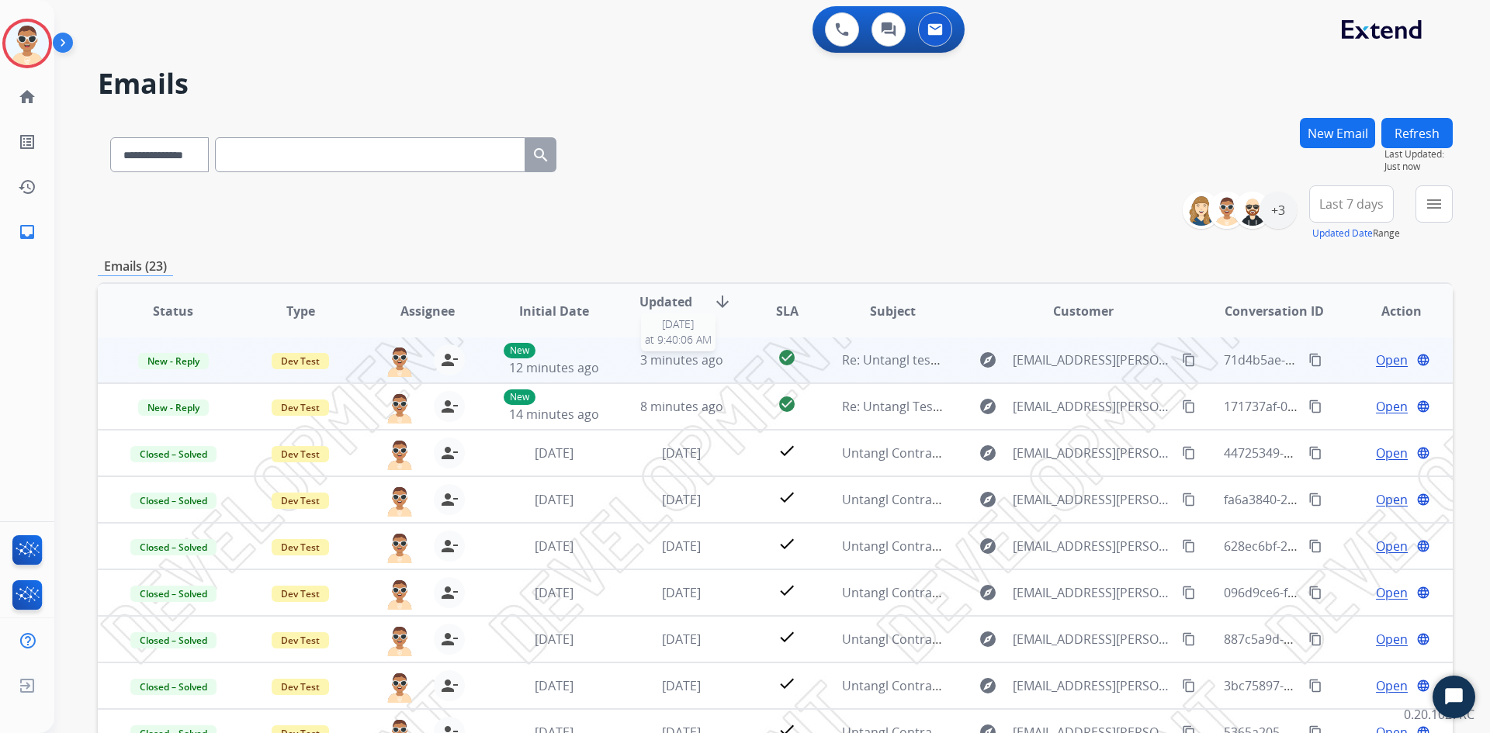
click at [659, 358] on span "3 minutes ago" at bounding box center [681, 359] width 83 height 17
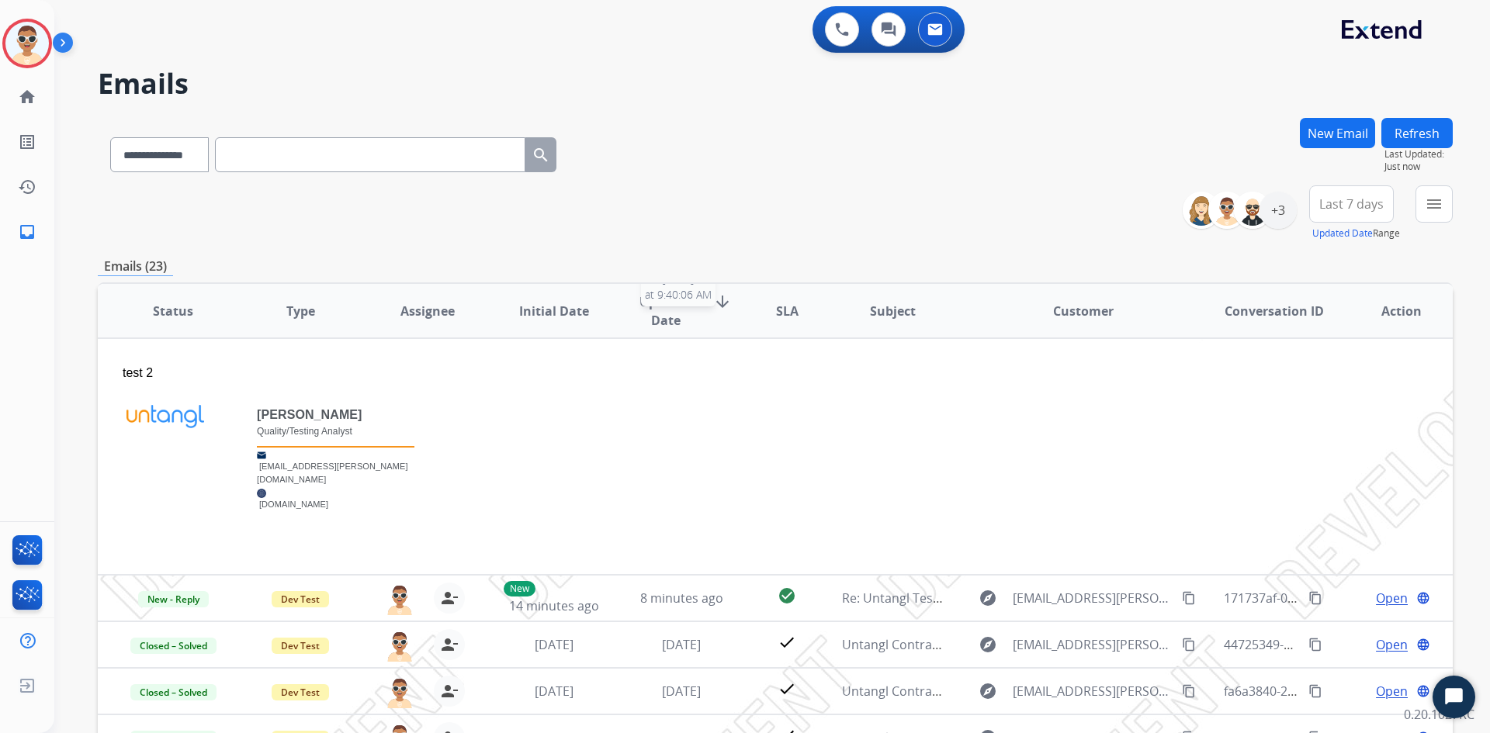
scroll to position [0, 0]
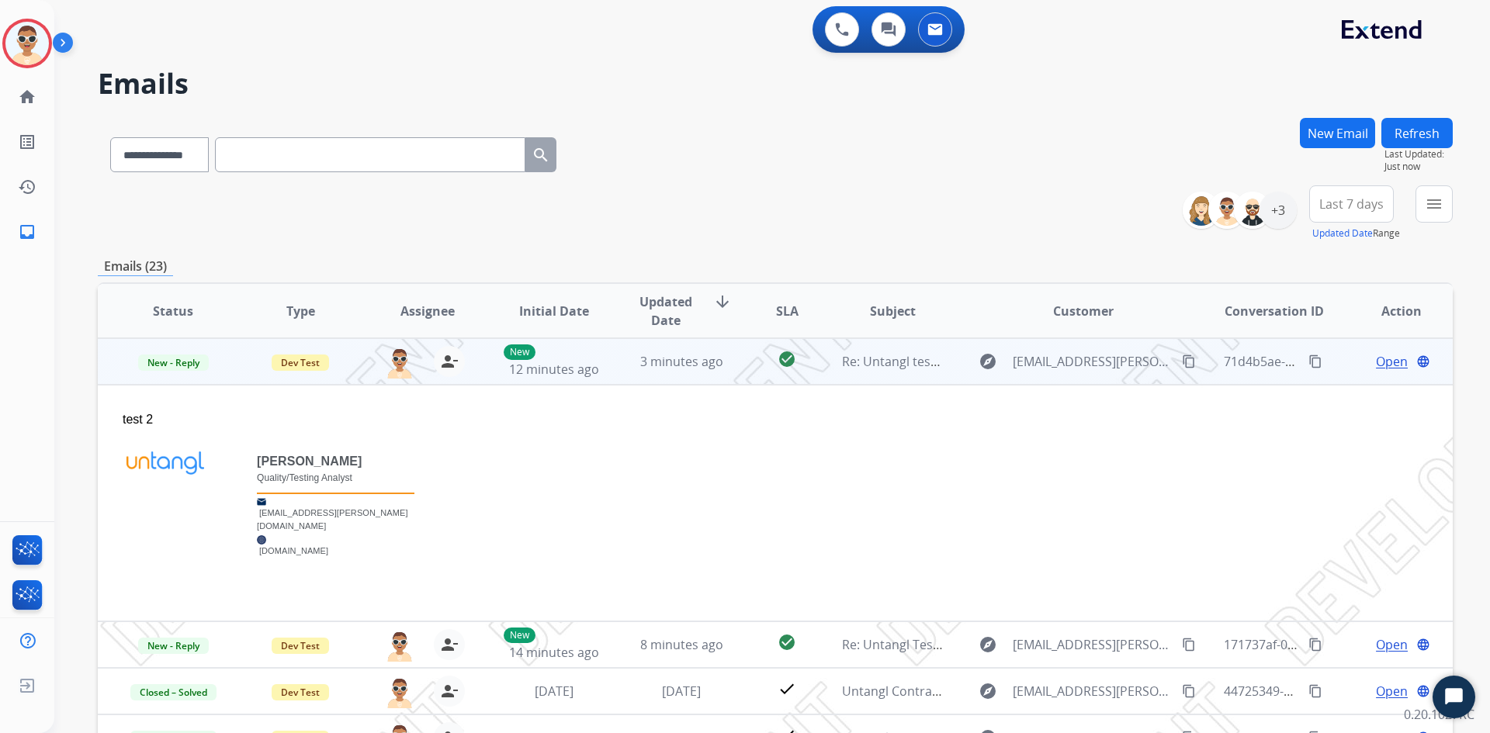
drag, startPoint x: 172, startPoint y: 409, endPoint x: 111, endPoint y: 417, distance: 61.8
click at [106, 416] on td "test 2 [PERSON_NAME] Quality/Testing Analyst [EMAIL_ADDRESS][PERSON_NAME][DOMAI…" at bounding box center [648, 503] width 1101 height 237
click at [1390, 365] on span "Open" at bounding box center [1392, 361] width 32 height 19
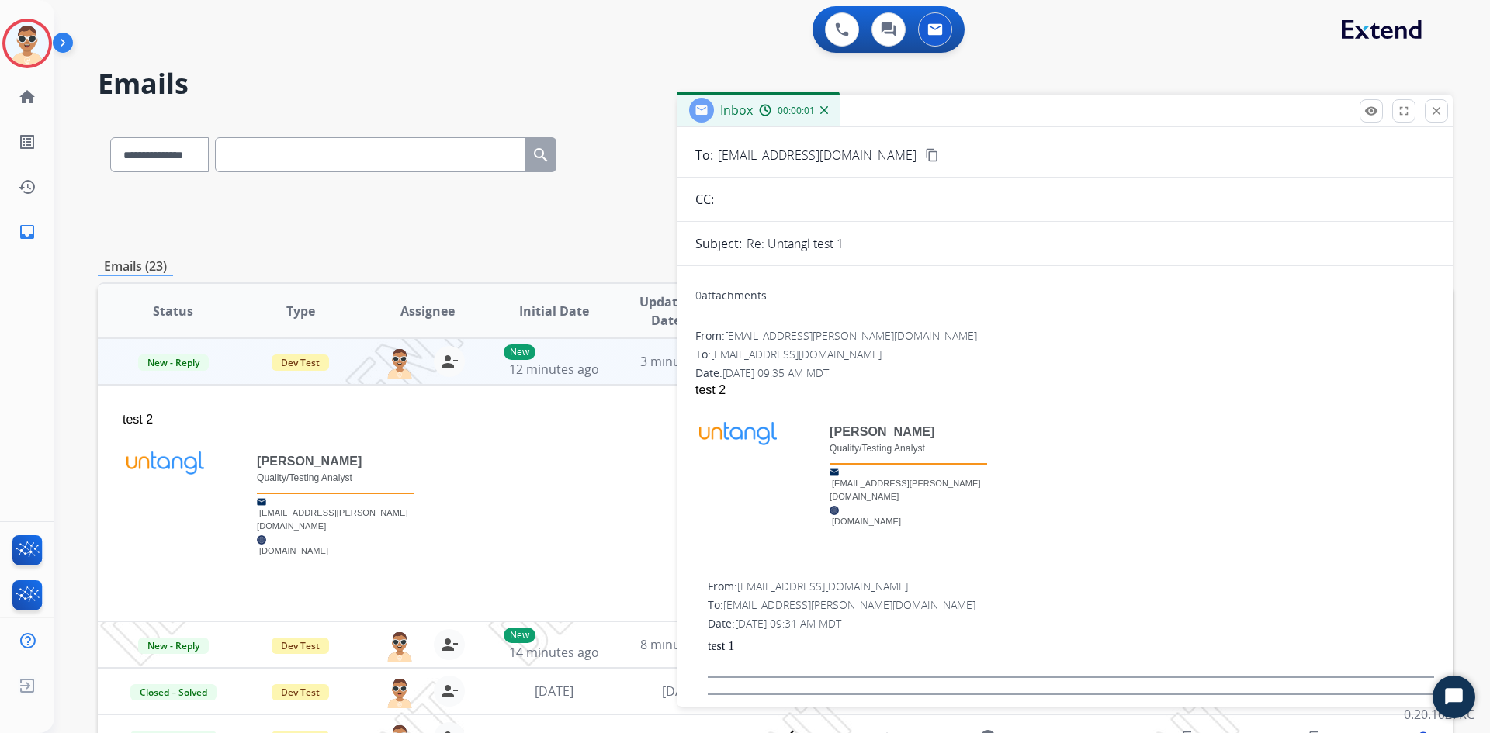
scroll to position [78, 0]
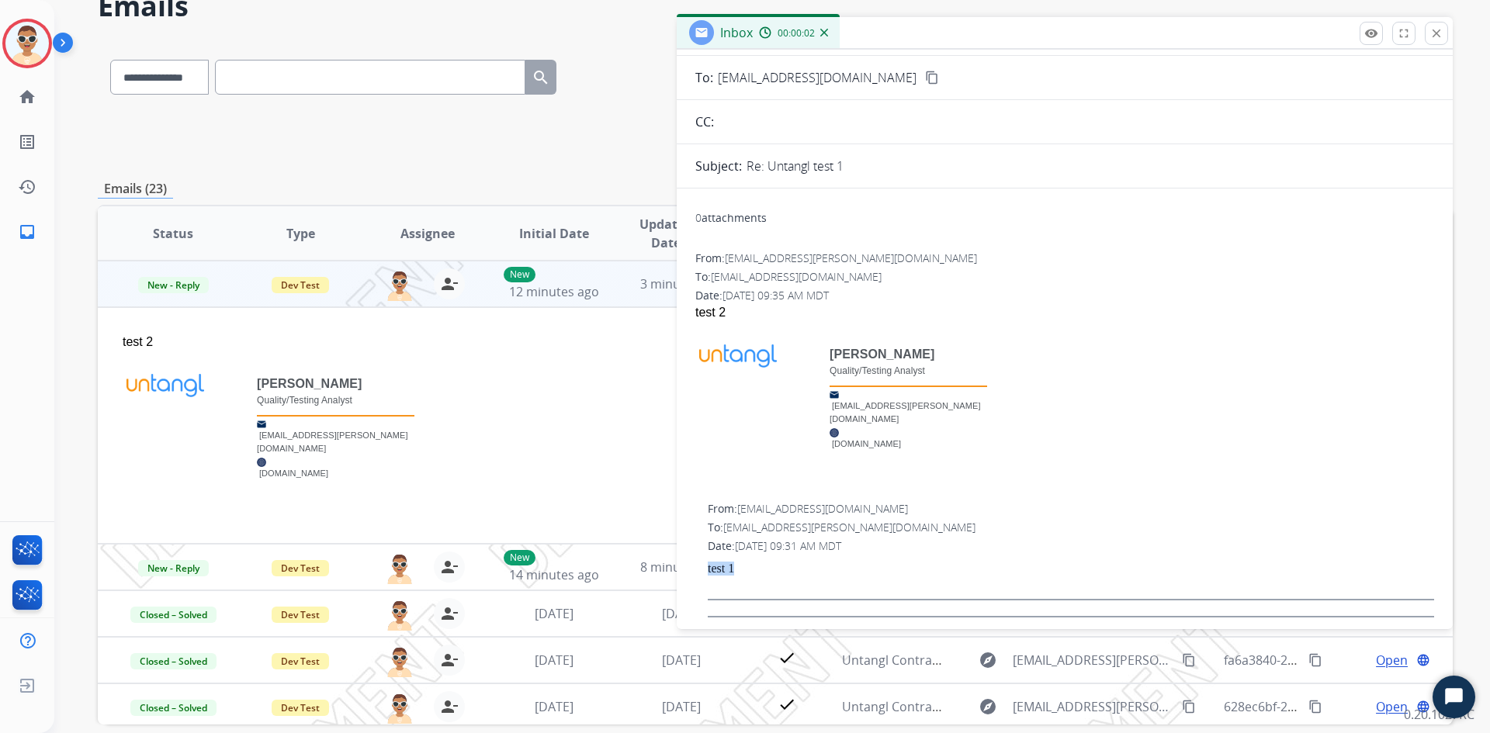
drag, startPoint x: 741, startPoint y: 559, endPoint x: 696, endPoint y: 559, distance: 45.0
click at [696, 559] on div "From: [EMAIL_ADDRESS][DOMAIN_NAME] To: [EMAIL_ADDRESS][PERSON_NAME][DOMAIN_NAME…" at bounding box center [1064, 559] width 739 height 116
drag, startPoint x: 830, startPoint y: 534, endPoint x: 797, endPoint y: 531, distance: 33.4
click at [797, 538] on span "[DATE] 09:31 AM MDT" at bounding box center [788, 545] width 106 height 15
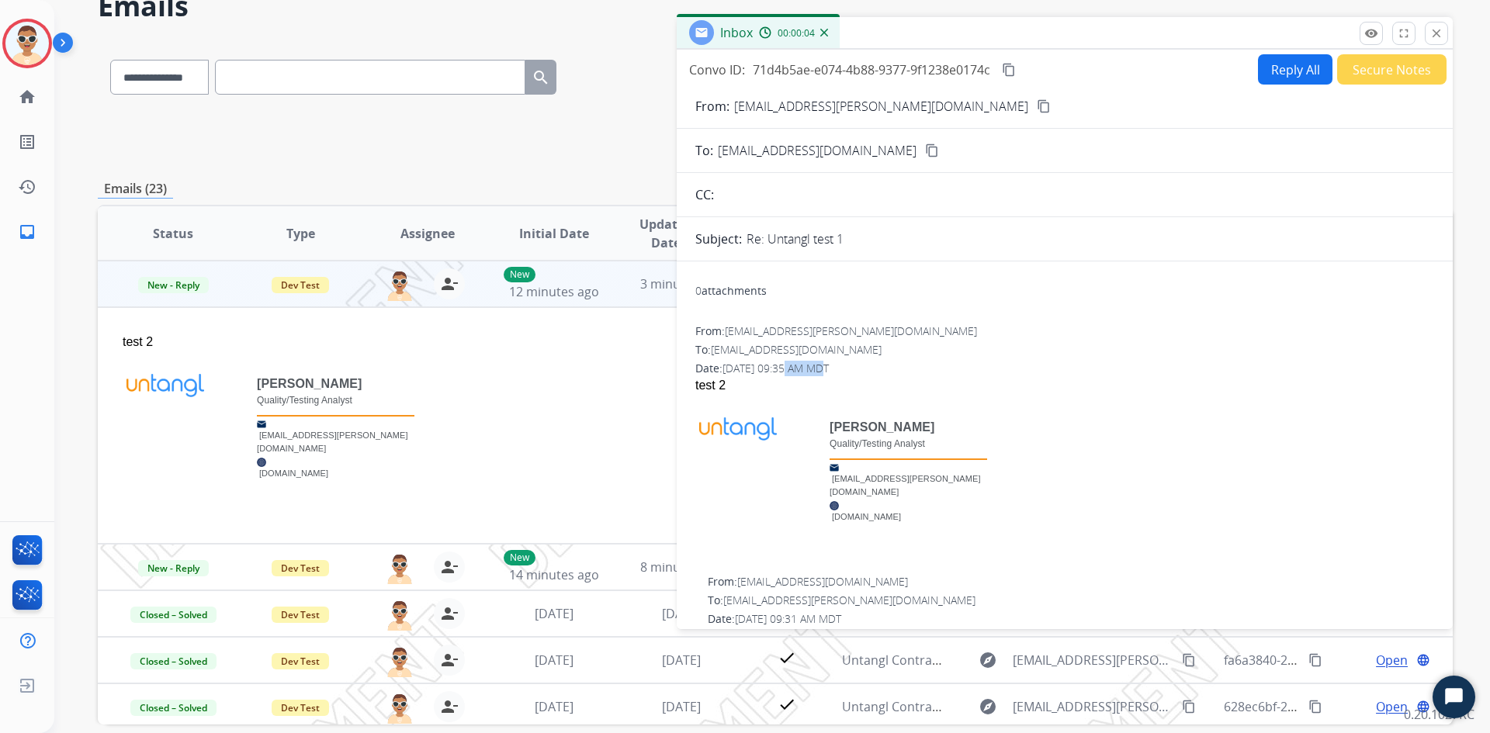
drag, startPoint x: 819, startPoint y: 372, endPoint x: 782, endPoint y: 365, distance: 37.0
click at [784, 365] on span "[DATE] 09:35 AM MDT" at bounding box center [775, 368] width 106 height 15
click at [720, 387] on div "test 2" at bounding box center [1064, 385] width 739 height 19
click at [714, 389] on div "test 2" at bounding box center [1064, 385] width 739 height 19
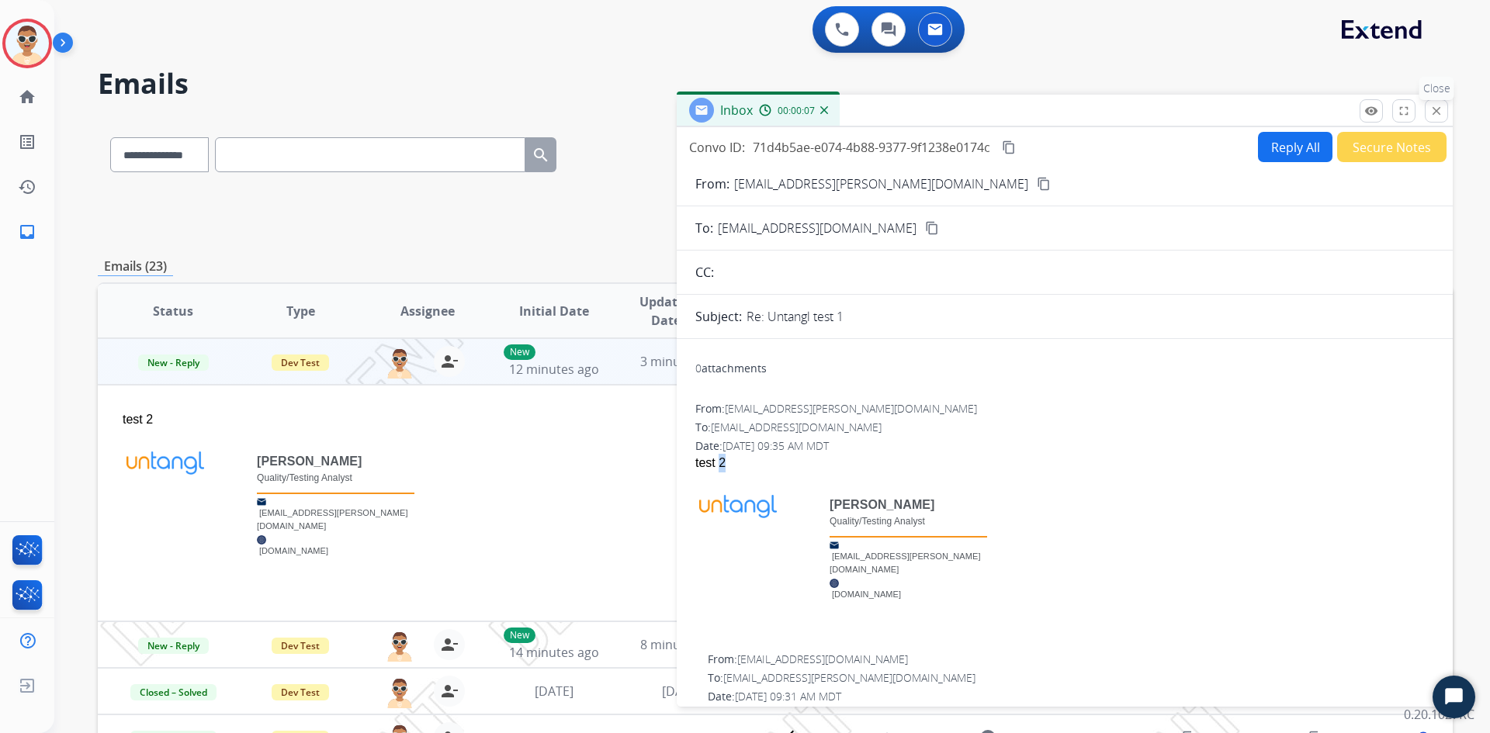
click at [1431, 116] on mat-icon "close" at bounding box center [1436, 111] width 14 height 14
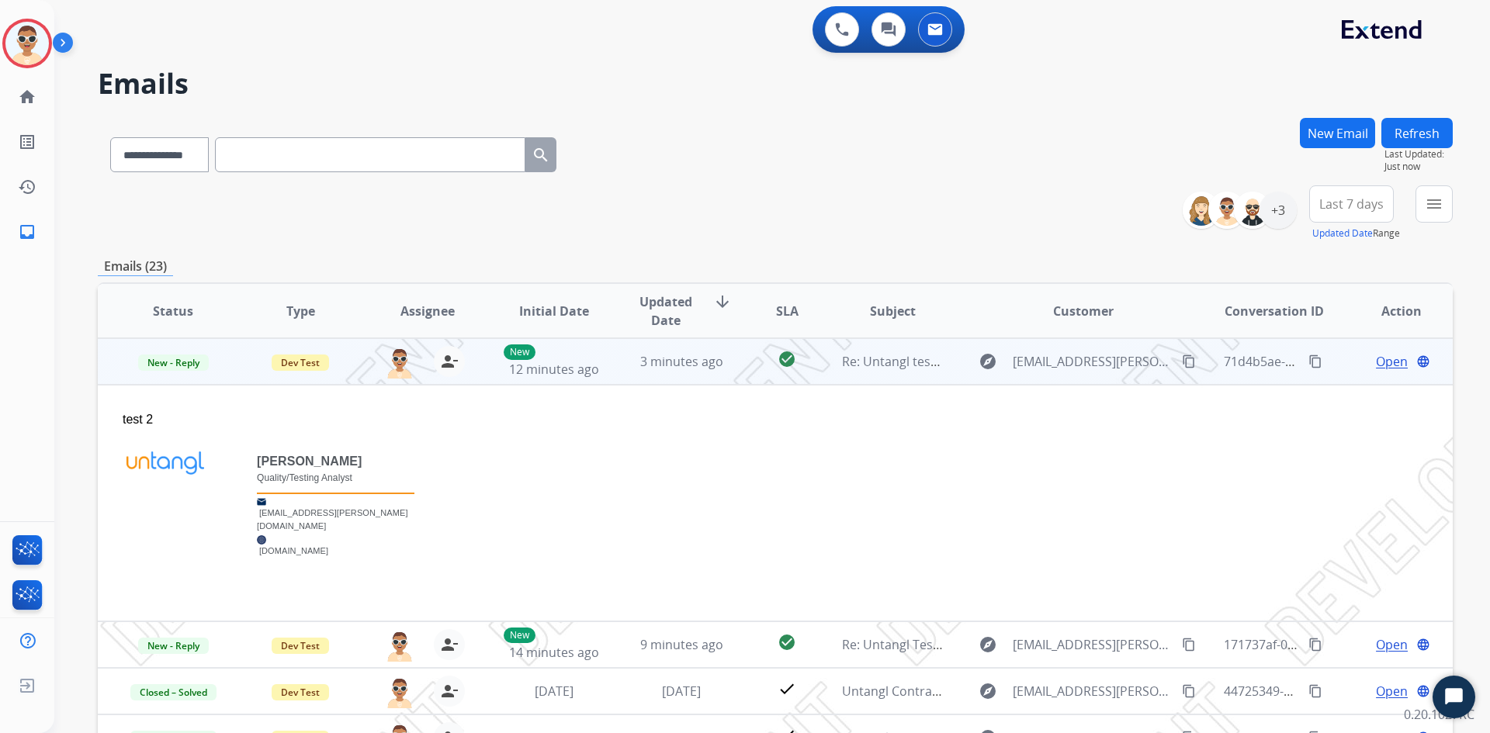
click at [1376, 361] on span "Open" at bounding box center [1392, 361] width 32 height 19
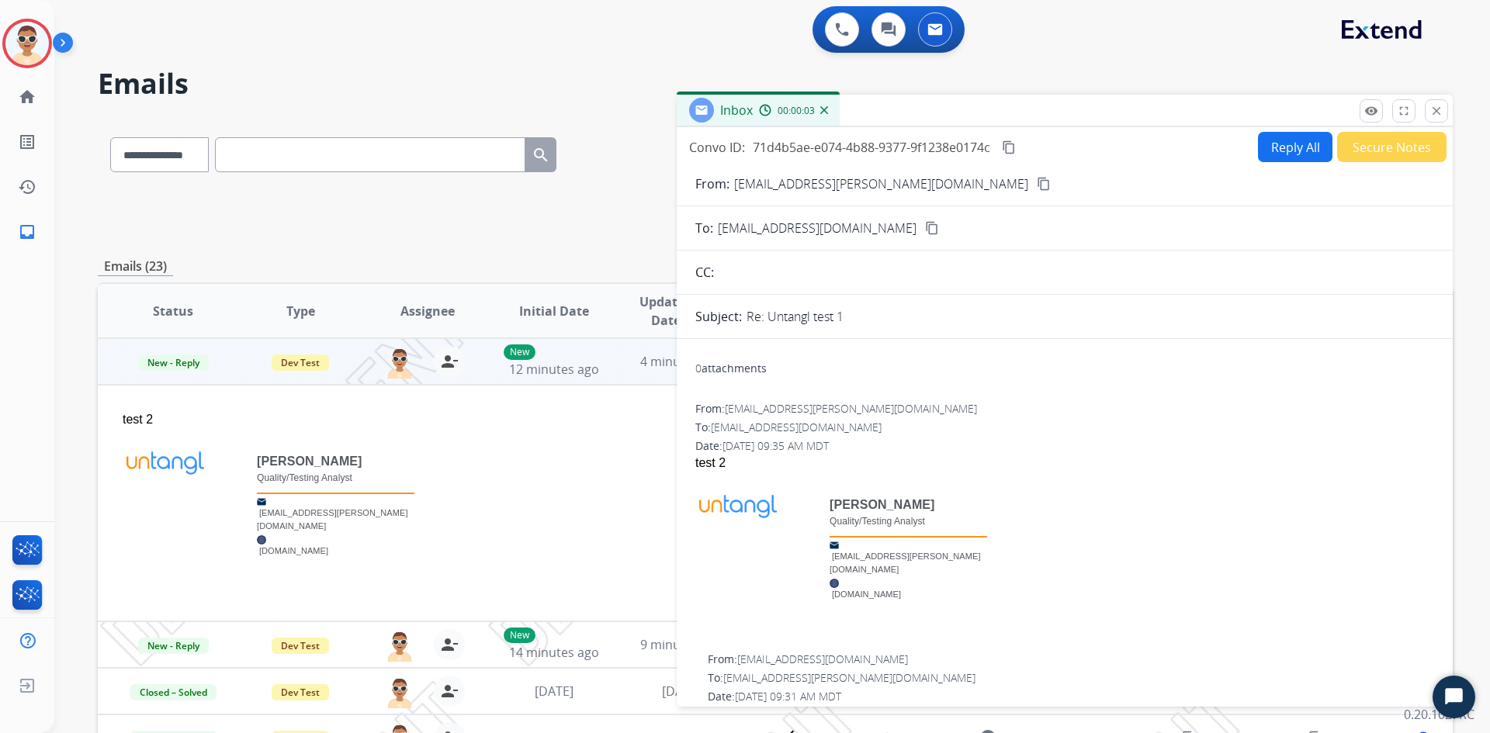
drag, startPoint x: 809, startPoint y: 450, endPoint x: 798, endPoint y: 459, distance: 14.4
click at [798, 459] on div "From: [EMAIL_ADDRESS][PERSON_NAME][DOMAIN_NAME] To: [EMAIL_ADDRESS][DOMAIN_NAME…" at bounding box center [1064, 520] width 739 height 238
click at [895, 455] on div "test 2" at bounding box center [1064, 463] width 739 height 19
drag, startPoint x: 818, startPoint y: 454, endPoint x: 709, endPoint y: 444, distance: 109.1
click at [709, 444] on div "Date: [DATE] 09:35 AM MDT" at bounding box center [1064, 446] width 739 height 16
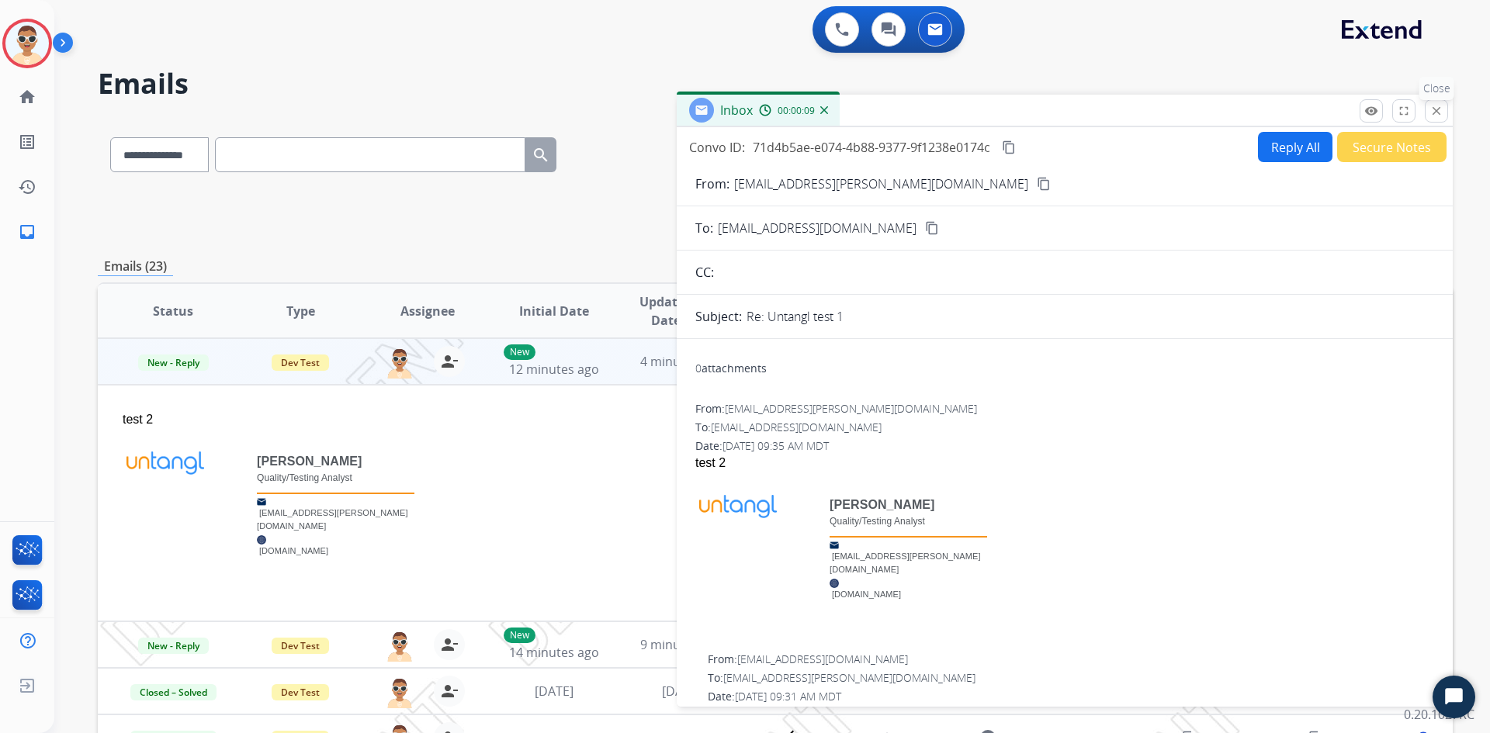
click at [1430, 115] on mat-icon "close" at bounding box center [1436, 111] width 14 height 14
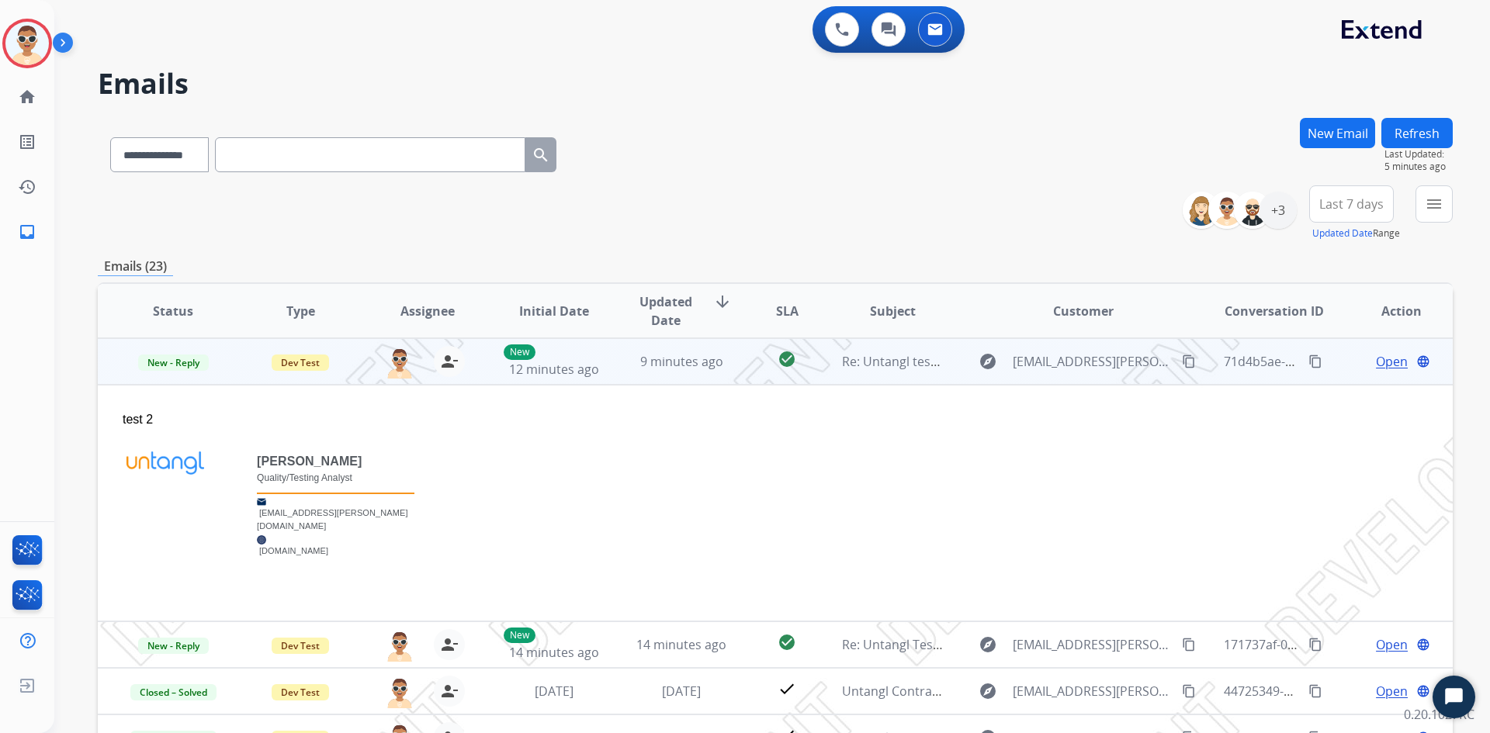
click at [645, 373] on td "9 minutes ago" at bounding box center [669, 361] width 127 height 47
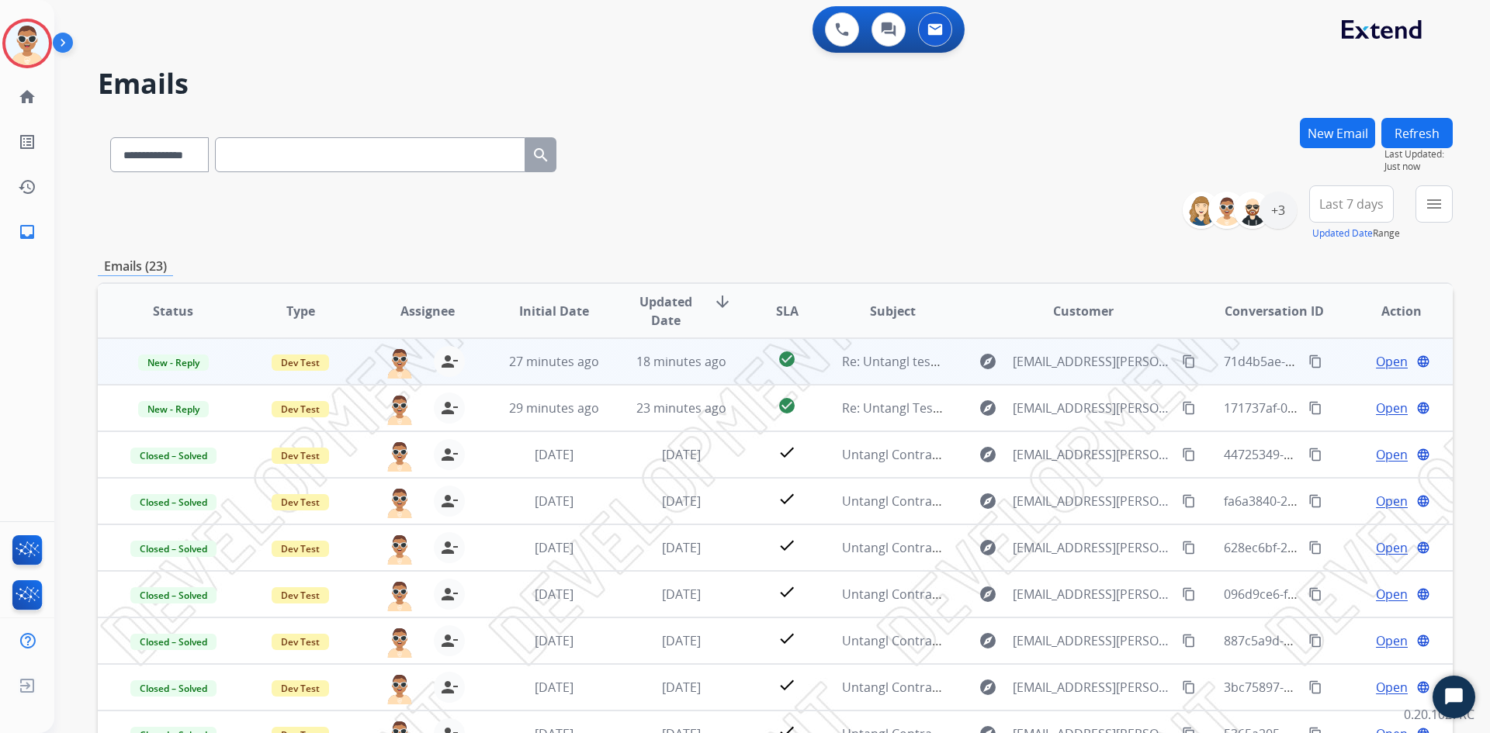
click at [1376, 356] on span "Open" at bounding box center [1392, 361] width 32 height 19
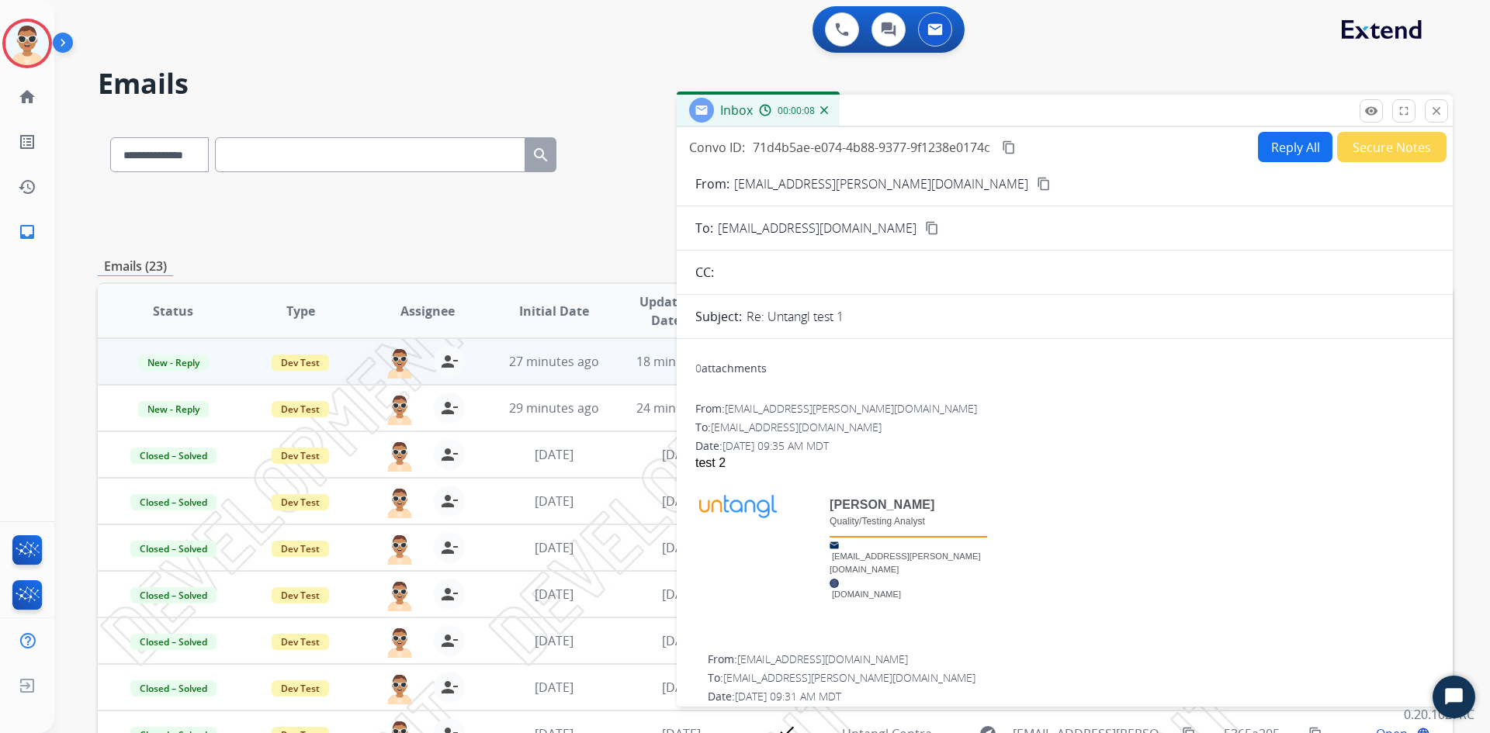
drag, startPoint x: 1436, startPoint y: 112, endPoint x: 947, endPoint y: 369, distance: 552.5
click at [1016, 333] on div "Inbox 00:00:08 Convo ID: 71d4b5ae-e074-4b88-9377-9f1238e0174c content_copy Repl…" at bounding box center [1065, 401] width 776 height 612
click at [736, 369] on div "0 attachments" at bounding box center [730, 369] width 71 height 16
click at [1302, 151] on button "Reply All" at bounding box center [1295, 147] width 74 height 30
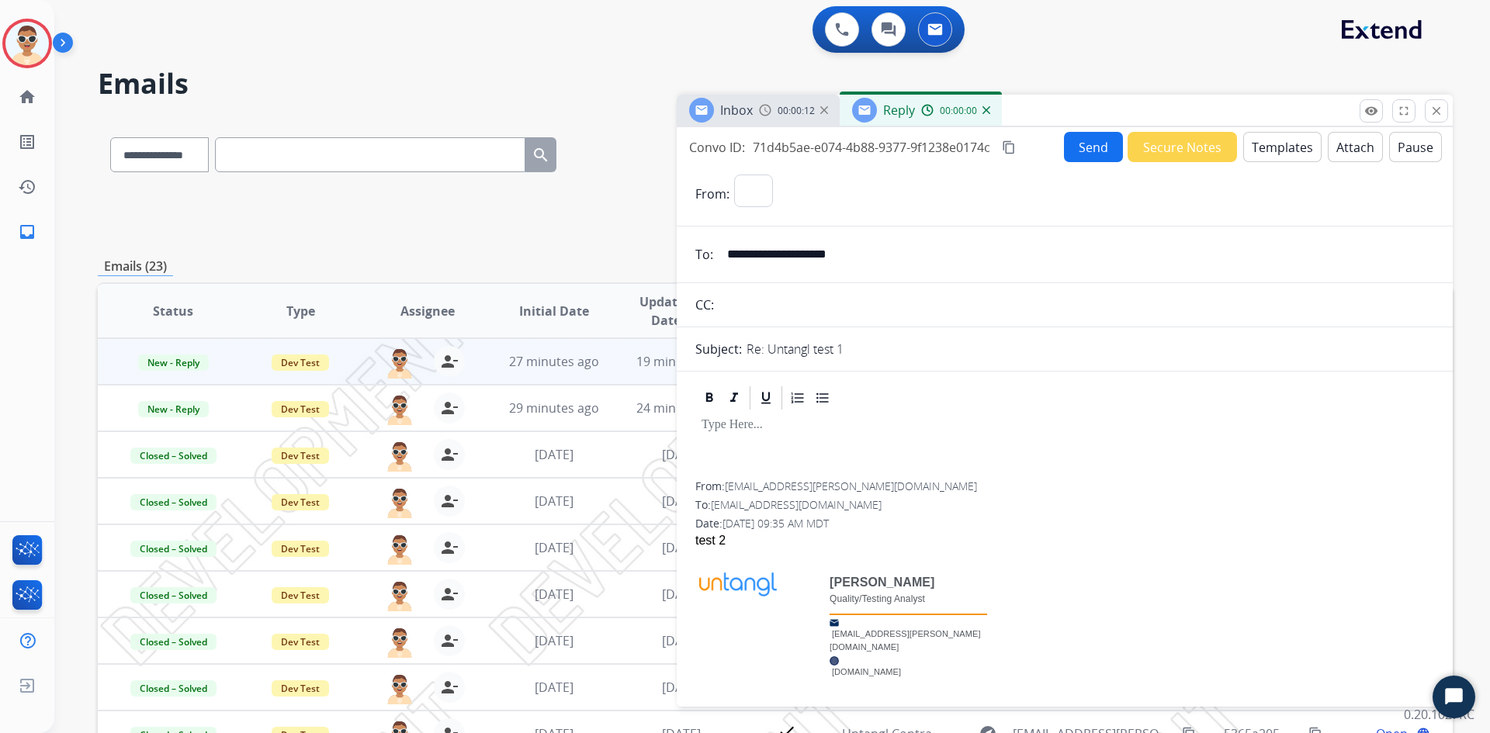
select select "**********"
click at [765, 426] on p at bounding box center [1064, 425] width 726 height 14
click at [1329, 153] on button "Attach" at bounding box center [1354, 147] width 55 height 30
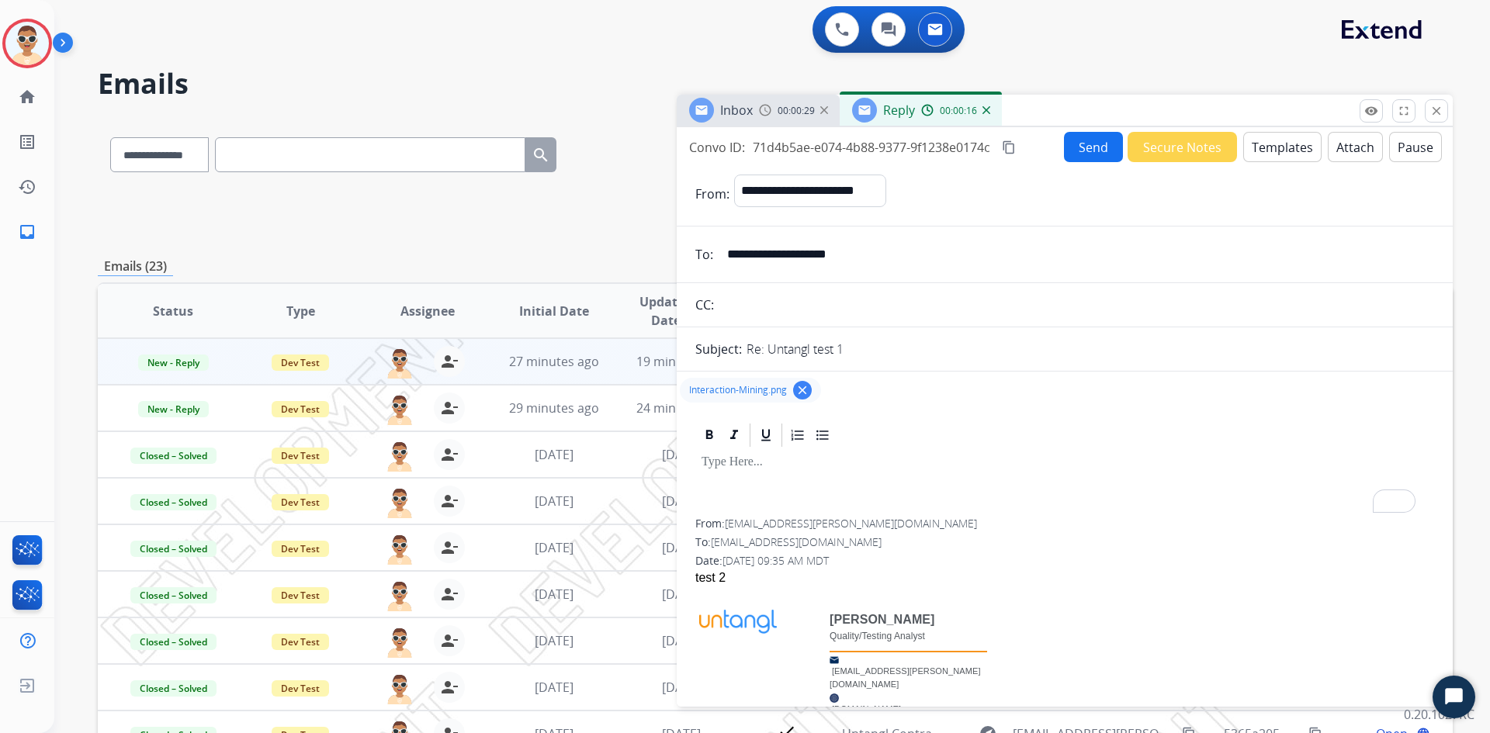
click at [769, 389] on span "Interaction-Mining.png" at bounding box center [738, 390] width 98 height 12
click at [954, 583] on div "test 2" at bounding box center [1064, 578] width 739 height 19
click at [760, 386] on span "Interaction-Mining.png" at bounding box center [738, 390] width 98 height 12
click at [786, 457] on p "To enrich screen reader interactions, please activate Accessibility in Grammarl…" at bounding box center [1064, 462] width 726 height 14
click at [1080, 148] on button "Send" at bounding box center [1093, 147] width 59 height 30
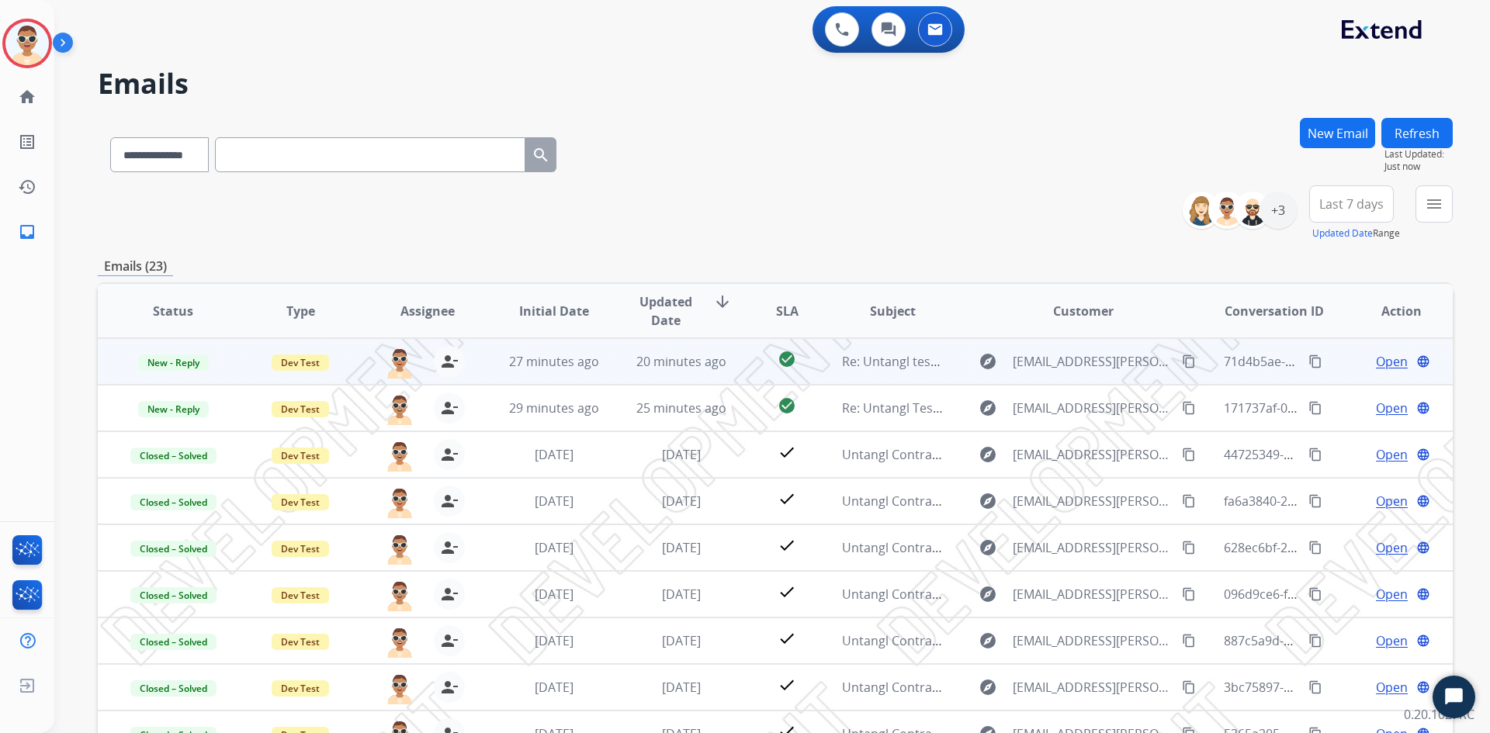
click at [1383, 360] on span "Open" at bounding box center [1392, 361] width 32 height 19
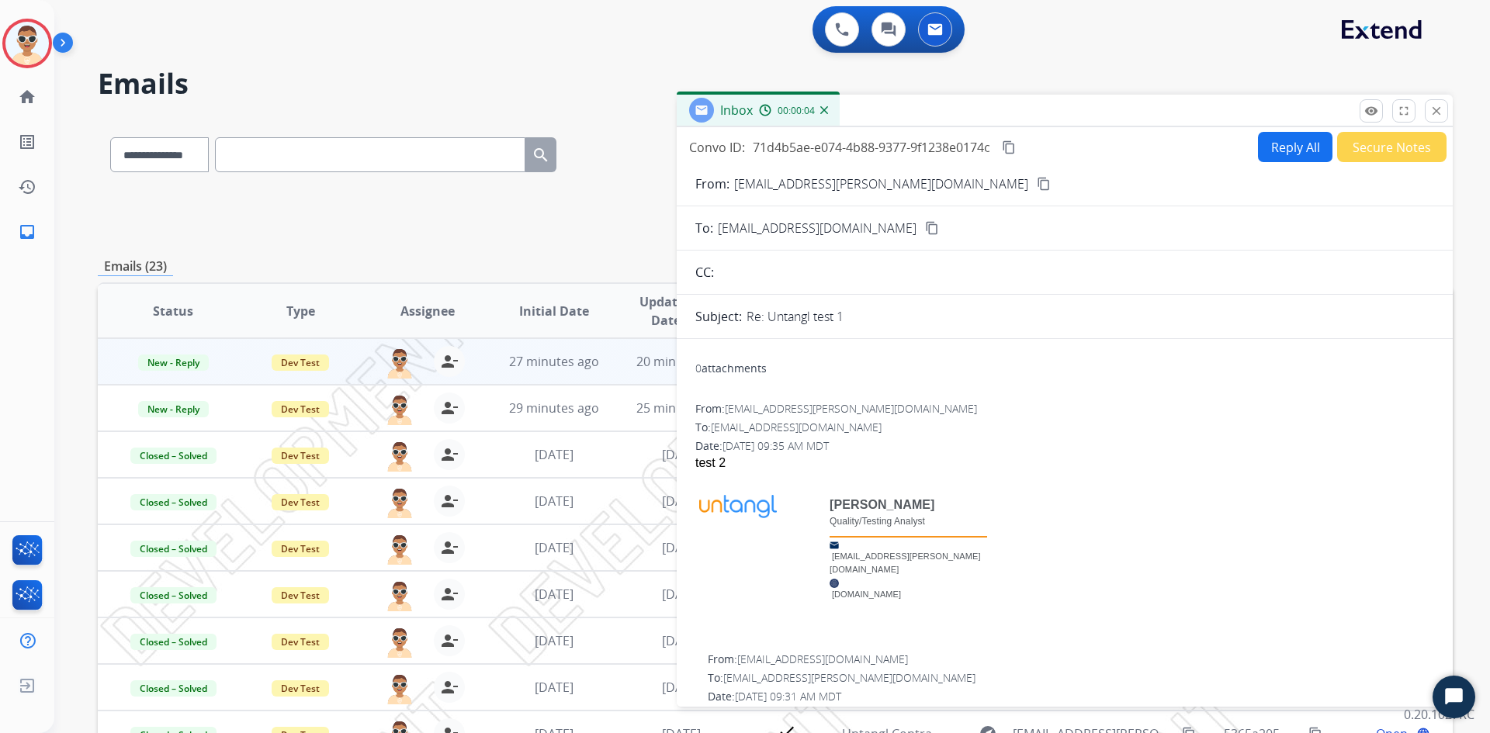
click at [1273, 149] on button "Reply All" at bounding box center [1295, 147] width 74 height 30
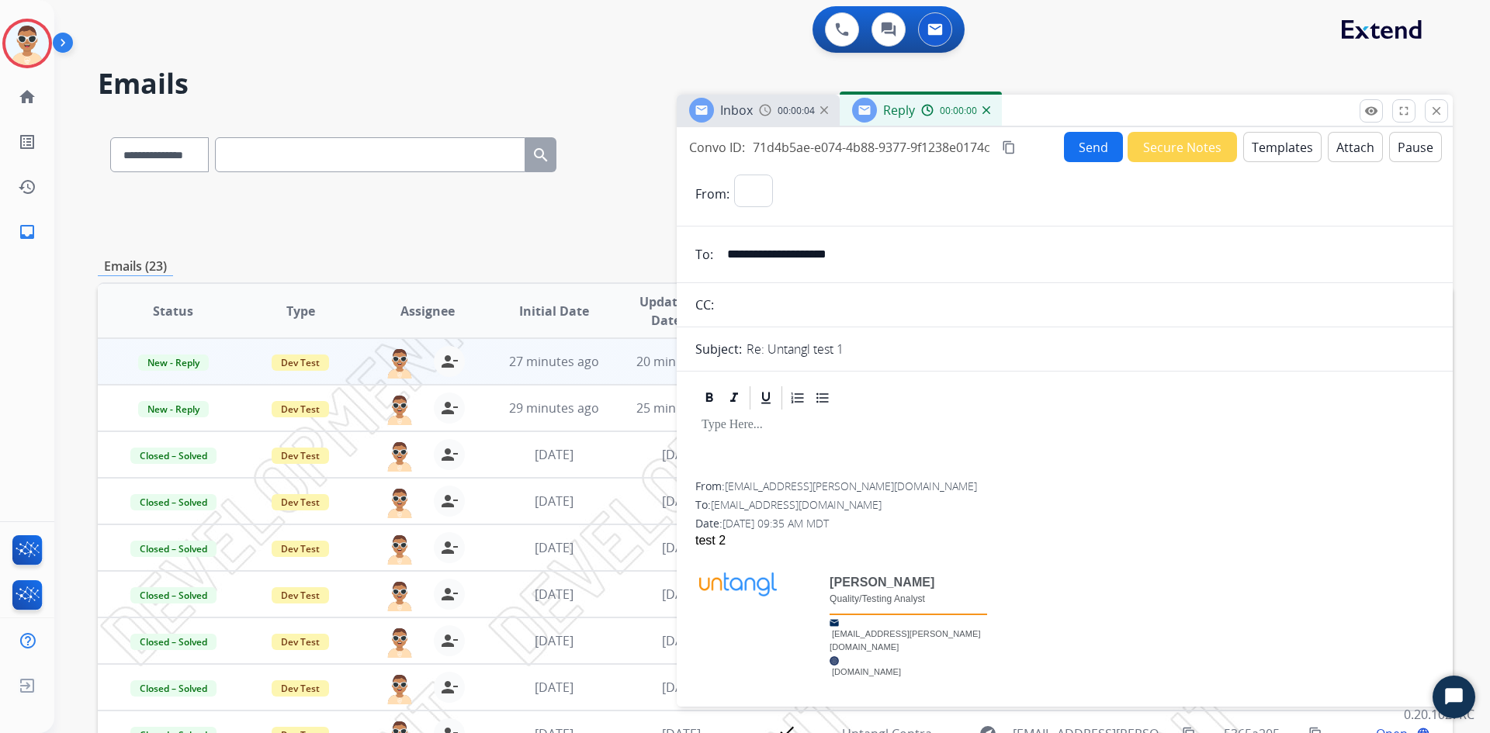
select select "**********"
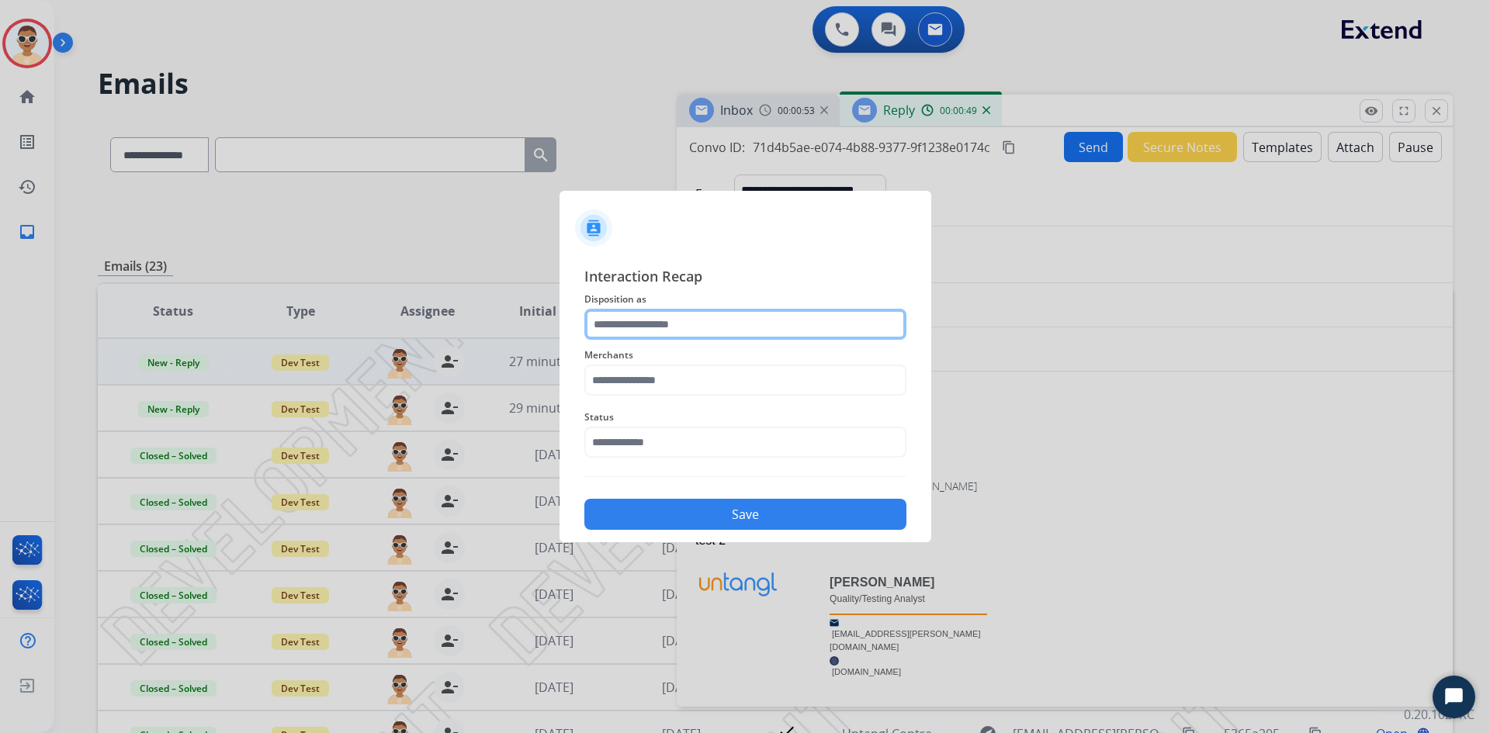
click at [763, 331] on input "text" at bounding box center [745, 324] width 322 height 31
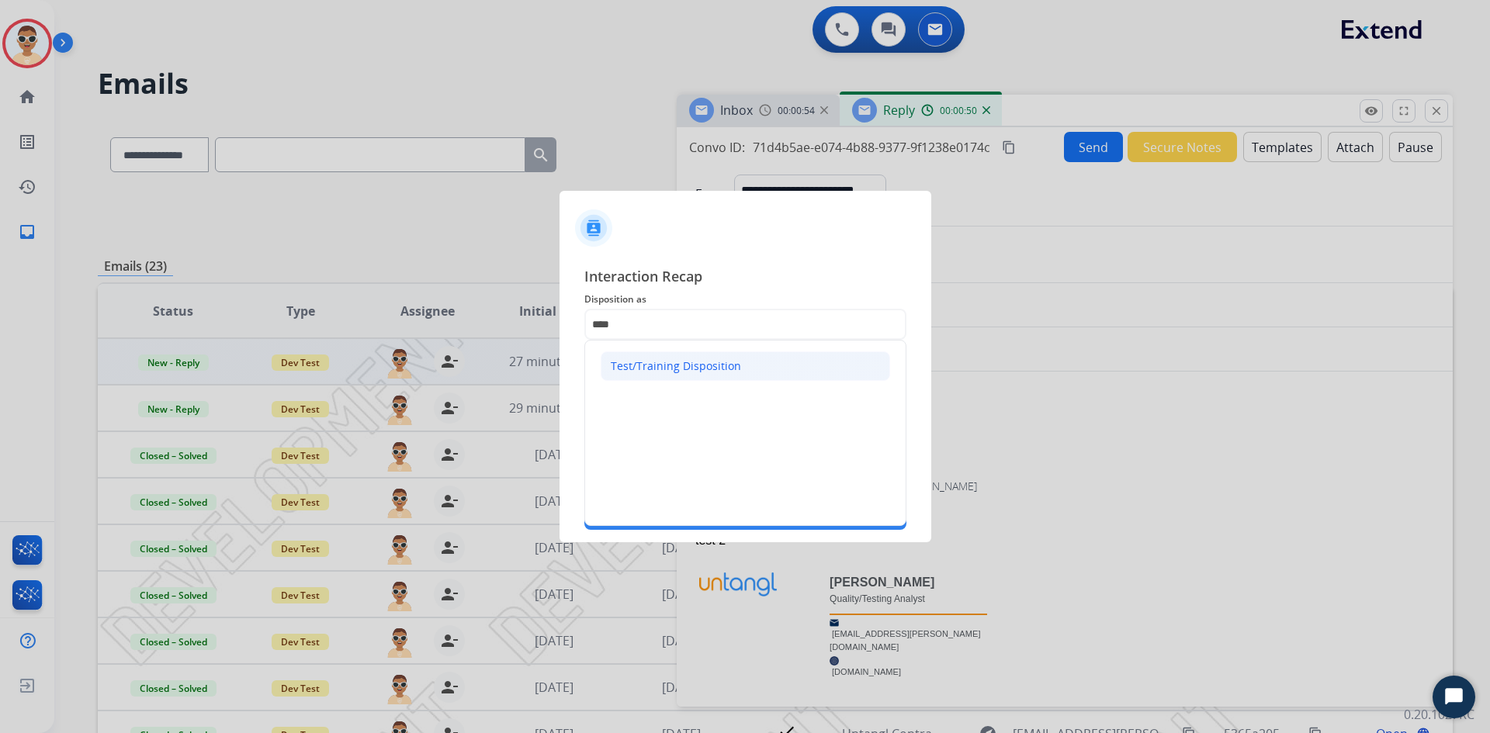
click at [725, 364] on div "Test/Training Disposition" at bounding box center [676, 366] width 130 height 16
type input "**********"
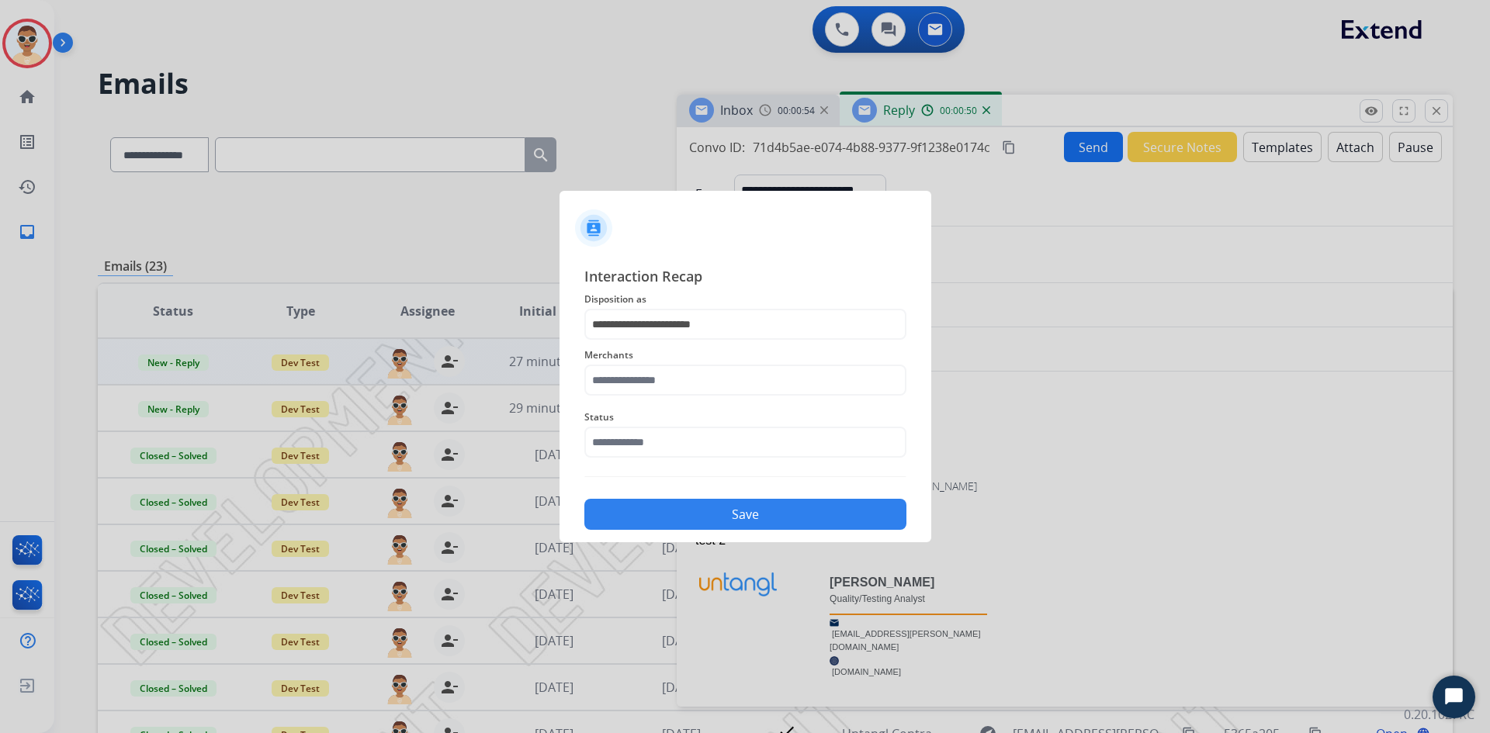
click at [725, 362] on span "Merchants" at bounding box center [745, 355] width 322 height 19
click at [701, 384] on input "text" at bounding box center [745, 380] width 322 height 31
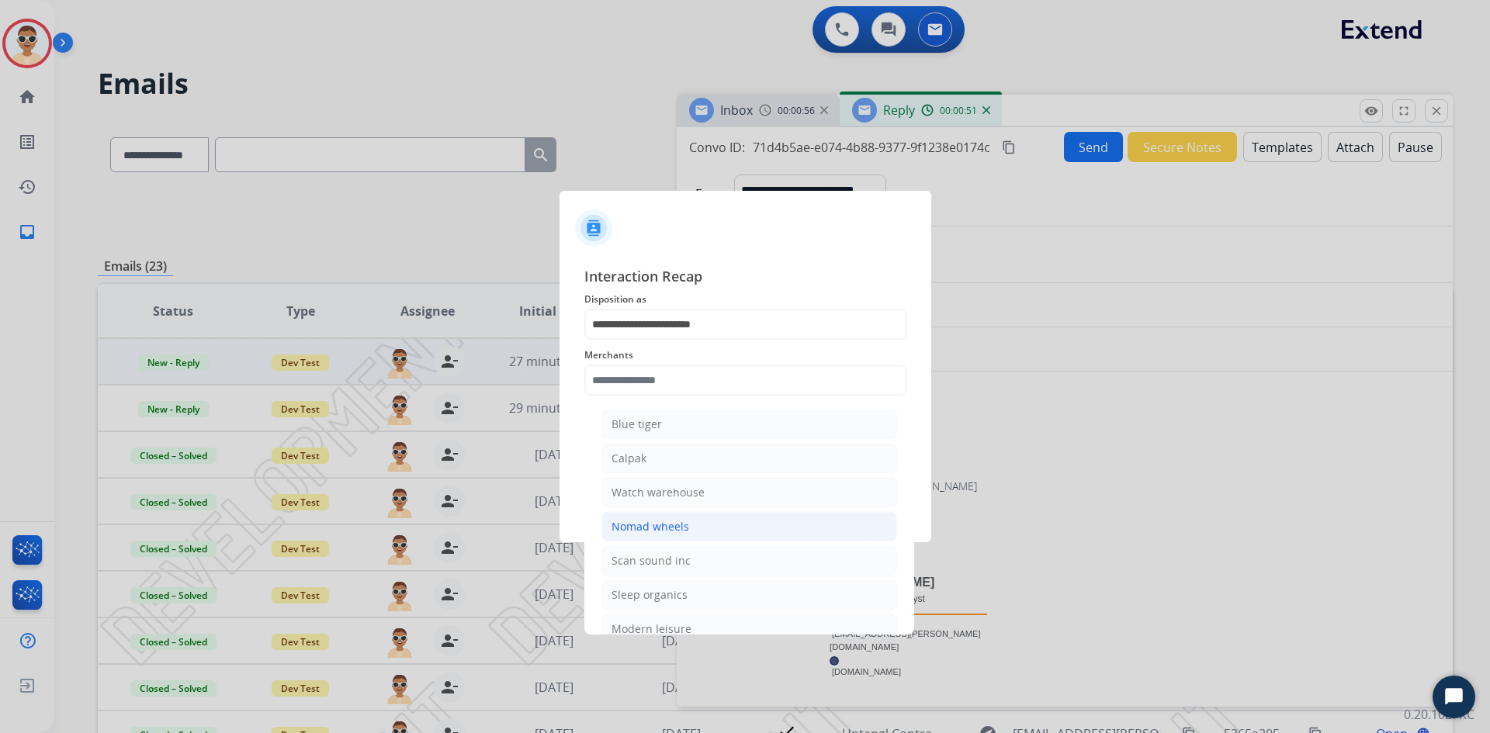
click at [684, 521] on div "Nomad wheels" at bounding box center [650, 527] width 78 height 16
type input "**********"
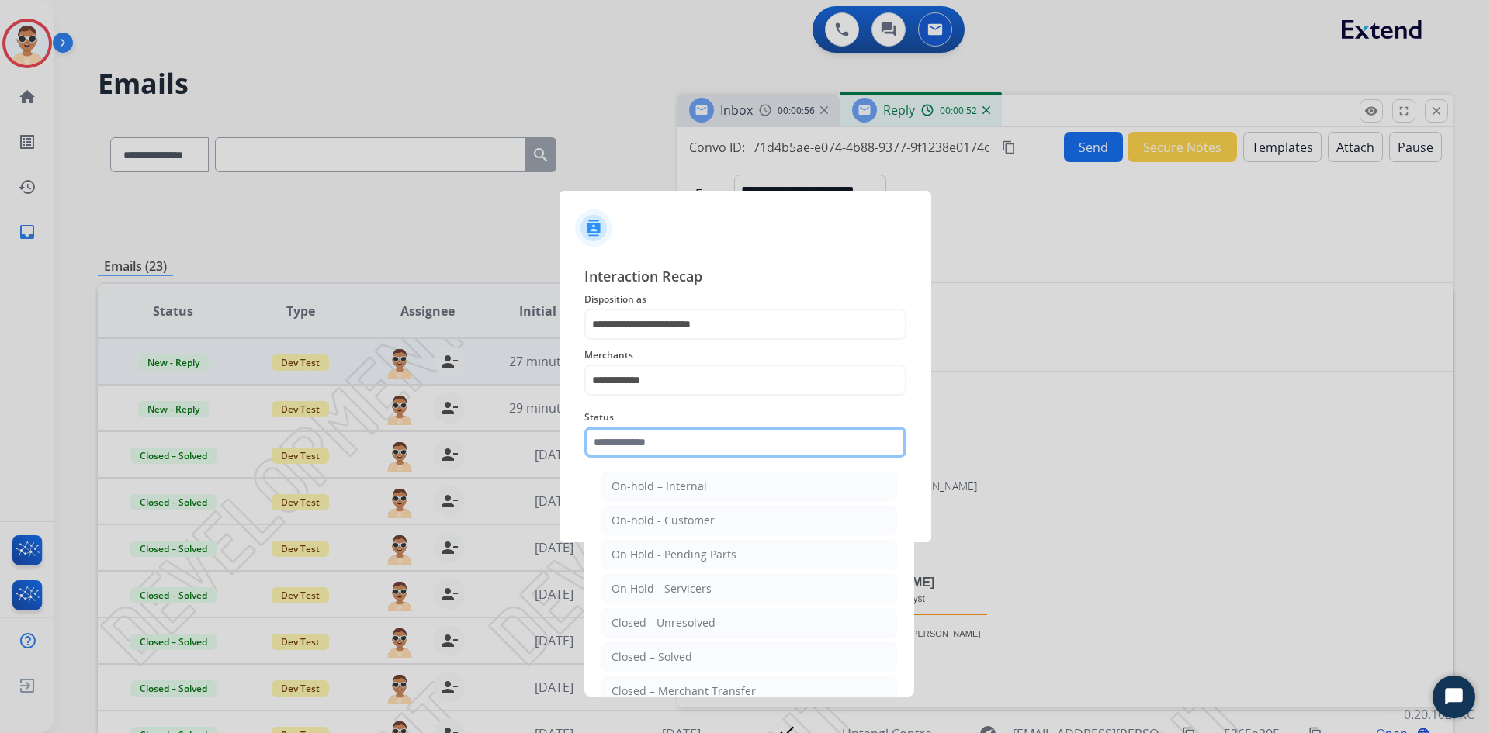
click at [665, 448] on input "text" at bounding box center [745, 442] width 322 height 31
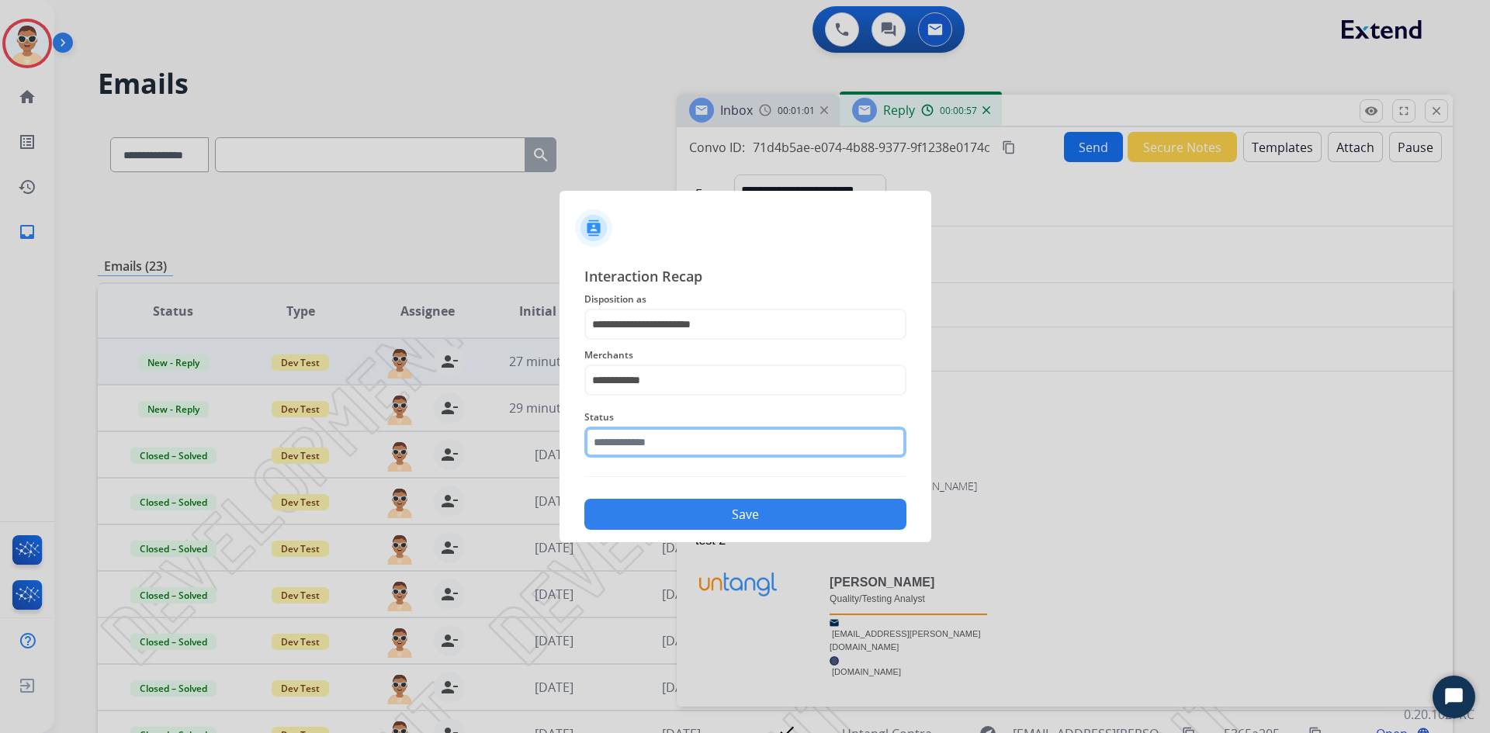
click at [684, 437] on input "text" at bounding box center [745, 442] width 322 height 31
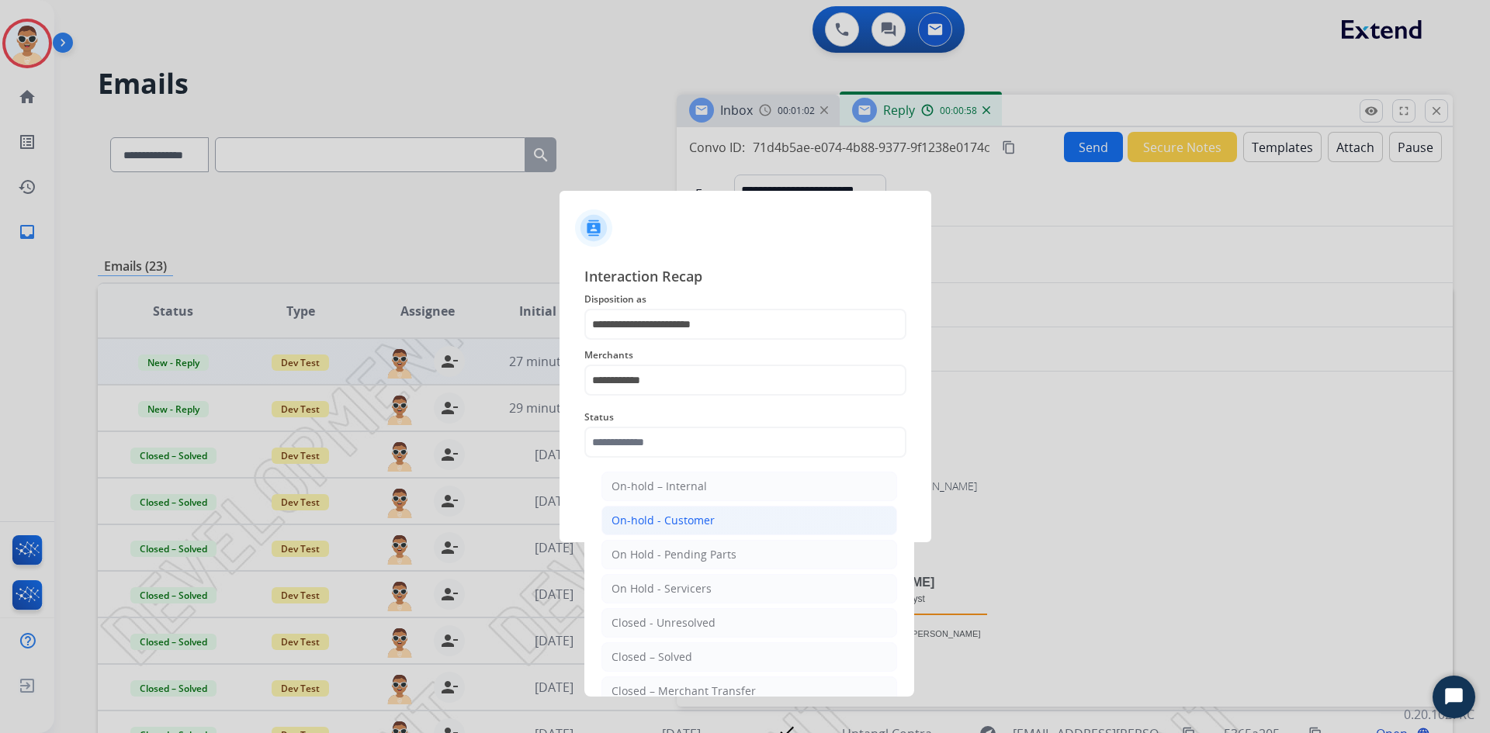
click at [684, 522] on div "On-hold - Customer" at bounding box center [662, 521] width 103 height 16
type input "**********"
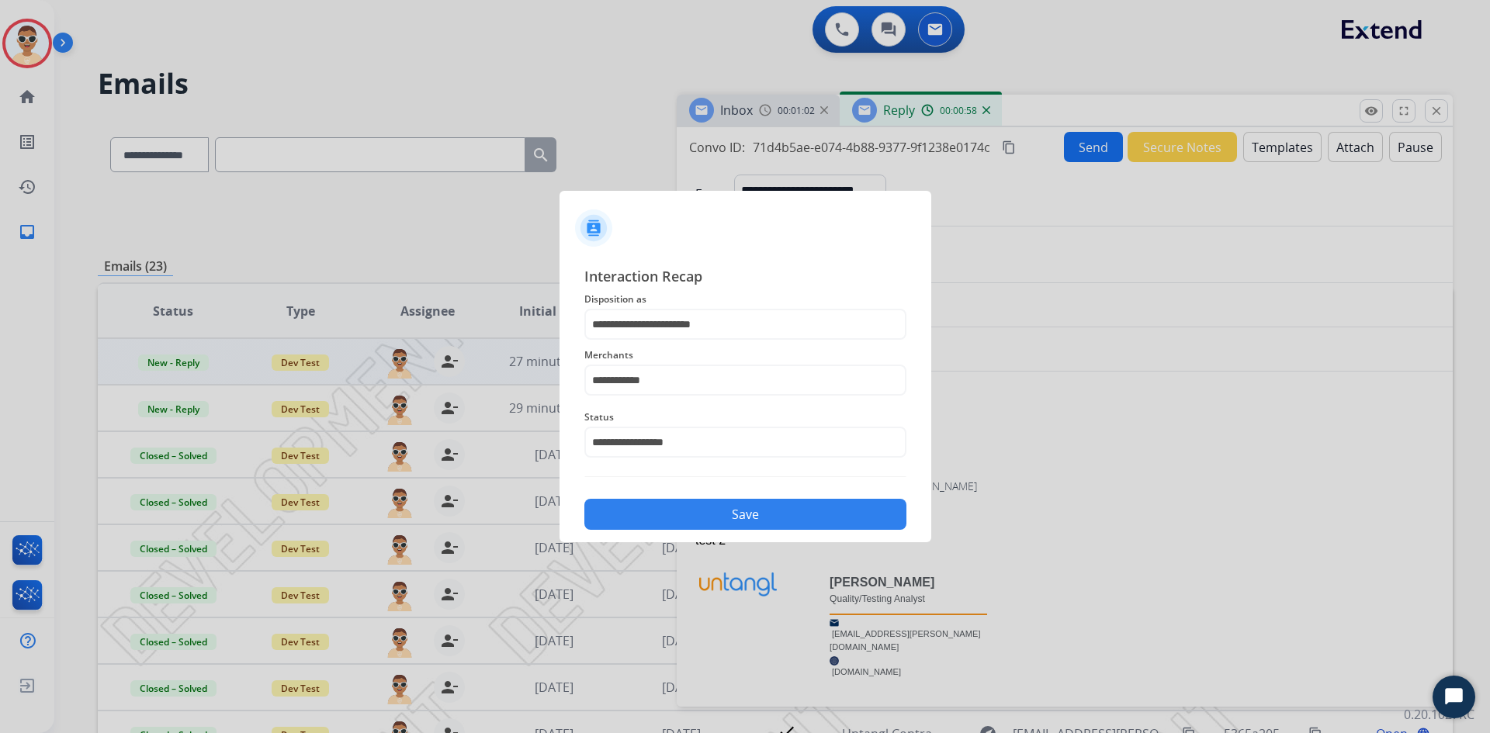
click at [697, 509] on button "Save" at bounding box center [745, 514] width 322 height 31
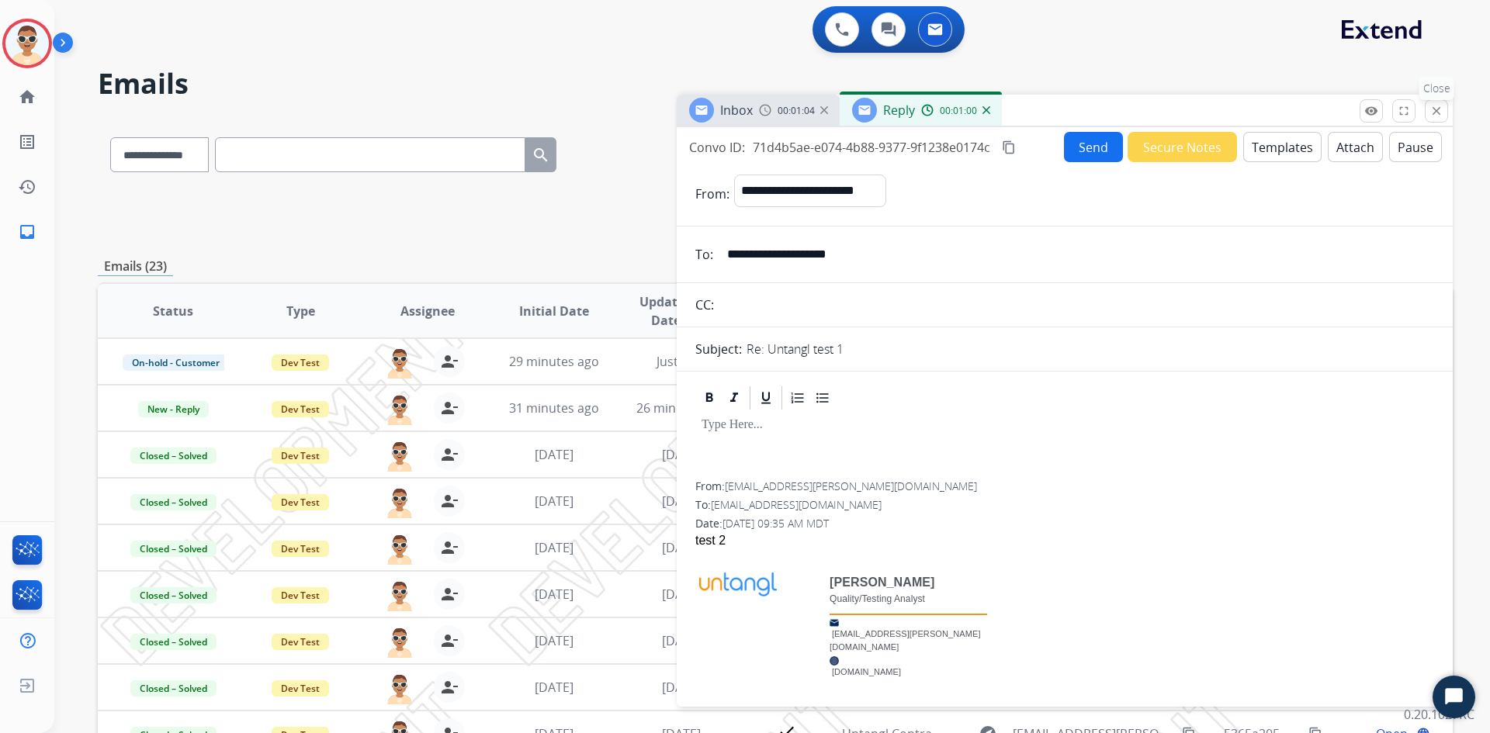
click at [1441, 113] on mat-icon "close" at bounding box center [1436, 111] width 14 height 14
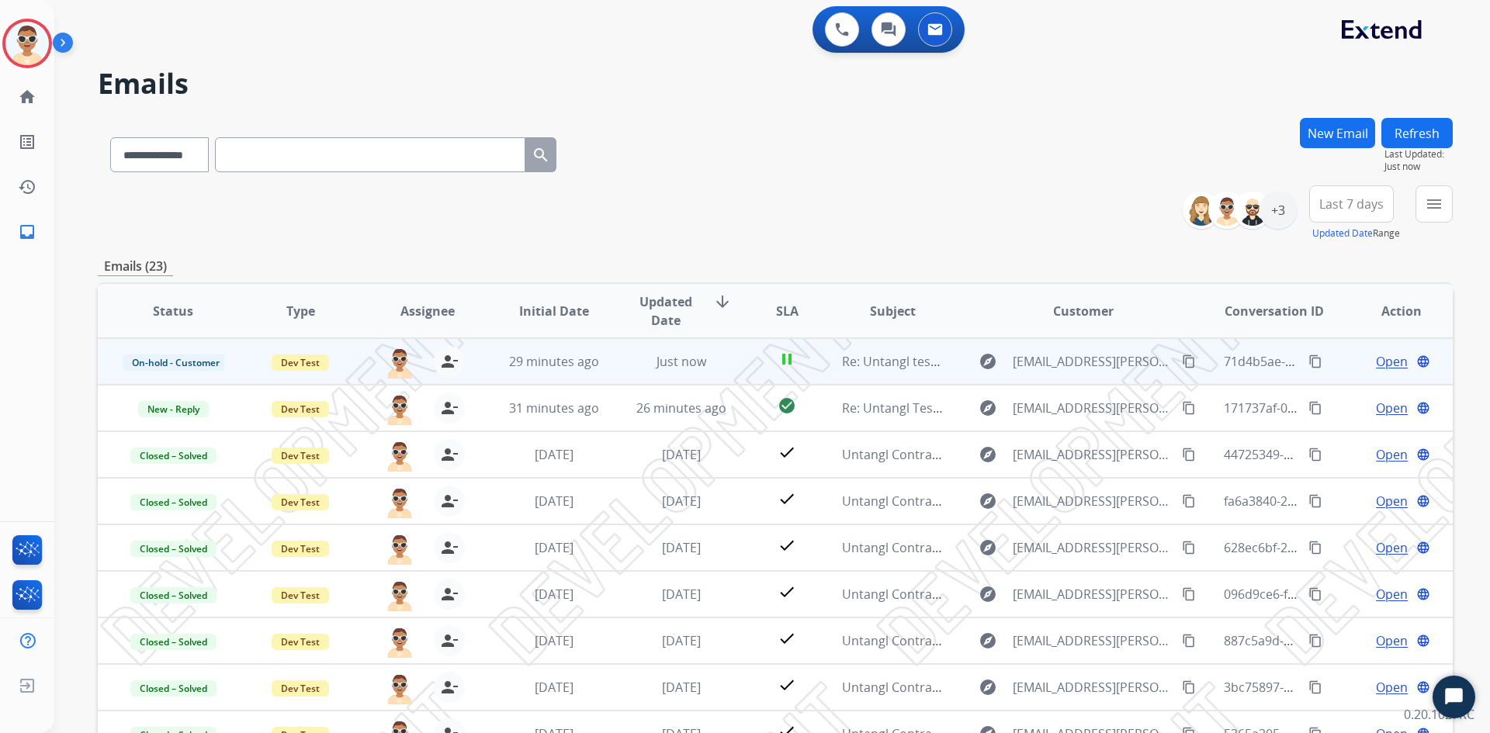
click at [1377, 362] on span "Open" at bounding box center [1392, 361] width 32 height 19
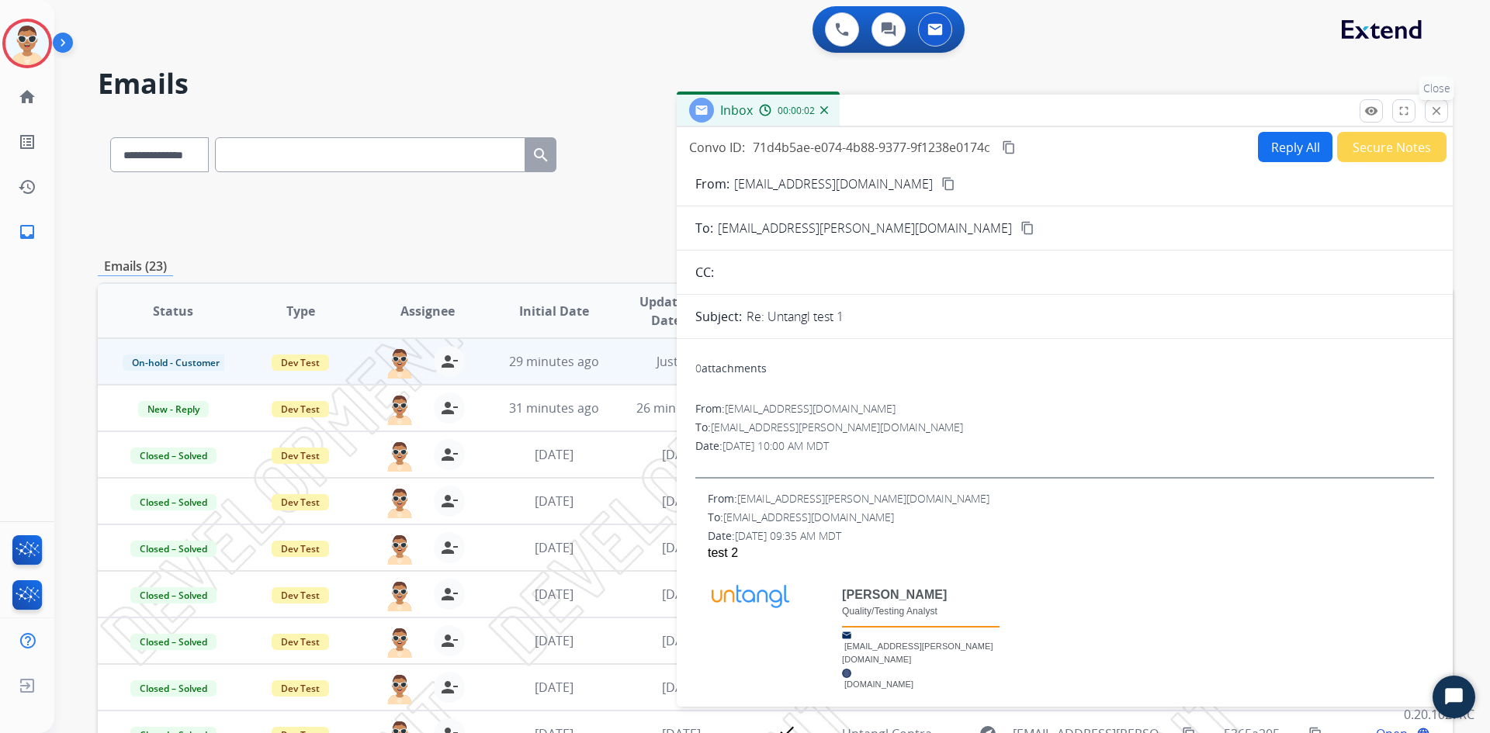
click at [1445, 116] on button "close Close" at bounding box center [1435, 110] width 23 height 23
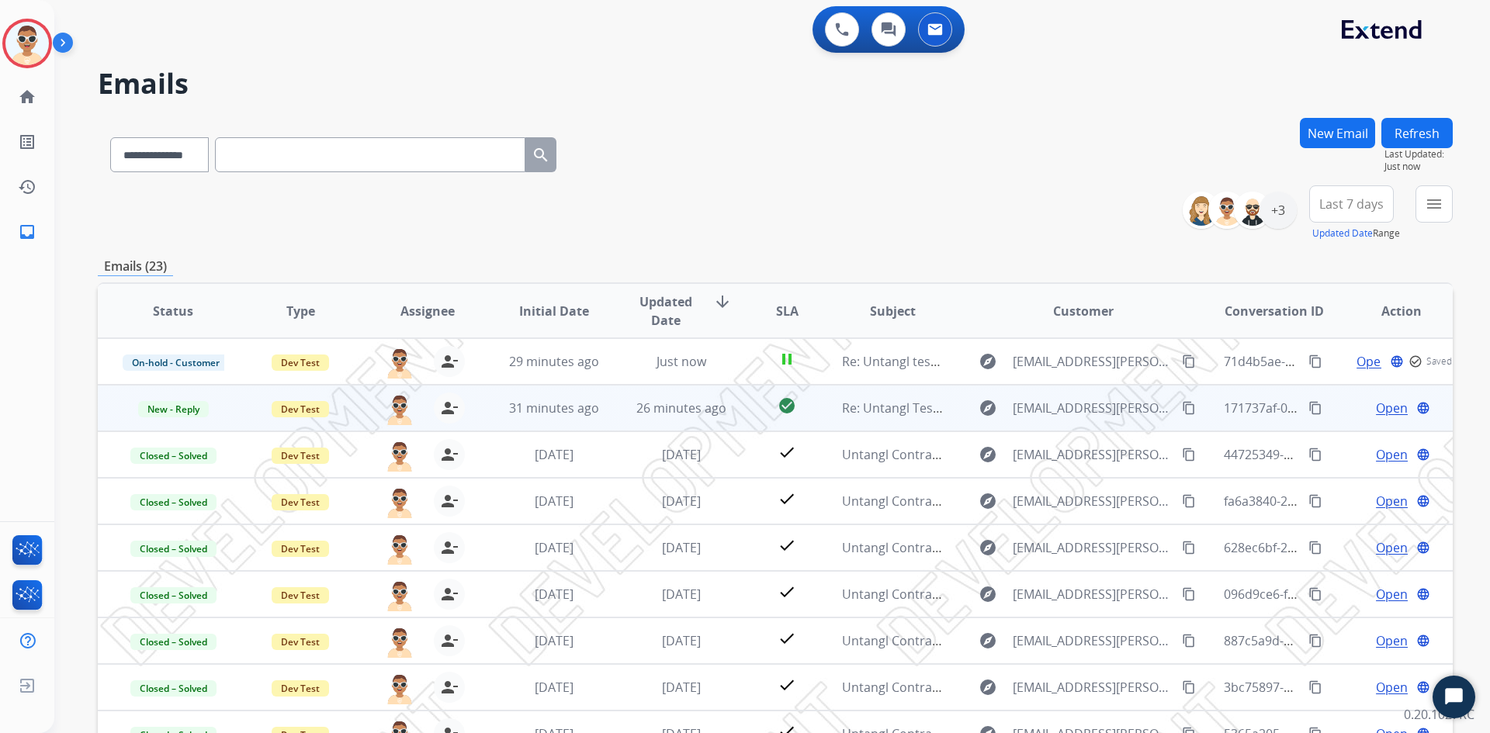
click at [1383, 408] on span "Open" at bounding box center [1392, 408] width 32 height 19
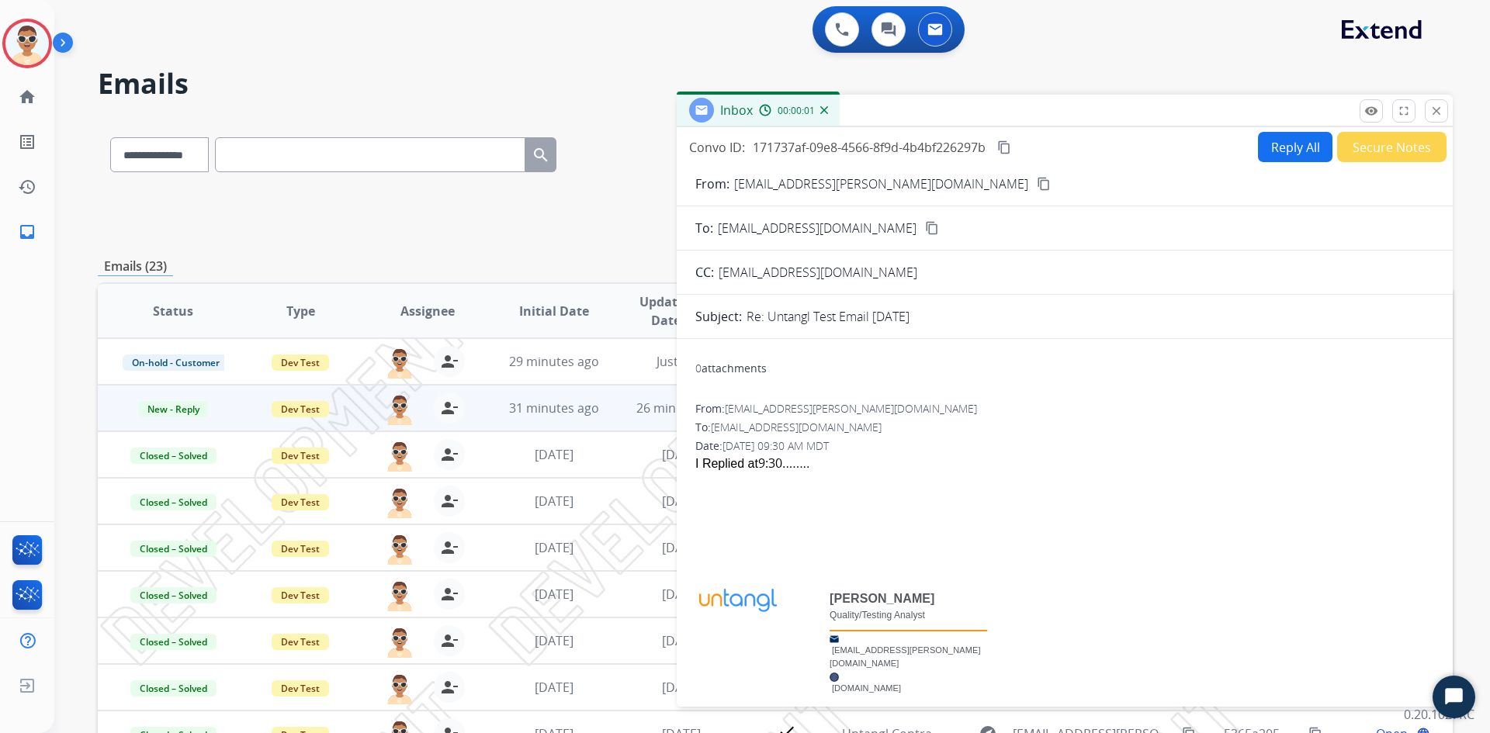
click at [736, 366] on div "0 attachments" at bounding box center [730, 369] width 71 height 16
click at [1443, 105] on button "close Close" at bounding box center [1435, 110] width 23 height 23
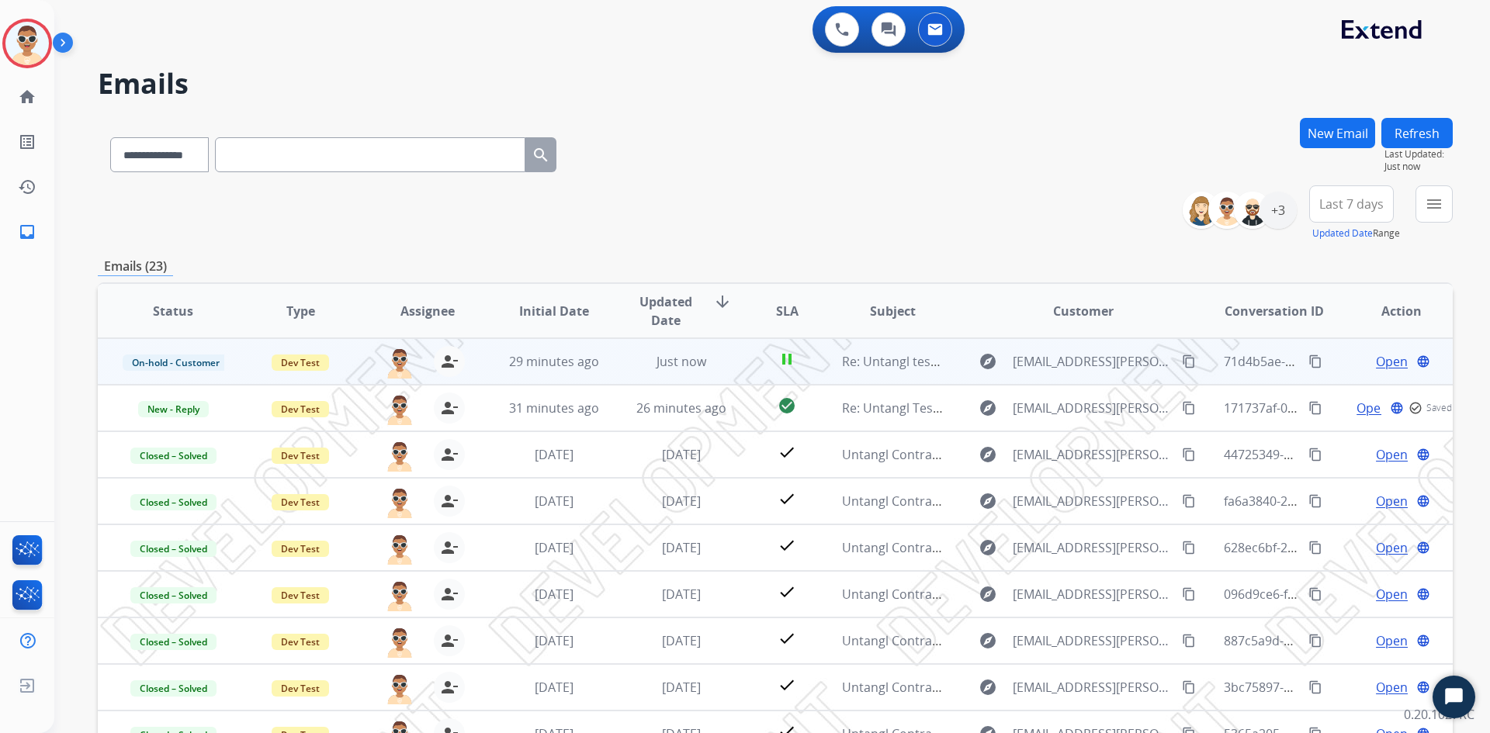
click at [1379, 357] on span "Open" at bounding box center [1392, 361] width 32 height 19
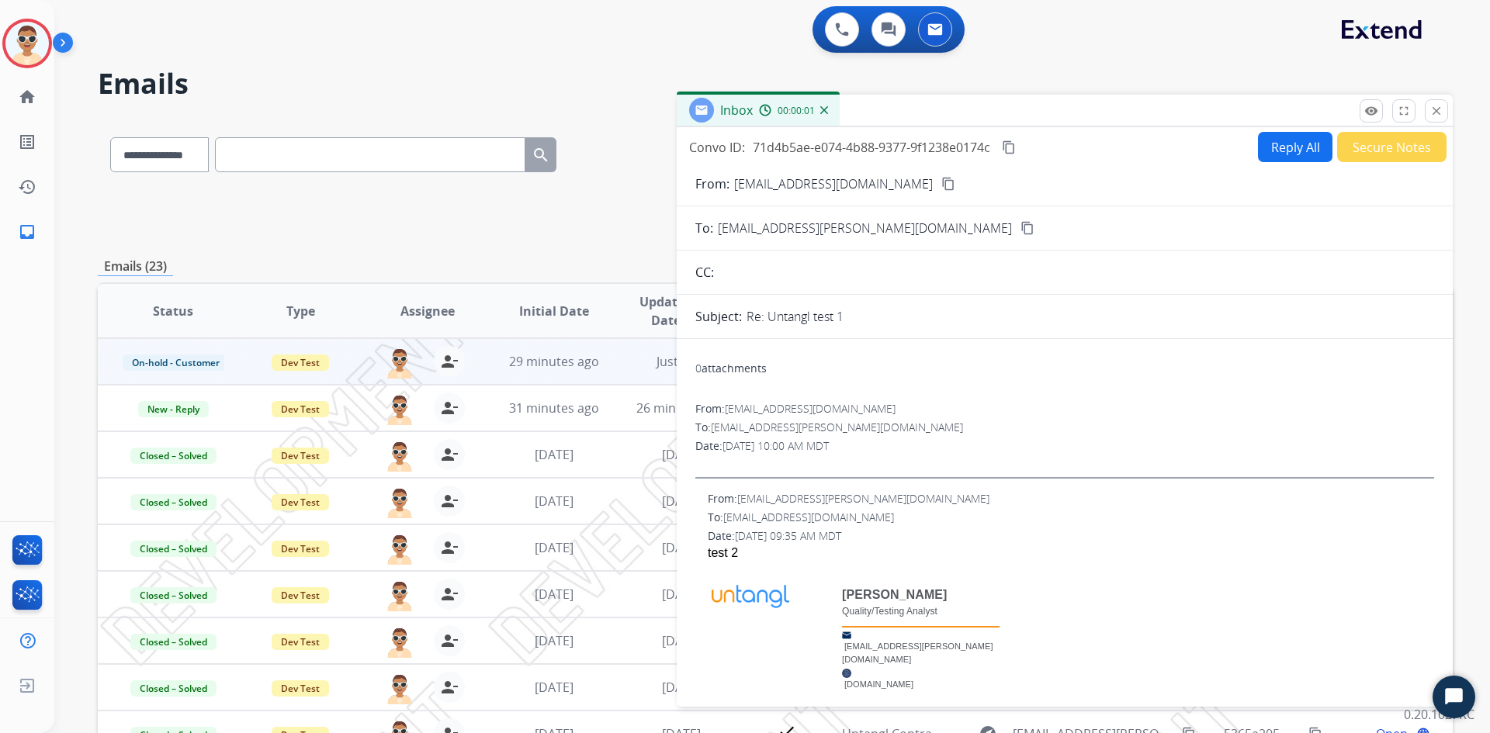
click at [729, 362] on div "0 attachments" at bounding box center [730, 369] width 71 height 16
click at [739, 431] on span "[EMAIL_ADDRESS][PERSON_NAME][DOMAIN_NAME]" at bounding box center [837, 427] width 252 height 15
click at [1368, 111] on mat-icon "remove_red_eye" at bounding box center [1371, 111] width 14 height 14
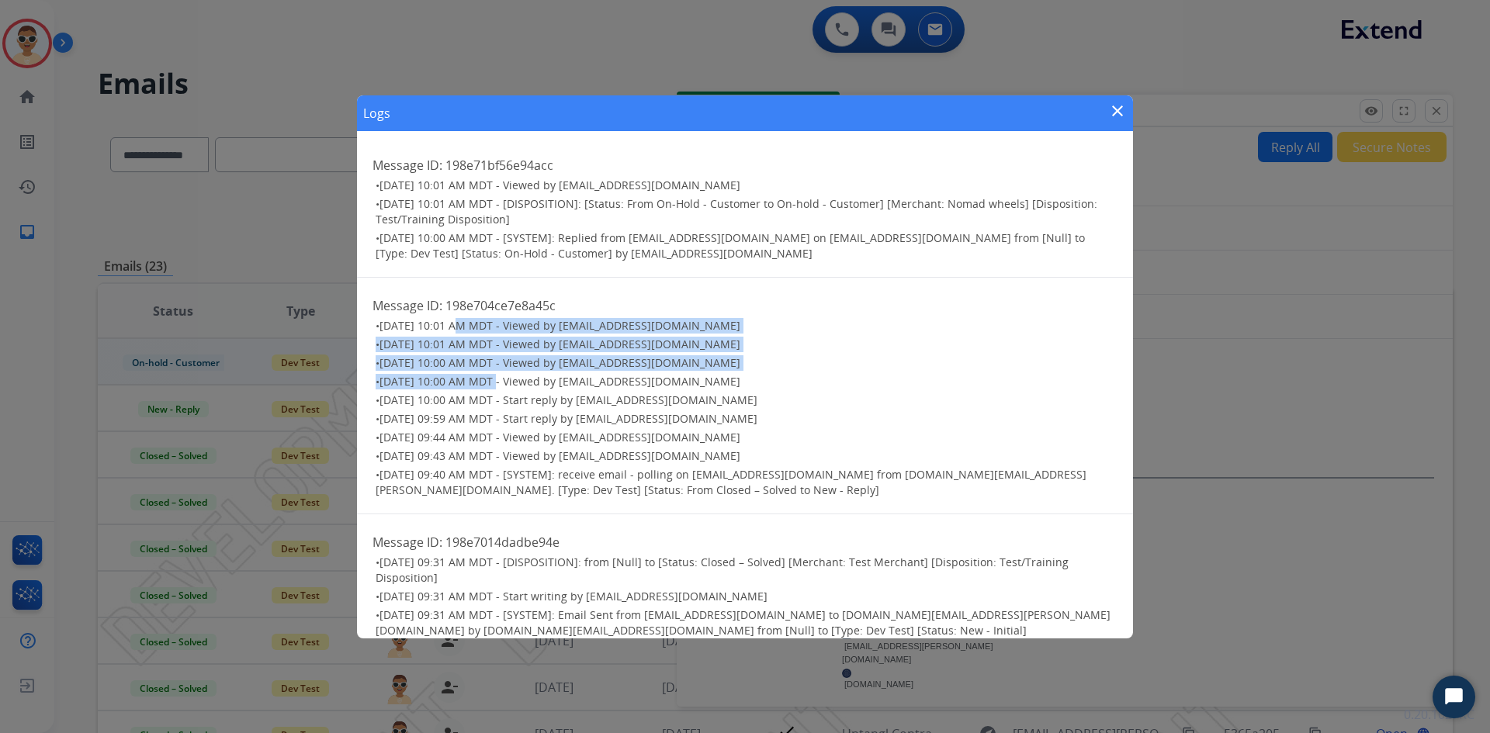
drag, startPoint x: 455, startPoint y: 329, endPoint x: 486, endPoint y: 371, distance: 51.7
click at [486, 371] on ul "• [DATE] 10:01 AM MDT - Viewed by [EMAIL_ADDRESS][DOMAIN_NAME] • [DATE] 10:01 A…" at bounding box center [744, 408] width 745 height 180
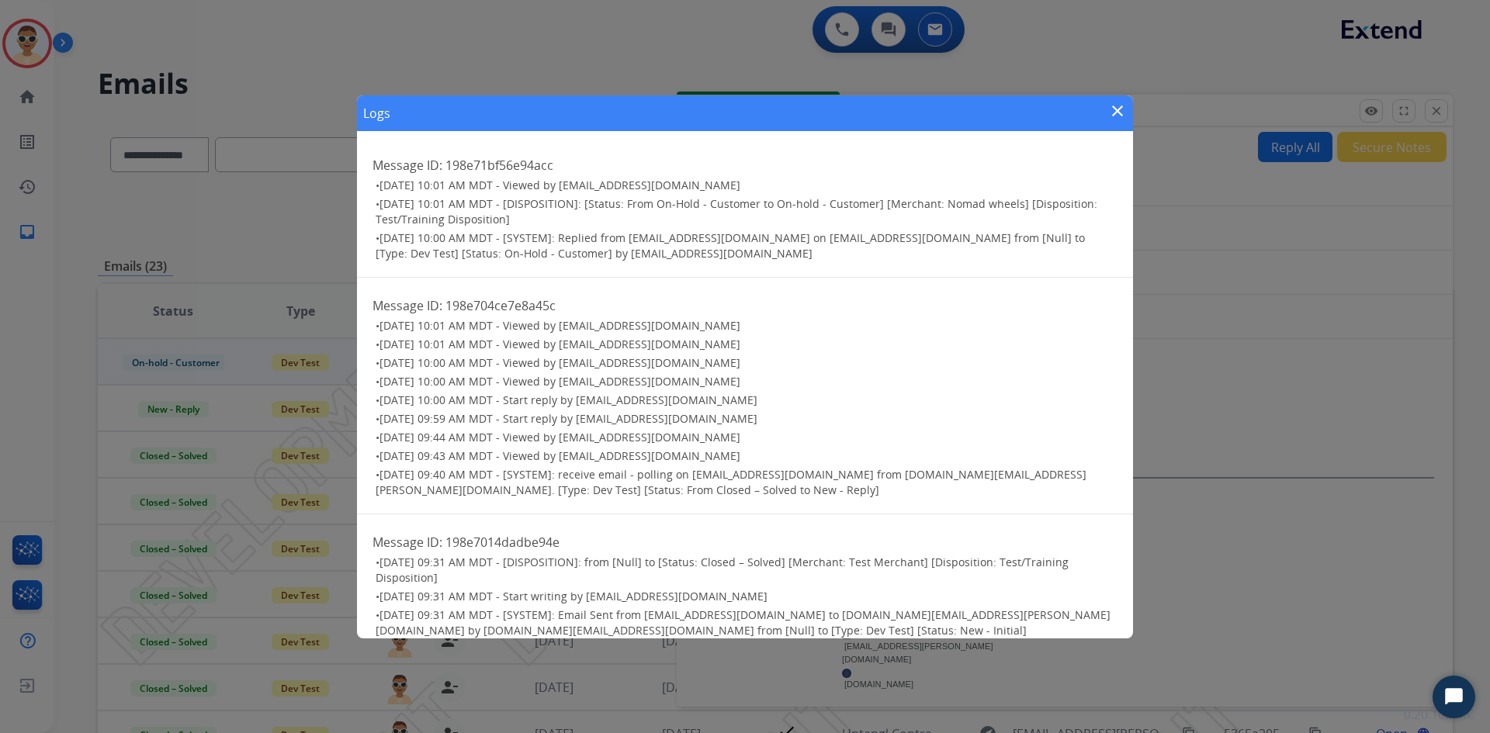
click at [489, 409] on ul "• [DATE] 10:01 AM MDT - Viewed by [EMAIL_ADDRESS][DOMAIN_NAME] • [DATE] 10:01 A…" at bounding box center [744, 408] width 745 height 180
click at [503, 434] on span "[DATE] 09:44 AM MDT - Viewed by [EMAIL_ADDRESS][DOMAIN_NAME]" at bounding box center [559, 437] width 361 height 15
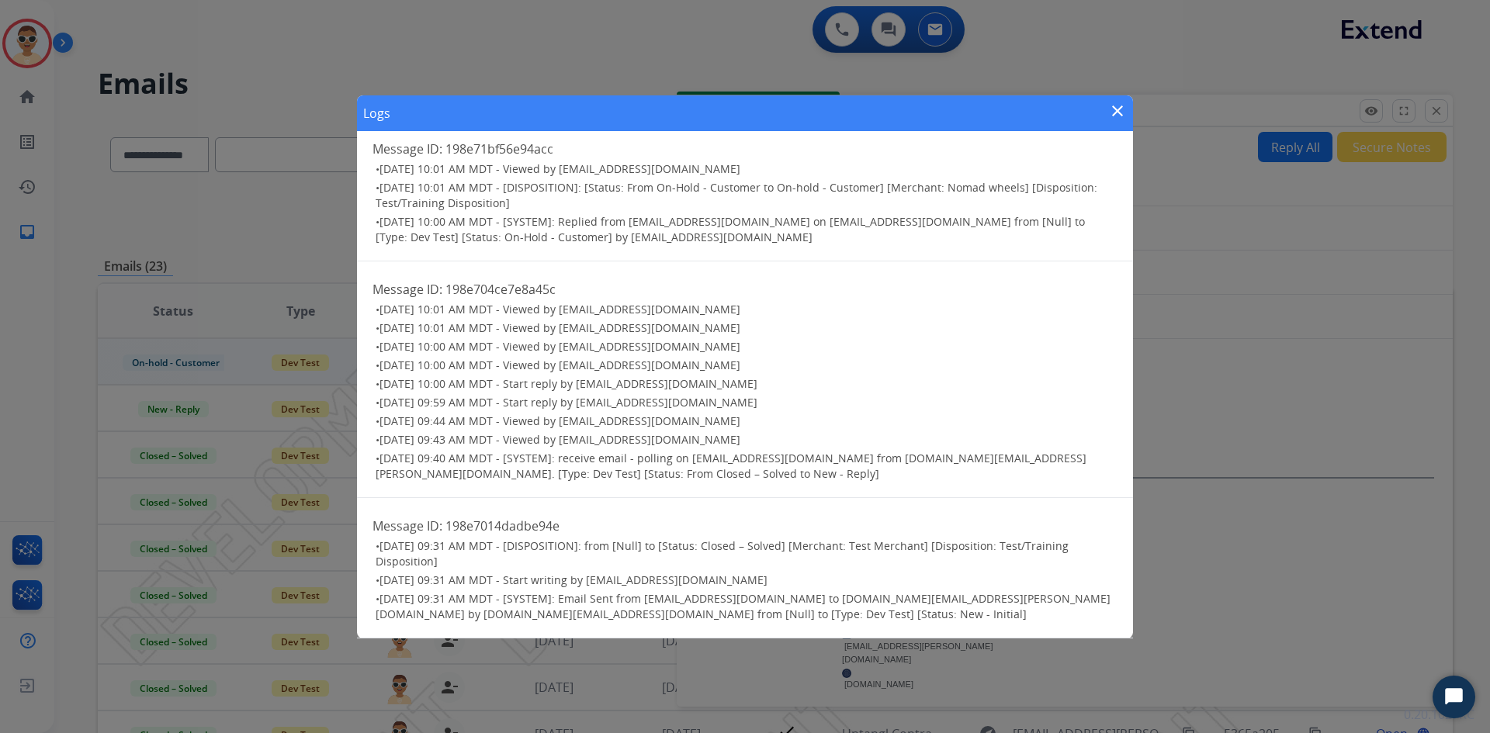
click at [1125, 112] on mat-icon "close" at bounding box center [1117, 111] width 19 height 19
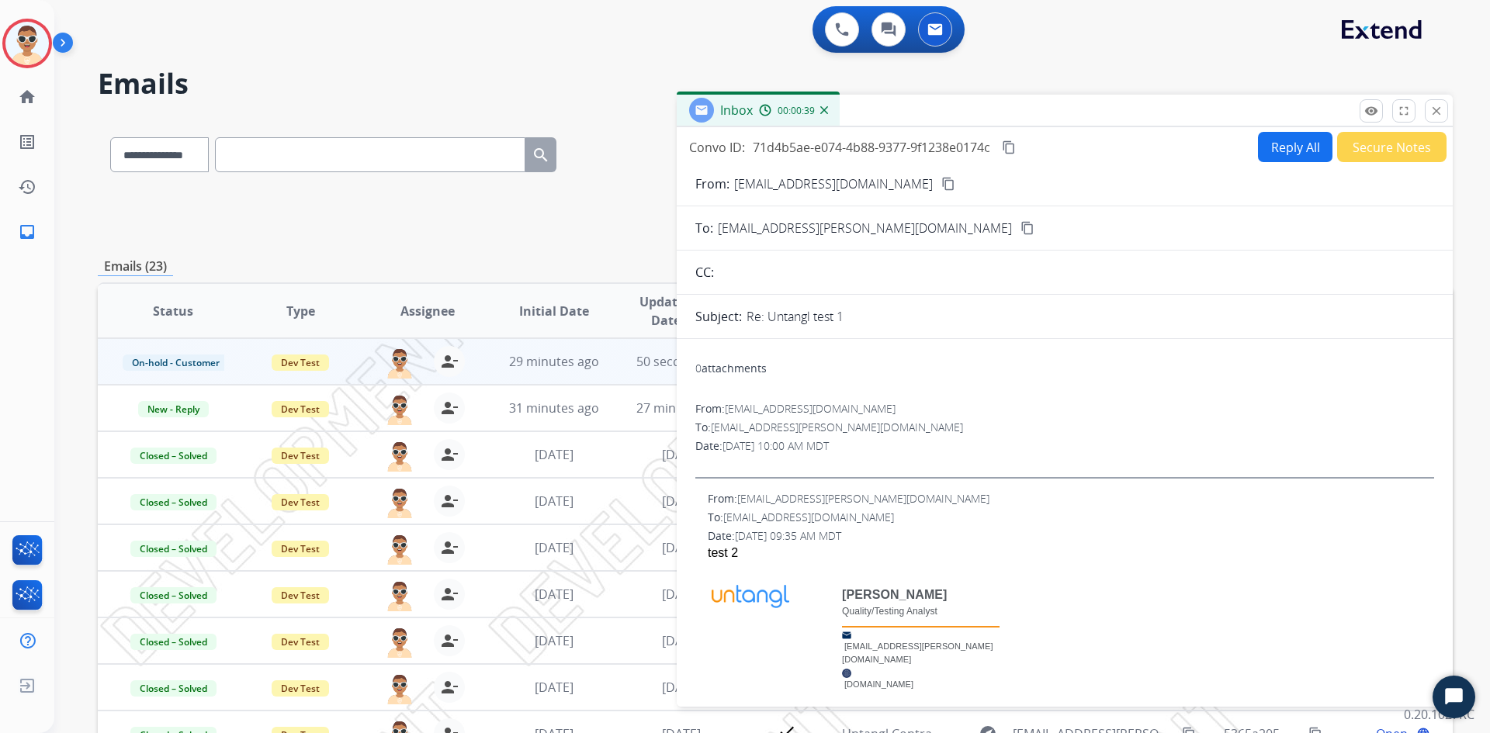
click at [611, 244] on div "**********" at bounding box center [775, 500] width 1355 height 765
click at [1434, 115] on mat-icon "close" at bounding box center [1436, 111] width 14 height 14
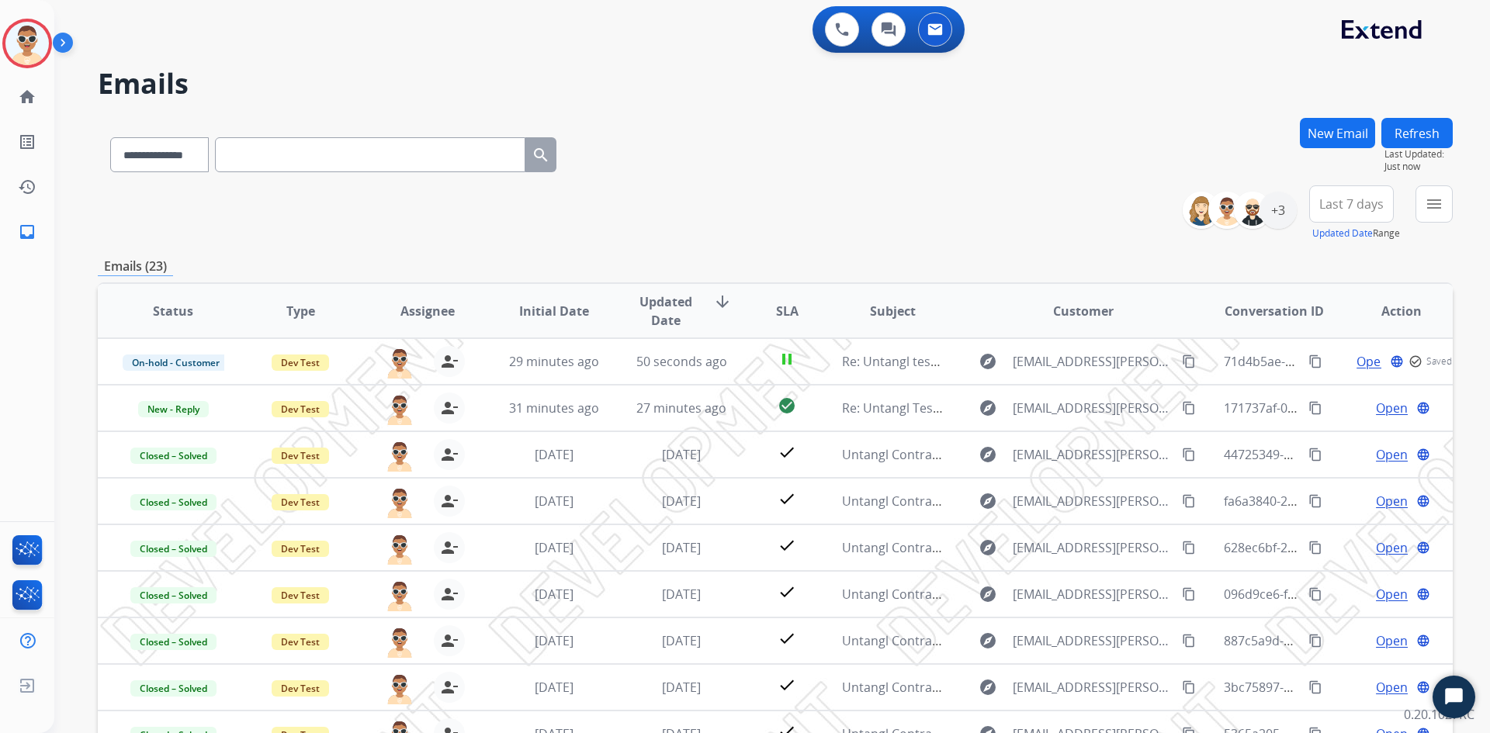
click at [1417, 121] on button "Refresh" at bounding box center [1416, 133] width 71 height 30
click at [1422, 123] on button "Refresh" at bounding box center [1416, 133] width 71 height 30
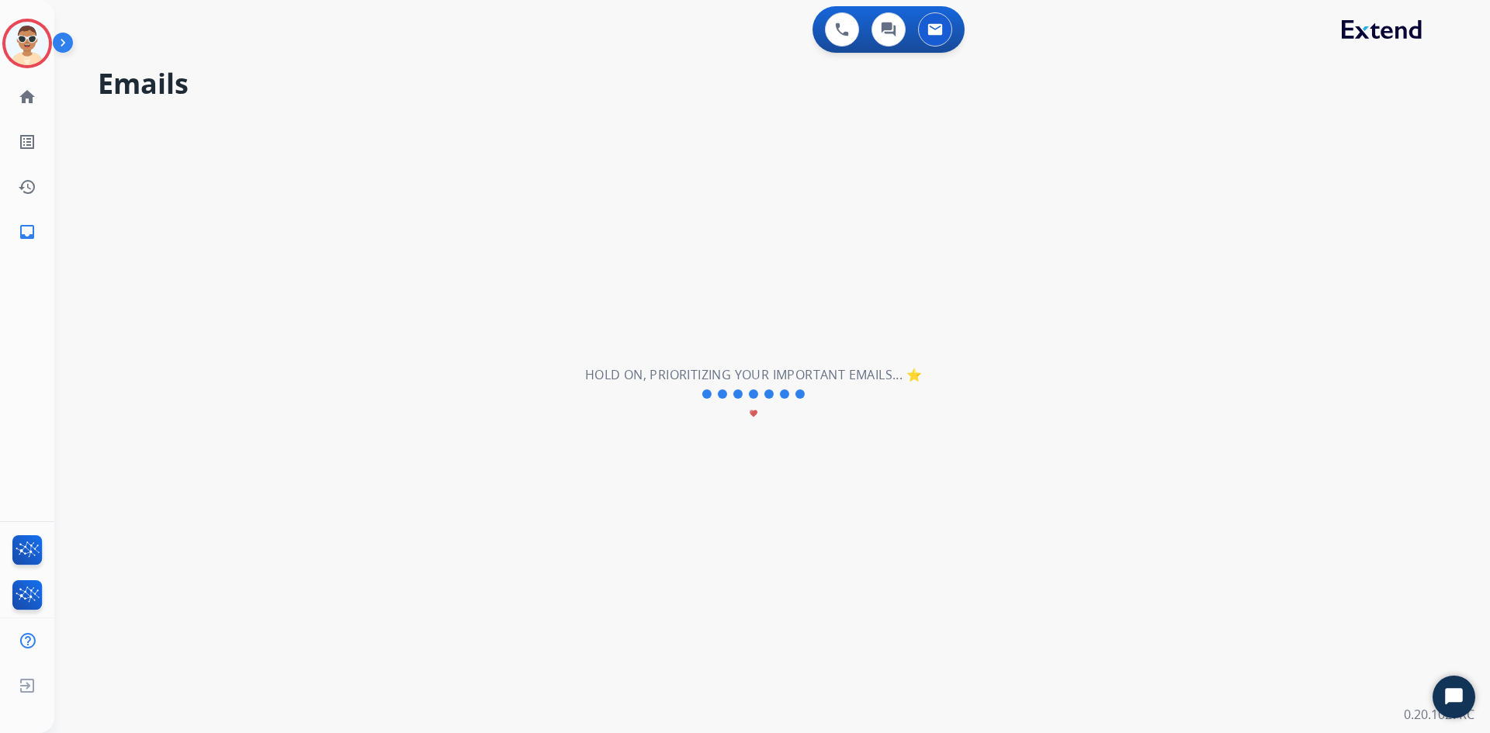
click at [1422, 123] on div "**********" at bounding box center [753, 394] width 1398 height 677
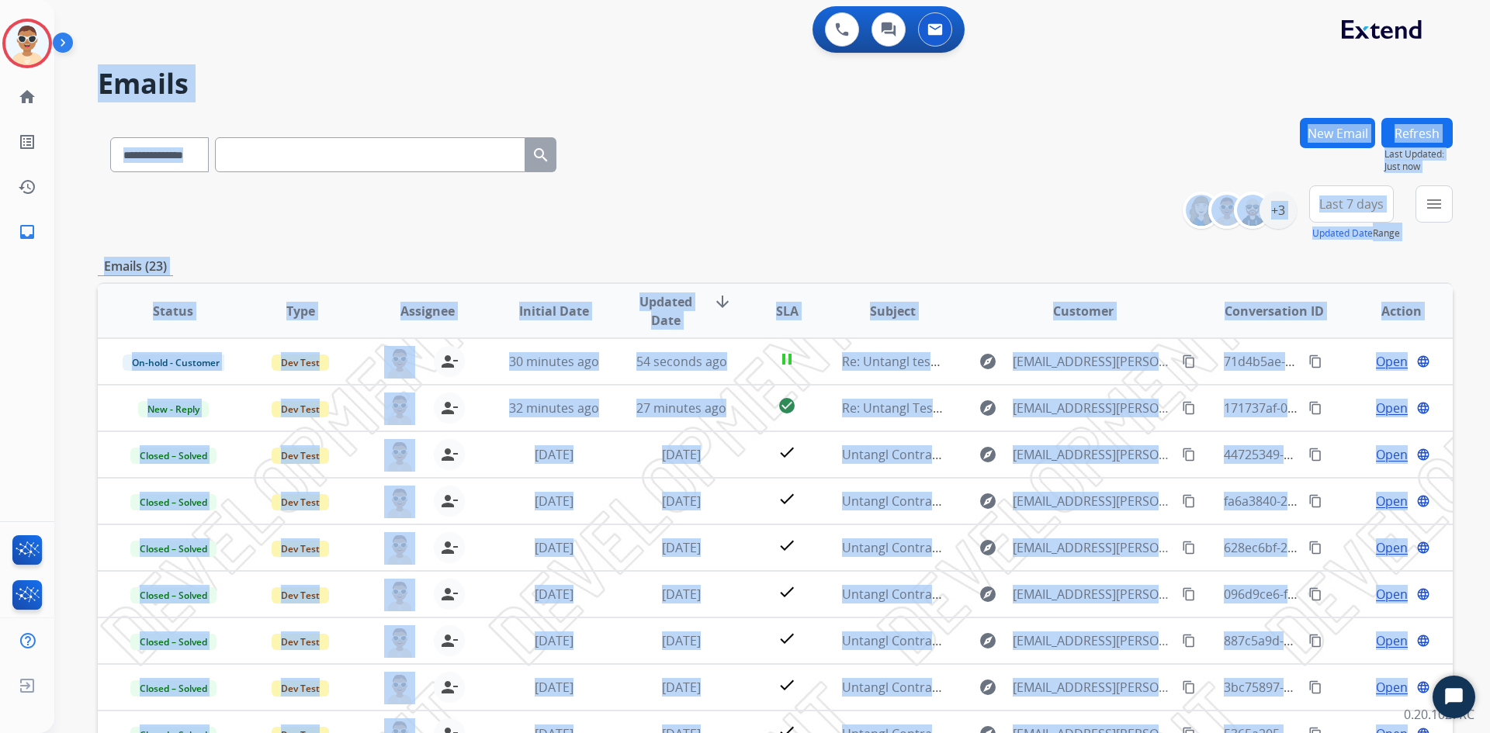
click at [1422, 123] on button "Refresh" at bounding box center [1416, 133] width 71 height 30
click at [862, 240] on div "**********" at bounding box center [775, 213] width 1355 height 56
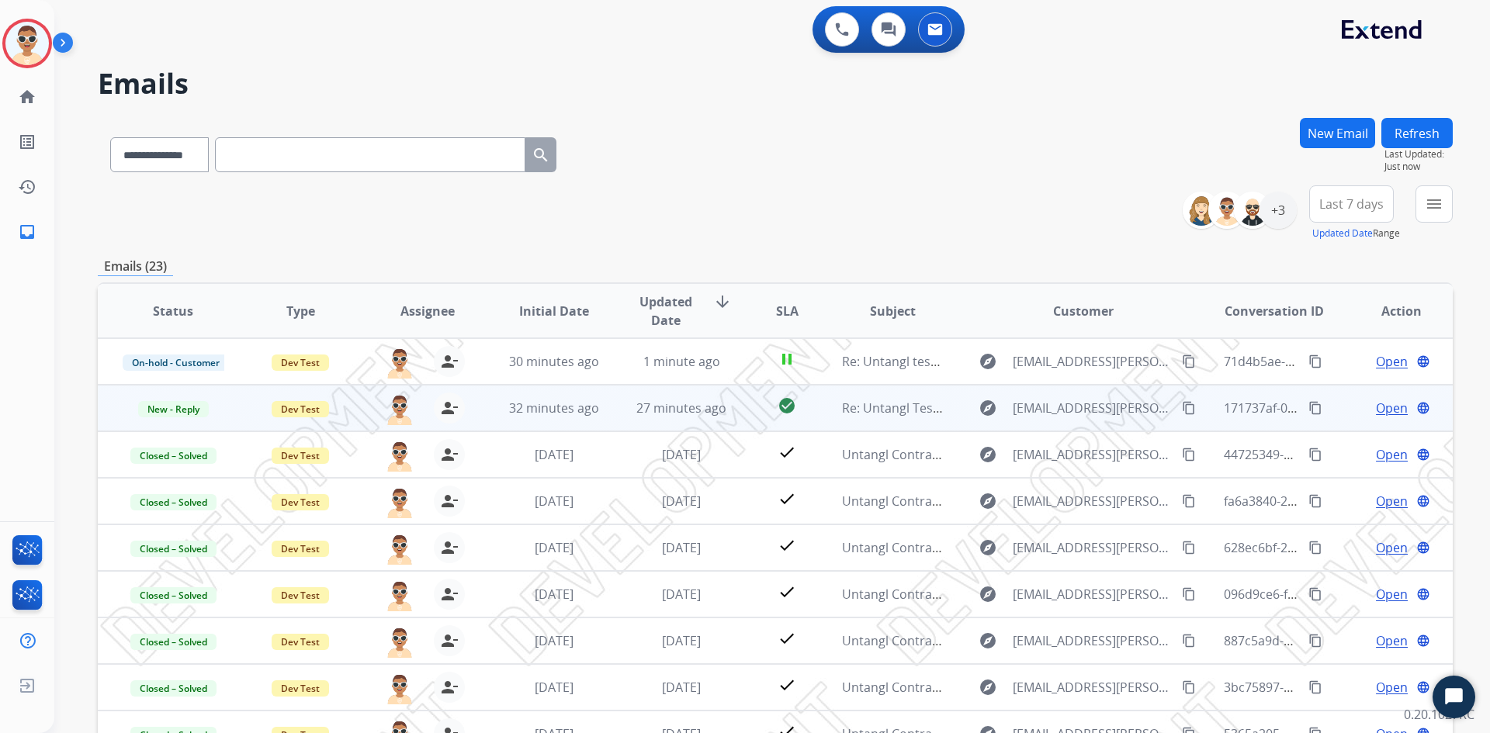
click at [1376, 409] on span "Open" at bounding box center [1392, 408] width 32 height 19
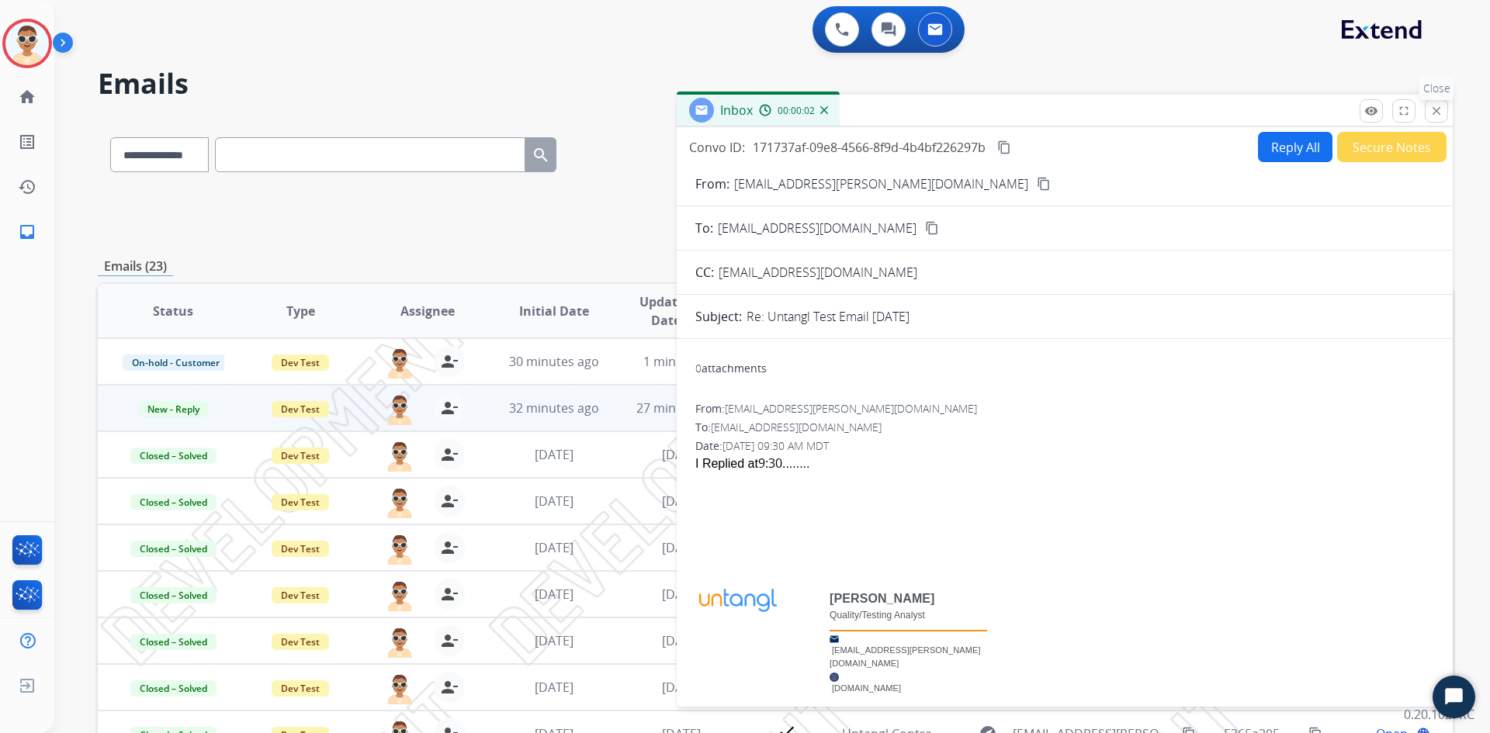
click at [1443, 112] on button "close Close" at bounding box center [1435, 110] width 23 height 23
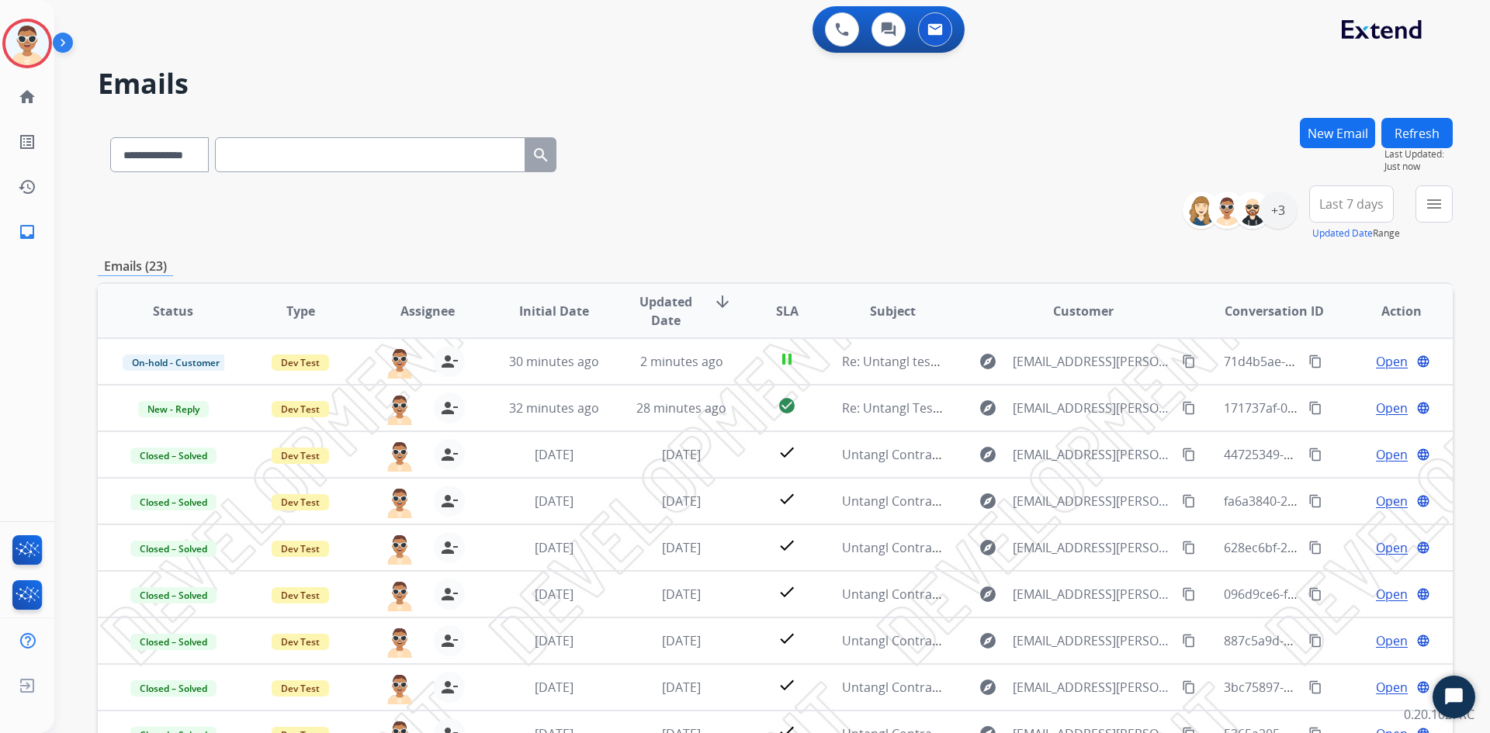
click at [950, 185] on div "**********" at bounding box center [775, 151] width 1355 height 67
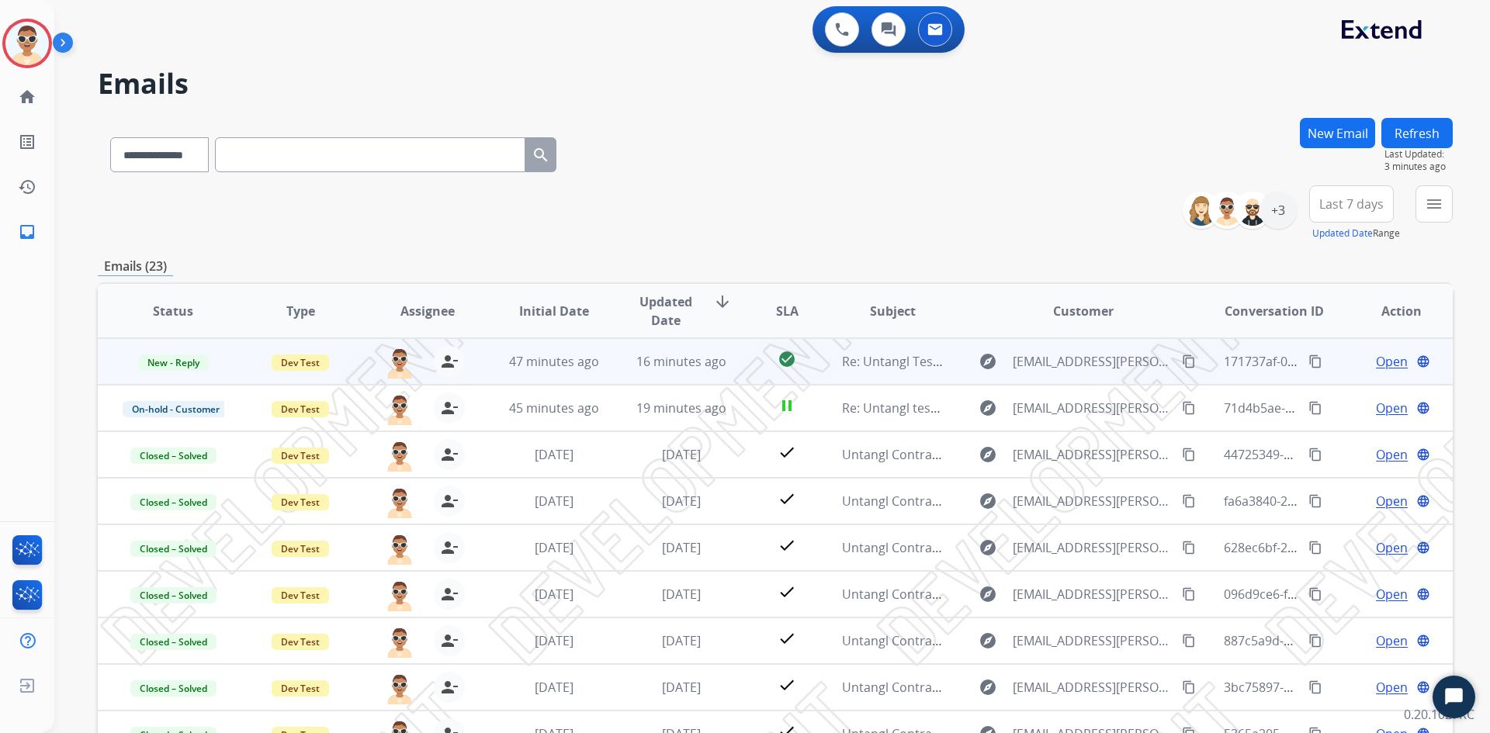
click at [1379, 359] on span "Open" at bounding box center [1392, 361] width 32 height 19
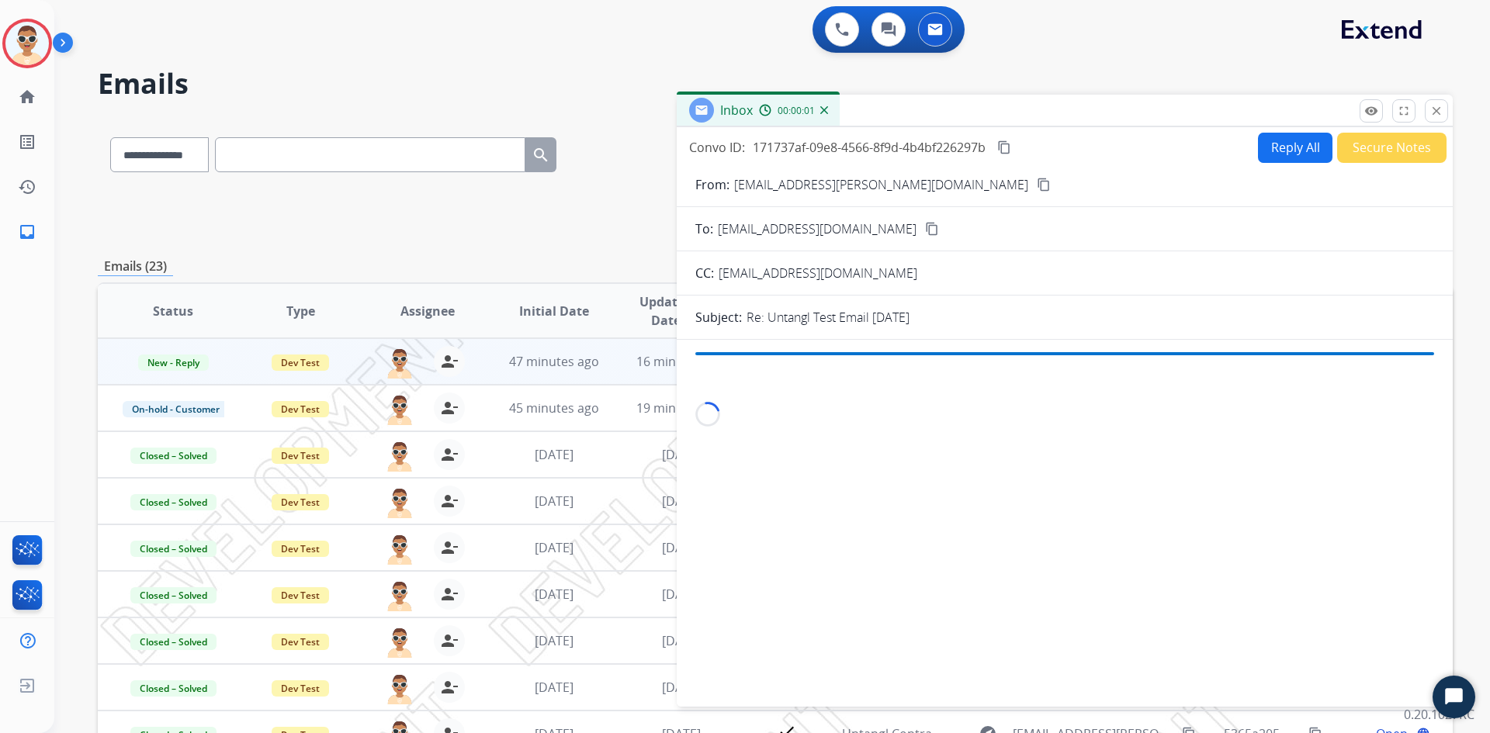
click at [1274, 144] on button "Reply All" at bounding box center [1295, 148] width 74 height 30
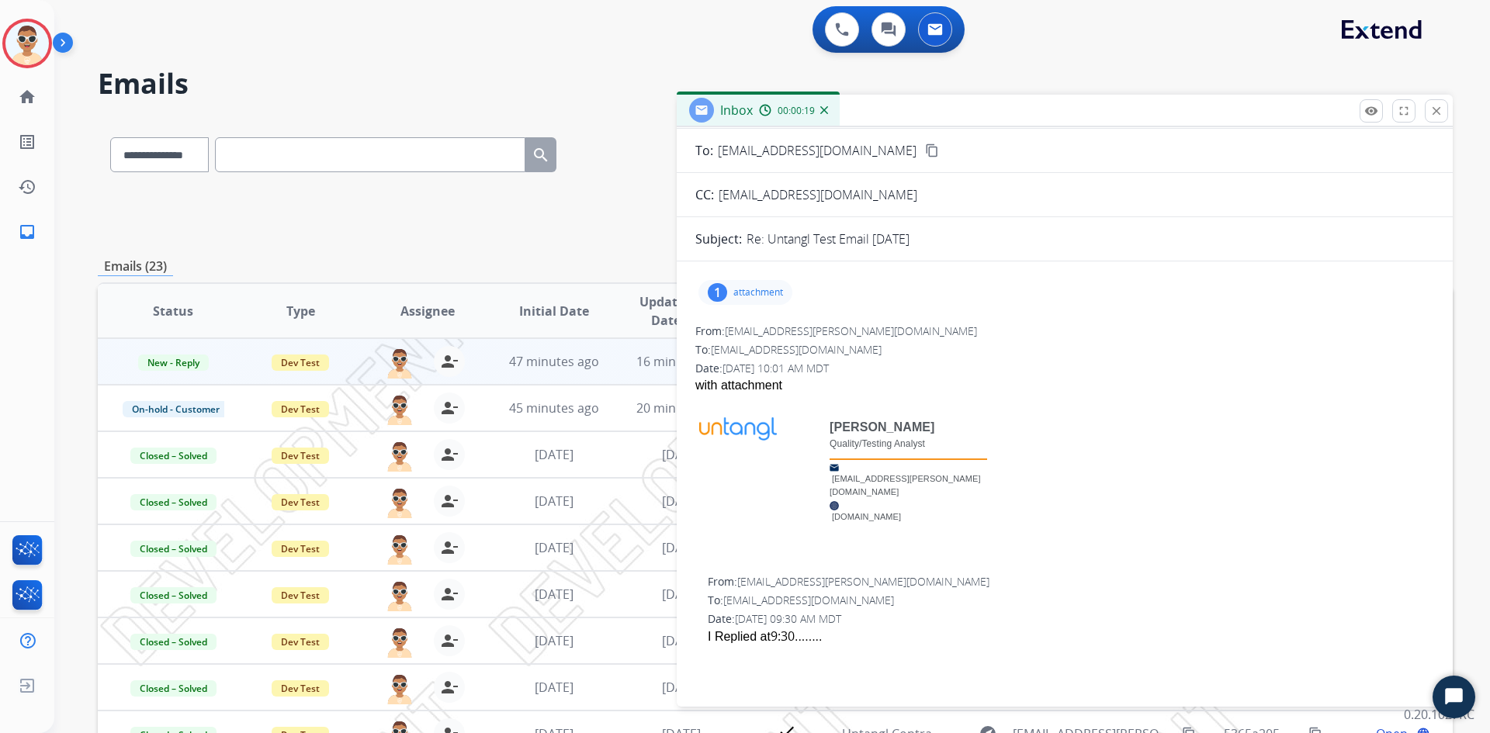
scroll to position [0, 0]
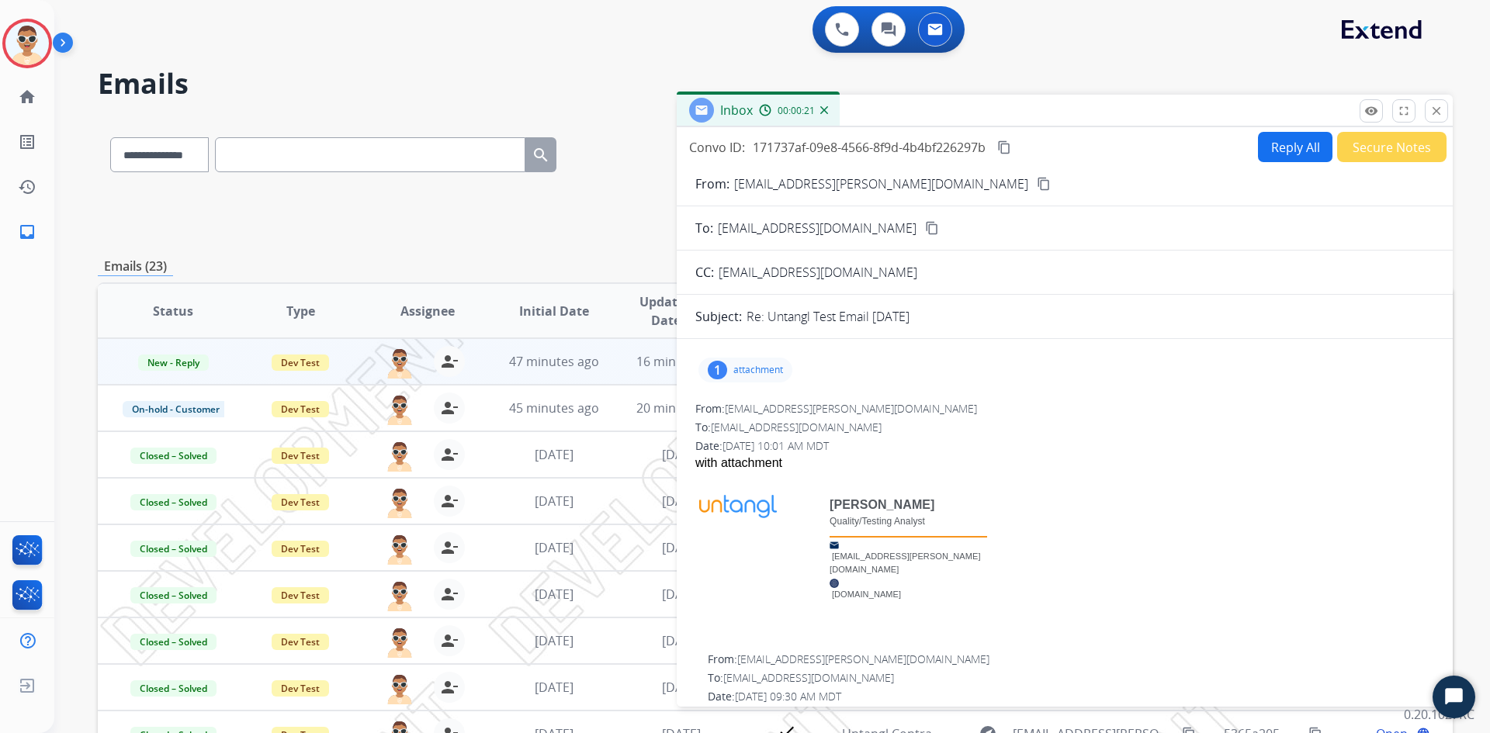
click at [1274, 150] on button "Reply All" at bounding box center [1295, 147] width 74 height 30
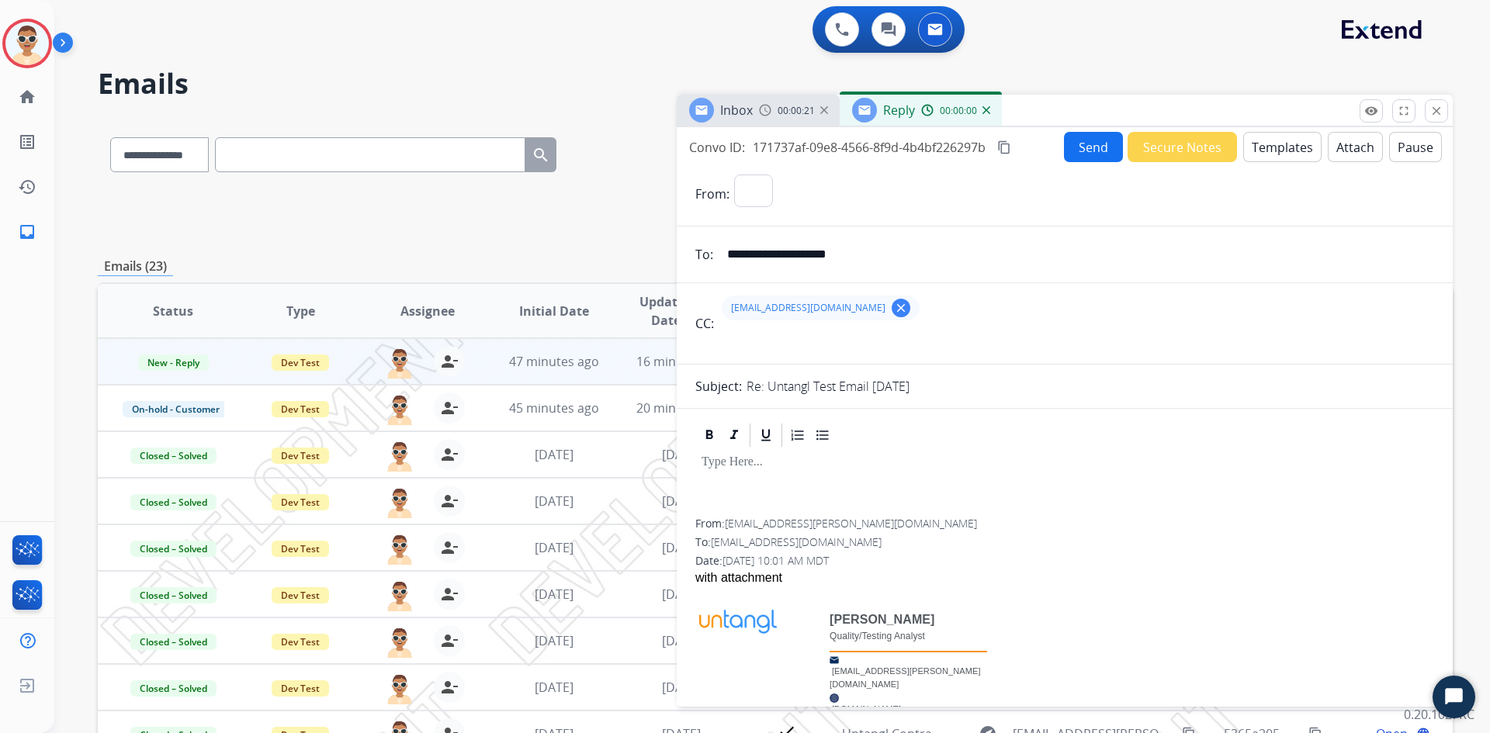
select select "**********"
click at [805, 473] on div at bounding box center [1064, 484] width 739 height 70
click at [1078, 157] on button "Send" at bounding box center [1093, 147] width 59 height 30
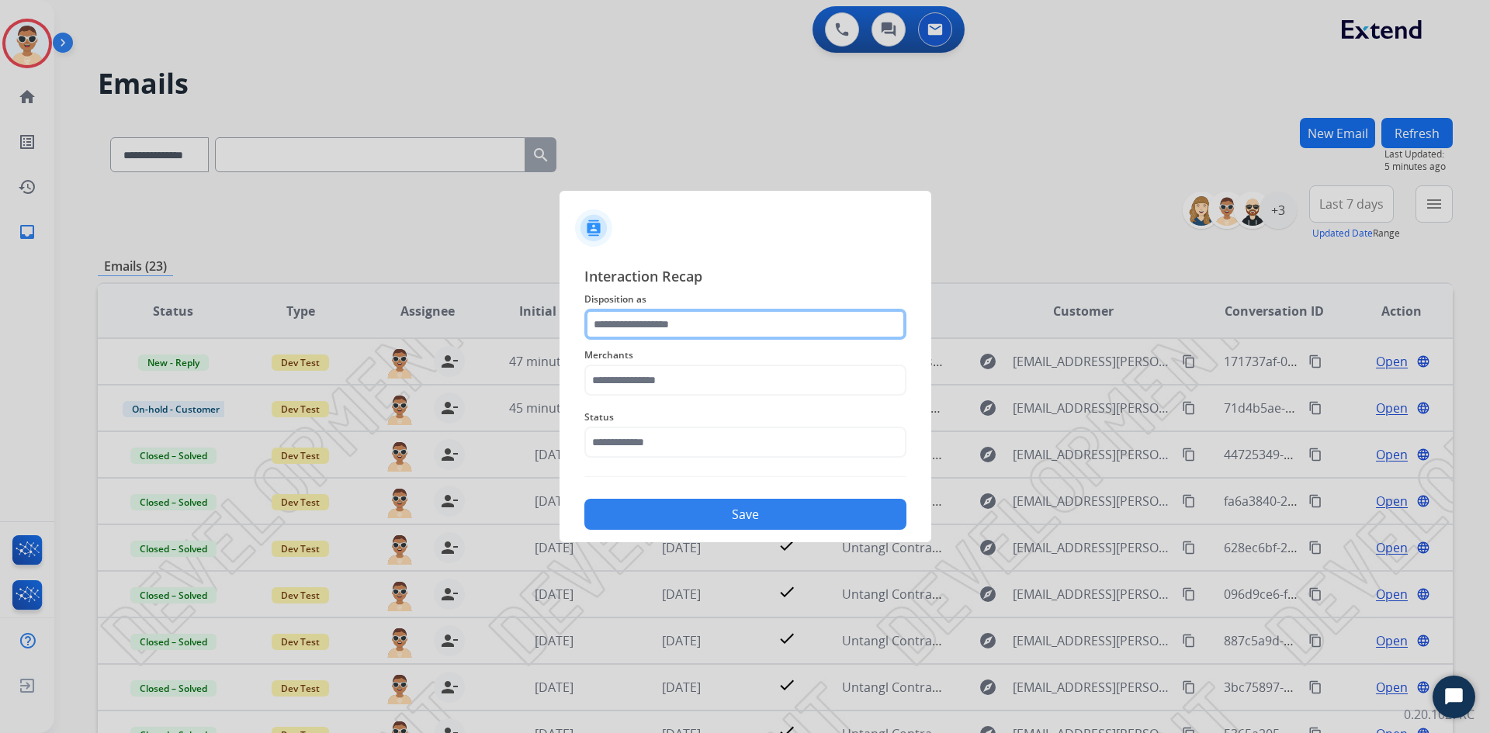
click at [695, 331] on input "text" at bounding box center [745, 324] width 322 height 31
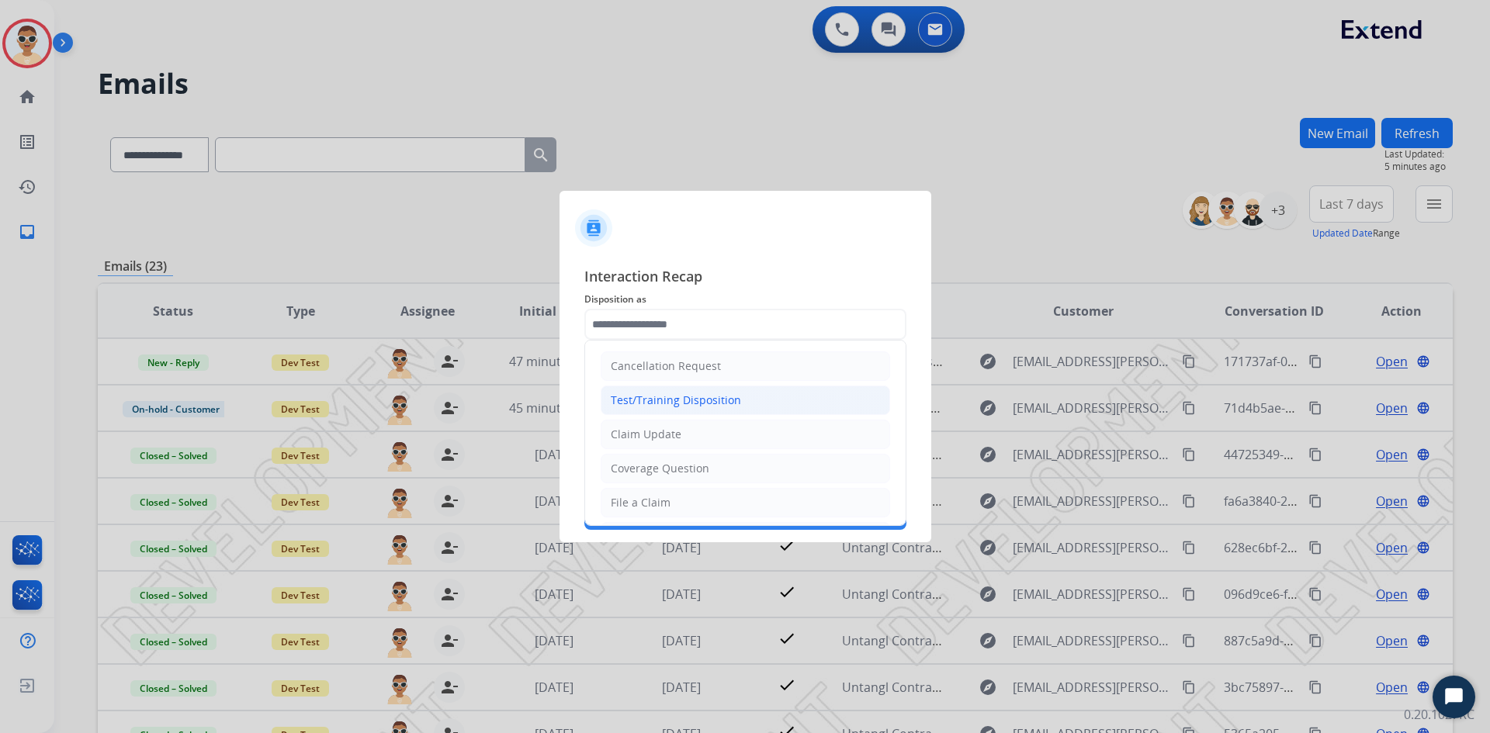
click at [687, 399] on div "Test/Training Disposition" at bounding box center [676, 401] width 130 height 16
type input "**********"
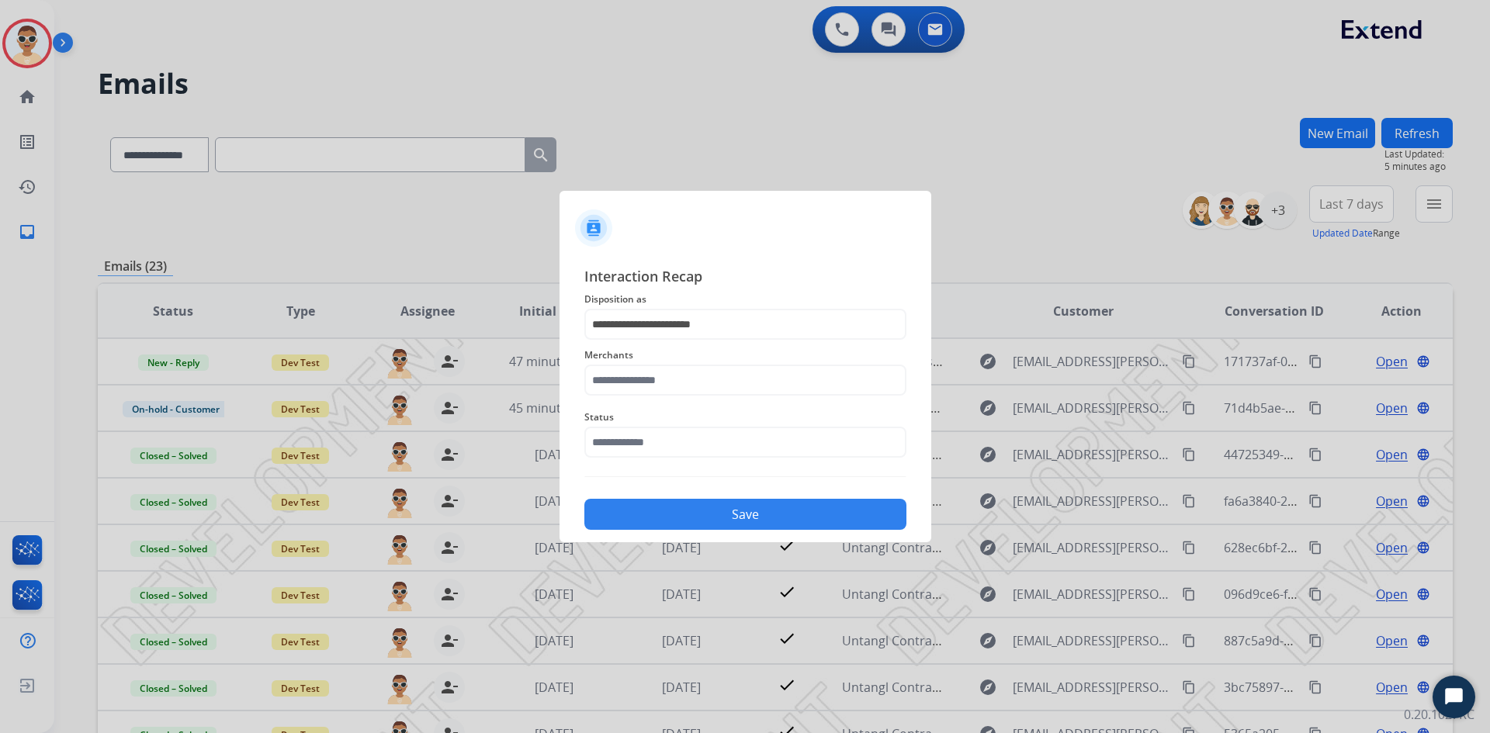
click at [692, 396] on div "Merchants" at bounding box center [745, 371] width 322 height 62
click at [694, 378] on input "text" at bounding box center [745, 380] width 322 height 31
click at [648, 433] on li "Test Merchant" at bounding box center [749, 424] width 296 height 29
type input "**********"
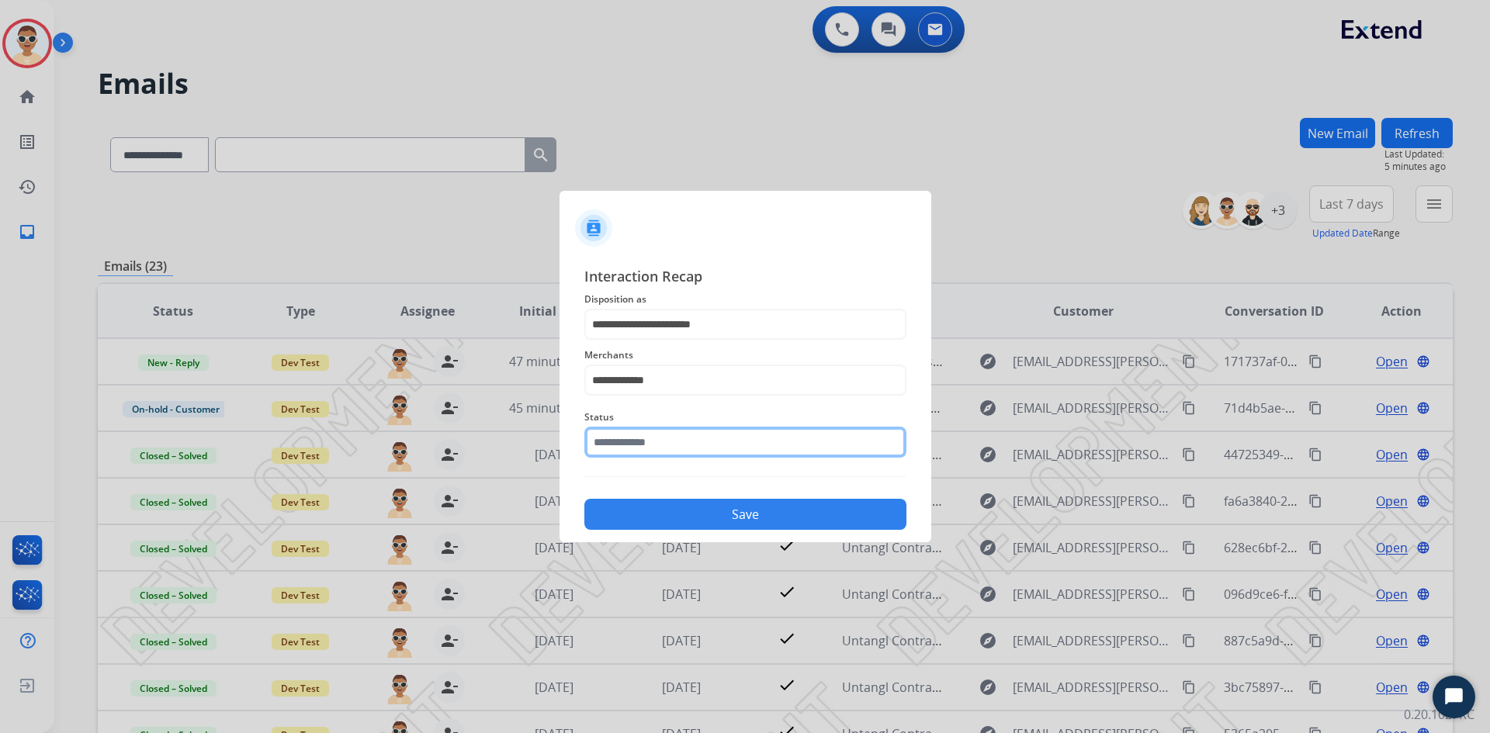
click at [649, 451] on input "text" at bounding box center [745, 442] width 322 height 31
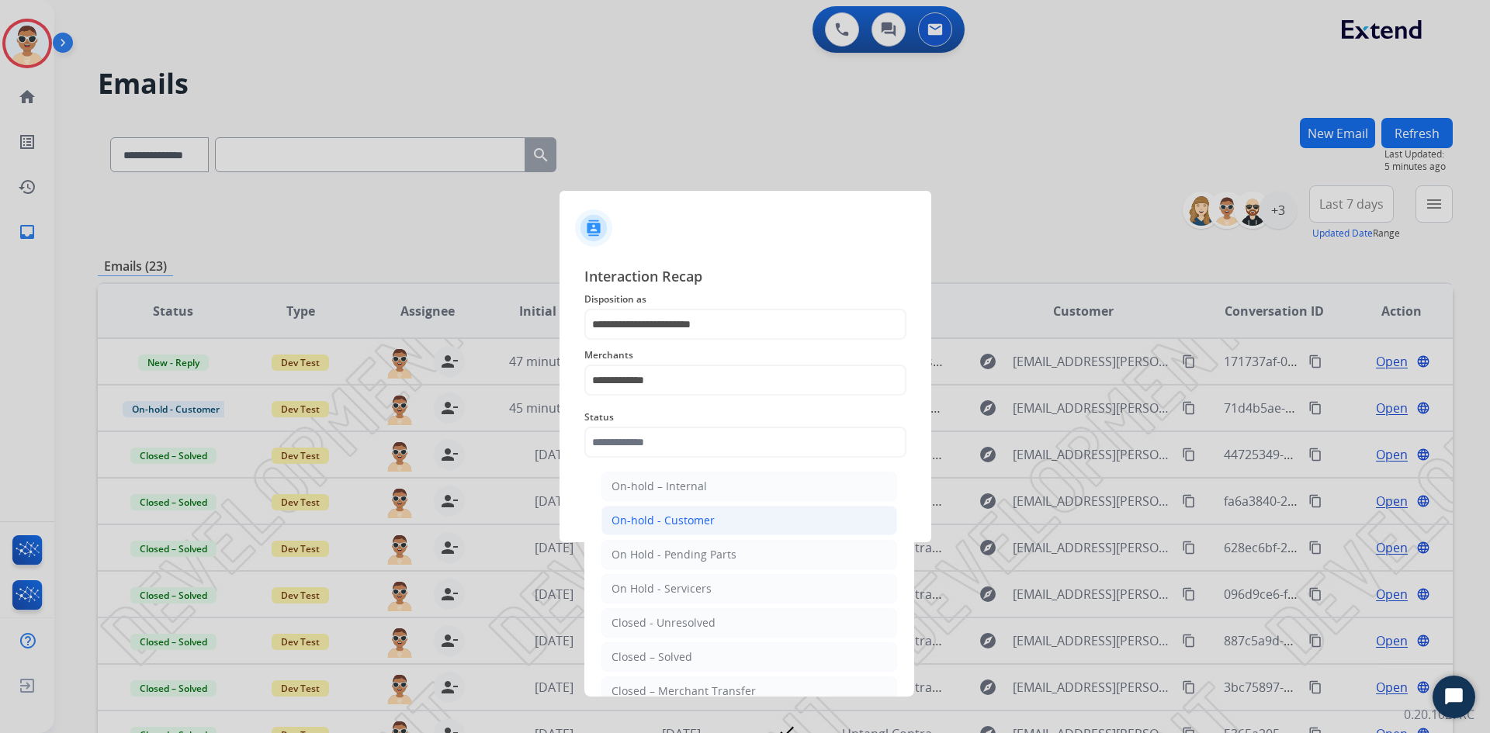
click at [687, 521] on div "On-hold - Customer" at bounding box center [662, 521] width 103 height 16
type input "**********"
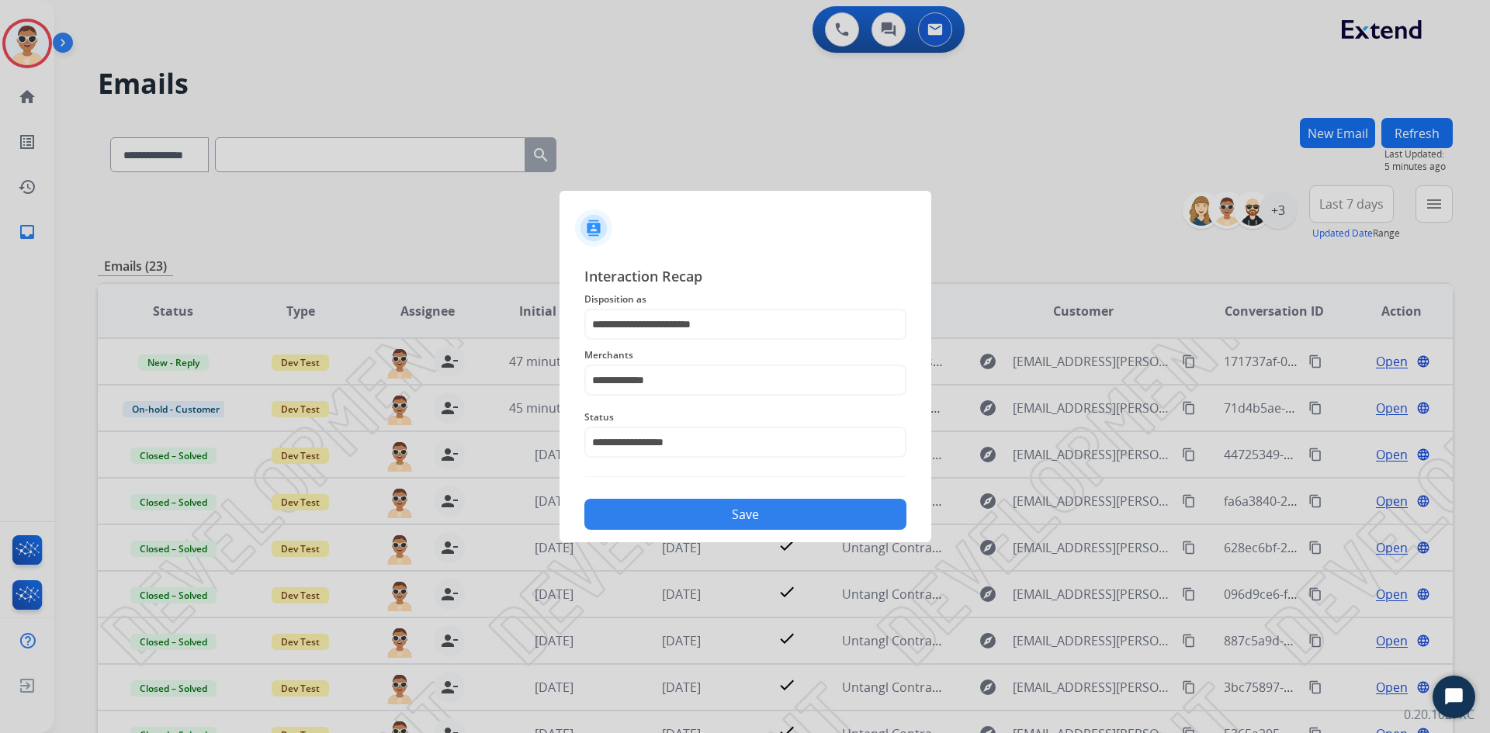
click at [690, 514] on button "Save" at bounding box center [745, 514] width 322 height 31
